Goal: Task Accomplishment & Management: Complete application form

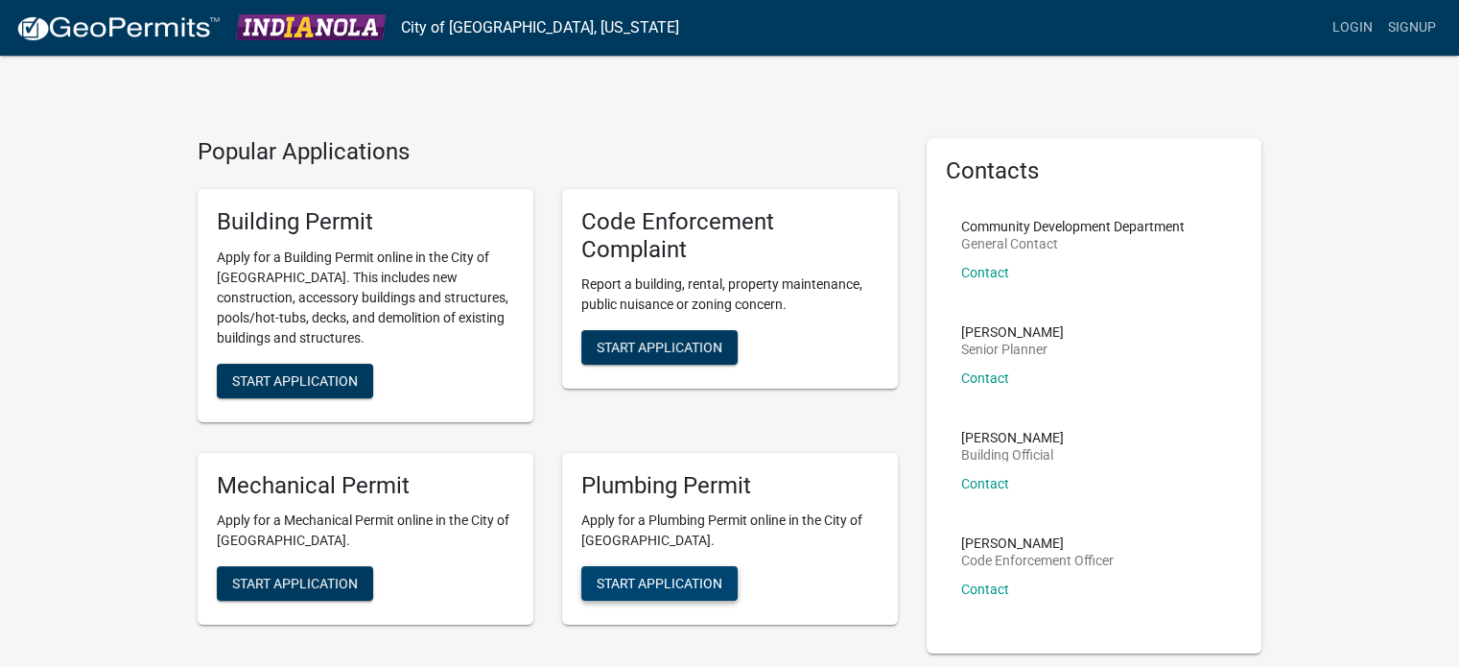
click at [652, 586] on span "Start Application" at bounding box center [660, 583] width 126 height 15
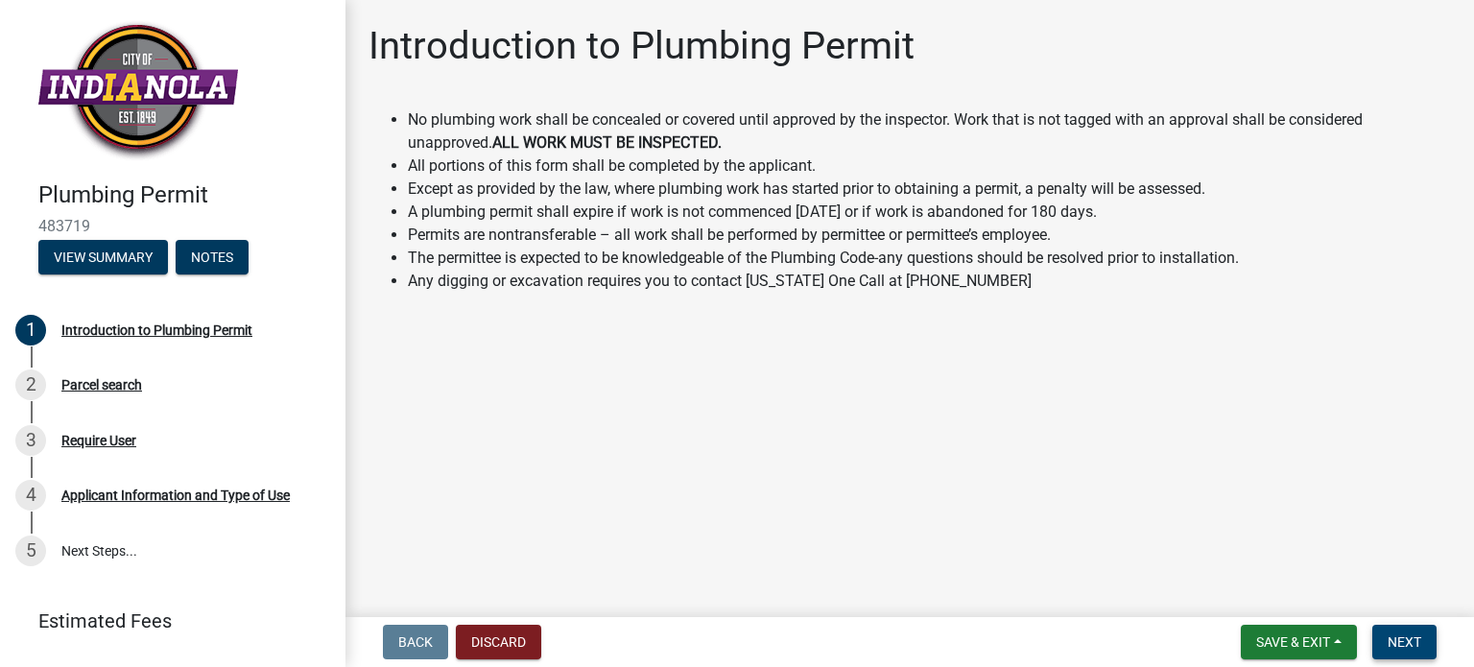
click at [1404, 641] on span "Next" at bounding box center [1404, 641] width 34 height 15
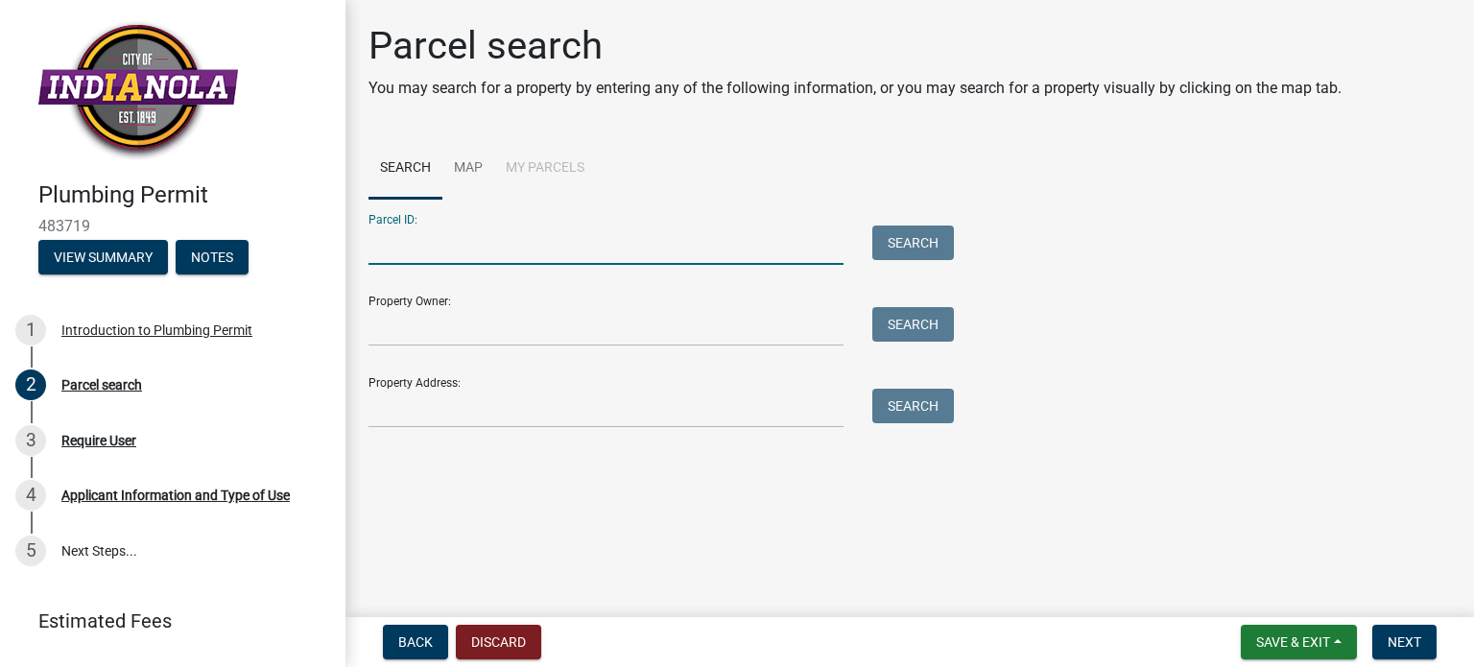
click at [425, 242] on input "Parcel ID:" at bounding box center [605, 244] width 475 height 39
click at [405, 404] on input "Property Address:" at bounding box center [605, 408] width 475 height 39
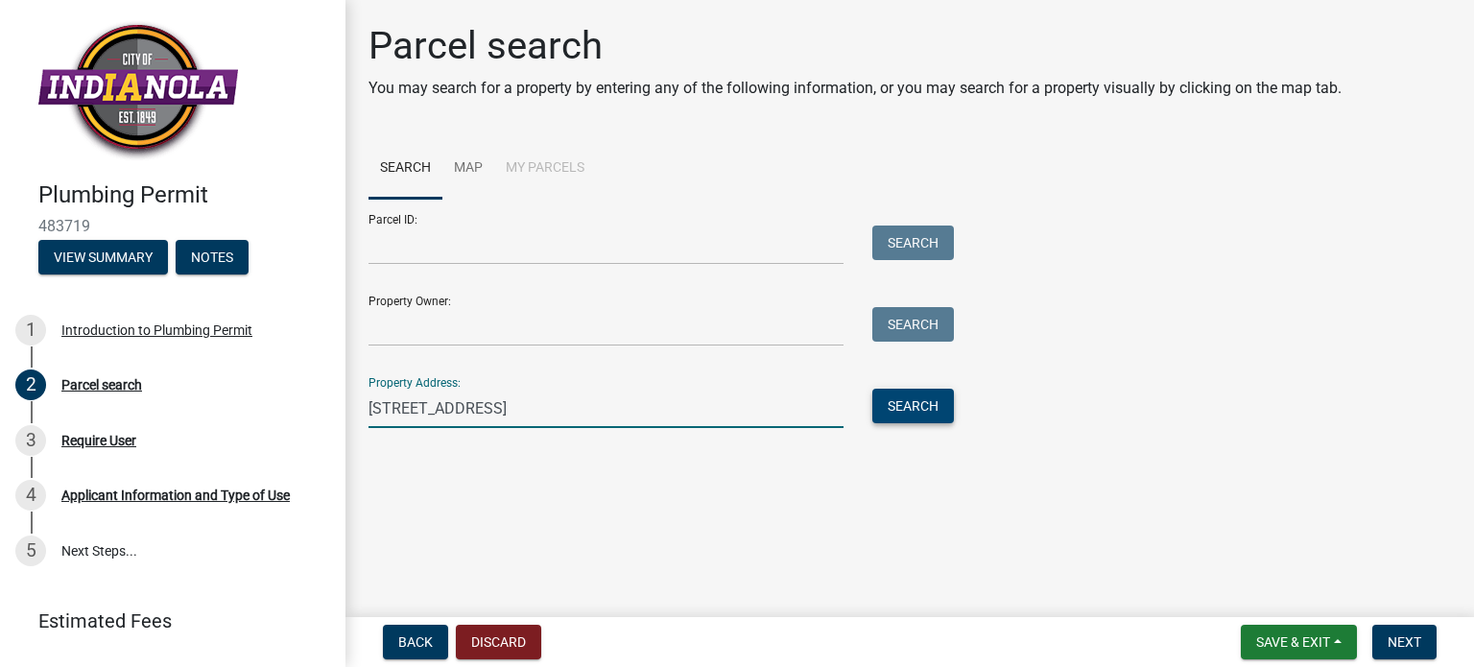
type input "[STREET_ADDRESS]"
click at [906, 412] on button "Search" at bounding box center [913, 406] width 82 height 35
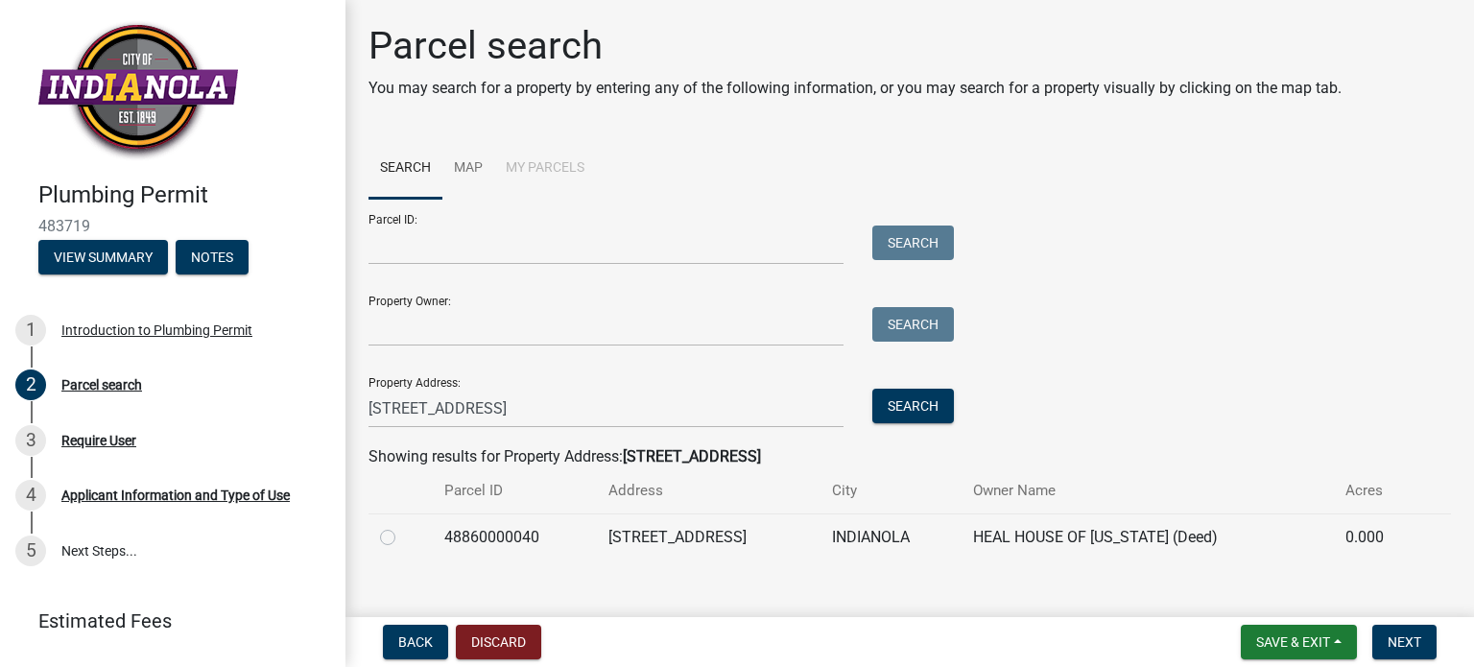
click at [403, 526] on label at bounding box center [403, 526] width 0 height 0
click at [403, 531] on input "radio" at bounding box center [409, 532] width 12 height 12
radio input "true"
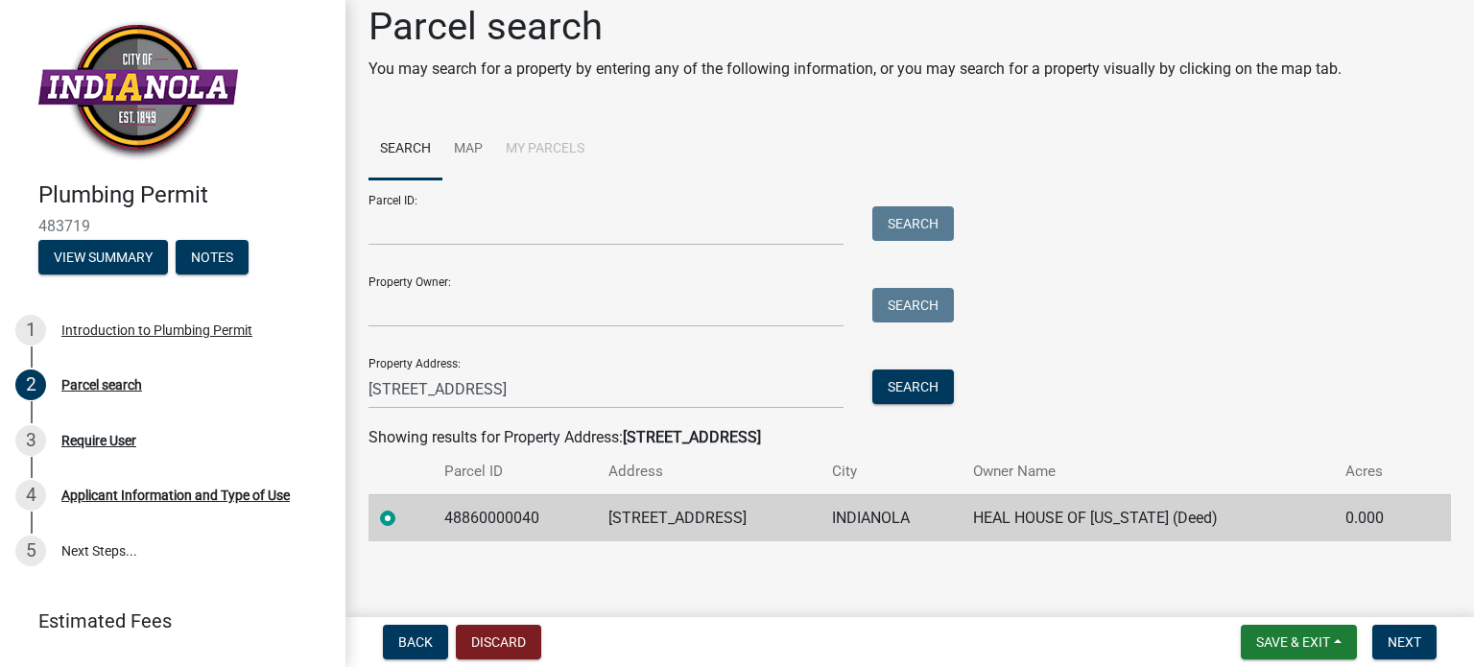
scroll to position [25, 0]
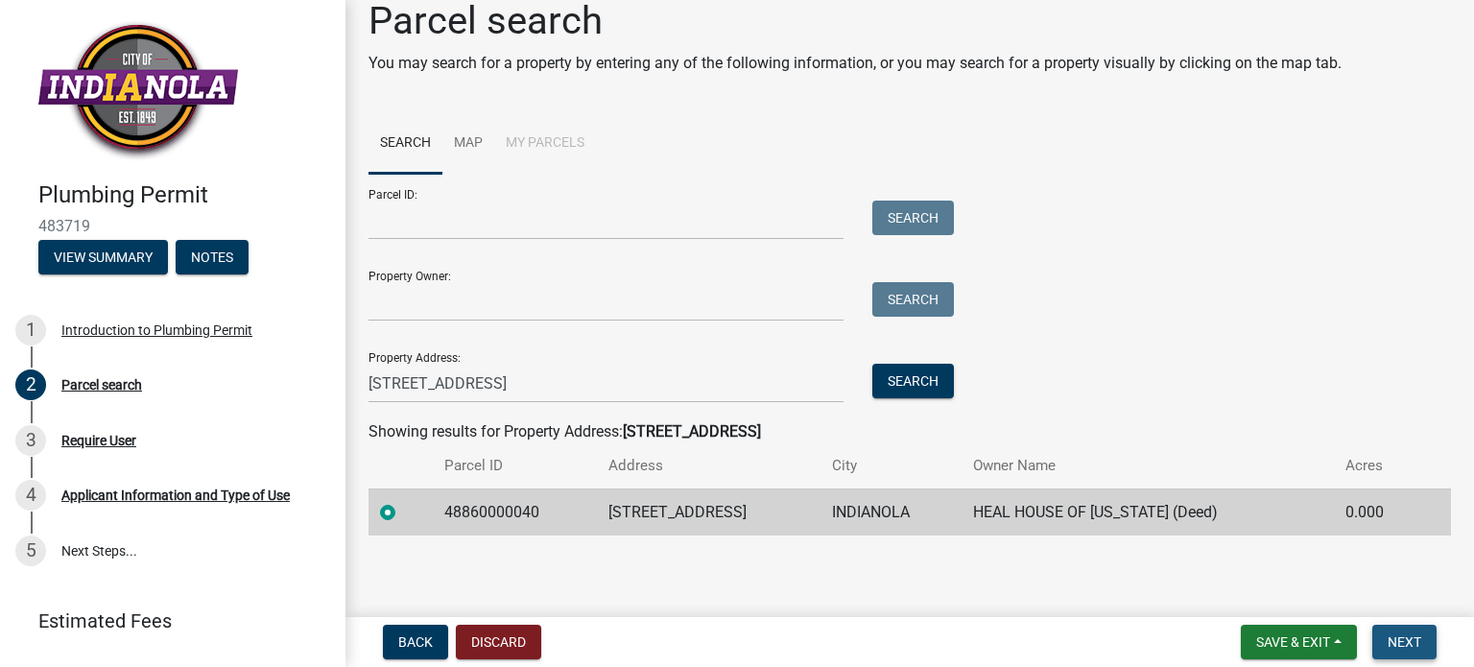
click at [1405, 643] on span "Next" at bounding box center [1404, 641] width 34 height 15
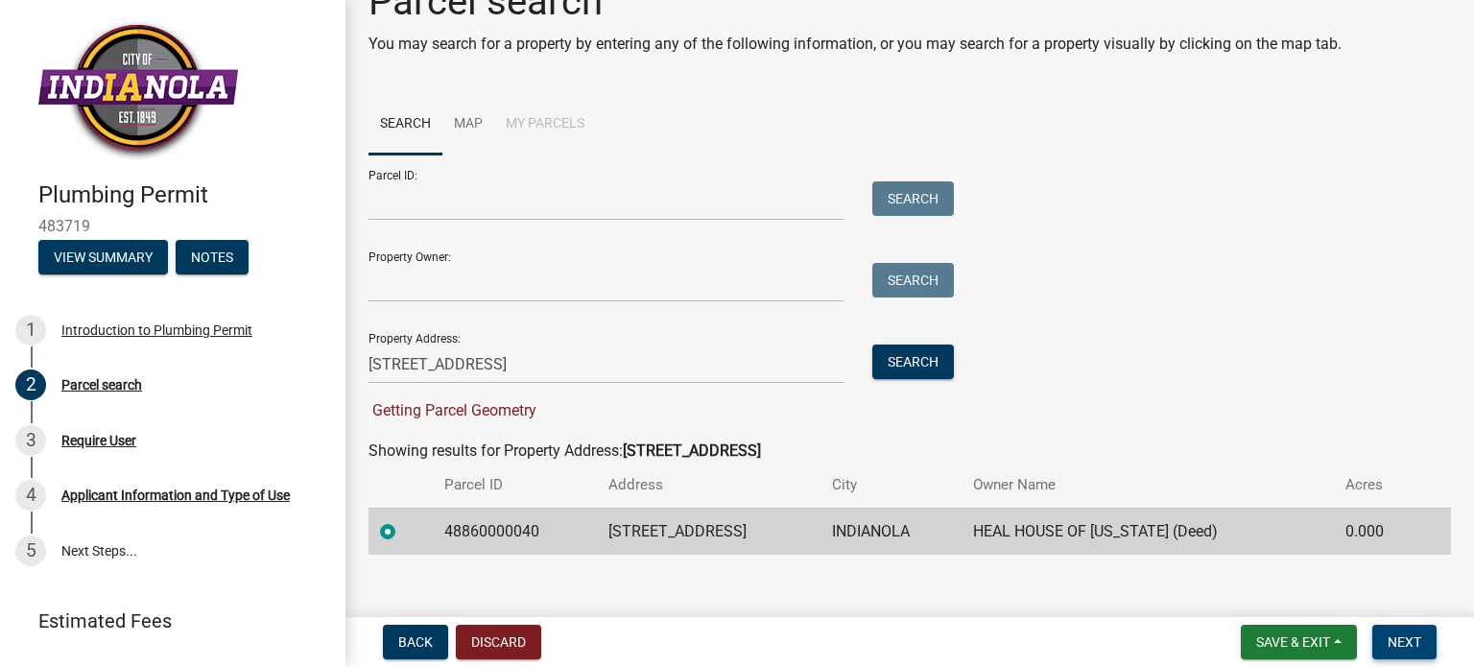
scroll to position [63, 0]
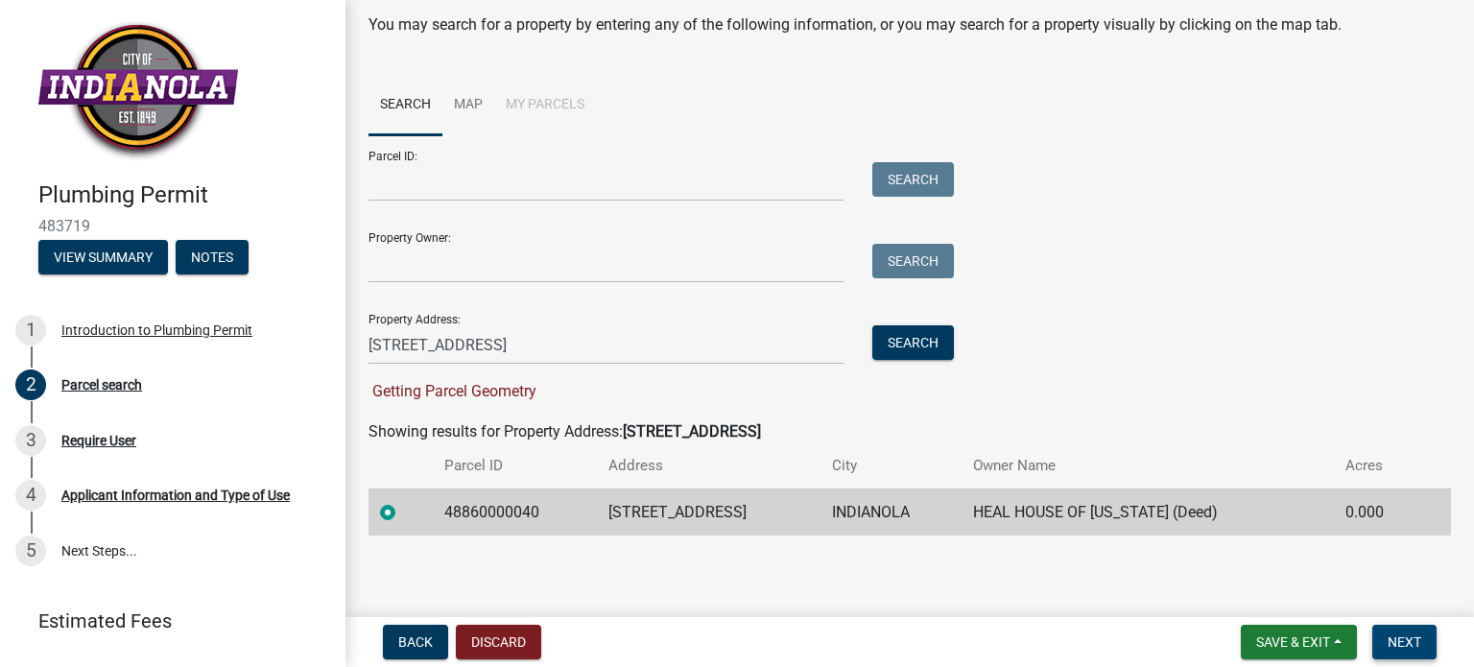
click at [1413, 642] on span "Next" at bounding box center [1404, 641] width 34 height 15
click at [512, 396] on span "Getting Parcel Geometry" at bounding box center [452, 391] width 168 height 18
click at [1414, 643] on span "Next" at bounding box center [1404, 641] width 34 height 15
click at [1411, 642] on span "Next" at bounding box center [1404, 641] width 34 height 15
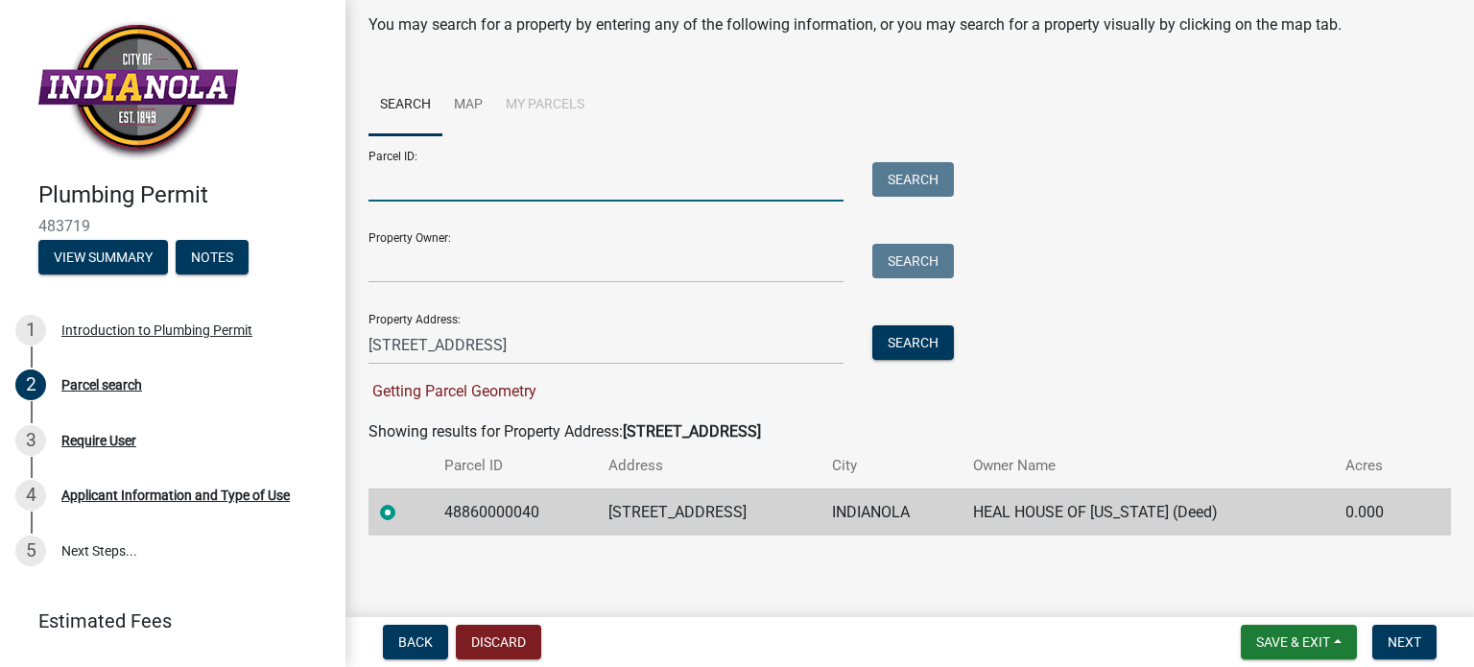
click at [451, 194] on input "Parcel ID:" at bounding box center [605, 181] width 475 height 39
click at [505, 175] on input "Parcel ID:" at bounding box center [605, 181] width 475 height 39
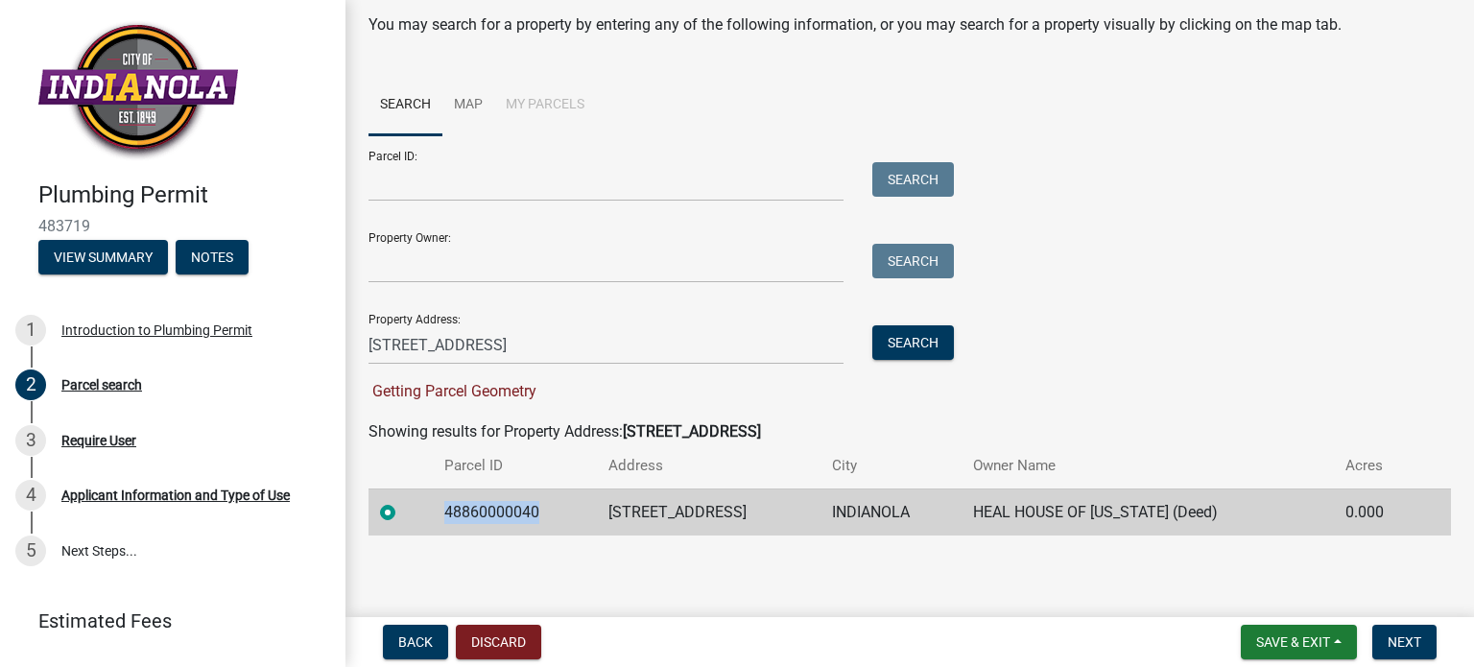
drag, startPoint x: 542, startPoint y: 509, endPoint x: 445, endPoint y: 513, distance: 97.0
click at [445, 513] on td "48860000040" at bounding box center [515, 511] width 164 height 47
copy td "48860000040"
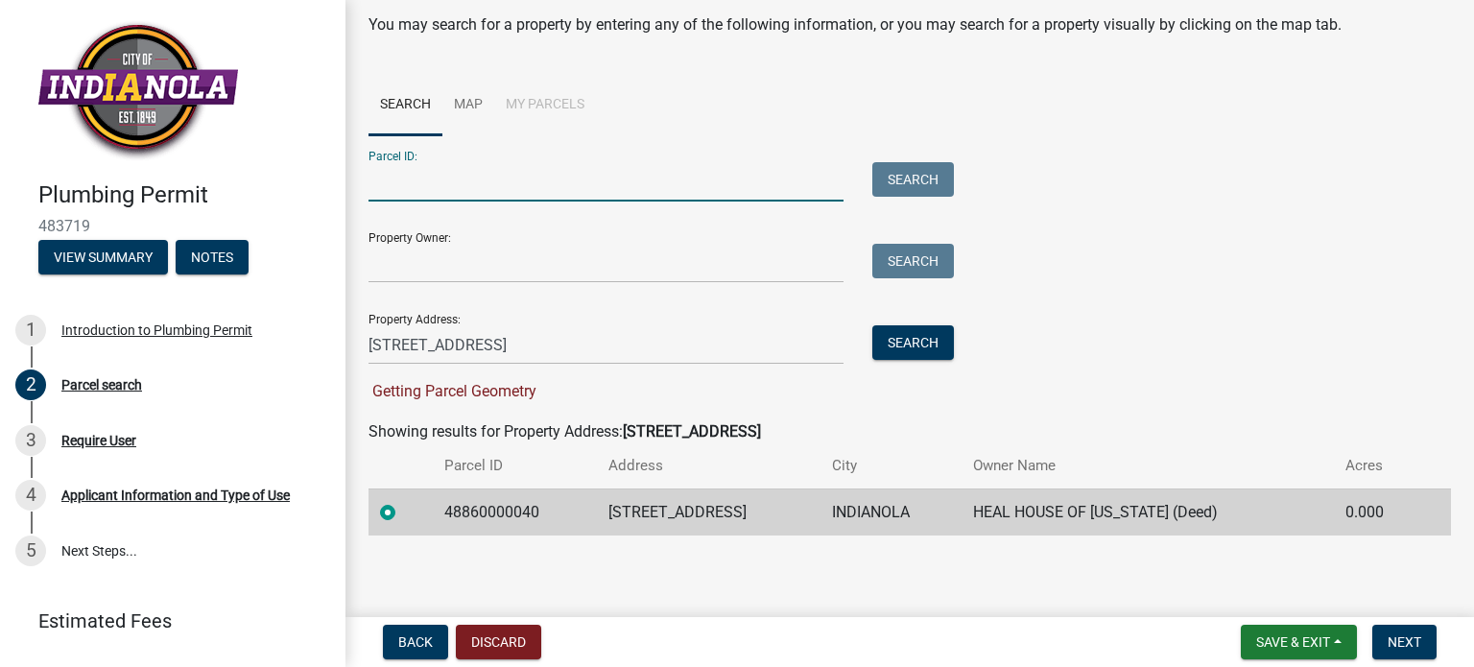
click at [440, 191] on input "Parcel ID:" at bounding box center [605, 181] width 475 height 39
paste input "48860000040"
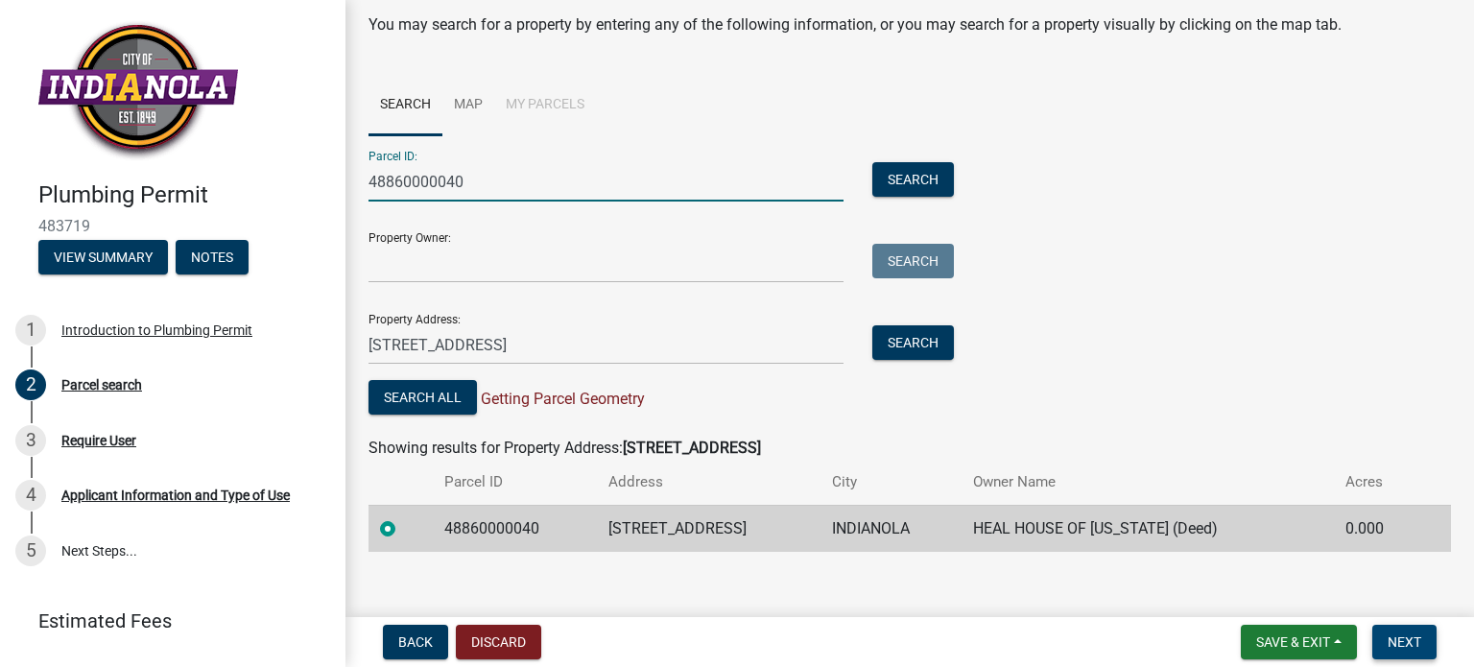
type input "48860000040"
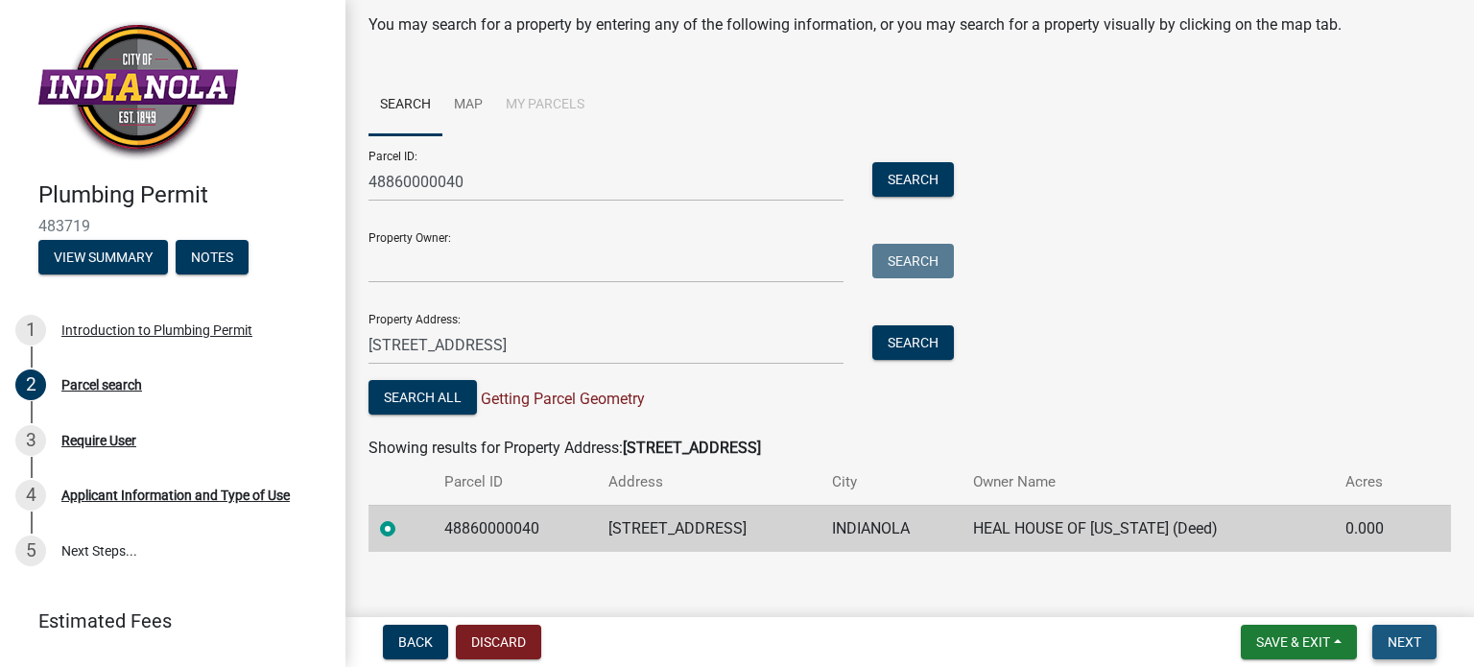
click at [1407, 640] on span "Next" at bounding box center [1404, 641] width 34 height 15
click at [1409, 640] on span "Next" at bounding box center [1404, 641] width 34 height 15
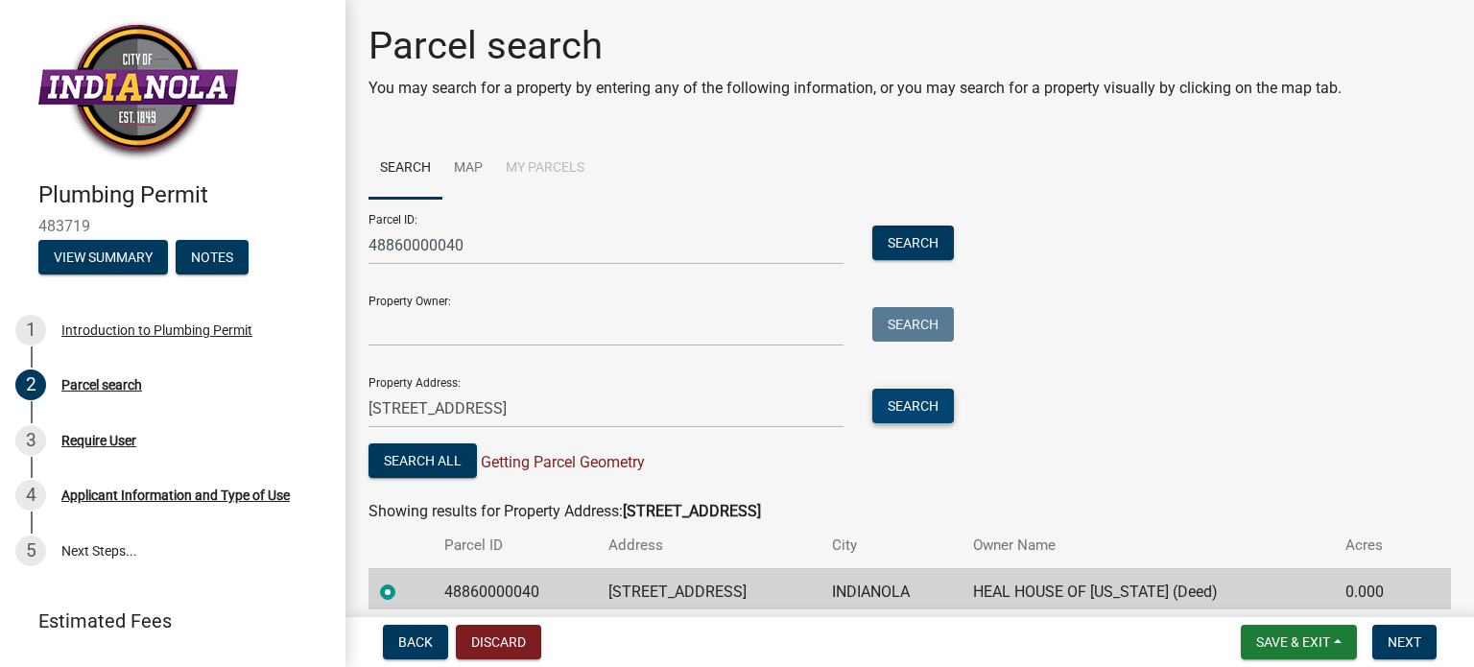
click at [929, 411] on button "Search" at bounding box center [913, 406] width 82 height 35
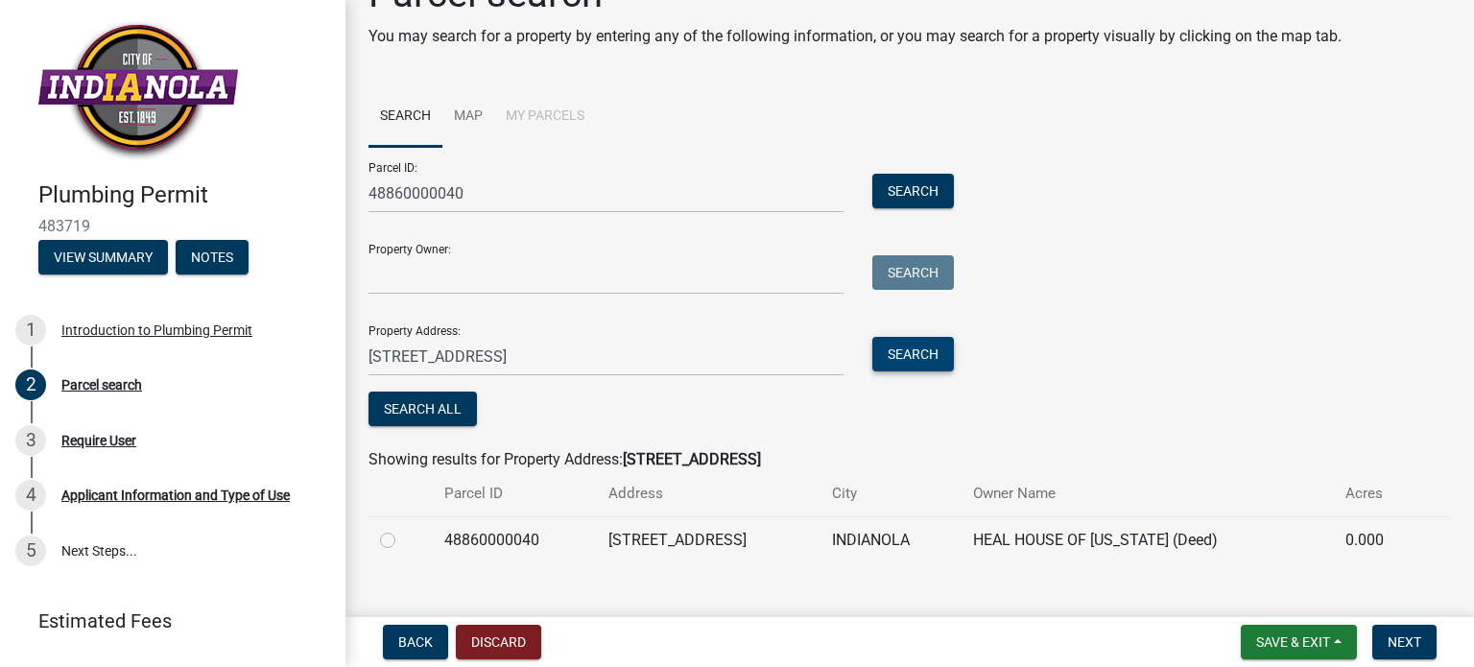
scroll to position [81, 0]
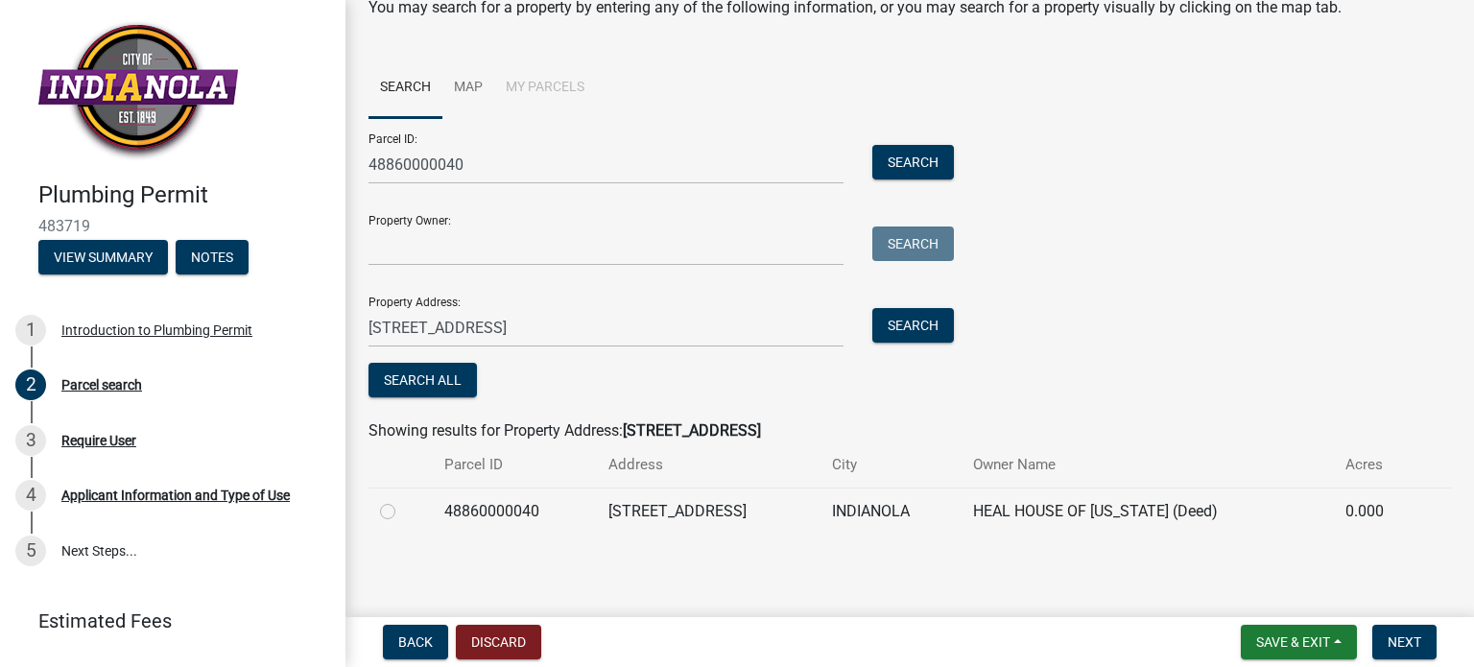
click at [403, 500] on label at bounding box center [403, 500] width 0 height 0
click at [403, 511] on input "radio" at bounding box center [409, 506] width 12 height 12
radio input "true"
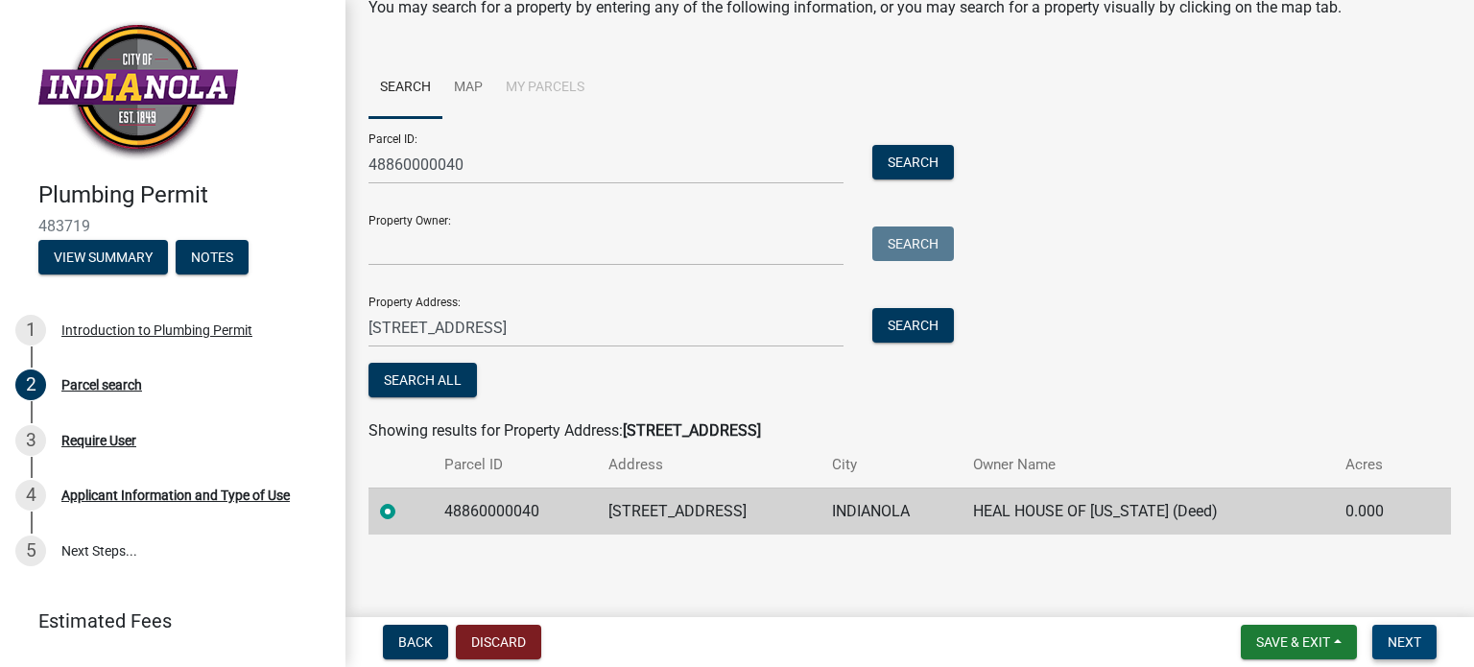
click at [1415, 626] on button "Next" at bounding box center [1404, 642] width 64 height 35
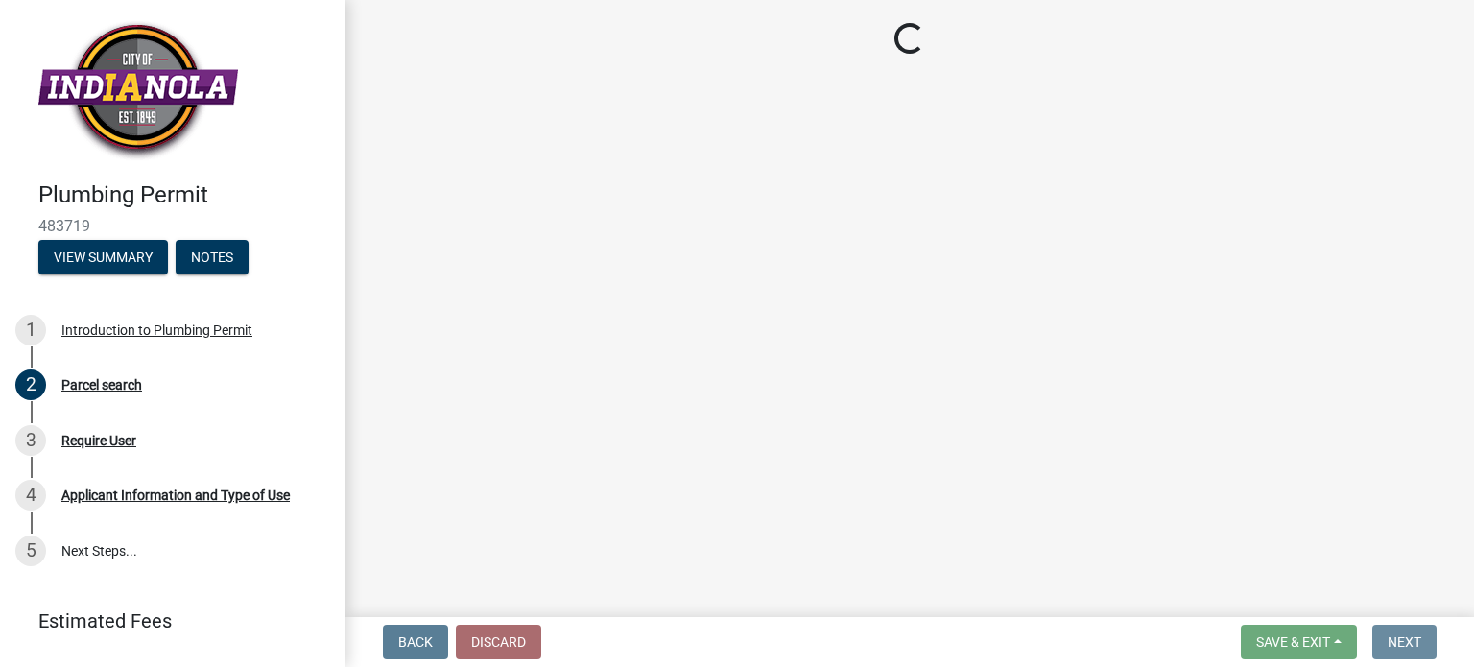
scroll to position [0, 0]
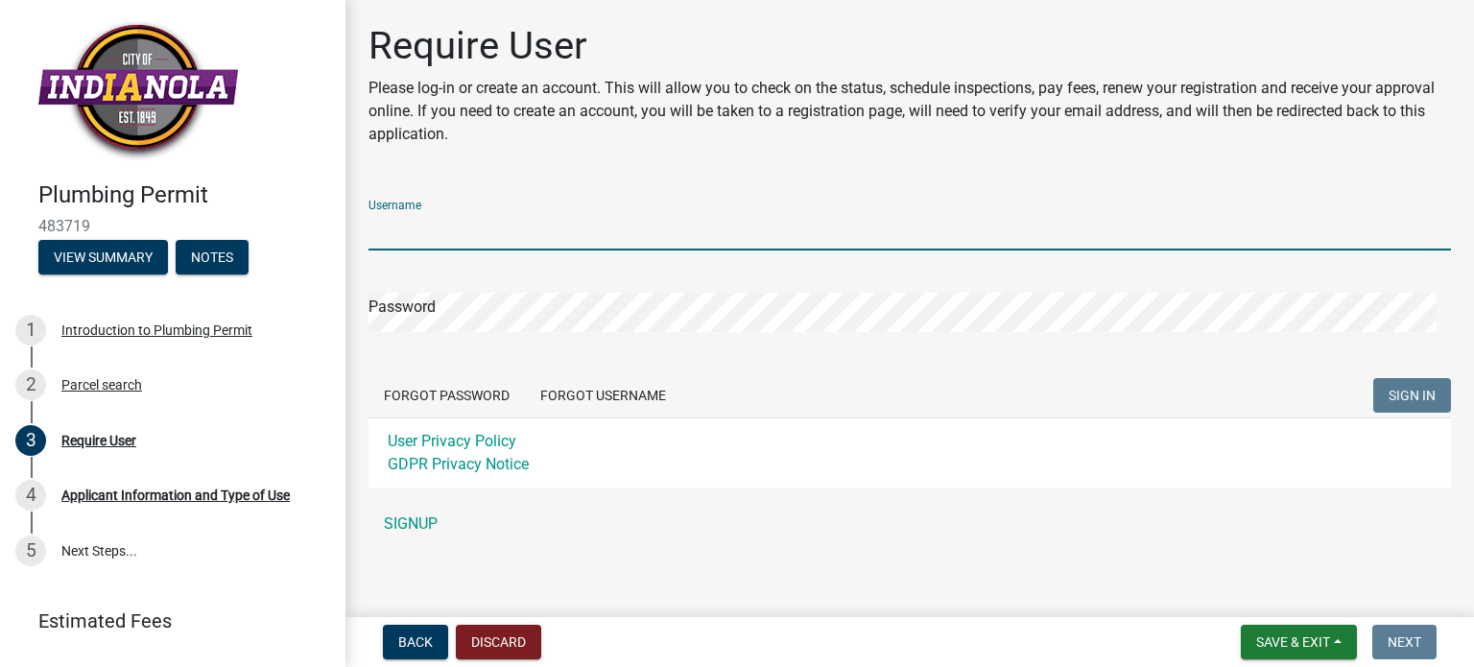
click at [441, 229] on input "Username" at bounding box center [909, 230] width 1082 height 39
type input "IndianolaMechanical"
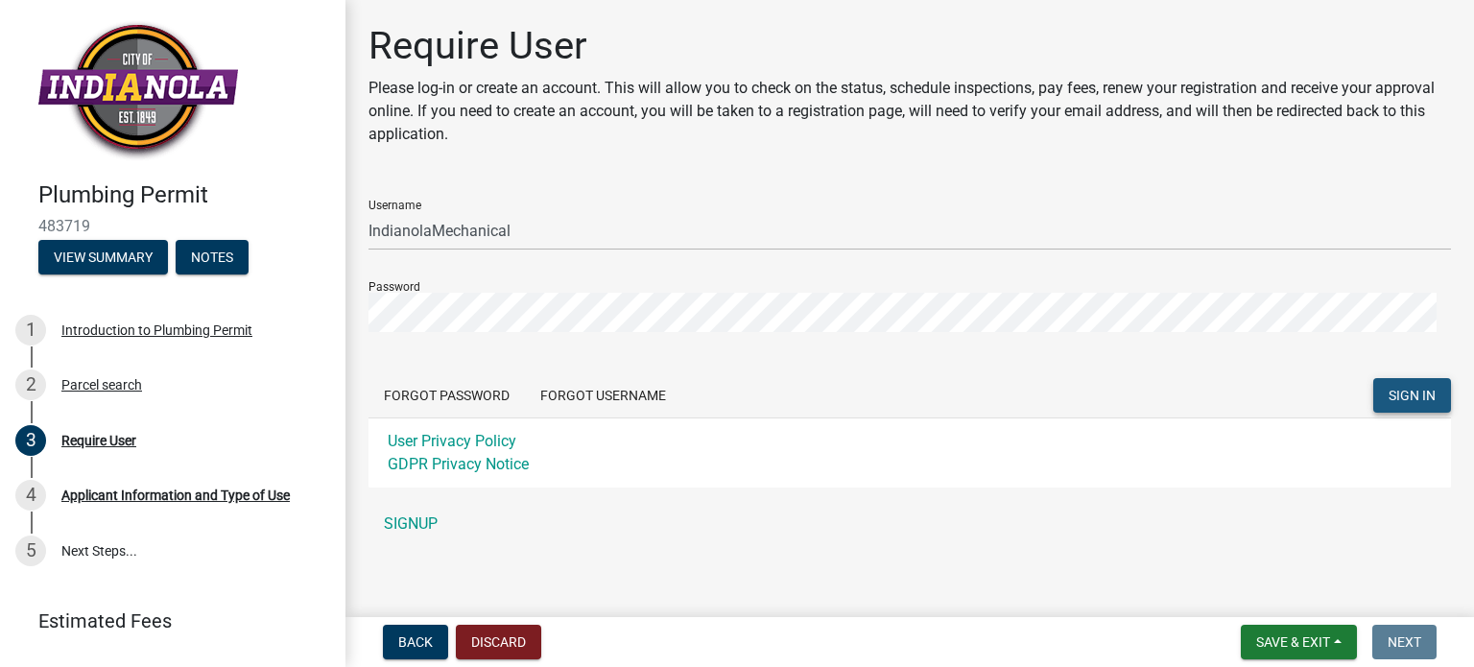
click at [1388, 388] on span "SIGN IN" at bounding box center [1411, 395] width 47 height 15
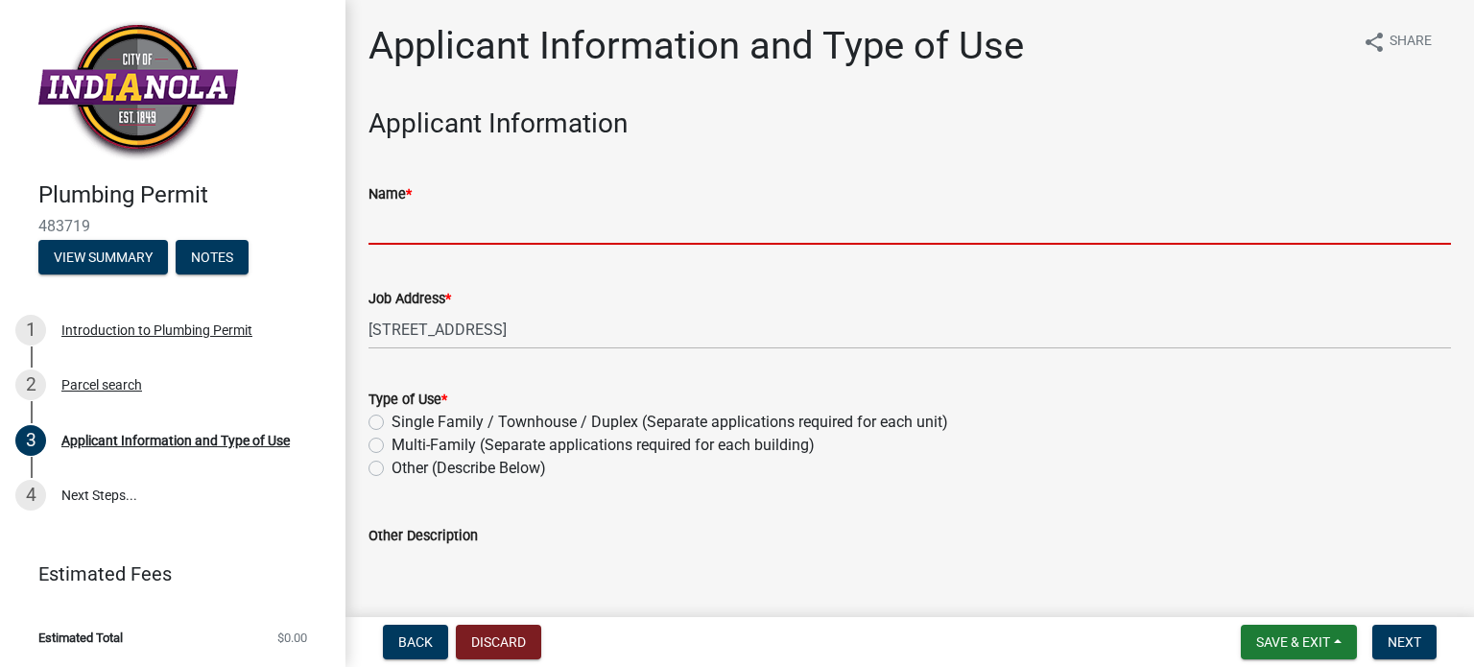
click at [395, 229] on input "Name *" at bounding box center [909, 224] width 1082 height 39
type input "Indianola Mechanical"
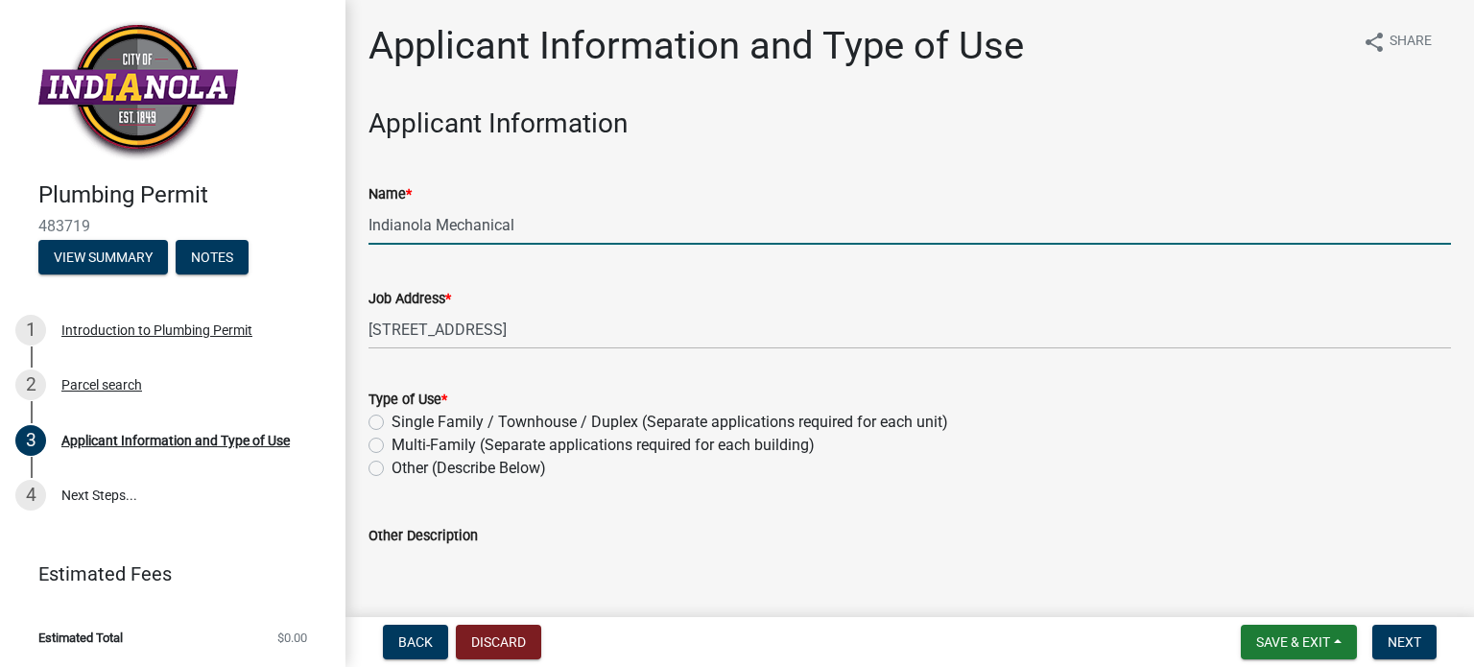
click at [391, 441] on label "Multi-Family (Separate applications required for each building)" at bounding box center [602, 445] width 423 height 23
click at [391, 441] on input "Multi-Family (Separate applications required for each building)" at bounding box center [397, 440] width 12 height 12
radio input "true"
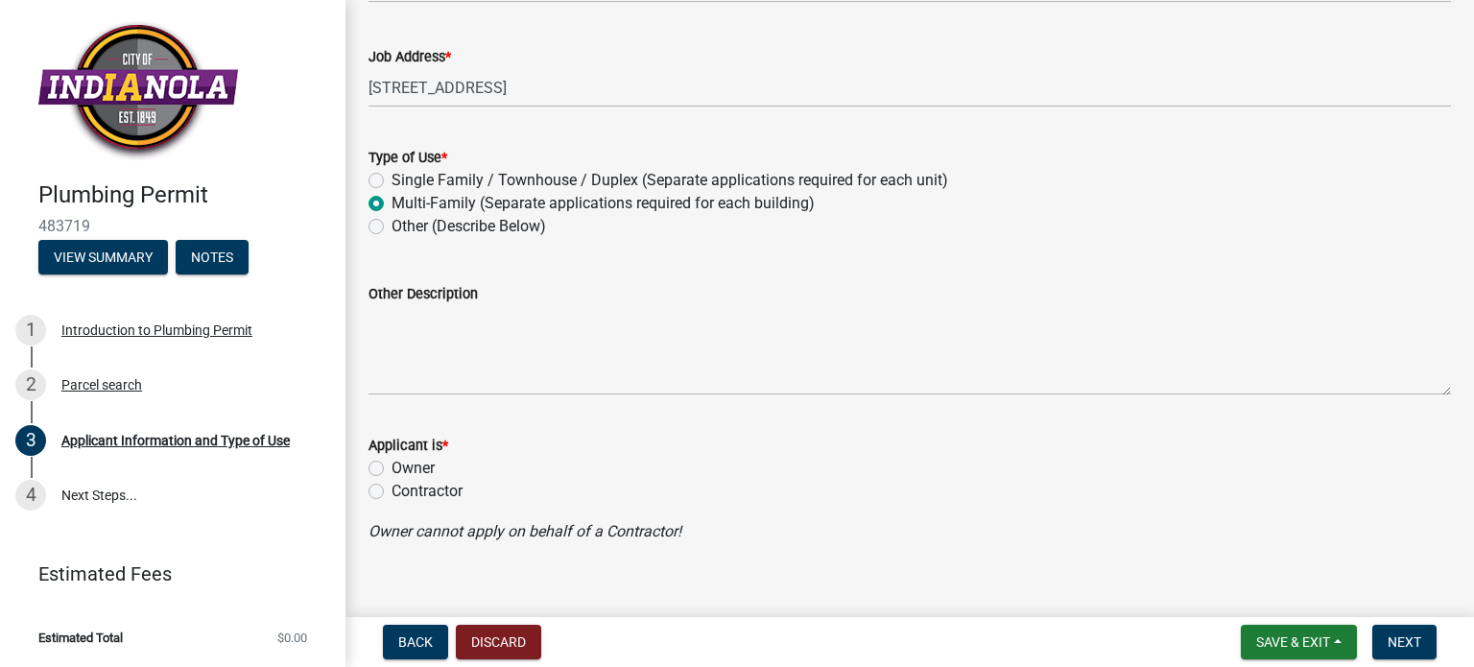
scroll to position [265, 0]
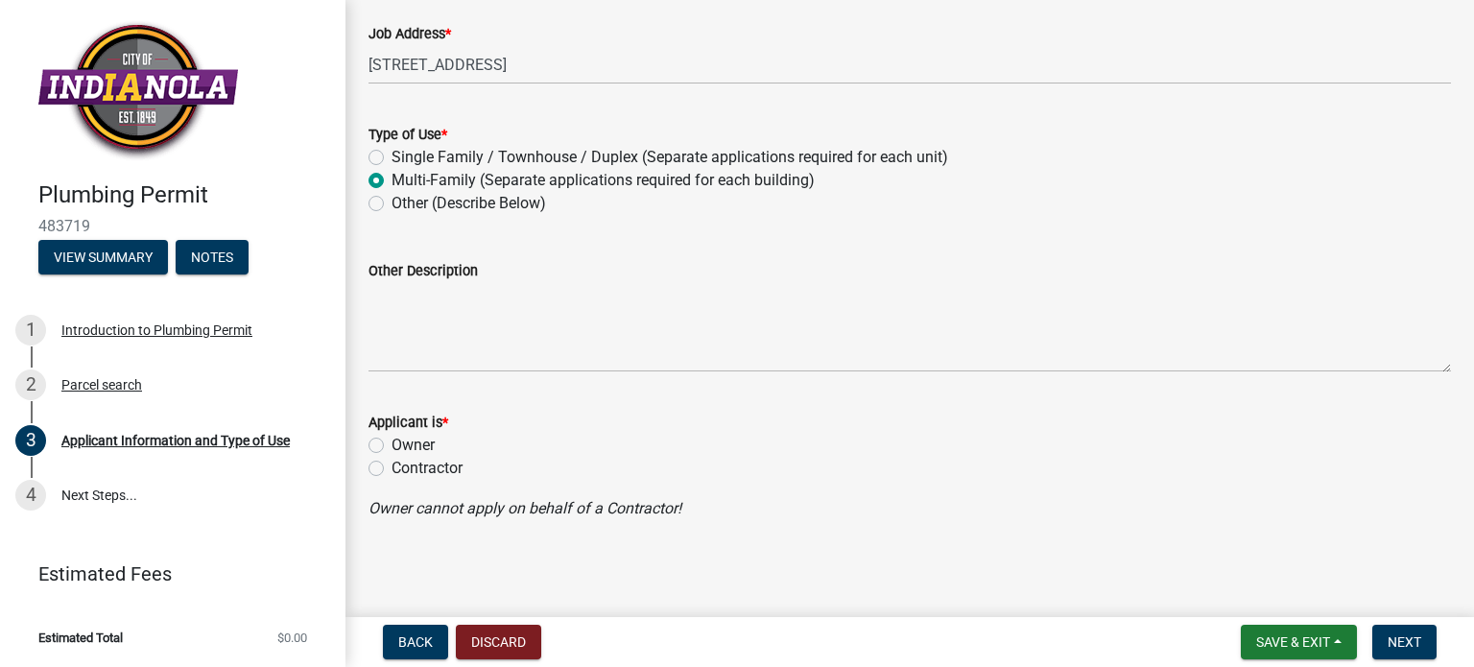
click at [391, 461] on label "Contractor" at bounding box center [426, 468] width 71 height 23
click at [391, 461] on input "Contractor" at bounding box center [397, 463] width 12 height 12
radio input "true"
click at [1398, 636] on span "Next" at bounding box center [1404, 641] width 34 height 15
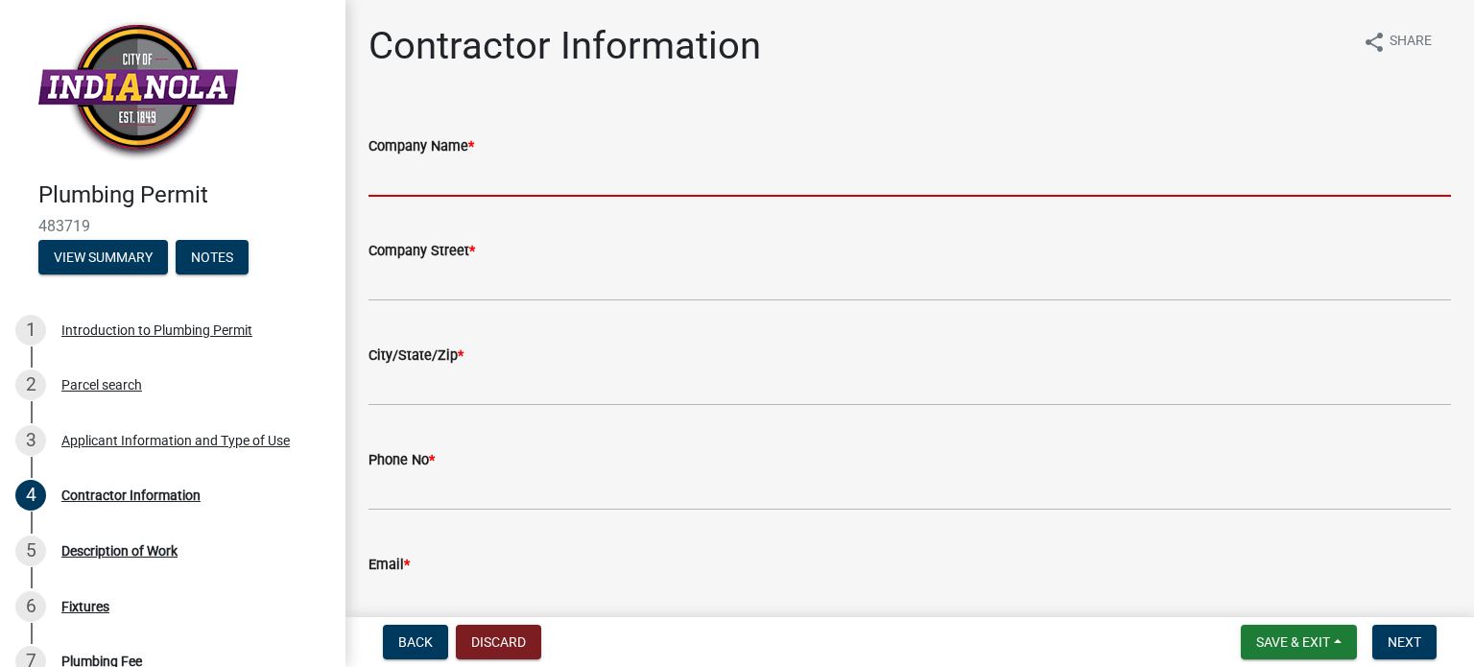
click at [430, 167] on input "Company Name *" at bounding box center [909, 176] width 1082 height 39
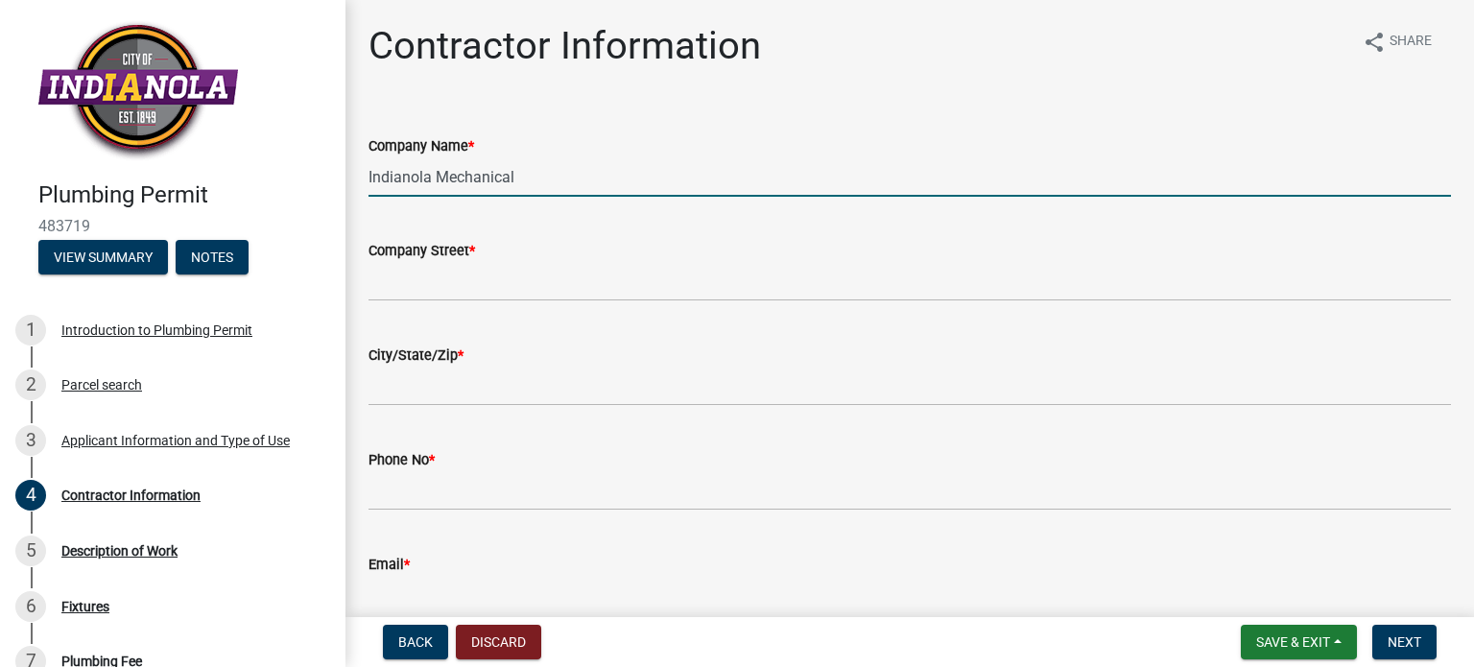
type input "Indianola Mechanical"
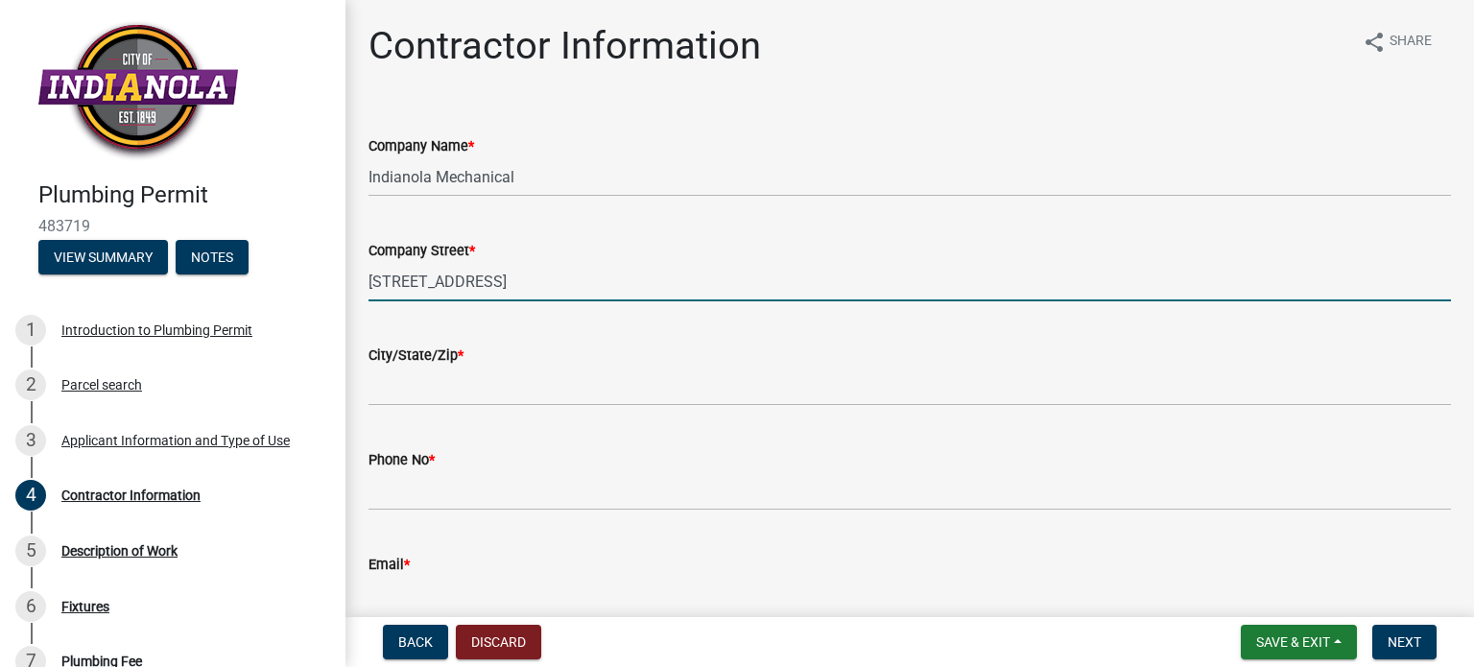
type input "[STREET_ADDRESS]"
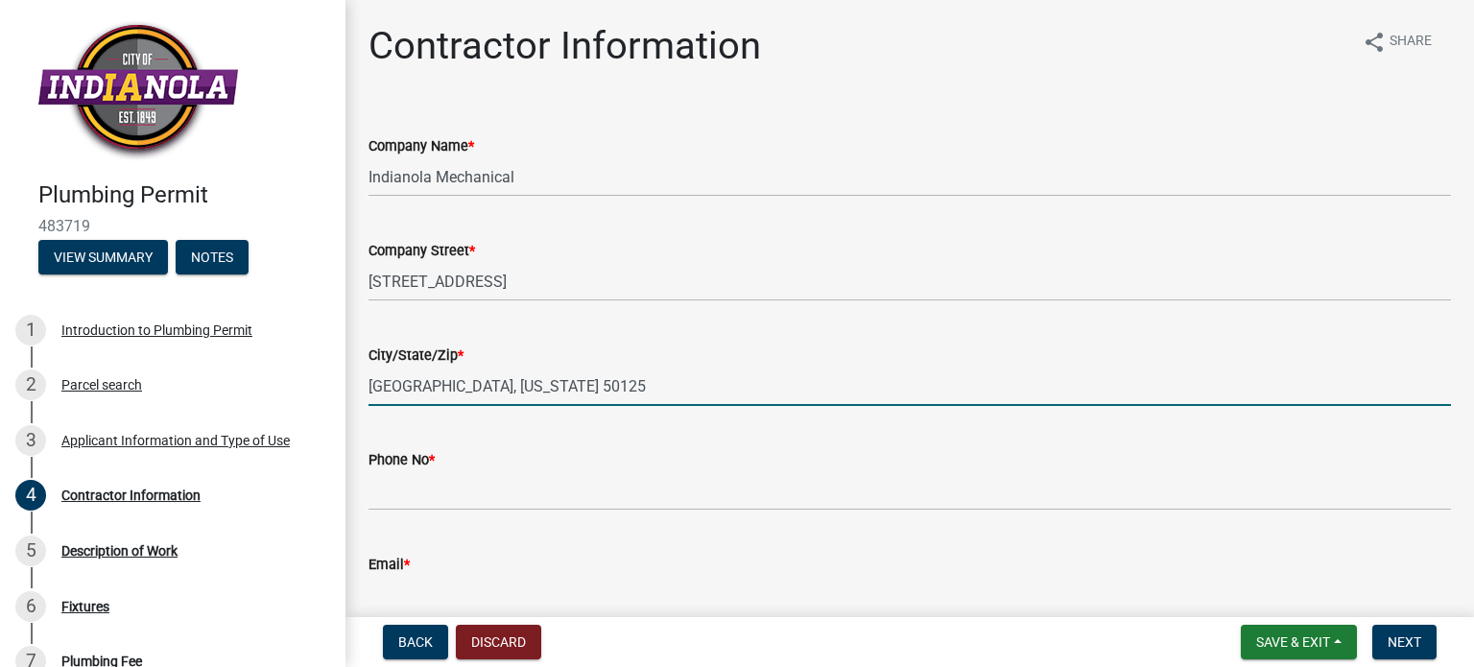
type input "[GEOGRAPHIC_DATA], [US_STATE] 50125"
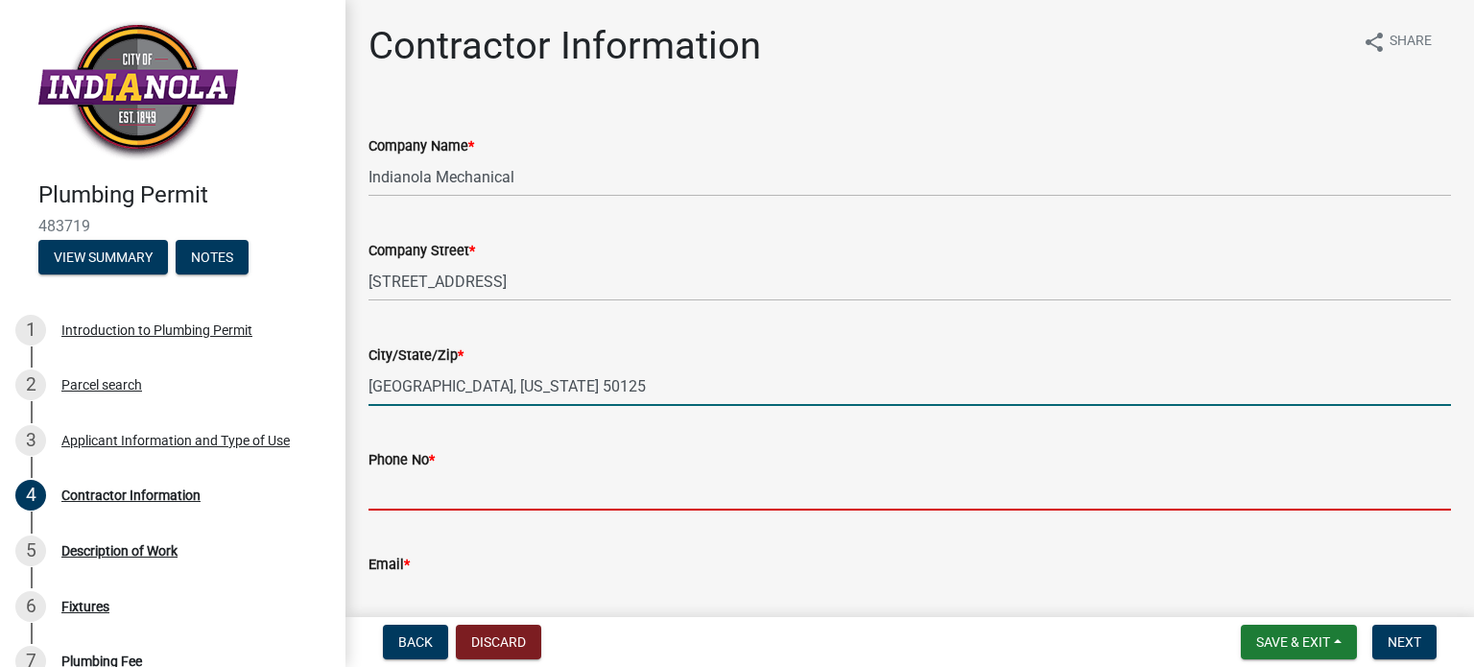
click at [426, 497] on input "Phone No *" at bounding box center [909, 490] width 1082 height 39
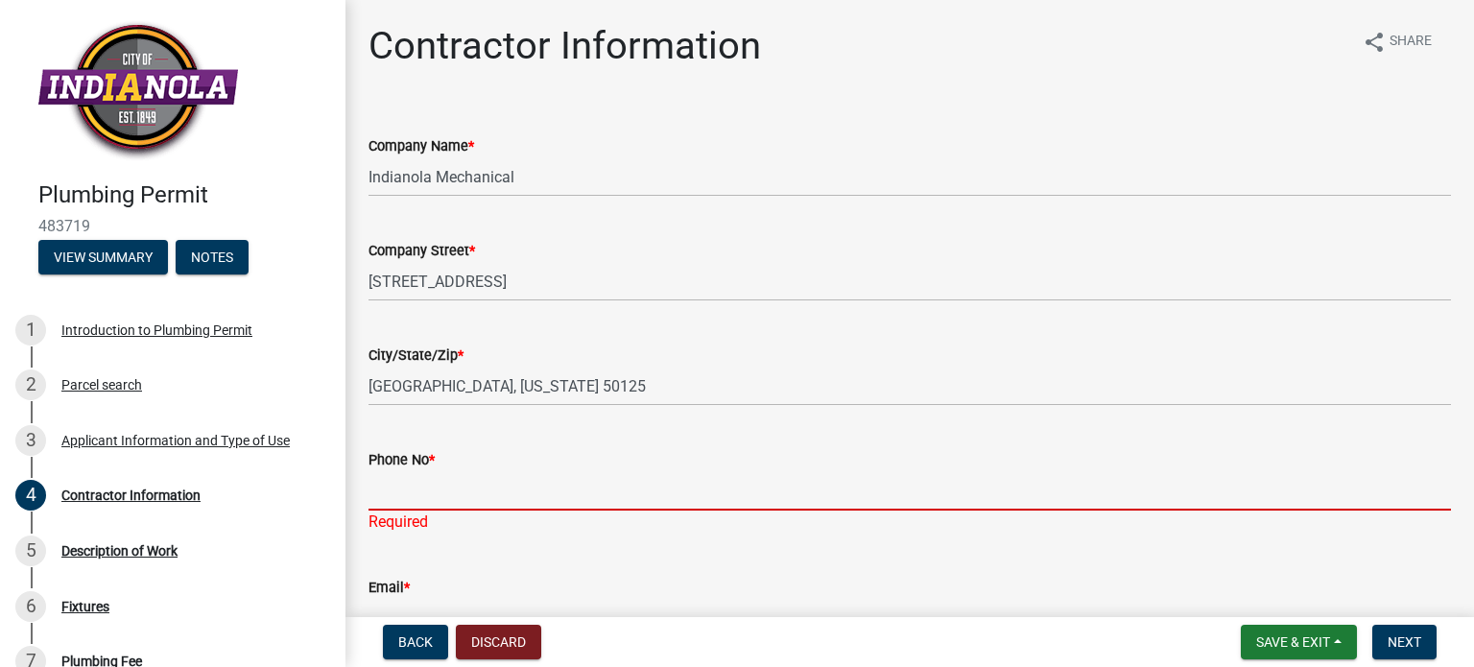
click at [392, 490] on input "Phone No *" at bounding box center [909, 490] width 1082 height 39
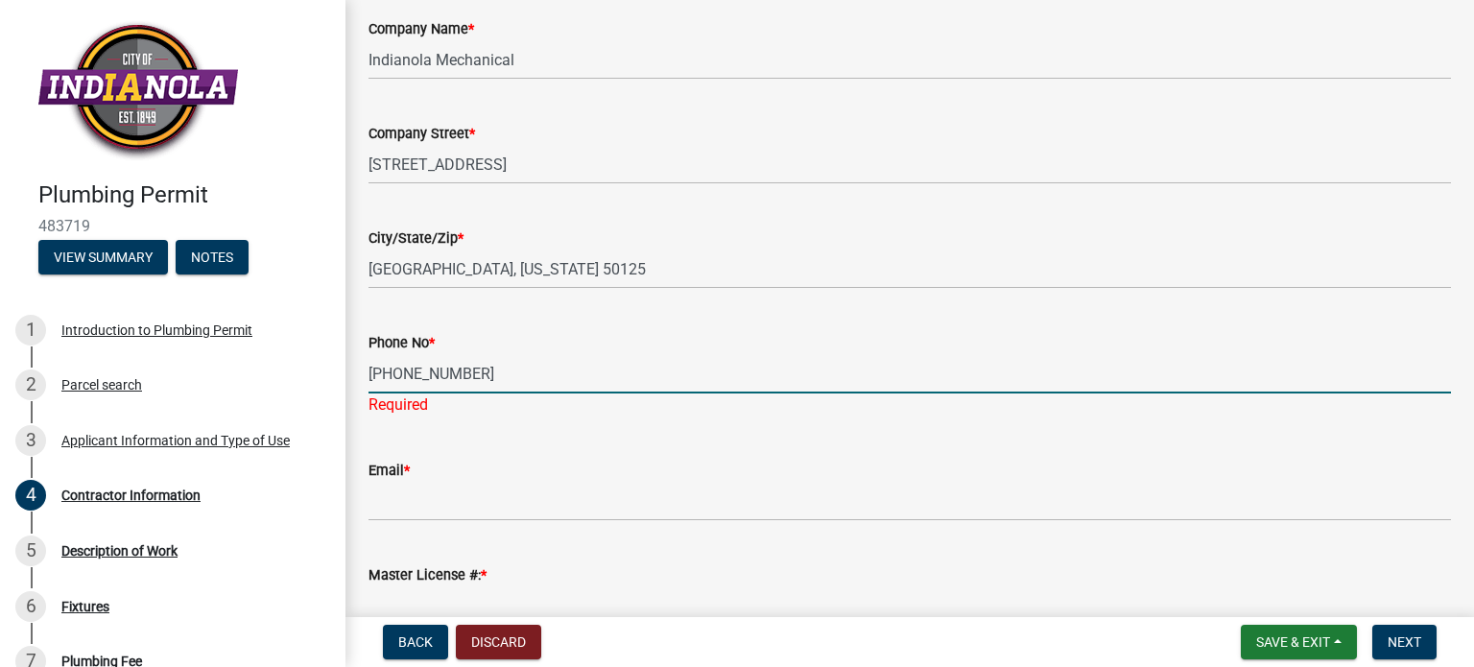
scroll to position [288, 0]
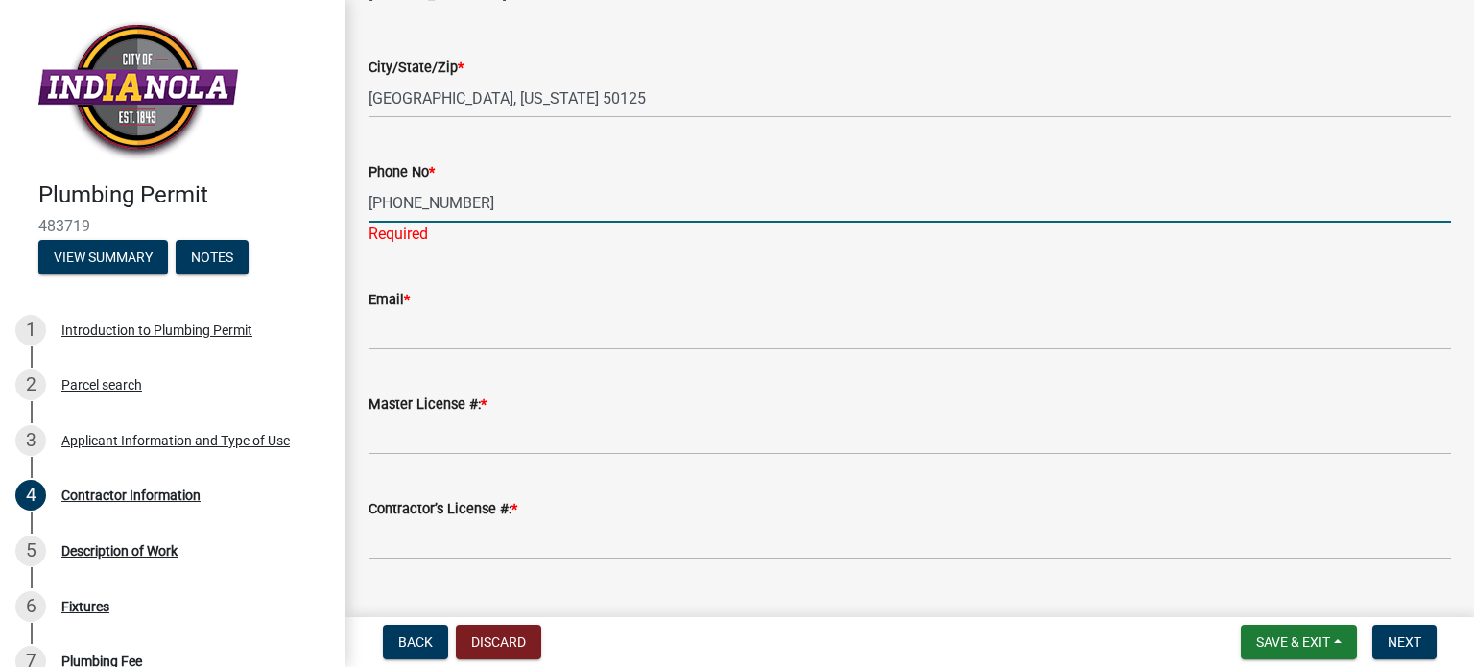
type input "[PHONE_NUMBER]"
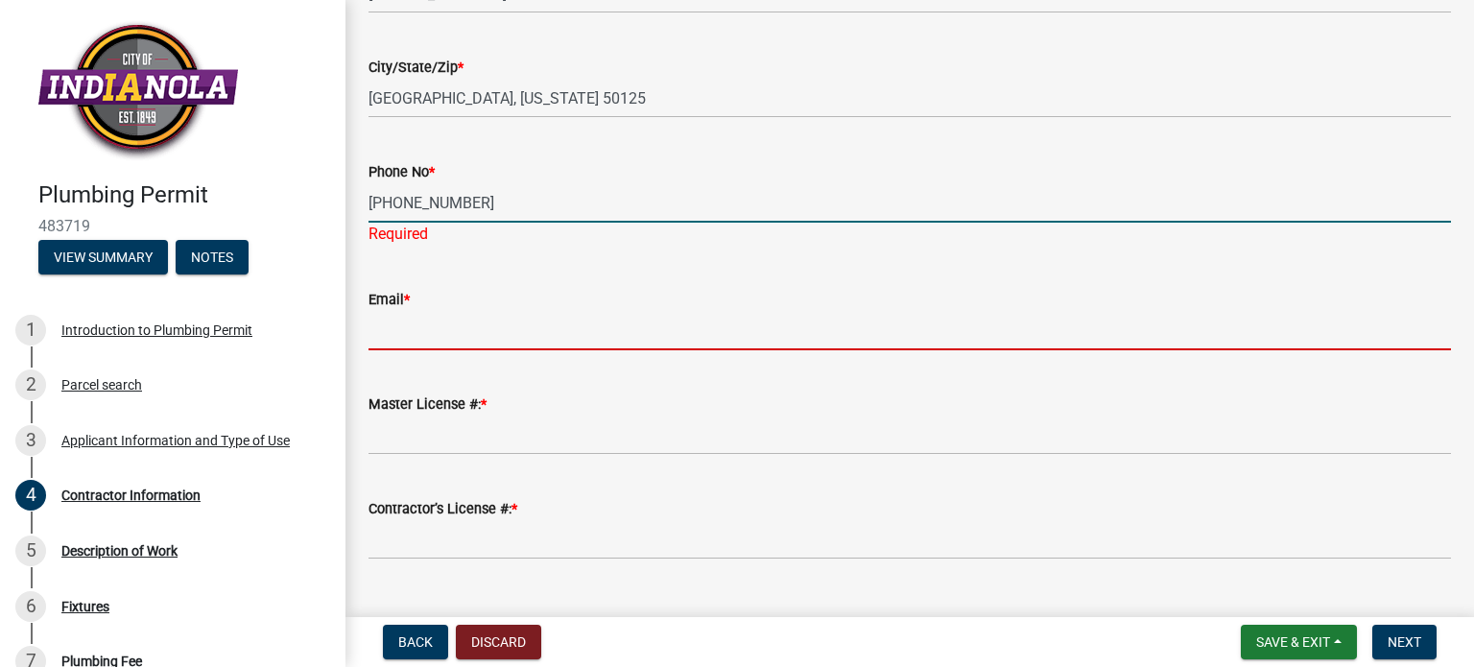
click at [428, 330] on wm-data-entity-input "Email *" at bounding box center [909, 313] width 1082 height 105
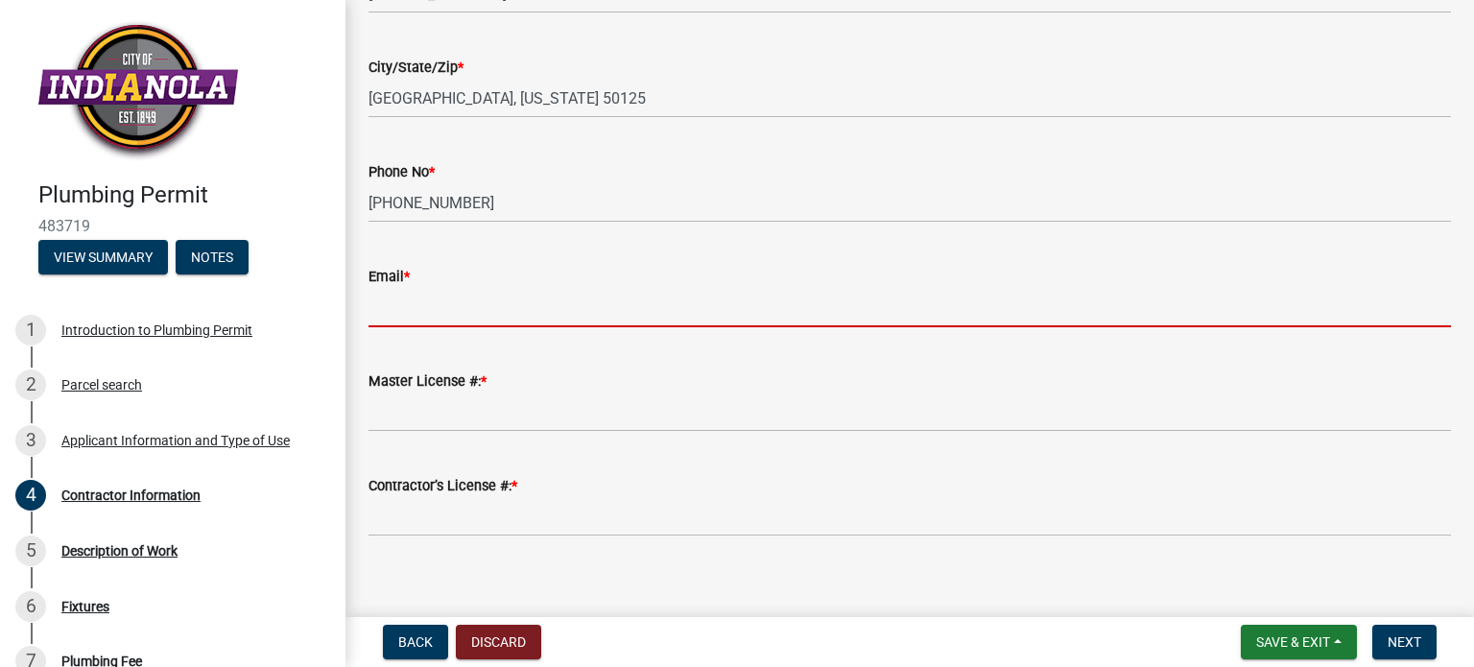
type input "[EMAIL_ADDRESS][DOMAIN_NAME]"
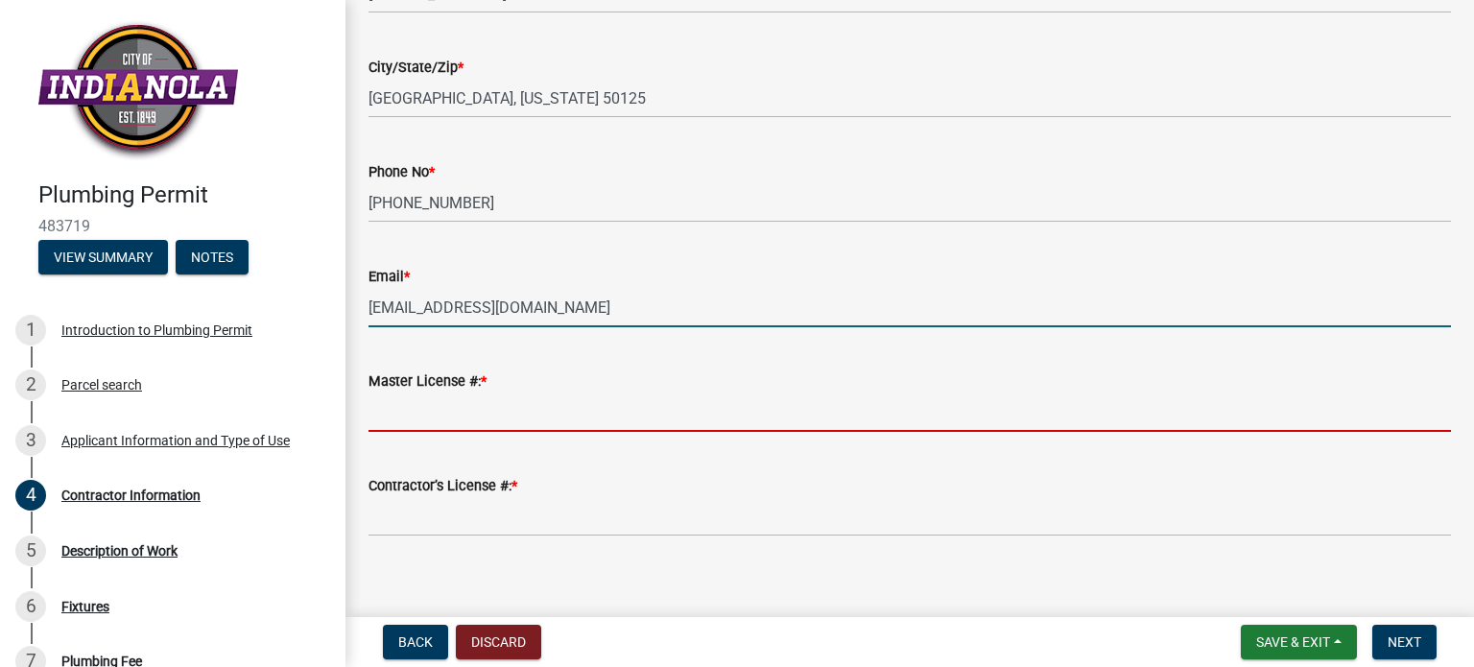
click at [509, 406] on input "Master License #: *" at bounding box center [909, 411] width 1082 height 39
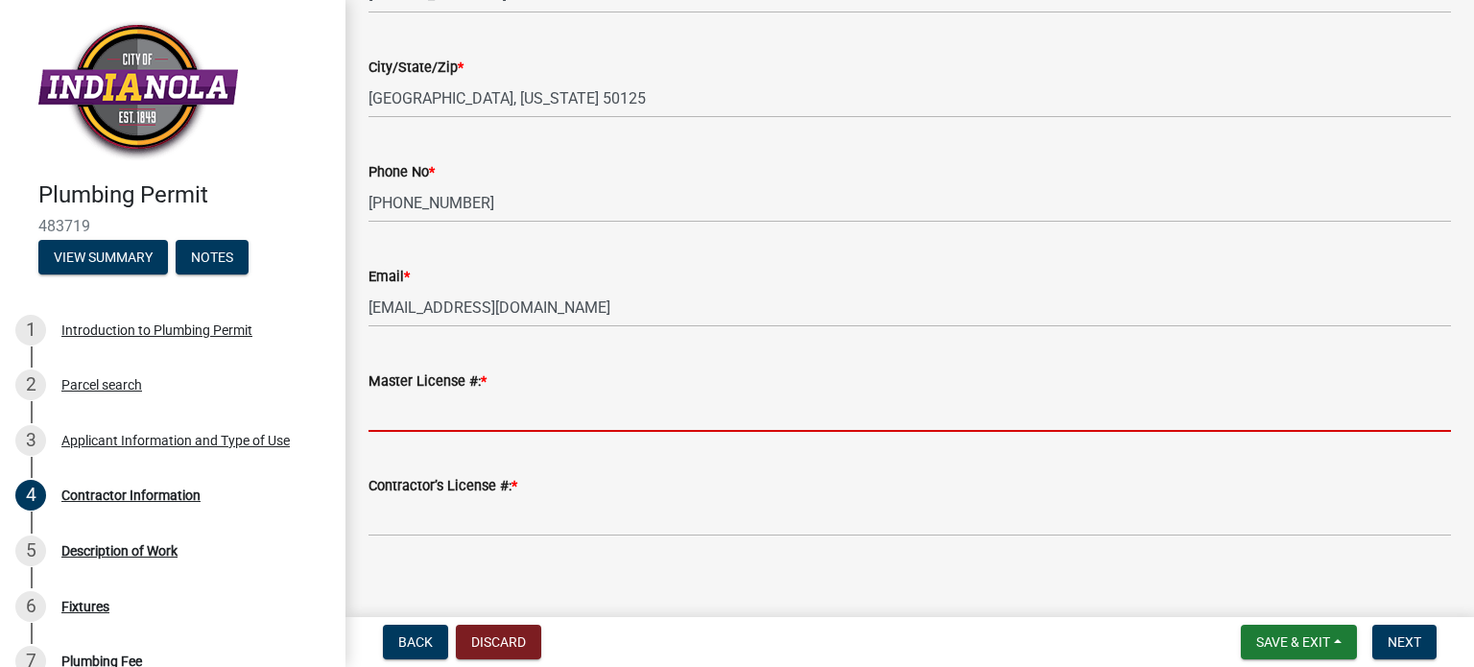
type input "2732"
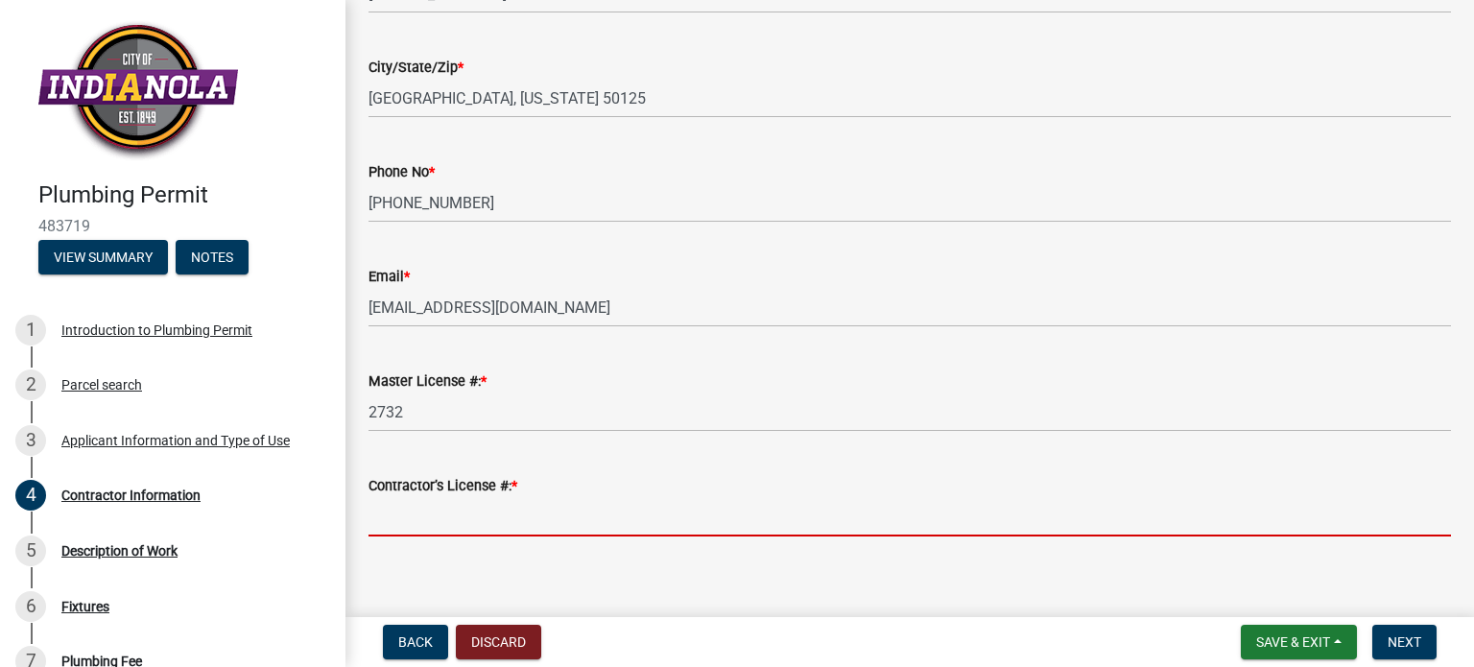
click at [481, 525] on input "Contractor’s License #: *" at bounding box center [909, 516] width 1082 height 39
type input "52527-CL"
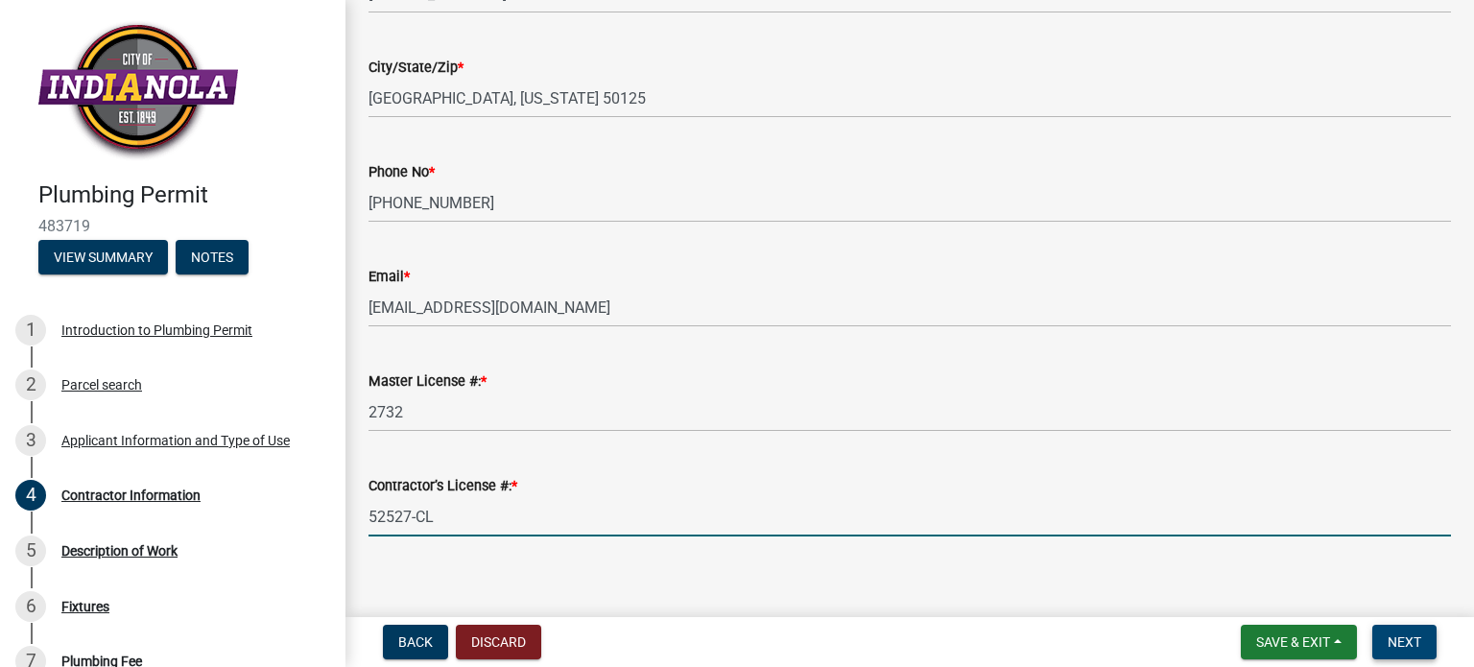
click at [1410, 636] on span "Next" at bounding box center [1404, 641] width 34 height 15
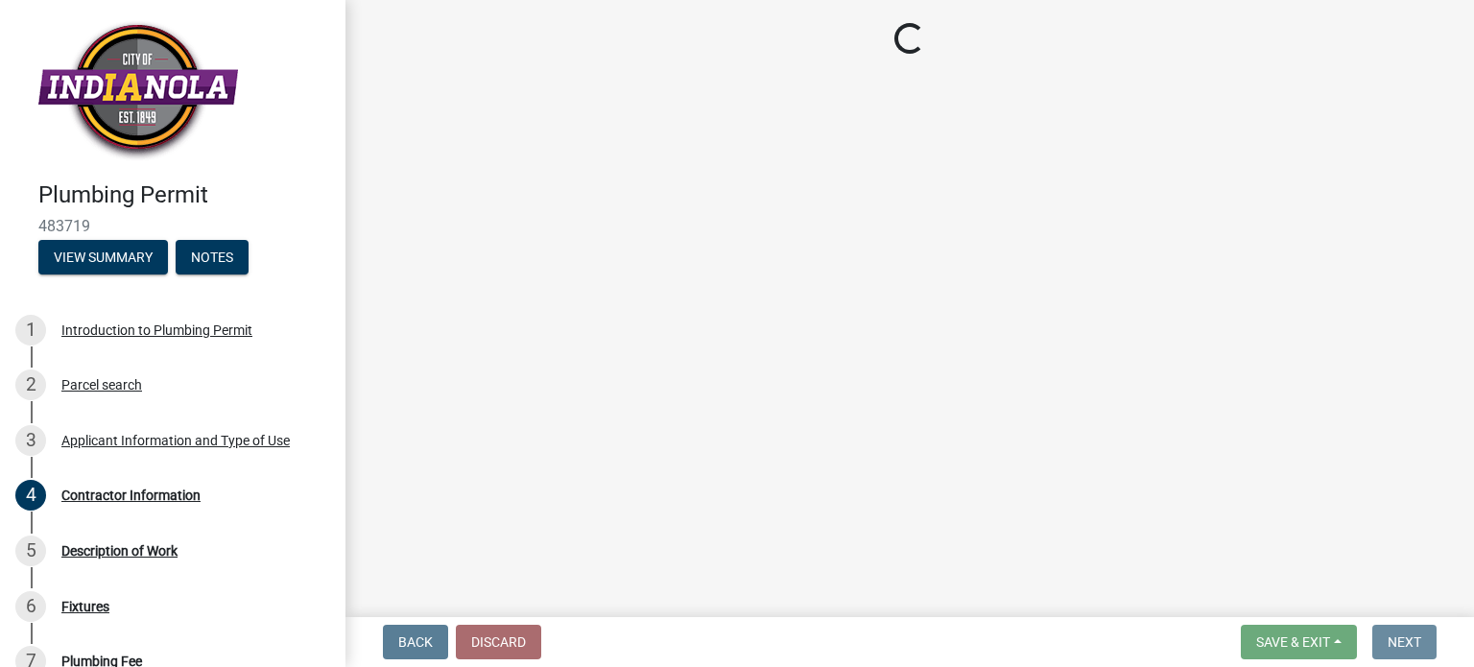
scroll to position [0, 0]
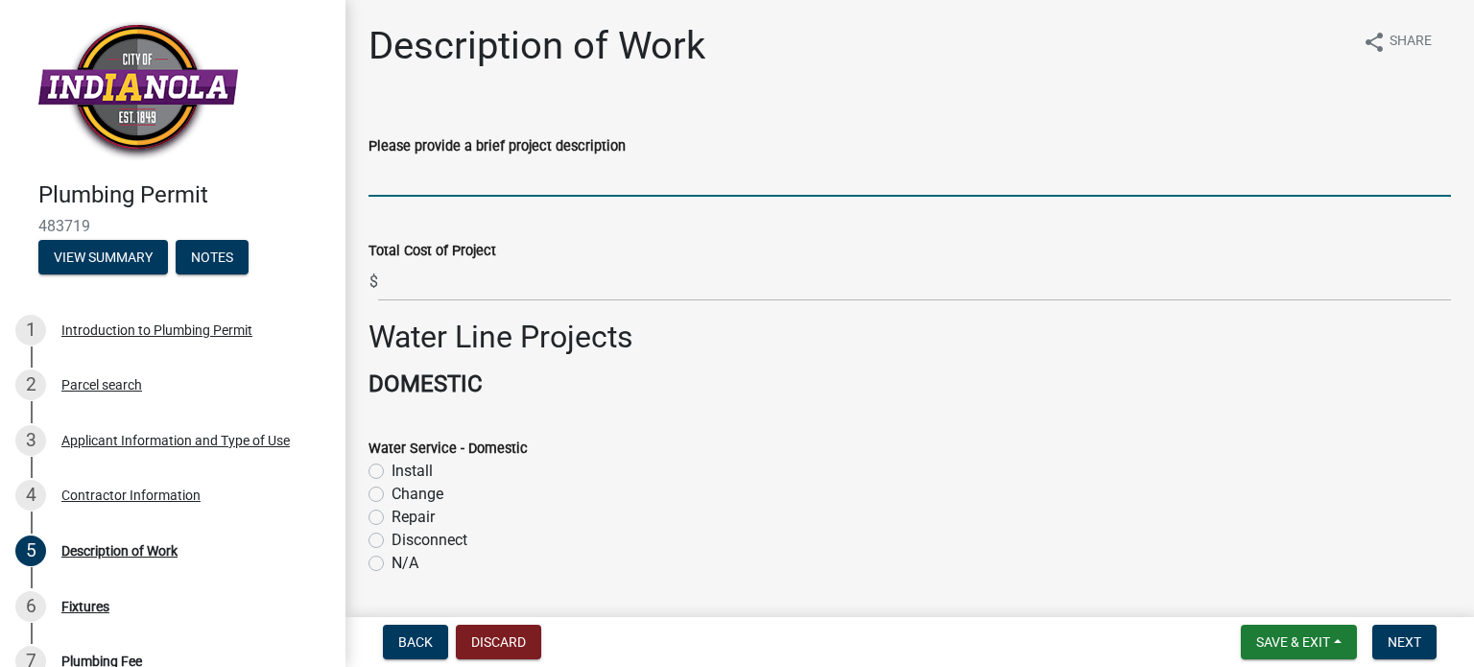
click at [418, 172] on input "Please provide a brief project description" at bounding box center [909, 176] width 1082 height 39
type input "Repairing main line drain"
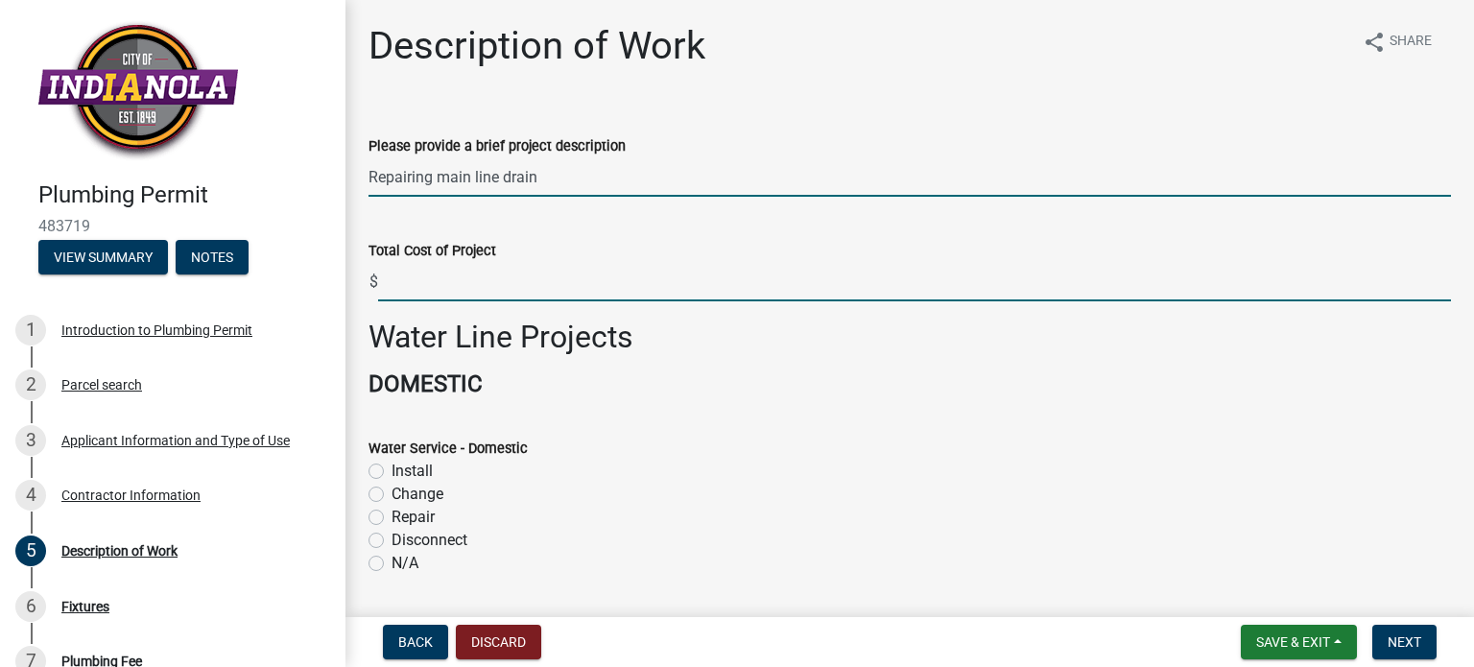
click at [414, 282] on input "text" at bounding box center [914, 281] width 1073 height 39
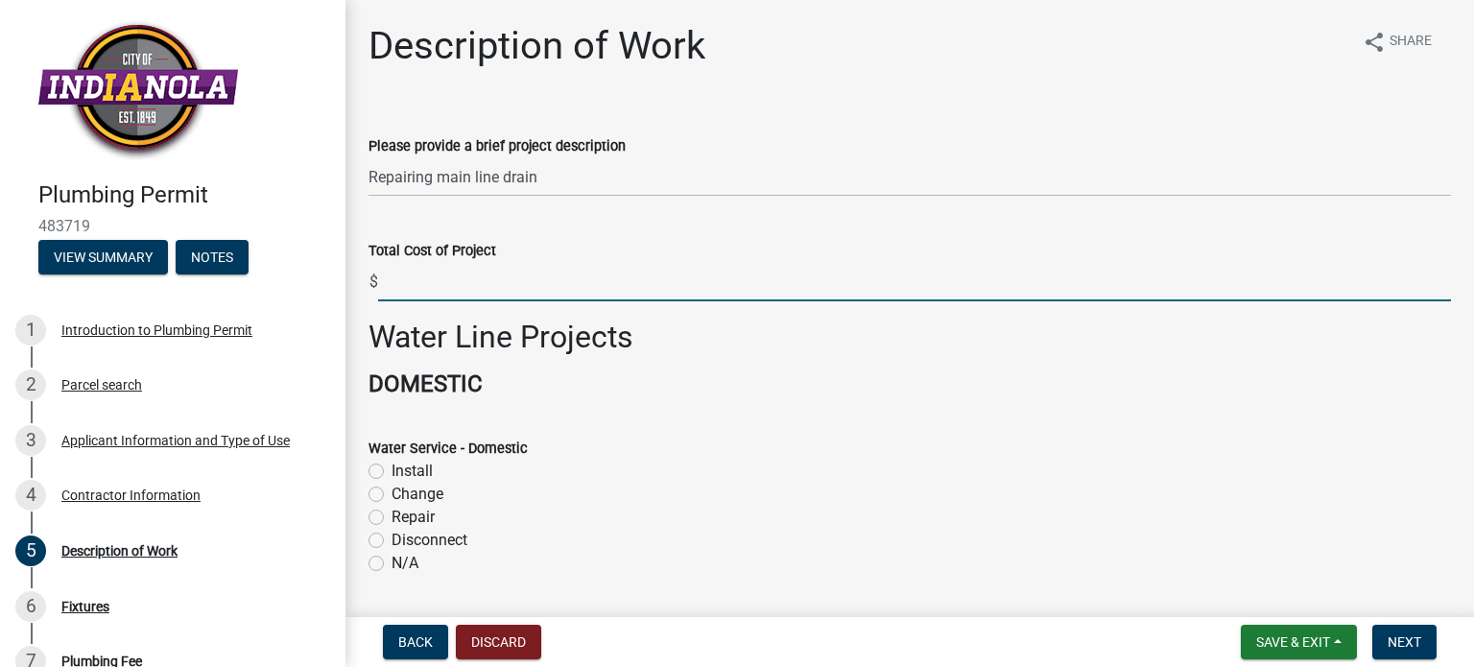
click at [399, 283] on input "text" at bounding box center [914, 281] width 1073 height 39
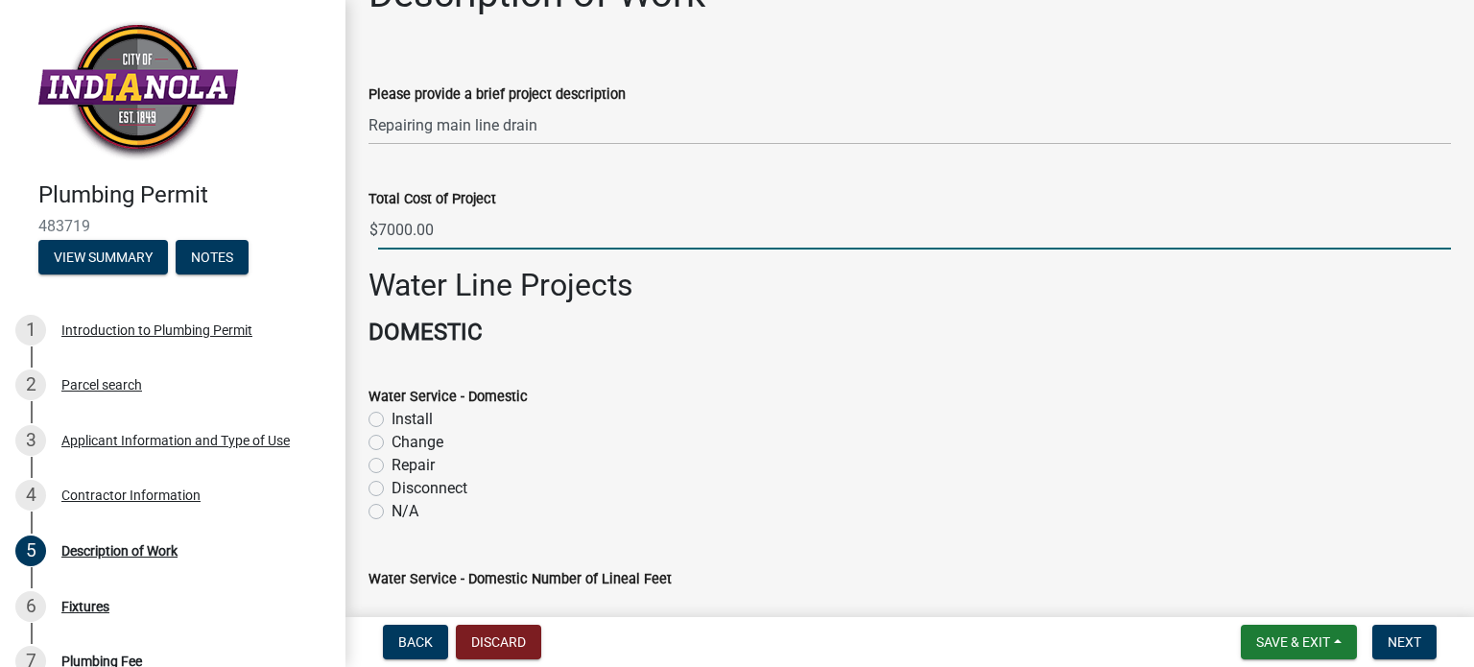
scroll to position [96, 0]
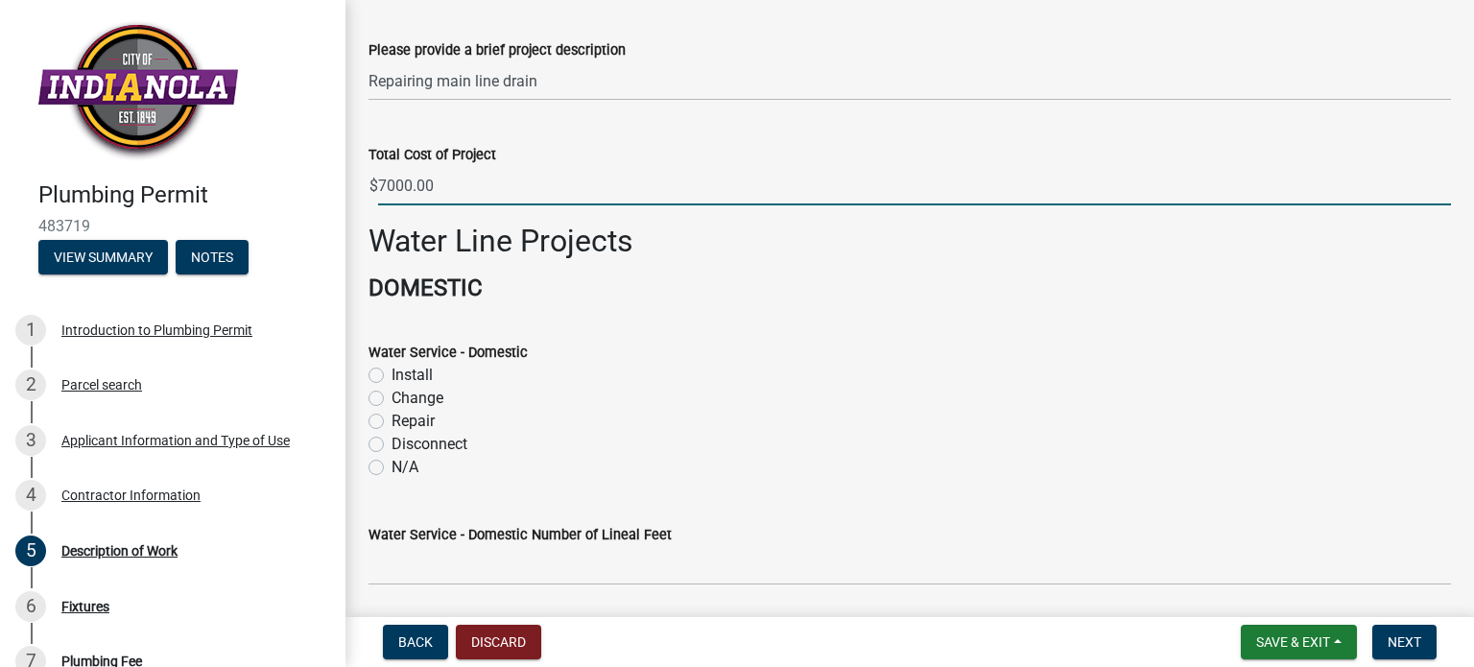
type input "7000"
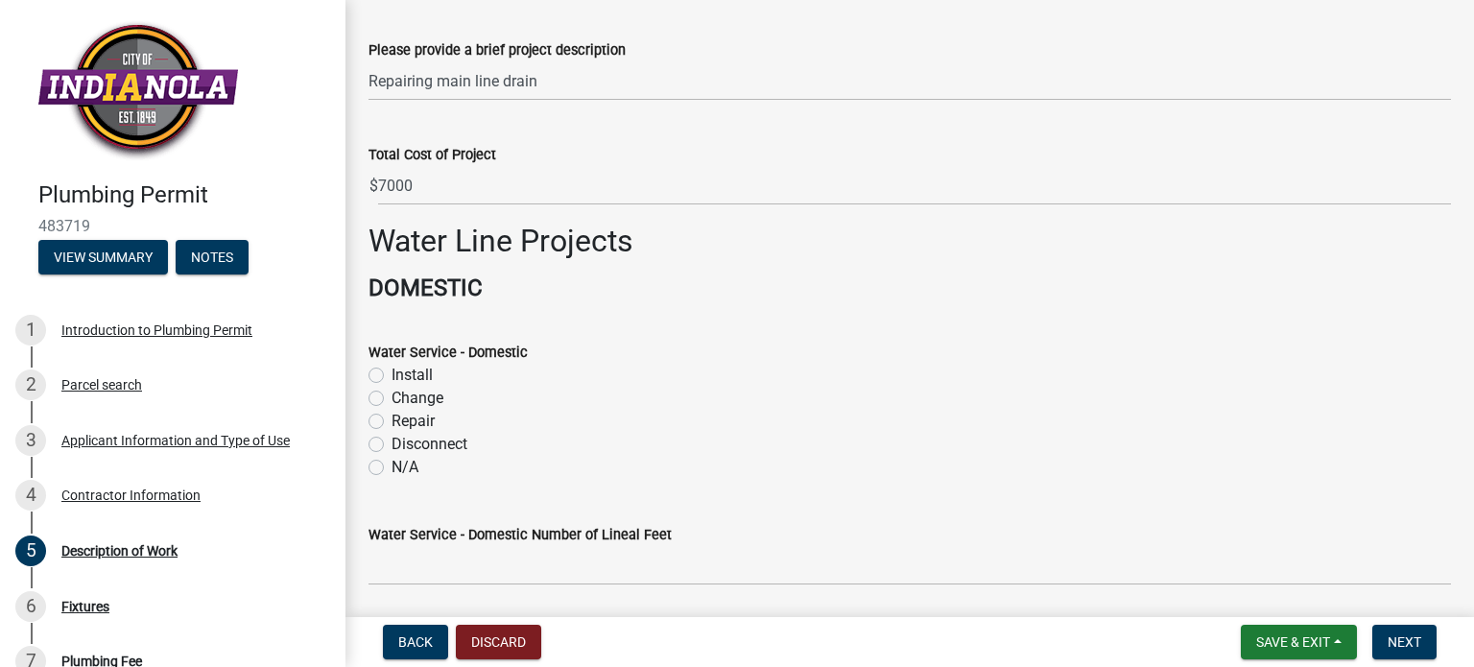
click at [391, 421] on label "Repair" at bounding box center [412, 421] width 43 height 23
click at [391, 421] on input "Repair" at bounding box center [397, 416] width 12 height 12
radio input "true"
click at [391, 469] on label "N/A" at bounding box center [404, 467] width 27 height 23
click at [391, 468] on input "N/A" at bounding box center [397, 462] width 12 height 12
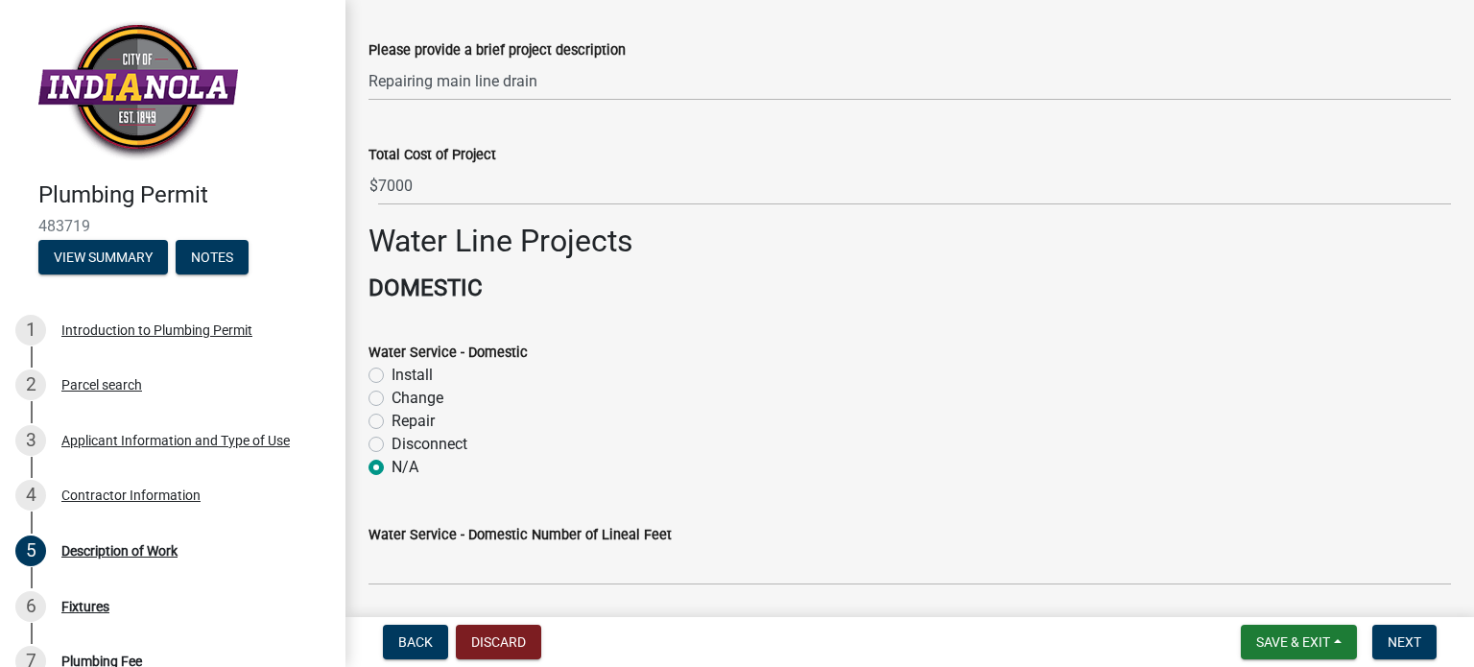
radio input "true"
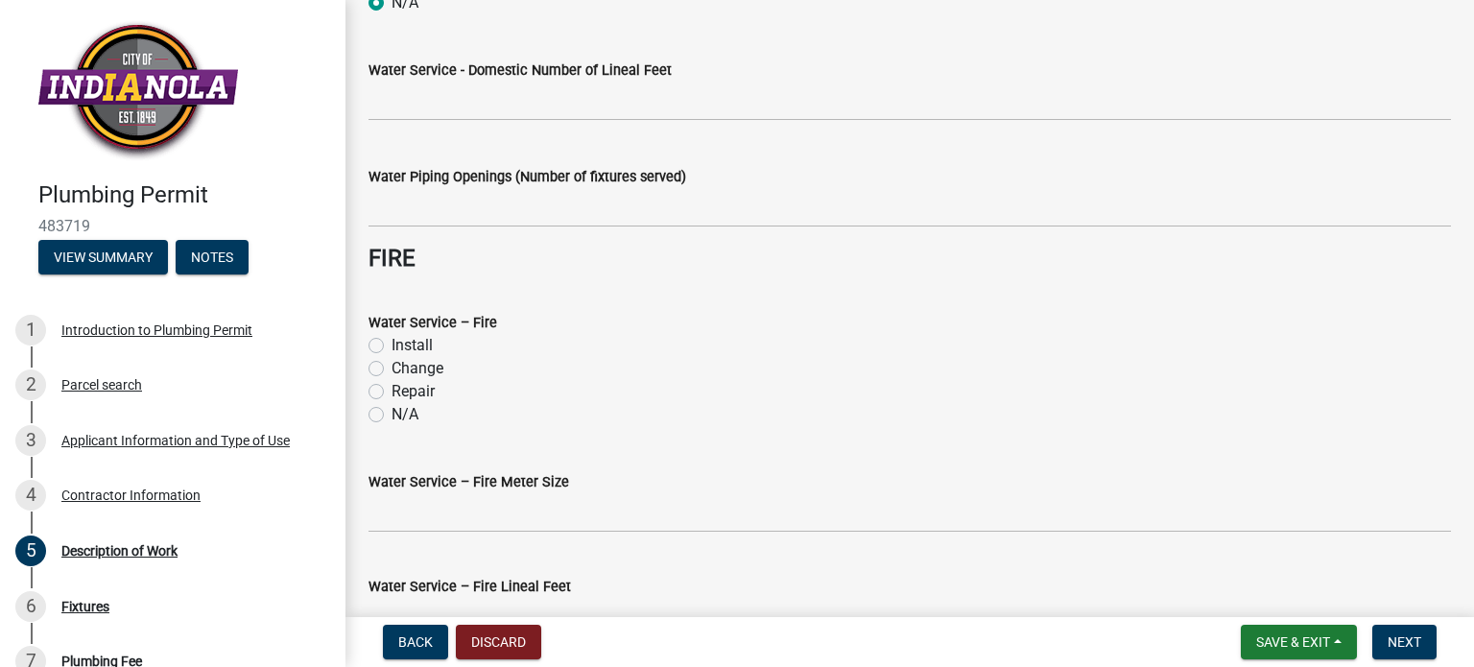
scroll to position [576, 0]
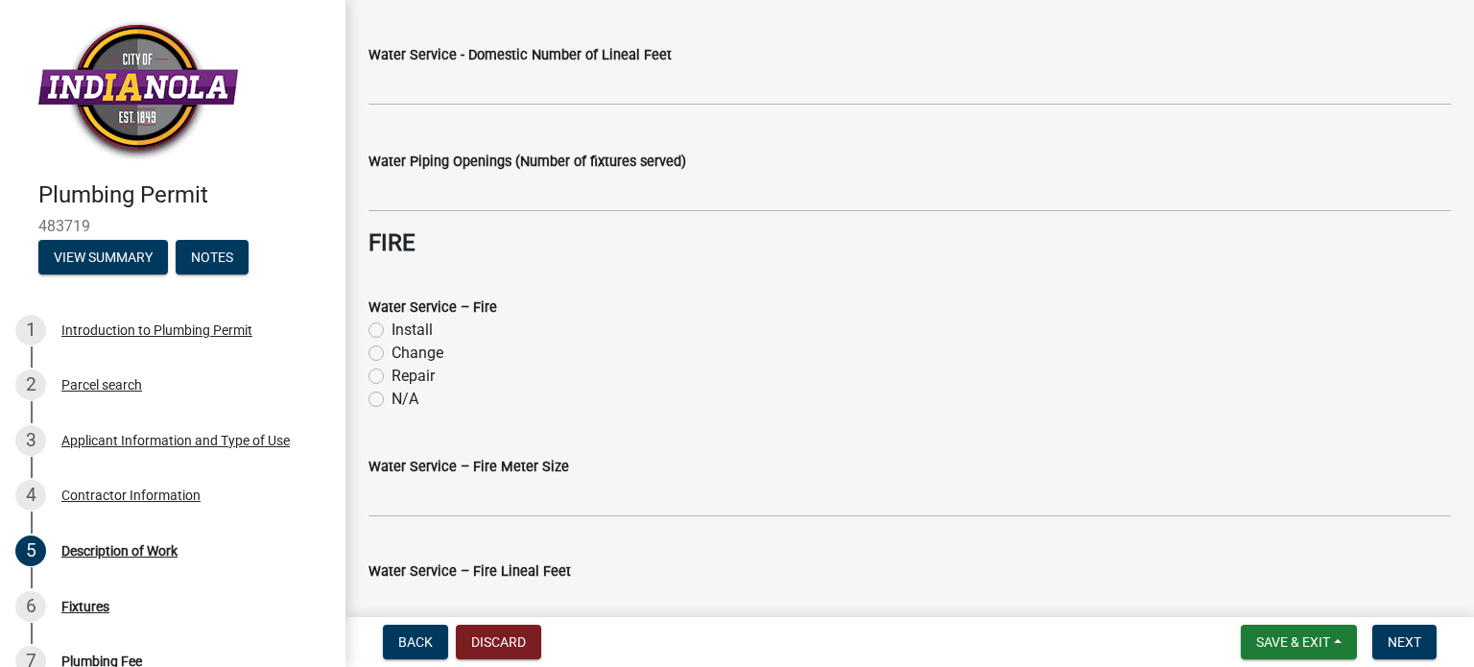
click at [391, 398] on label "N/A" at bounding box center [404, 399] width 27 height 23
click at [391, 398] on input "N/A" at bounding box center [397, 394] width 12 height 12
radio input "true"
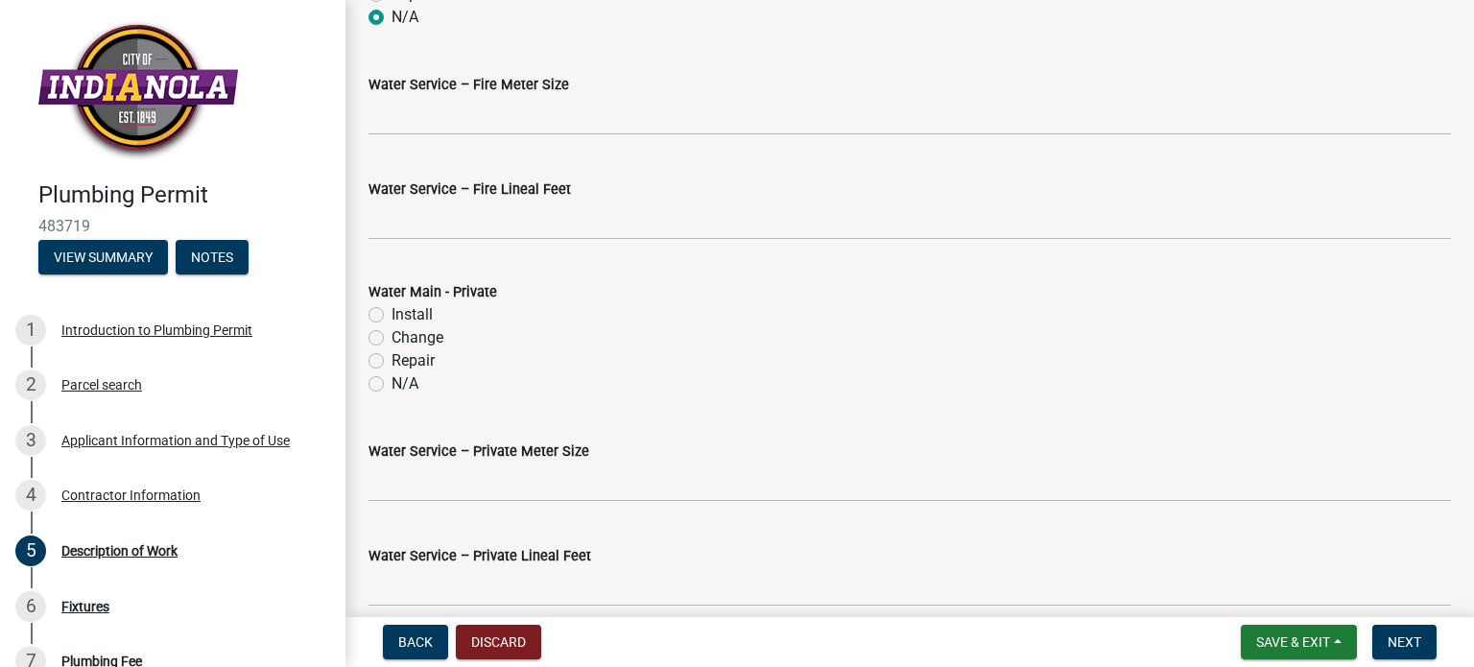
scroll to position [959, 0]
click at [391, 378] on label "N/A" at bounding box center [404, 381] width 27 height 23
click at [391, 378] on input "N/A" at bounding box center [397, 376] width 12 height 12
radio input "true"
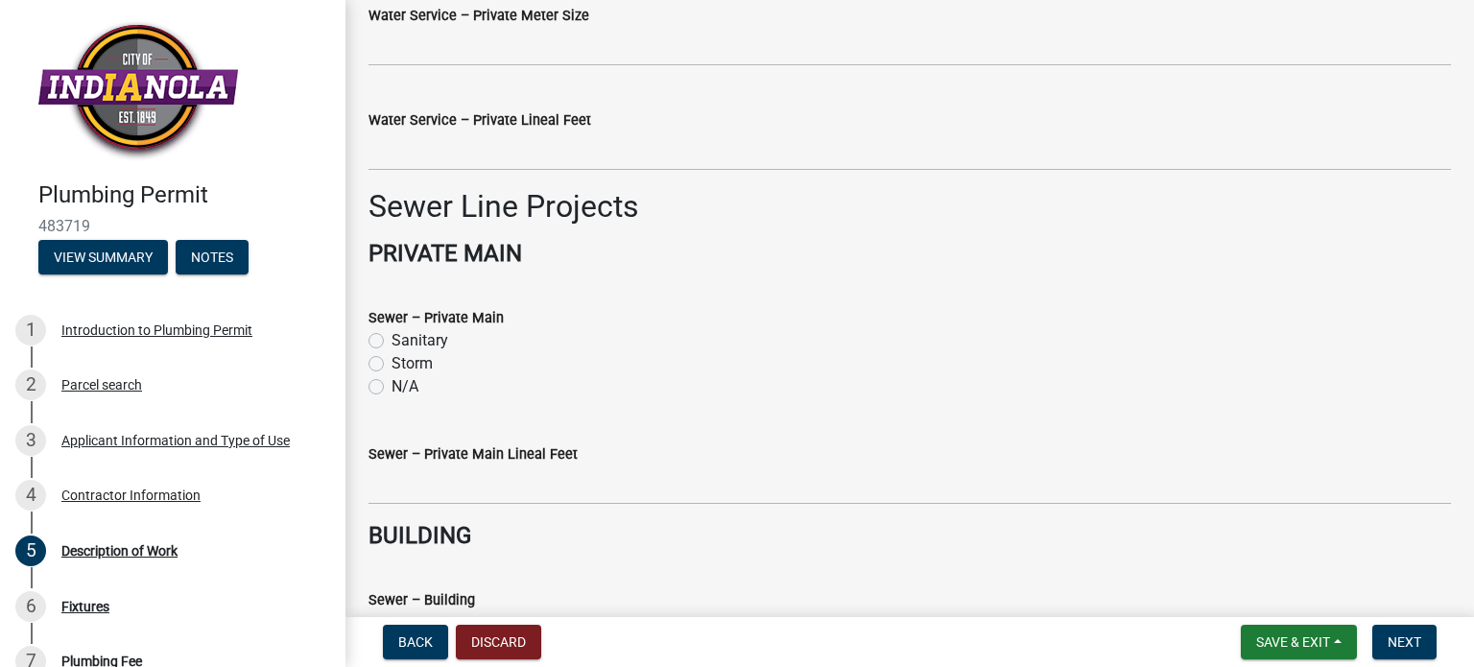
scroll to position [1439, 0]
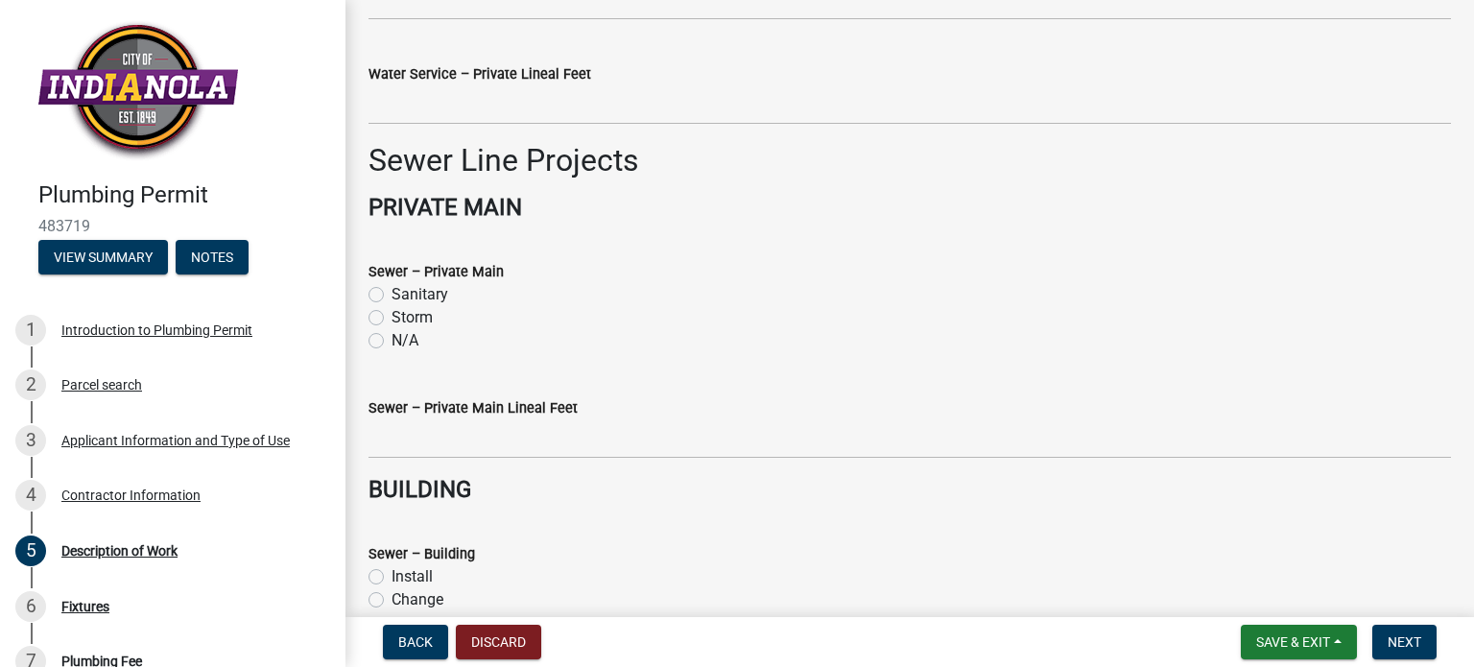
click at [391, 292] on label "Sanitary" at bounding box center [419, 294] width 57 height 23
click at [391, 292] on input "Sanitary" at bounding box center [397, 289] width 12 height 12
radio input "true"
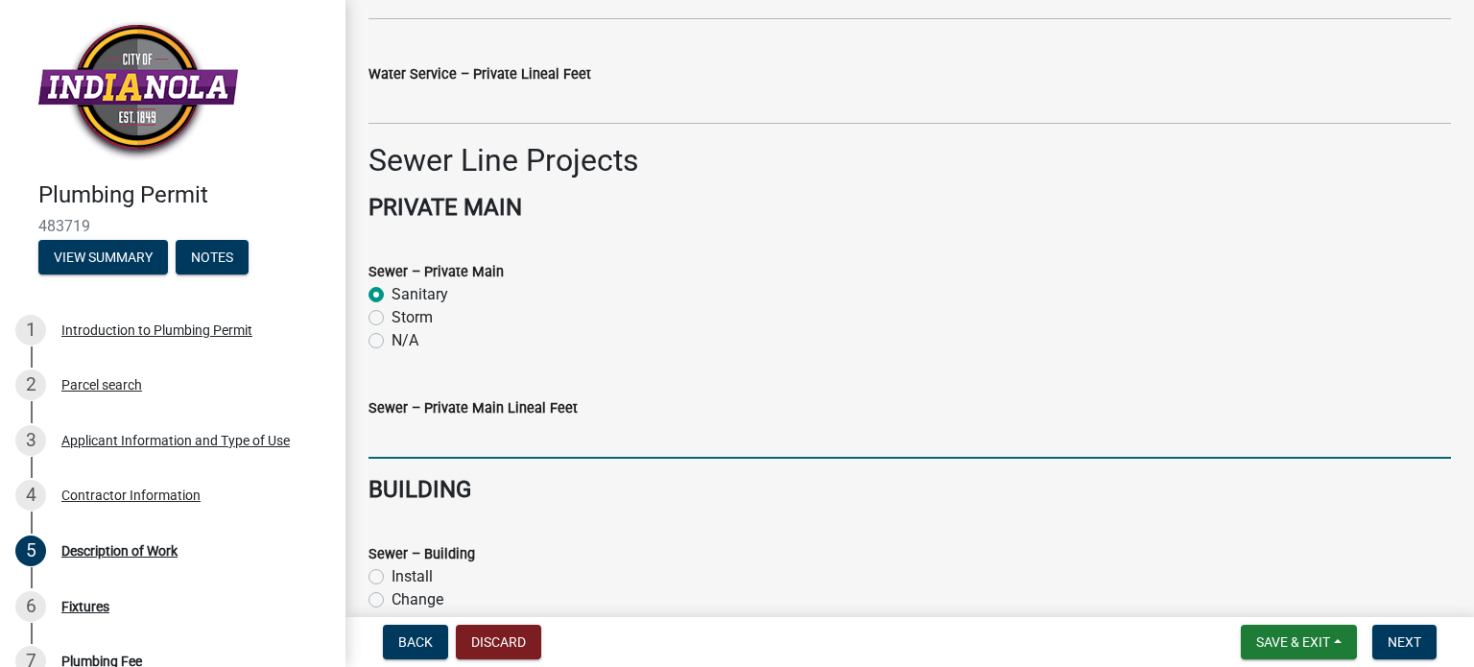
click at [414, 433] on input "text" at bounding box center [909, 438] width 1082 height 39
click at [414, 432] on input "text" at bounding box center [909, 438] width 1082 height 39
click at [394, 443] on input "text" at bounding box center [909, 438] width 1082 height 39
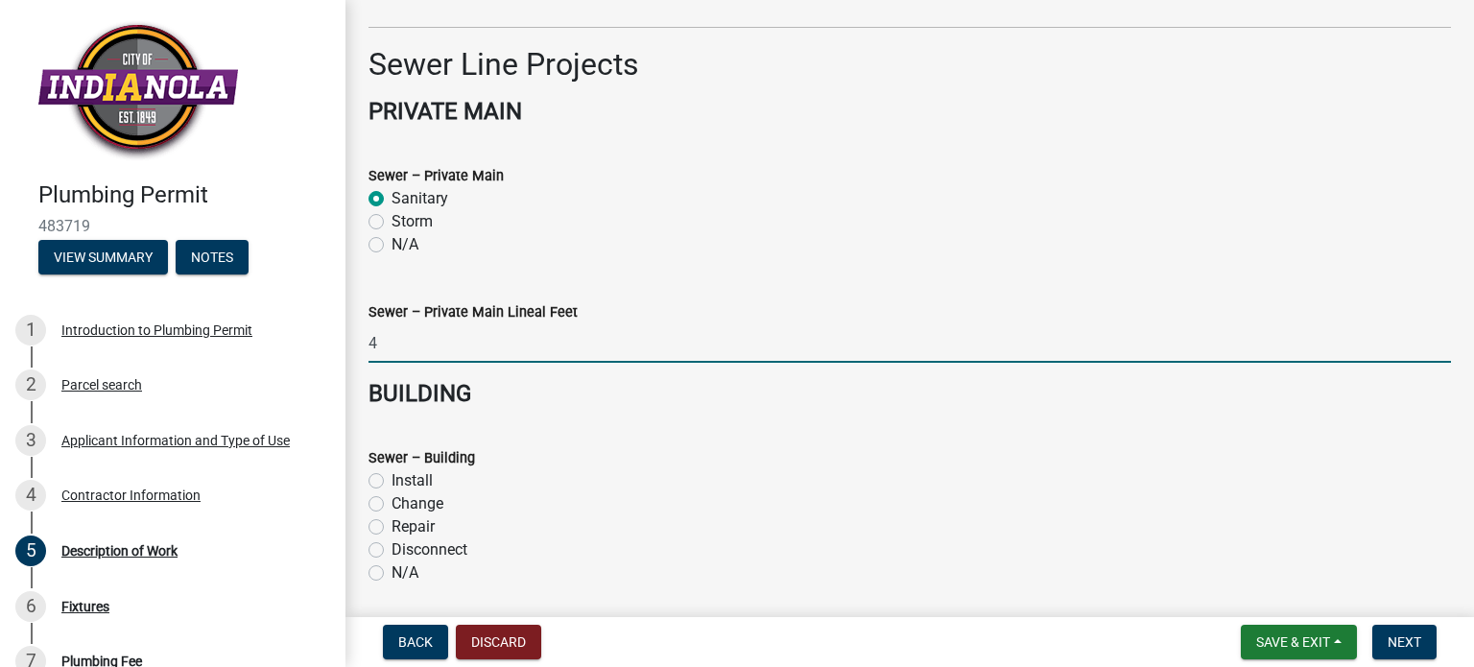
scroll to position [1631, 0]
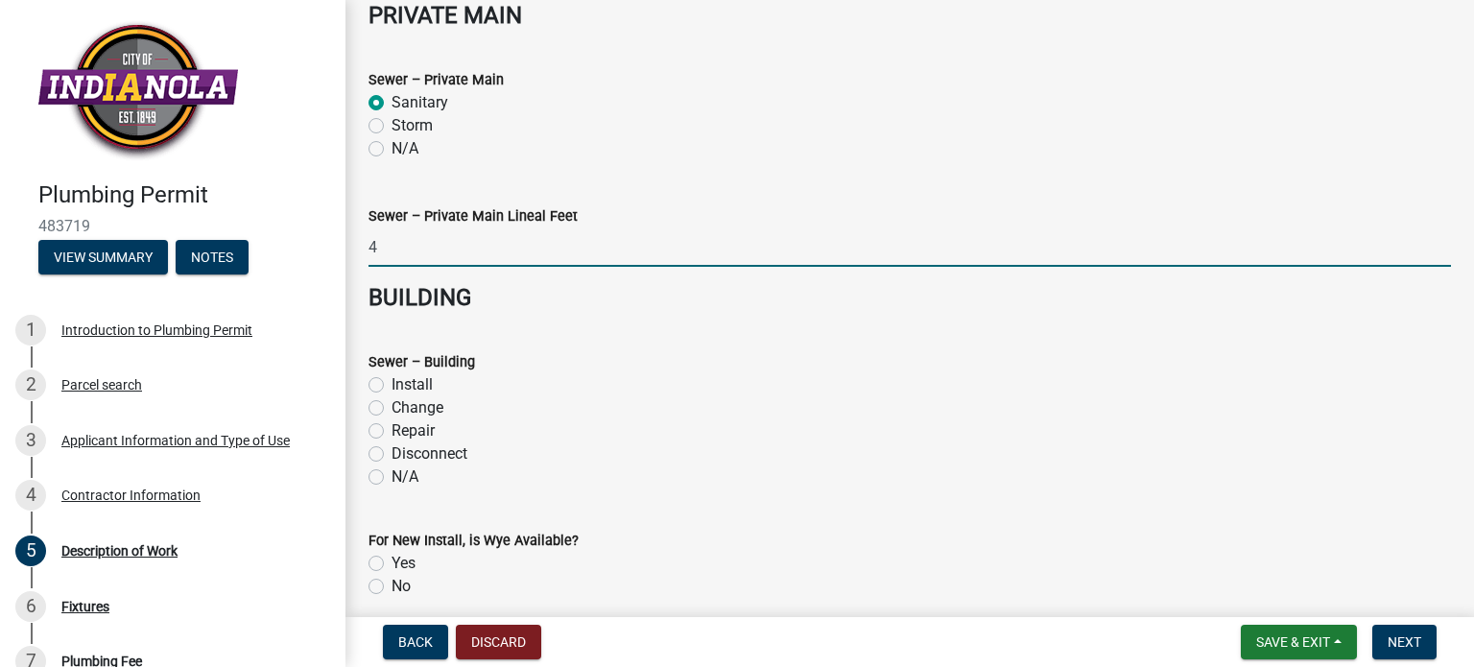
type input "4"
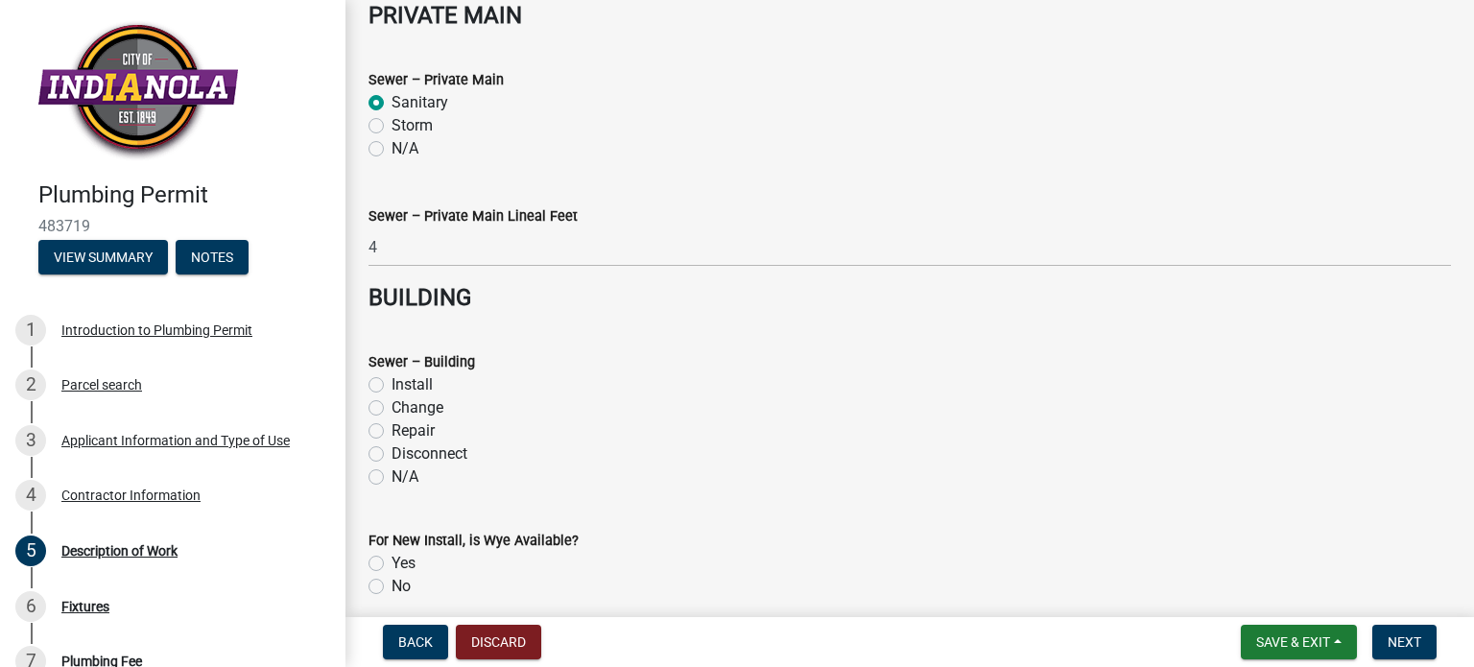
click at [391, 429] on label "Repair" at bounding box center [412, 430] width 43 height 23
click at [391, 429] on input "Repair" at bounding box center [397, 425] width 12 height 12
radio input "true"
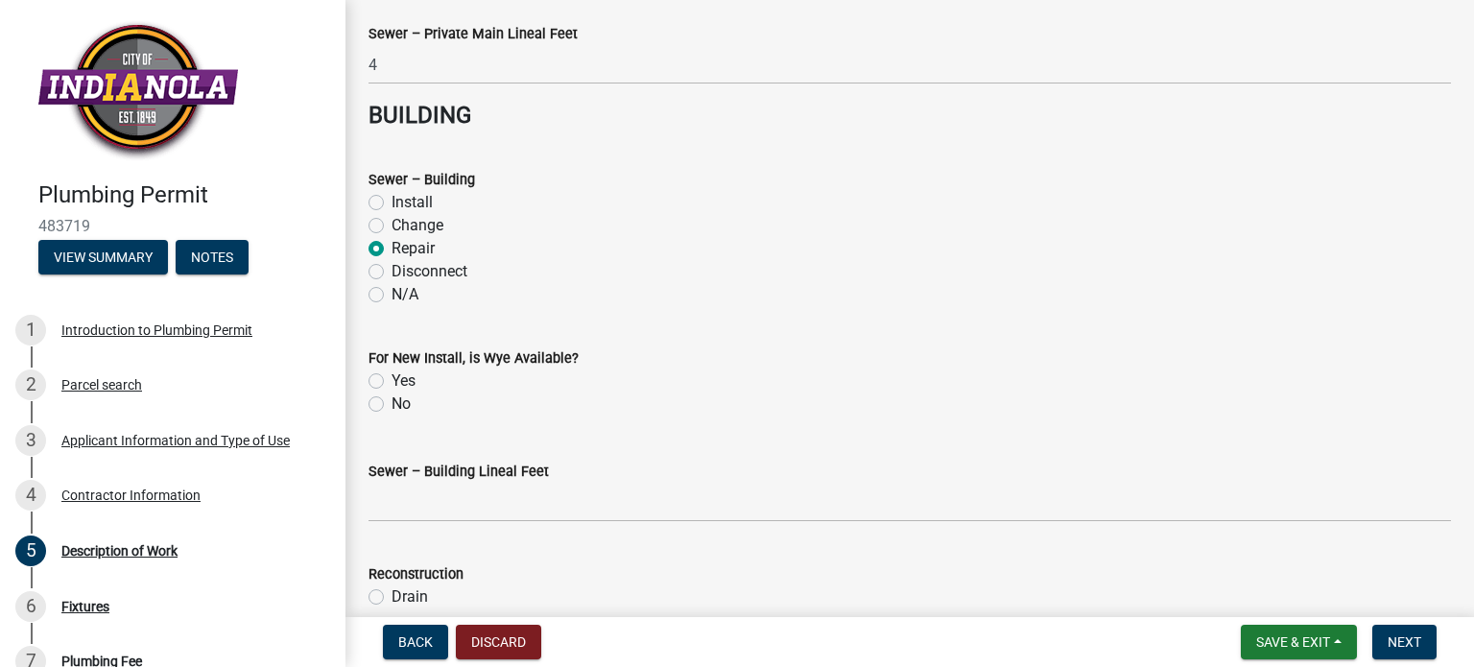
scroll to position [1823, 0]
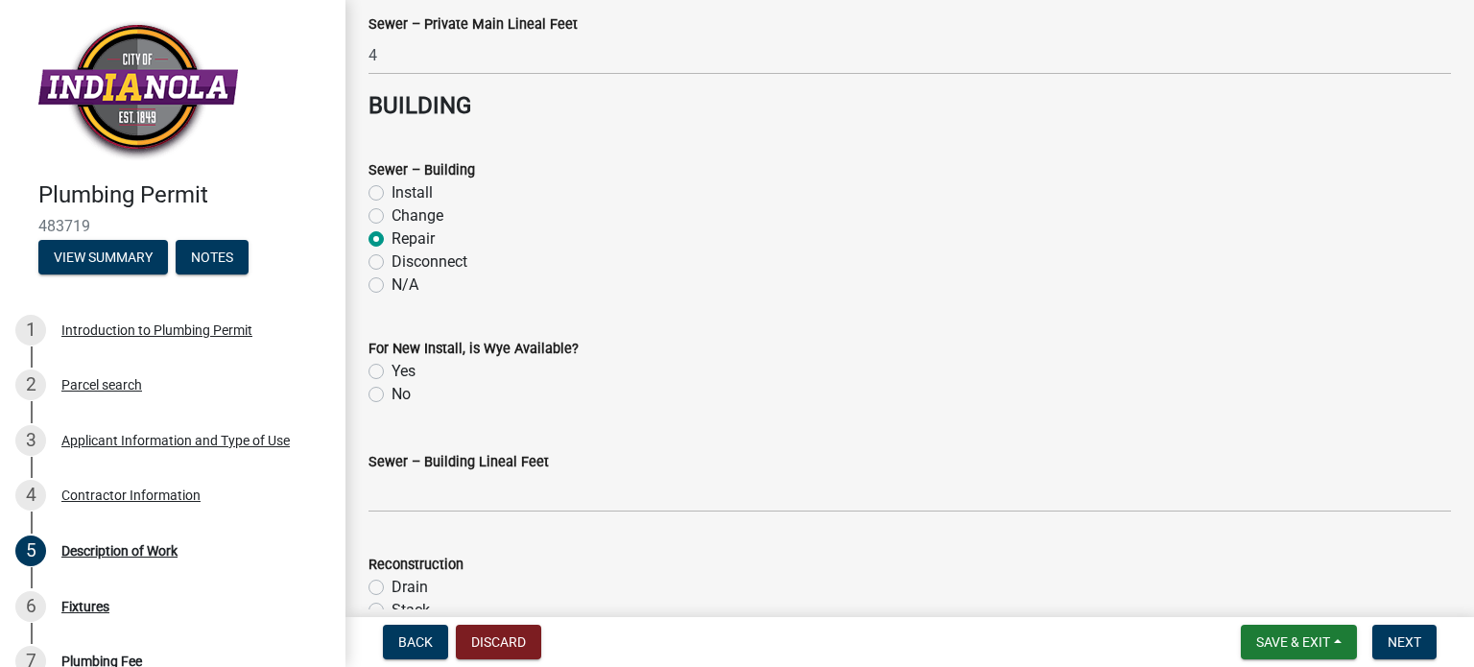
click at [391, 390] on label "No" at bounding box center [400, 394] width 19 height 23
click at [391, 390] on input "No" at bounding box center [397, 389] width 12 height 12
radio input "true"
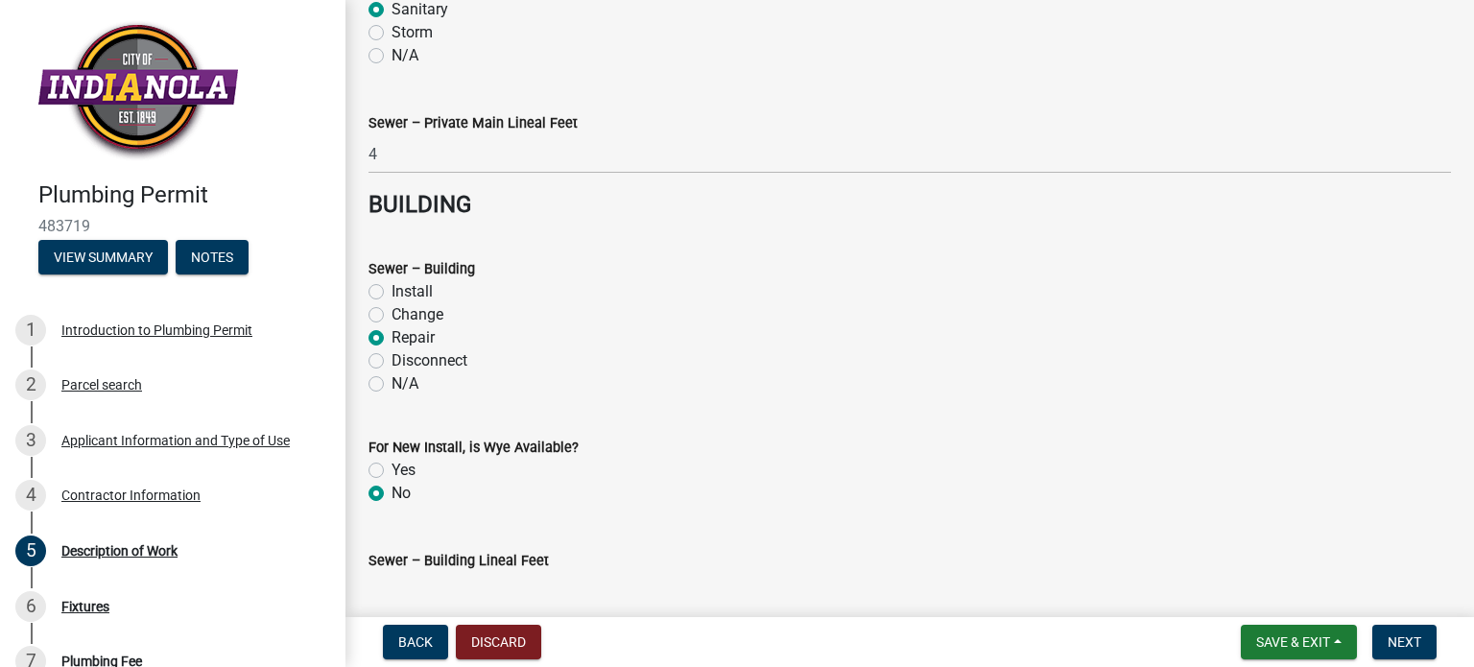
scroll to position [1727, 0]
click at [391, 379] on label "N/A" at bounding box center [404, 380] width 27 height 23
click at [391, 379] on input "N/A" at bounding box center [397, 375] width 12 height 12
radio input "true"
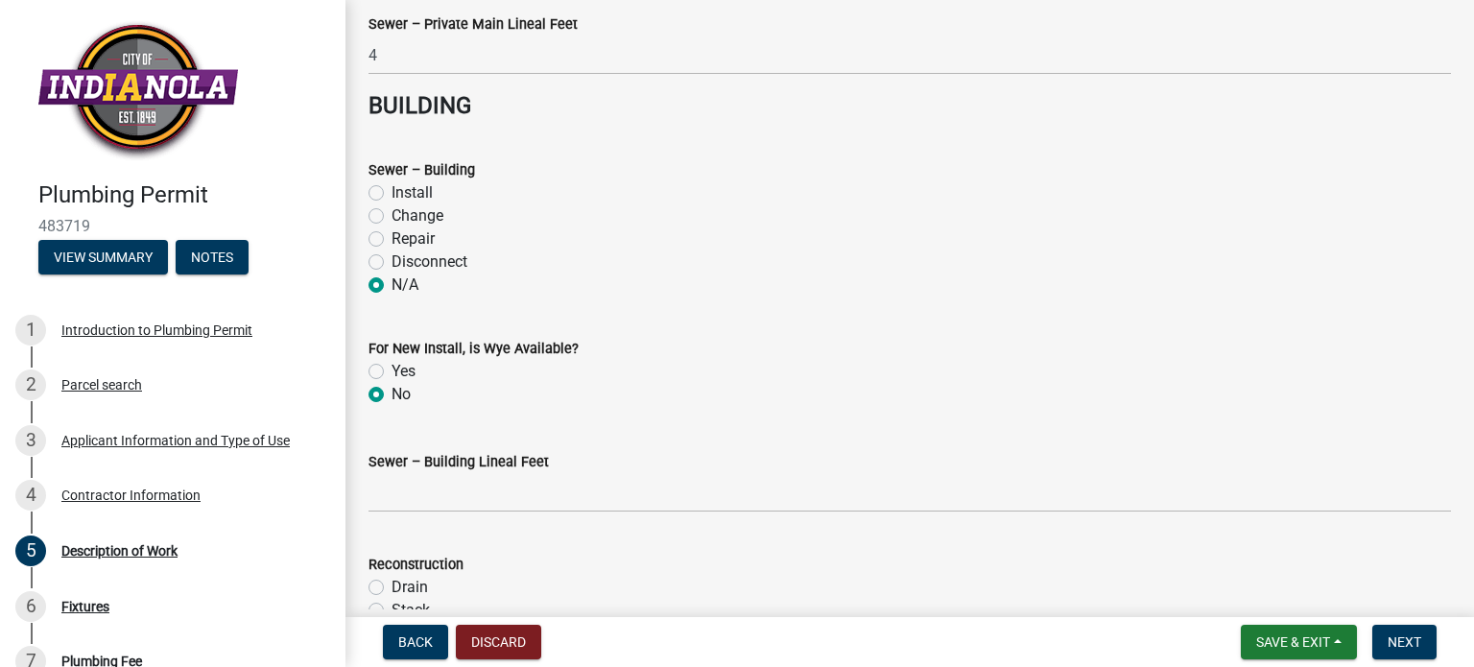
click at [391, 237] on label "Repair" at bounding box center [412, 238] width 43 height 23
click at [391, 237] on input "Repair" at bounding box center [397, 233] width 12 height 12
radio input "true"
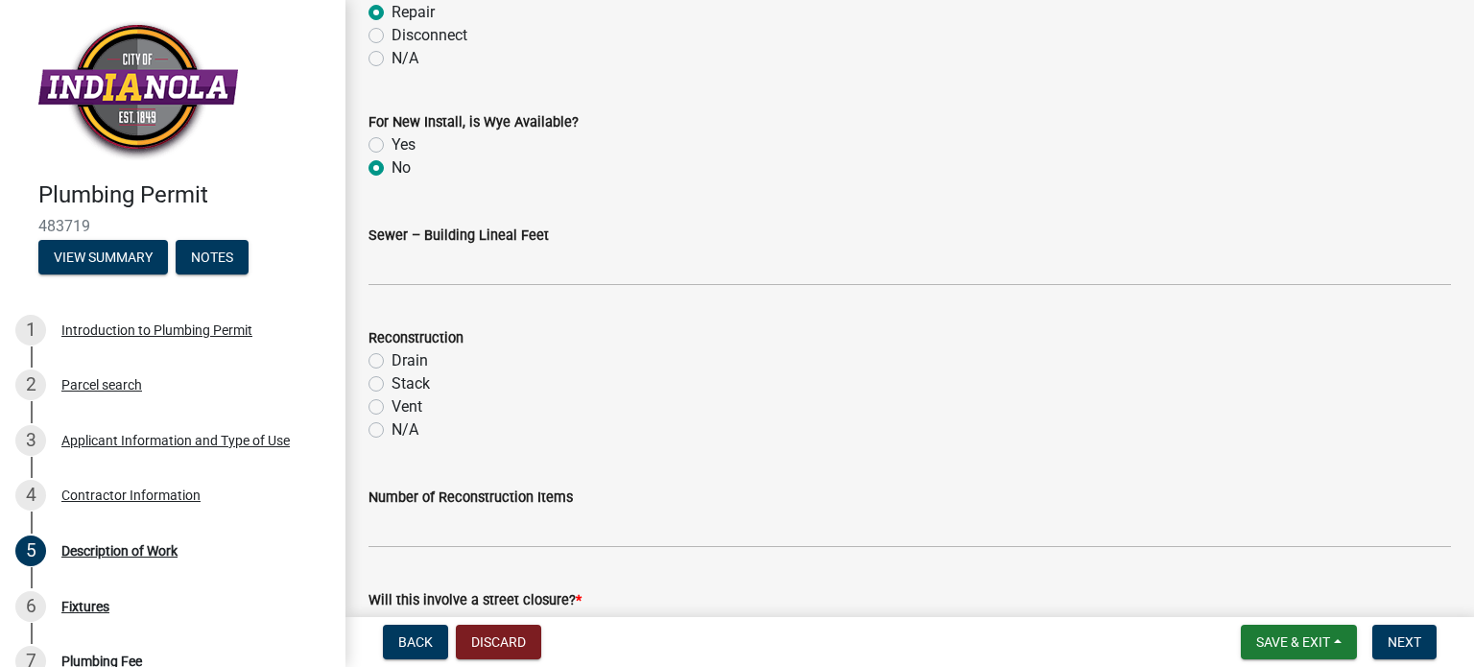
scroll to position [2111, 0]
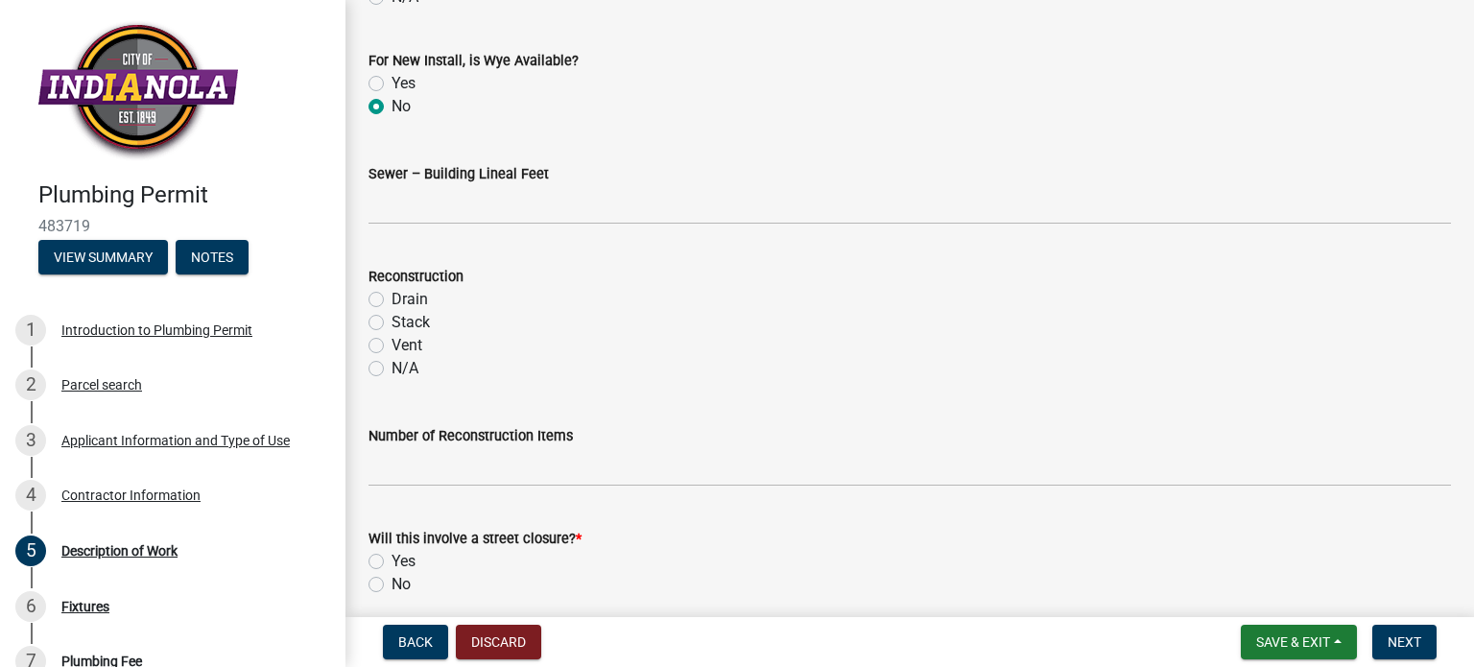
click at [379, 358] on div "N/A" at bounding box center [909, 368] width 1082 height 23
click at [391, 366] on label "N/A" at bounding box center [404, 368] width 27 height 23
click at [391, 366] on input "N/A" at bounding box center [397, 363] width 12 height 12
radio input "true"
click at [391, 300] on label "Drain" at bounding box center [409, 299] width 36 height 23
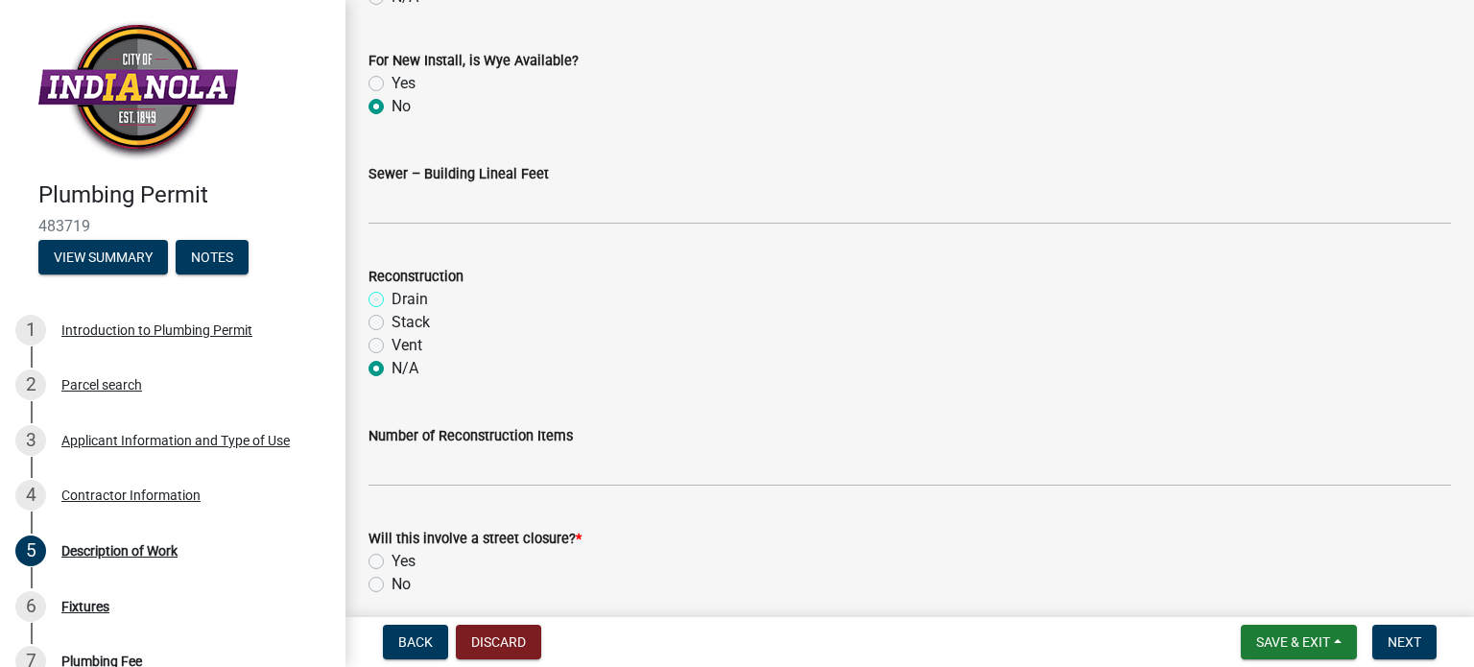
click at [391, 300] on input "Drain" at bounding box center [397, 294] width 12 height 12
radio input "true"
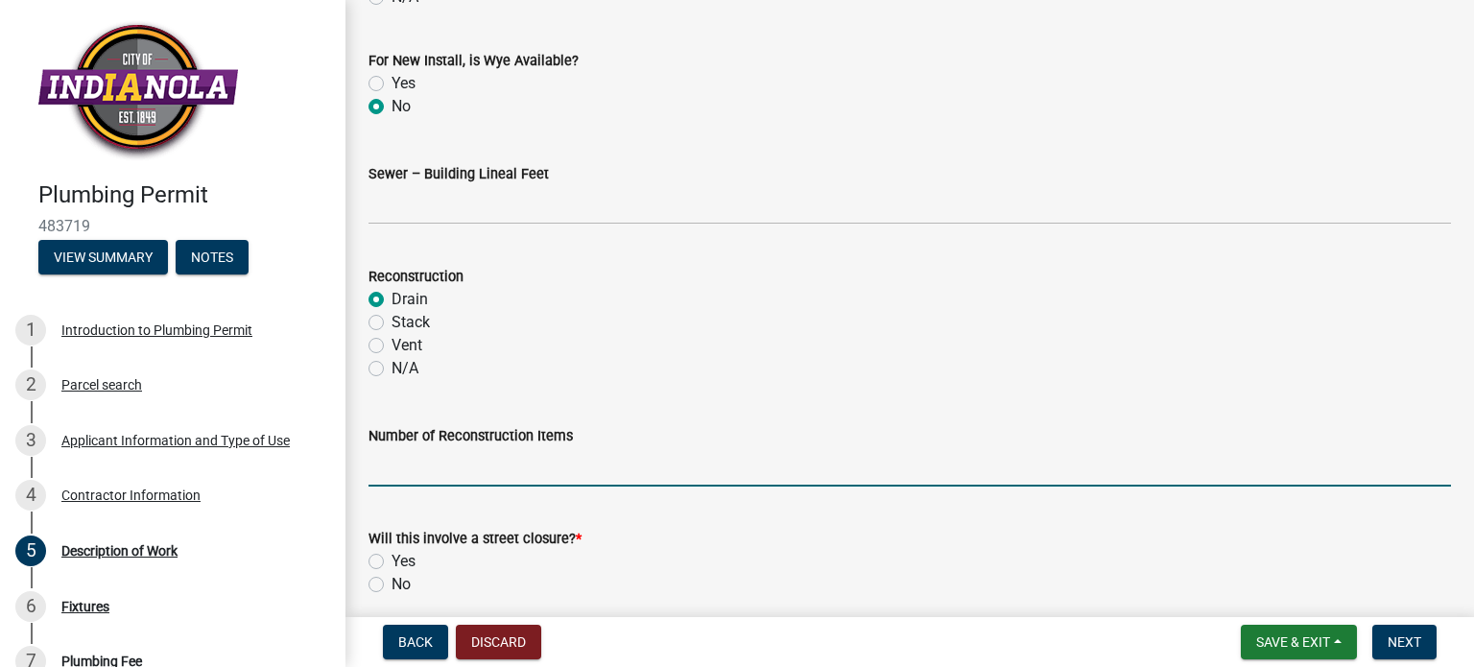
click at [402, 465] on input "text" at bounding box center [909, 466] width 1082 height 39
type input "1"
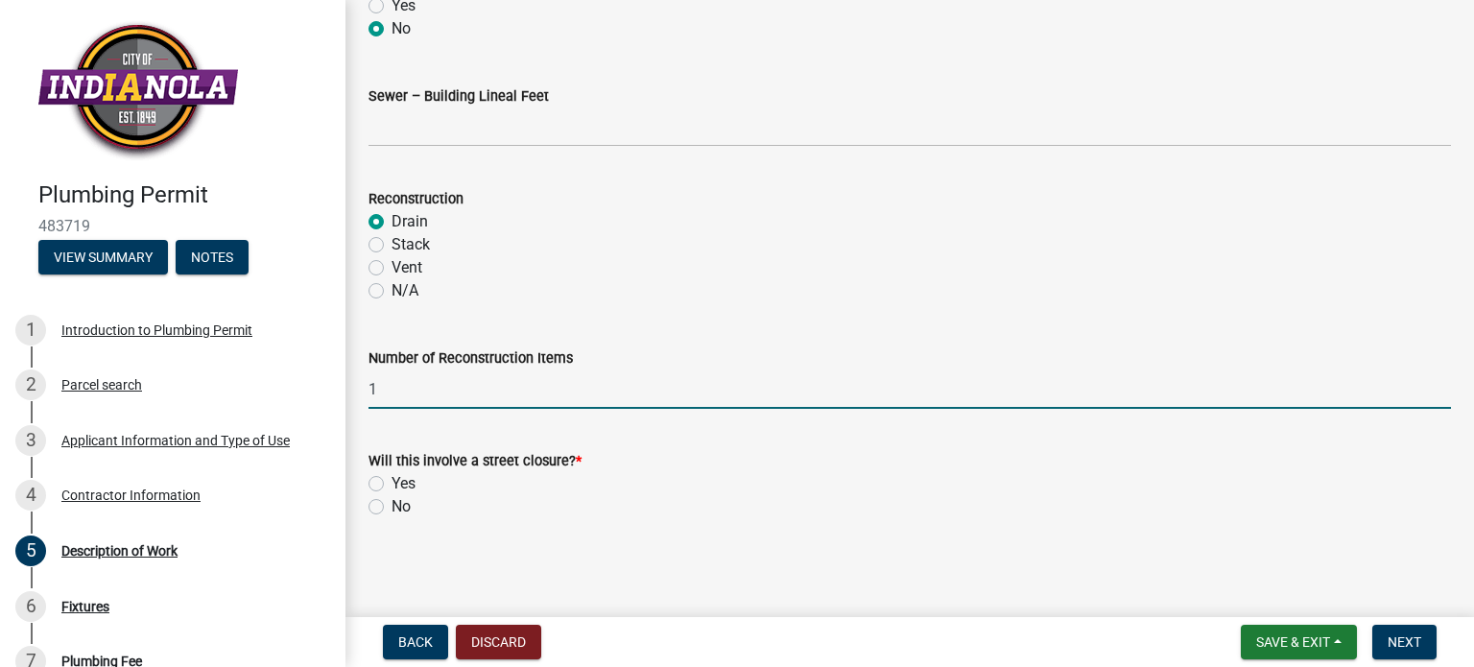
click at [391, 506] on label "No" at bounding box center [400, 506] width 19 height 23
click at [391, 506] on input "No" at bounding box center [397, 501] width 12 height 12
radio input "true"
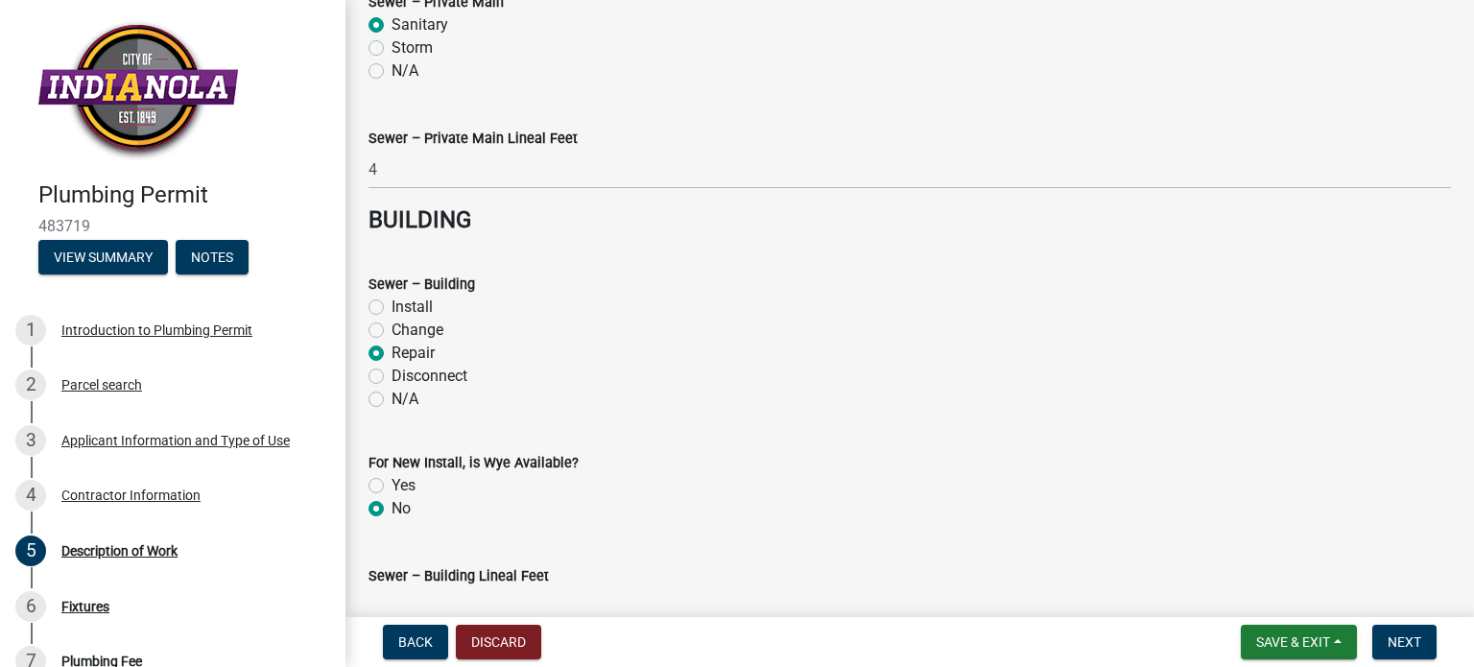
scroll to position [1805, 0]
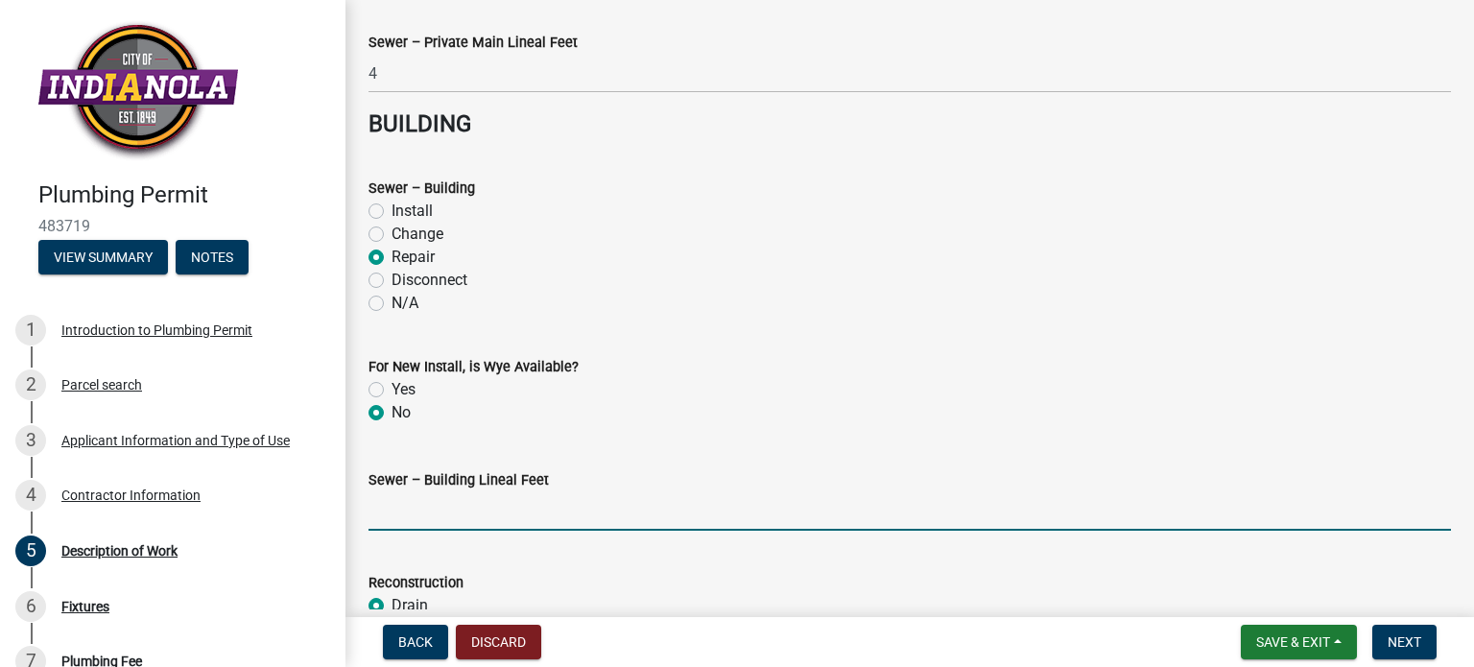
click at [542, 500] on input "text" at bounding box center [909, 510] width 1082 height 39
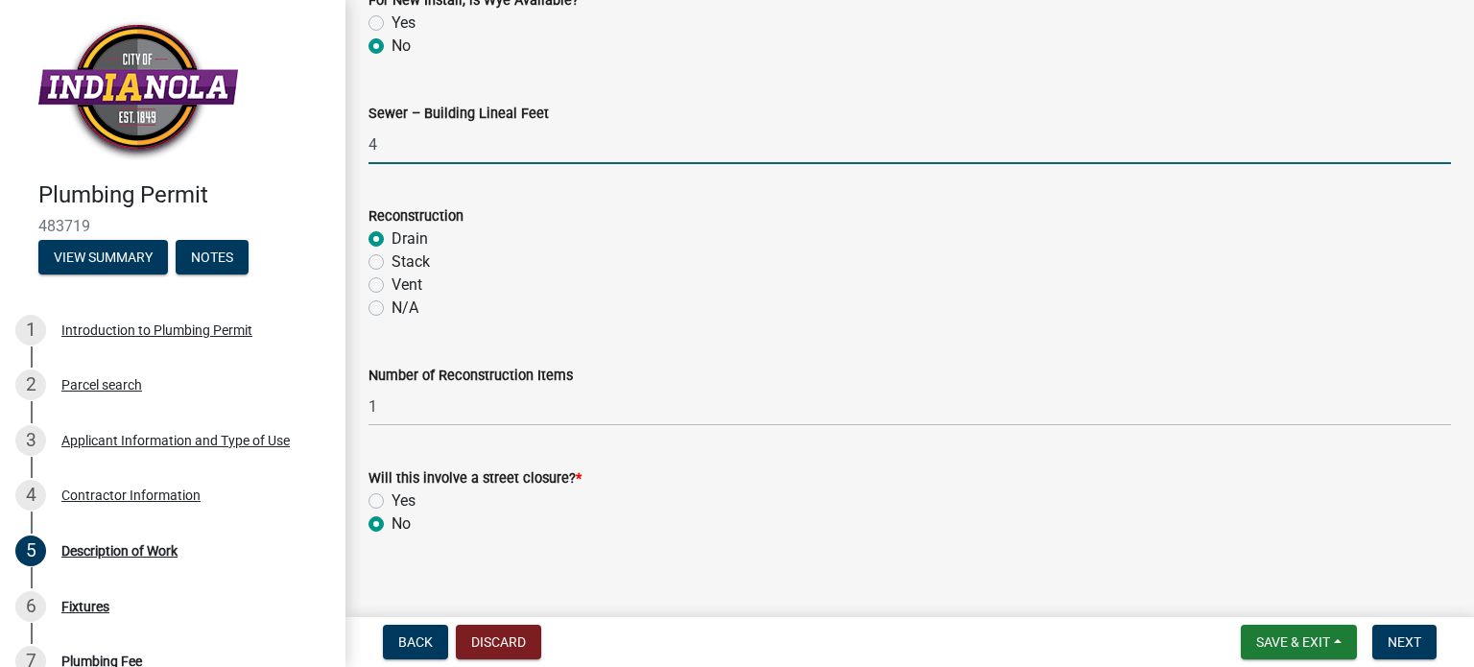
scroll to position [2188, 0]
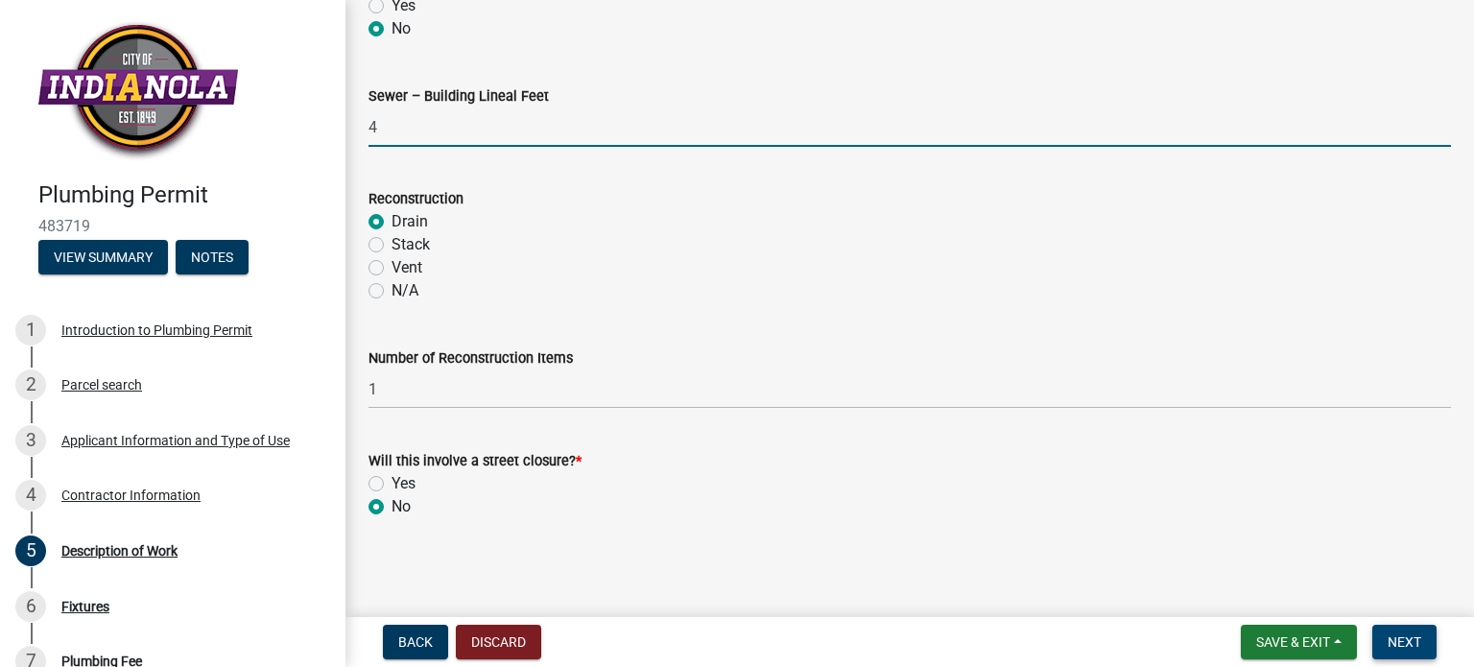
type input "4"
click at [1416, 645] on span "Next" at bounding box center [1404, 641] width 34 height 15
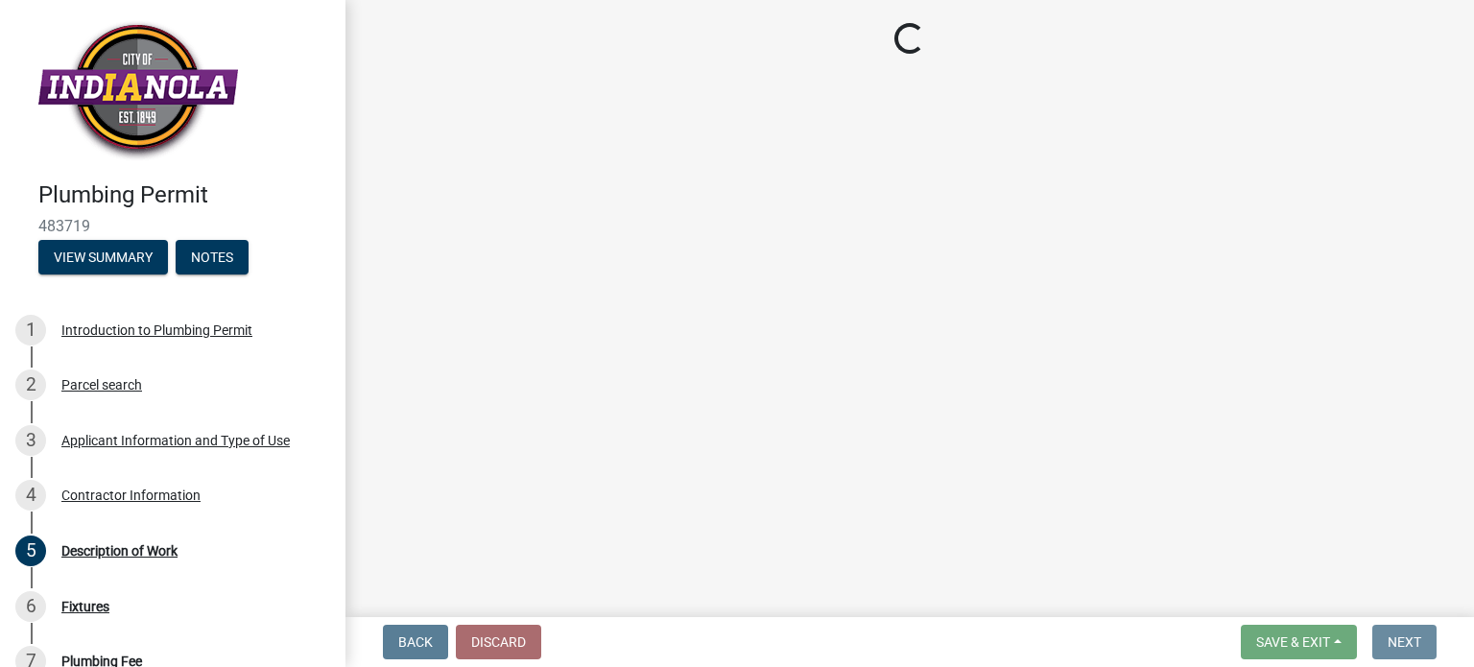
scroll to position [0, 0]
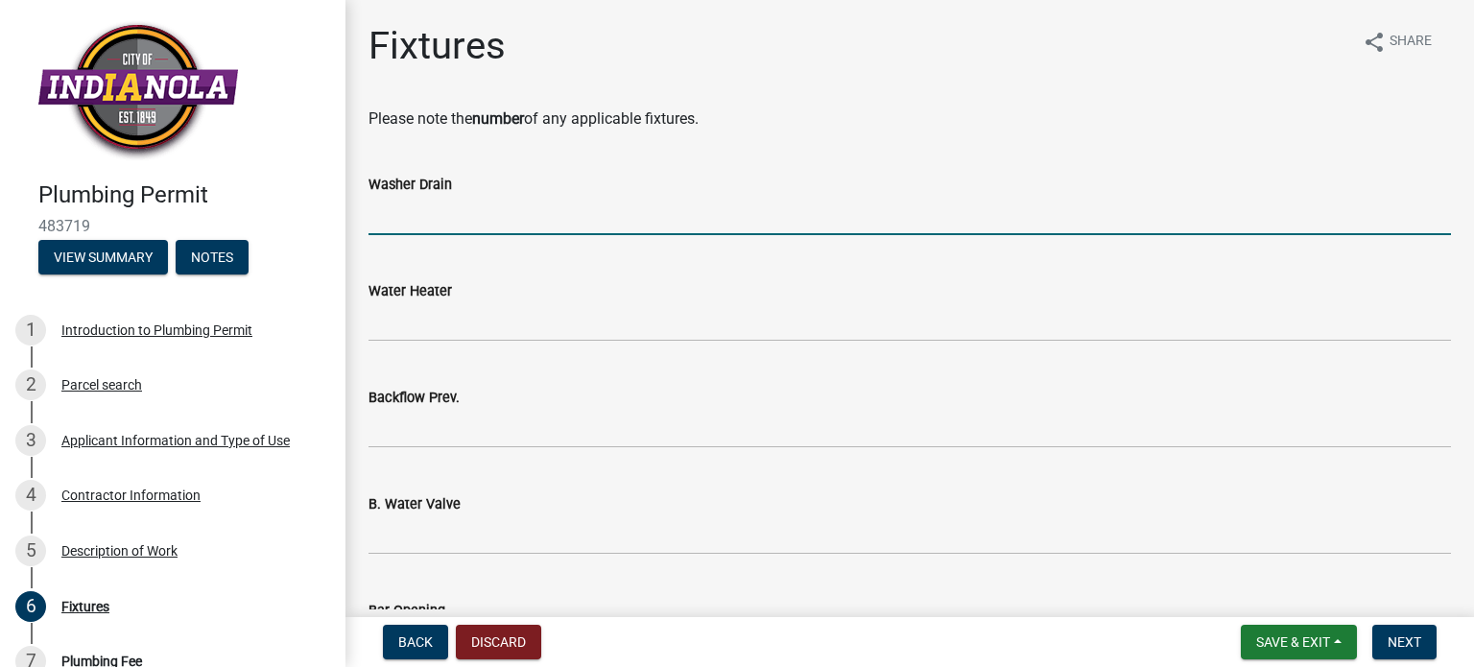
click at [418, 226] on input "text" at bounding box center [909, 215] width 1082 height 39
type input "0"
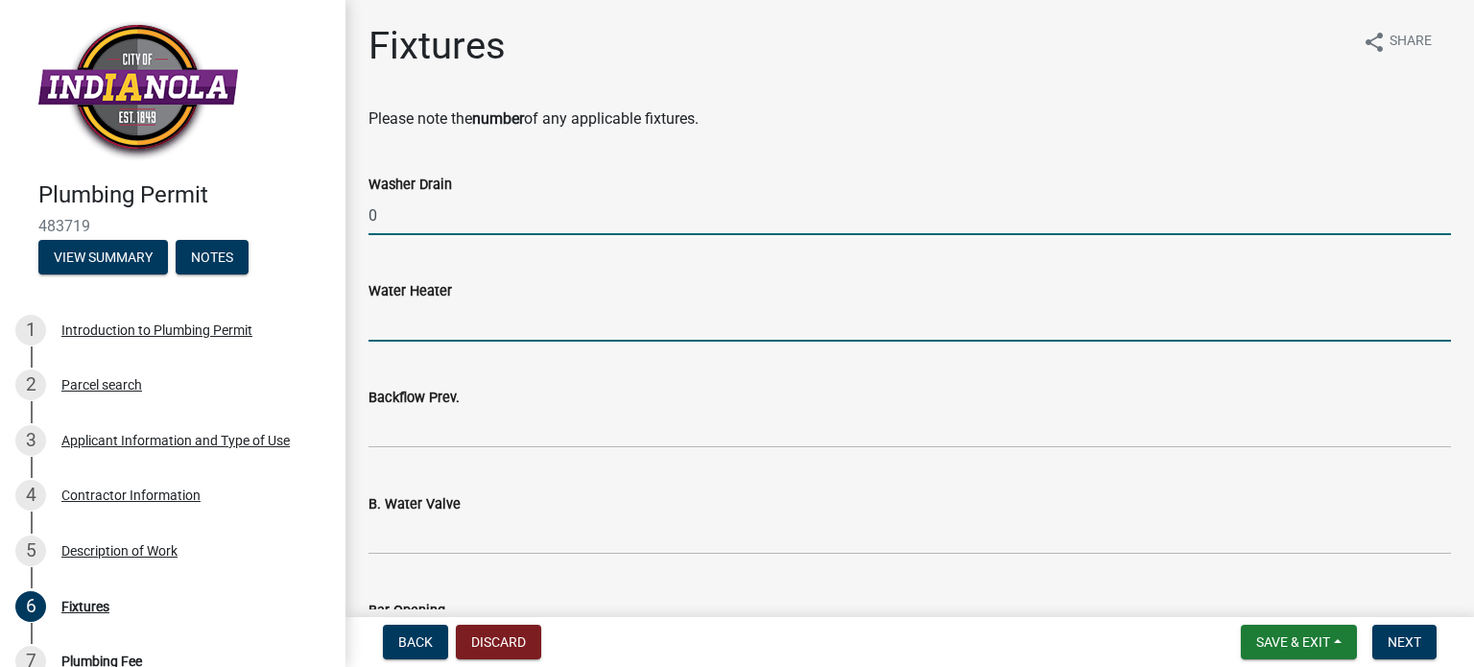
click at [397, 318] on input "text" at bounding box center [909, 321] width 1082 height 39
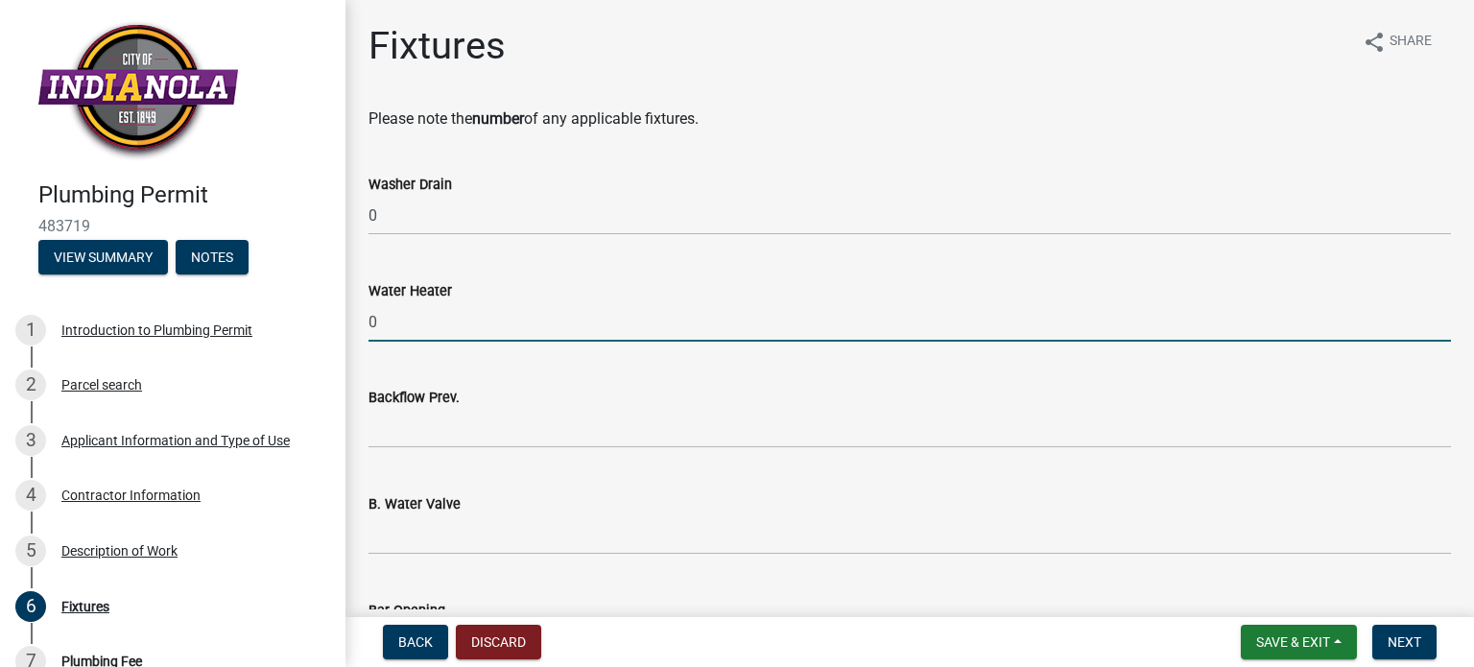
type input "0"
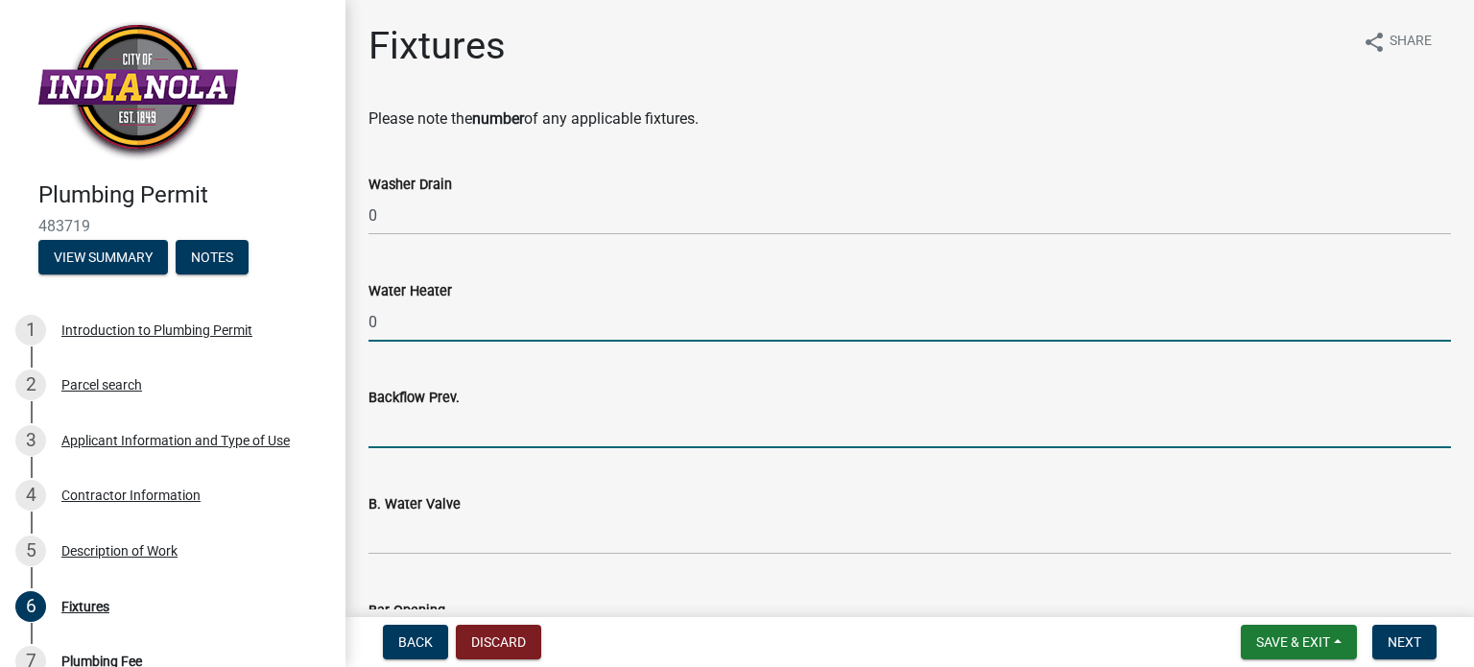
click at [403, 421] on input "text" at bounding box center [909, 428] width 1082 height 39
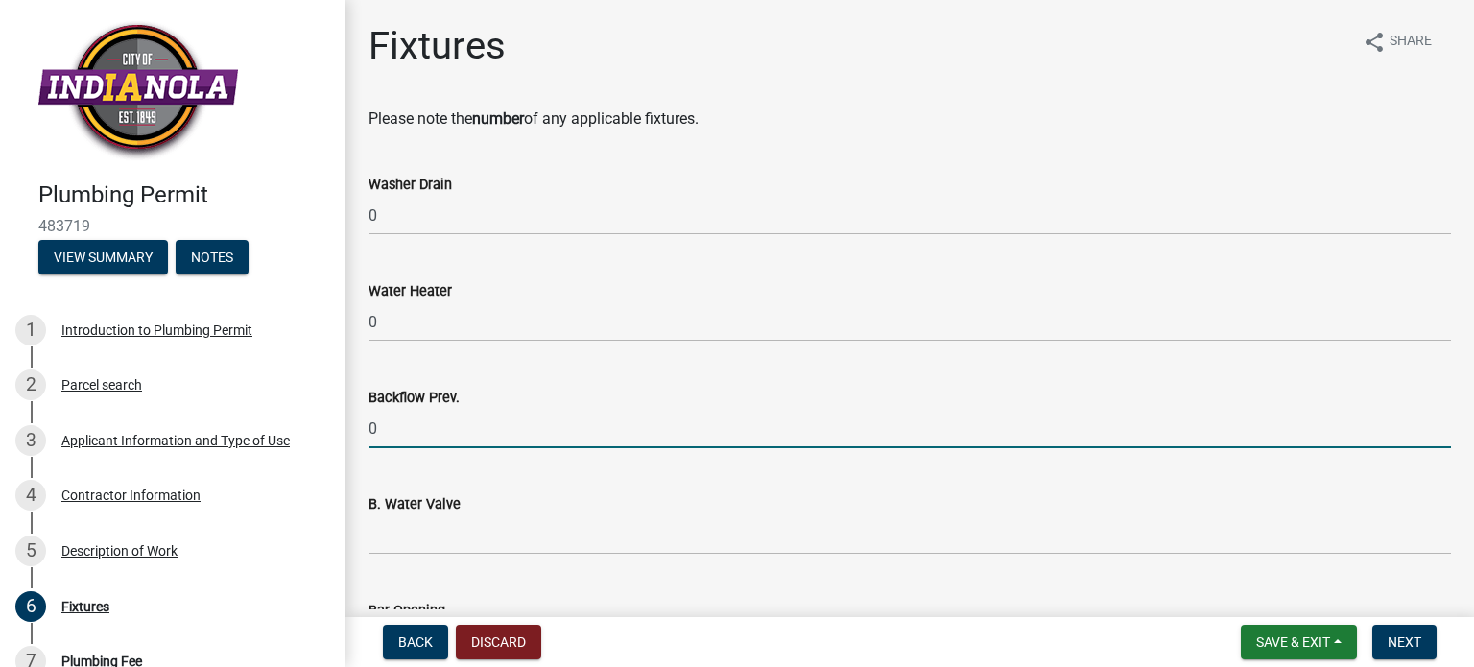
type input "0"
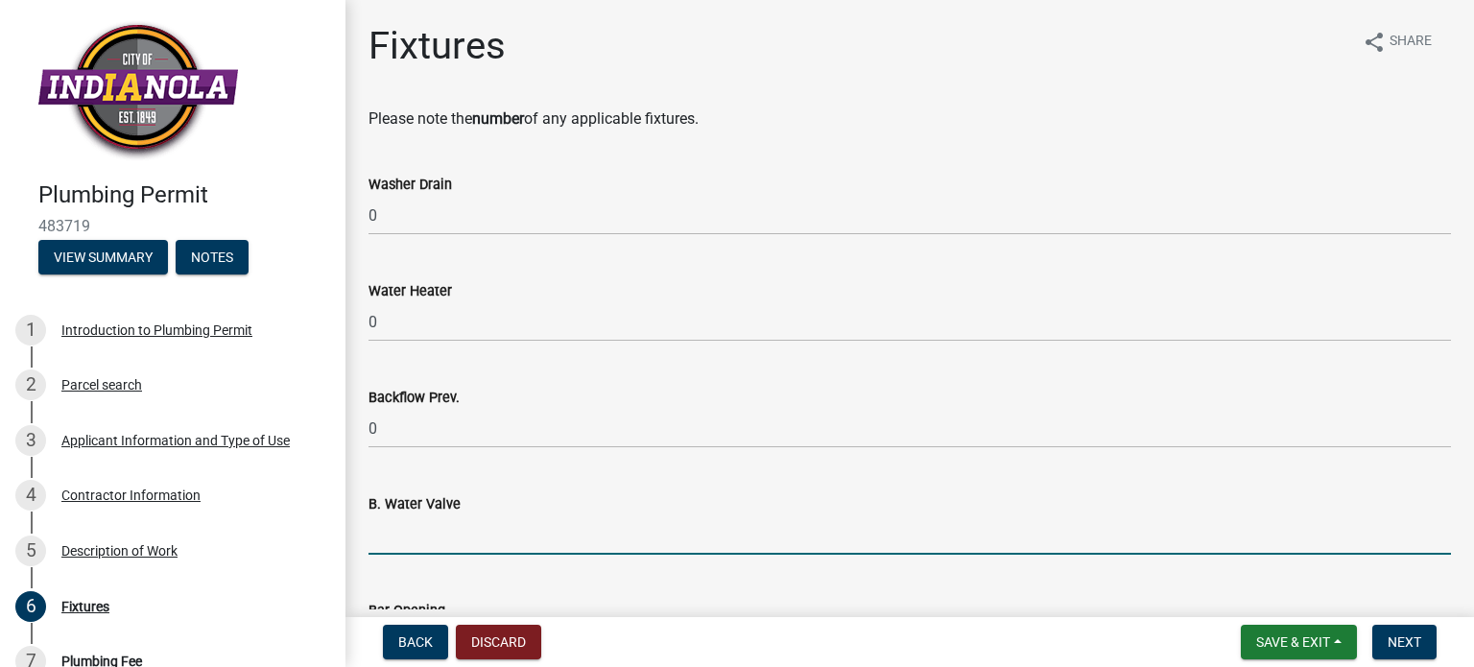
click at [414, 537] on input "text" at bounding box center [909, 534] width 1082 height 39
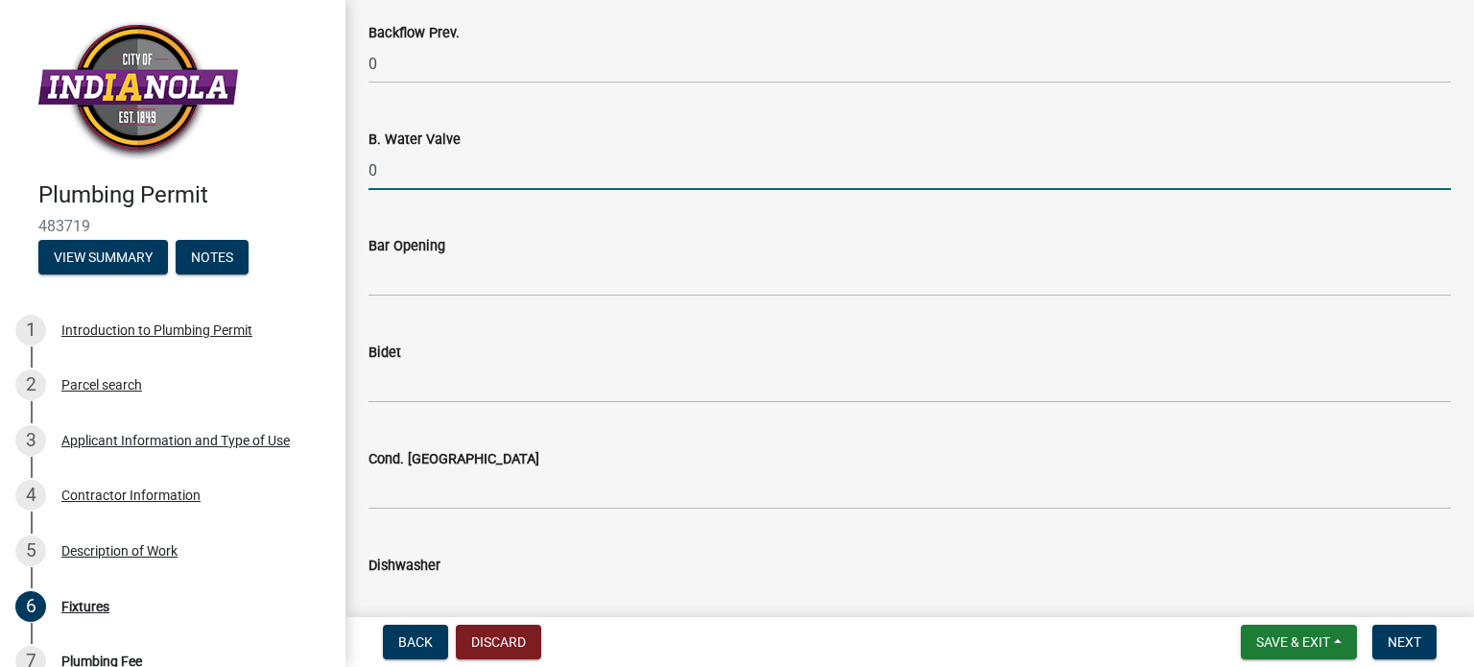
scroll to position [384, 0]
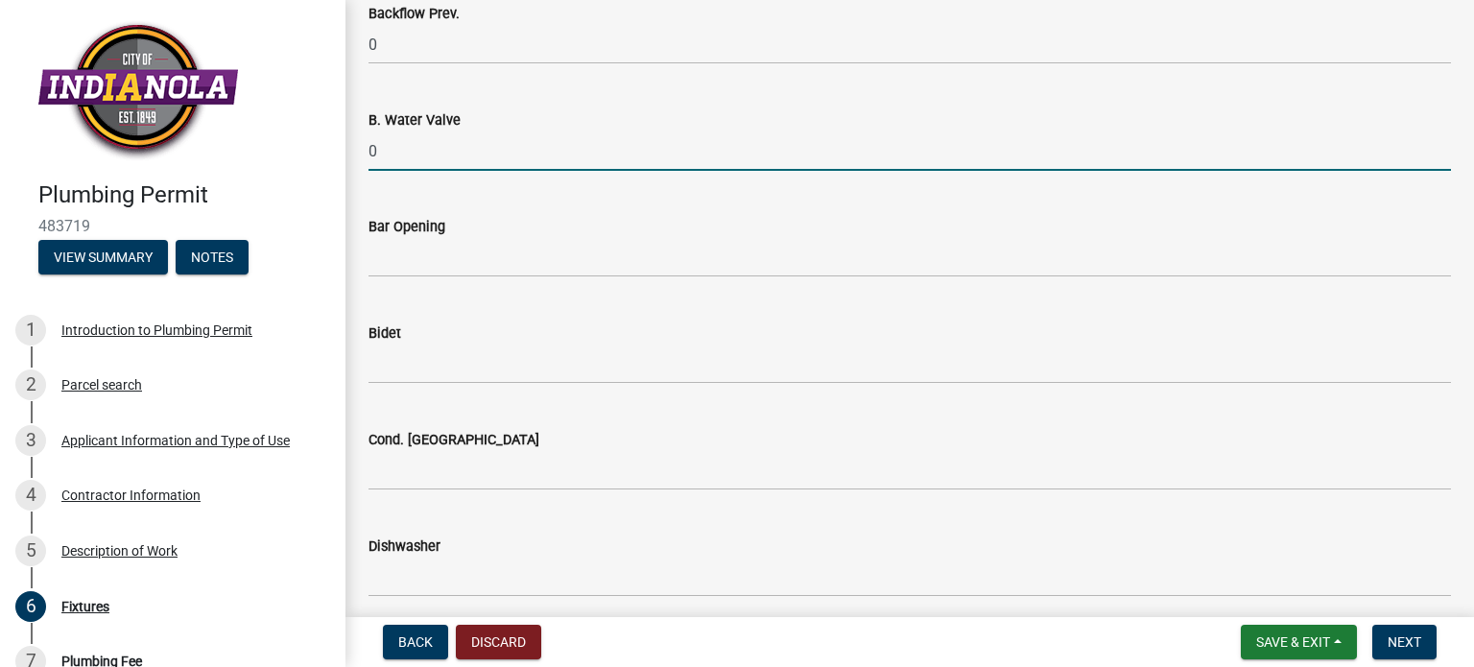
type input "0"
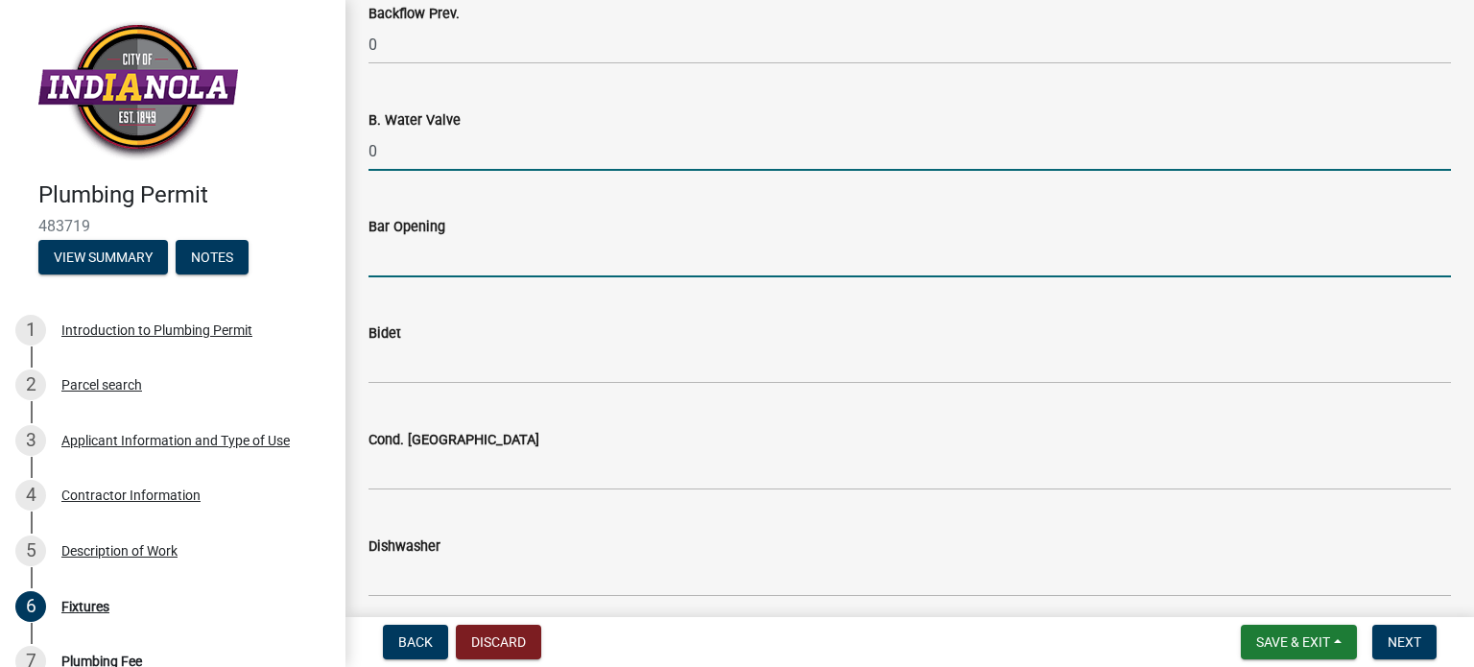
click at [399, 270] on input "text" at bounding box center [909, 257] width 1082 height 39
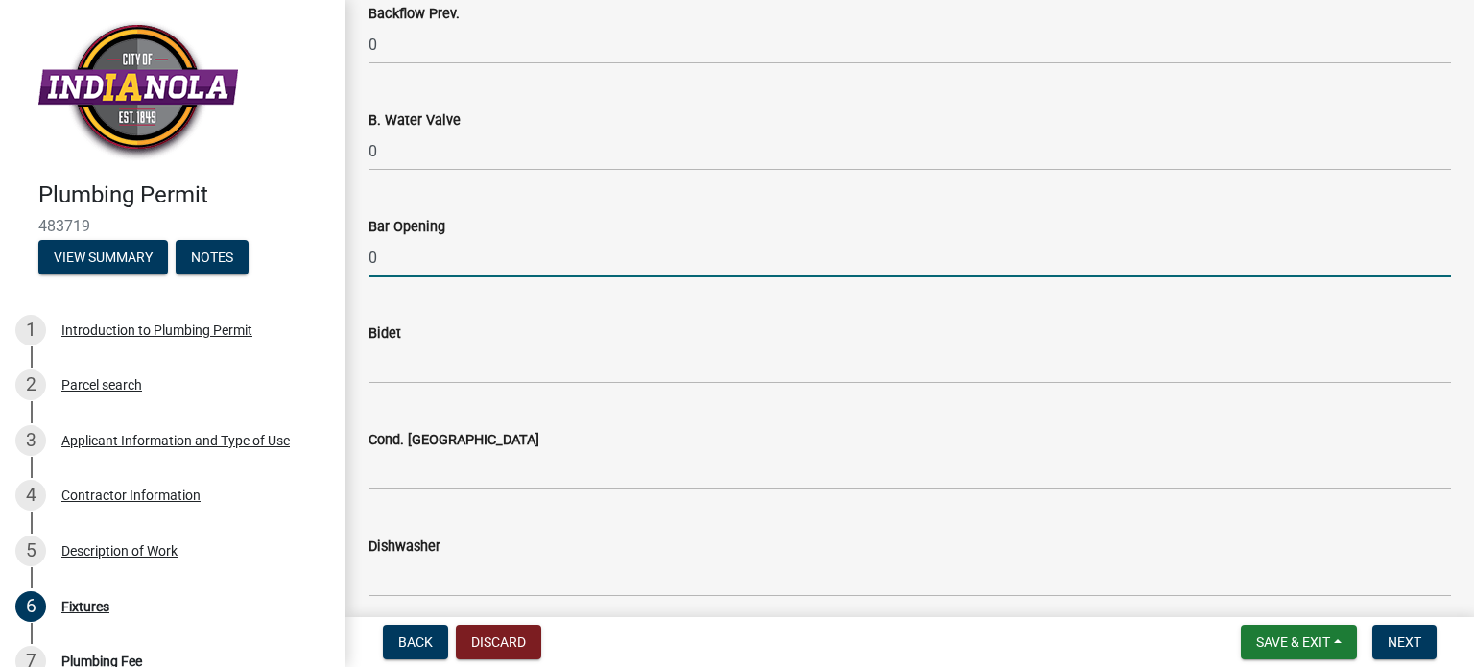
type input "0"
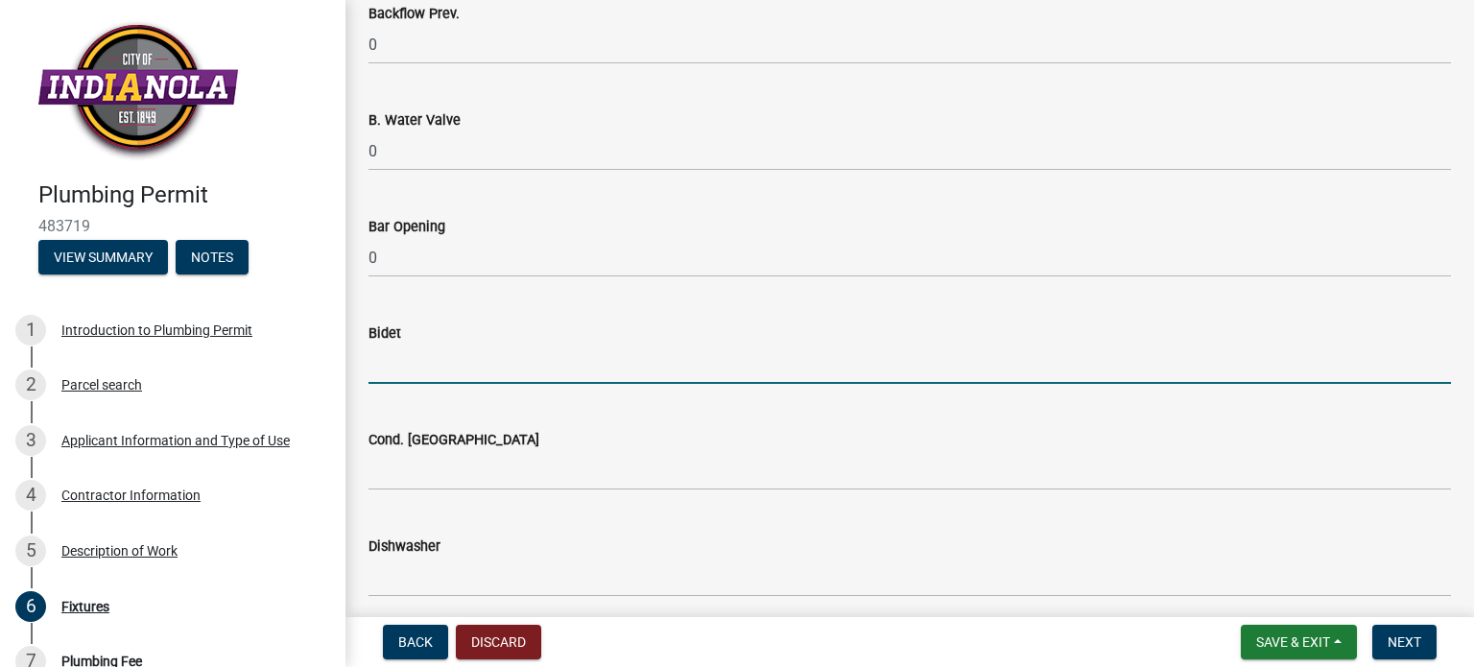
click at [418, 367] on input "text" at bounding box center [909, 363] width 1082 height 39
type input "0"
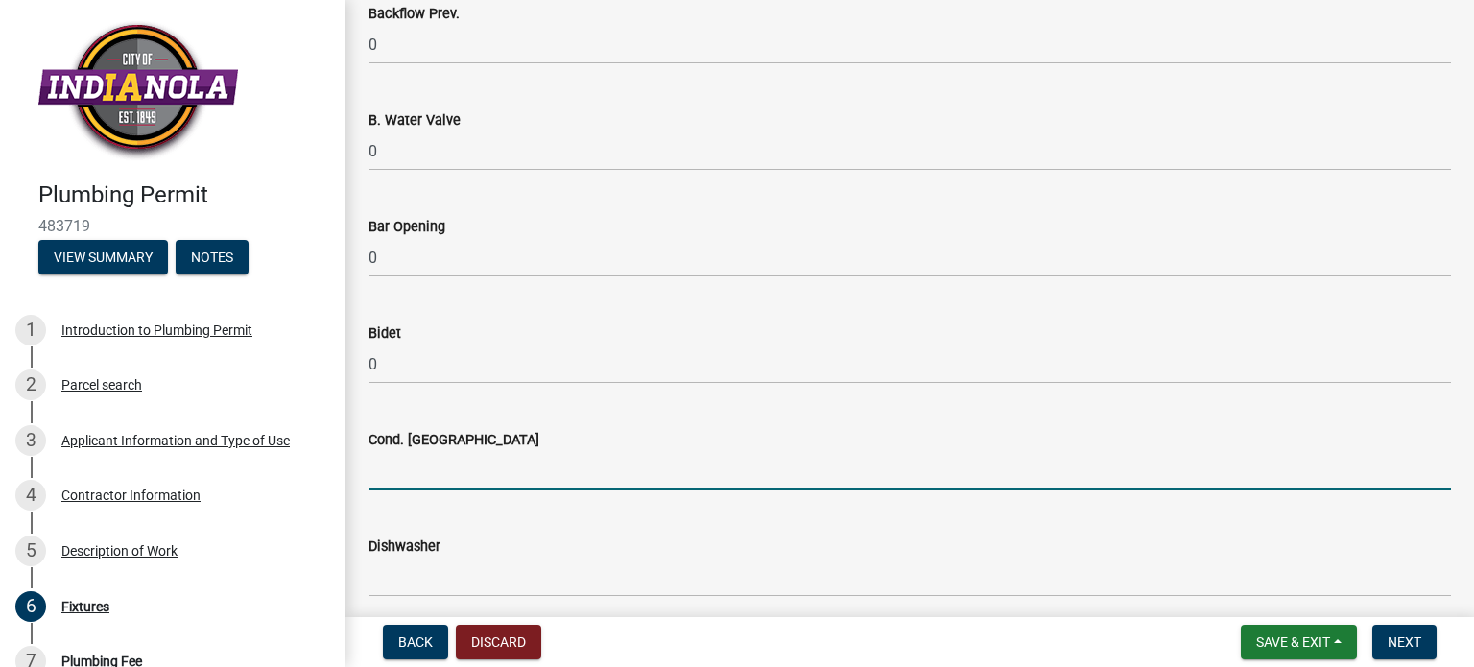
click at [392, 467] on input "text" at bounding box center [909, 470] width 1082 height 39
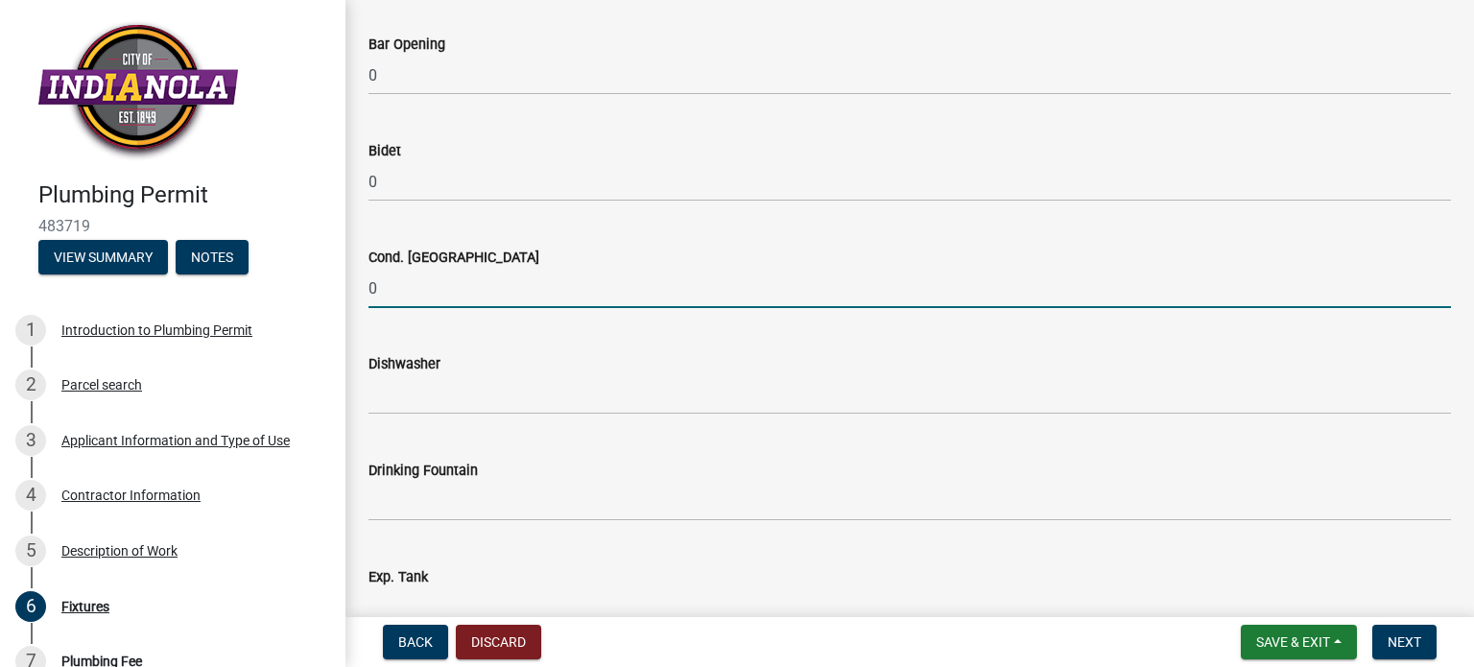
scroll to position [576, 0]
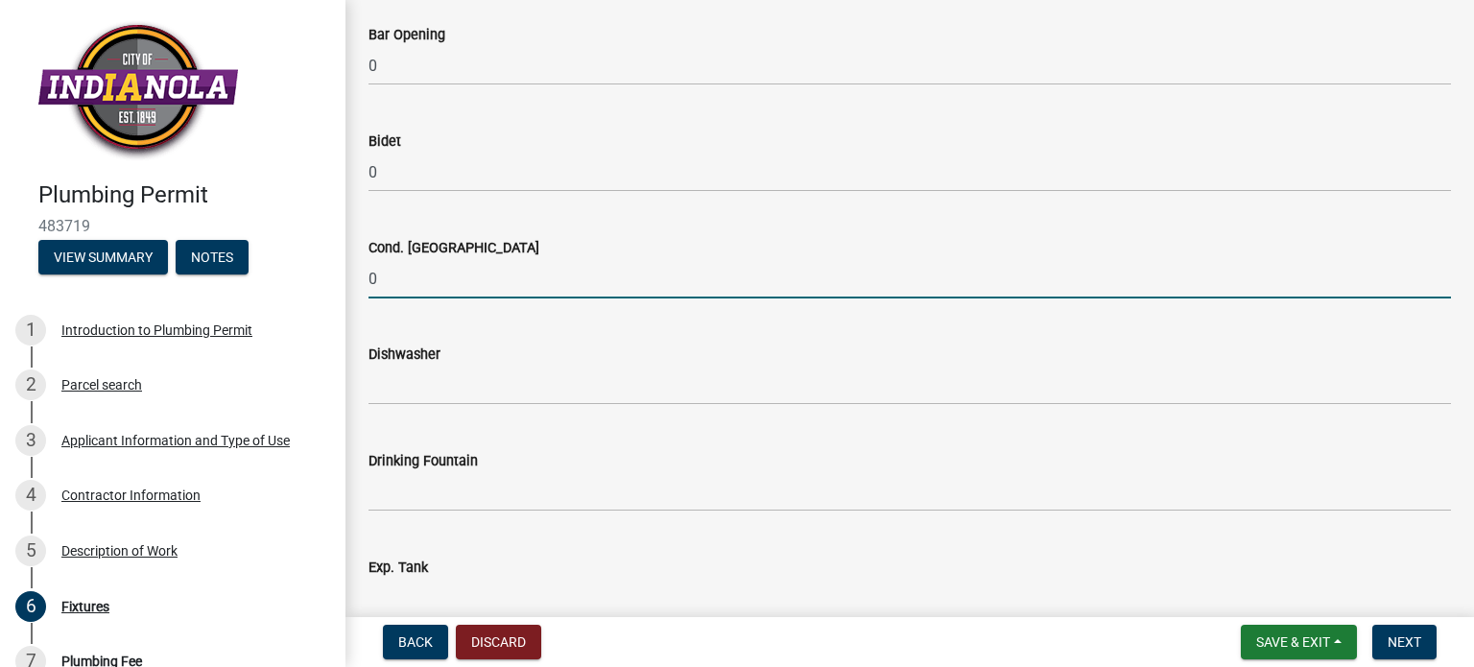
type input "0"
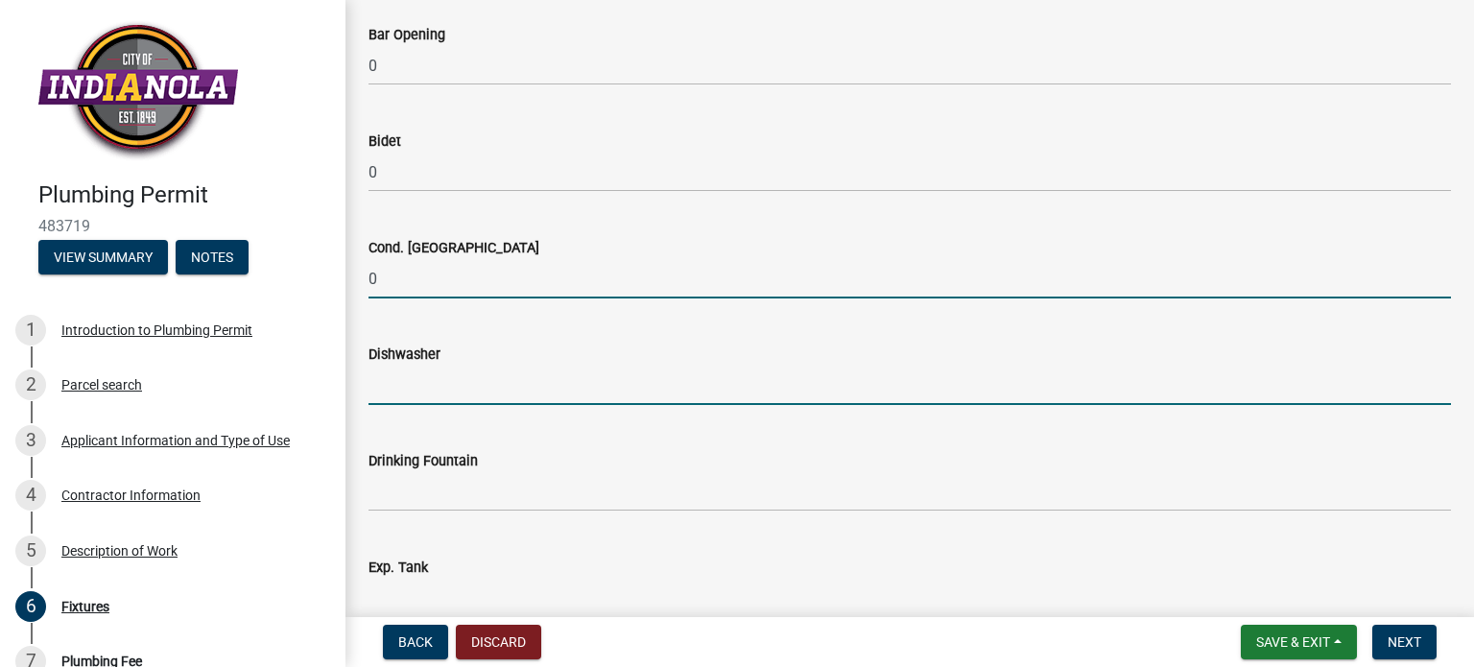
drag, startPoint x: 388, startPoint y: 389, endPoint x: 392, endPoint y: 400, distance: 12.5
click at [388, 389] on input "text" at bounding box center [909, 385] width 1082 height 39
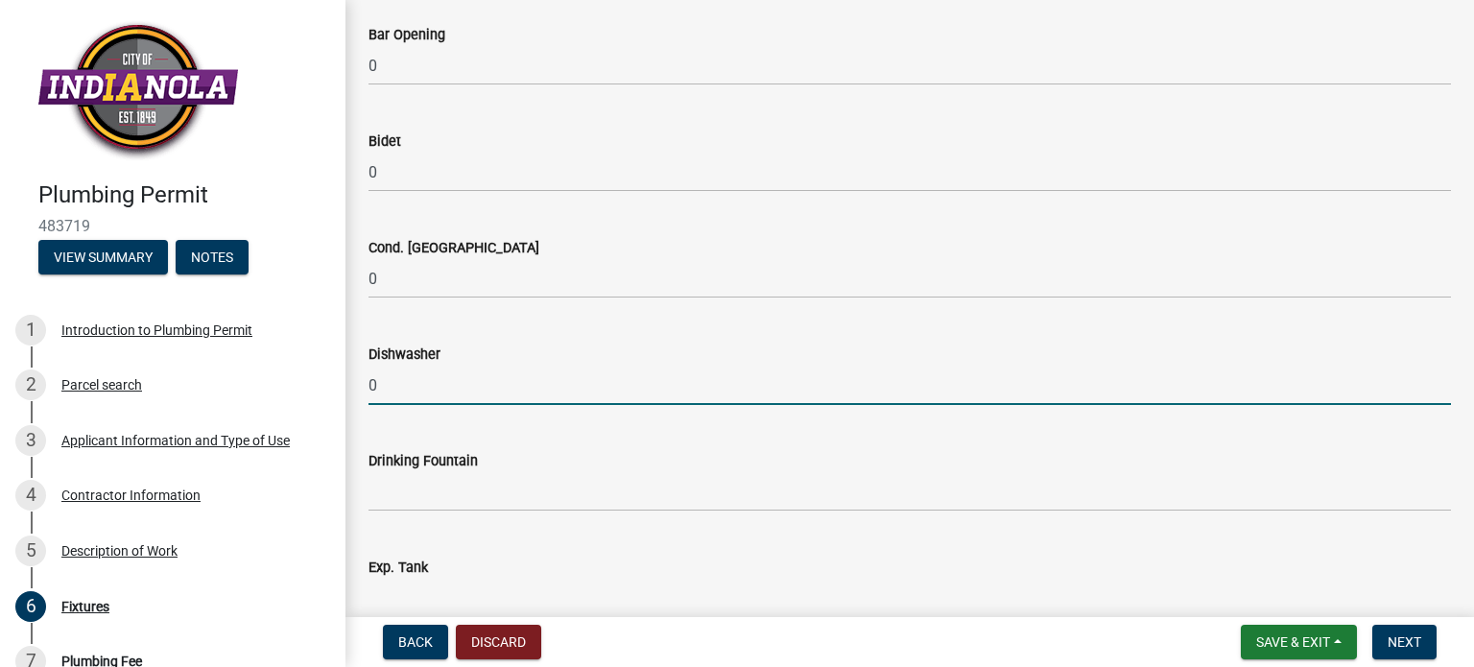
type input "0"
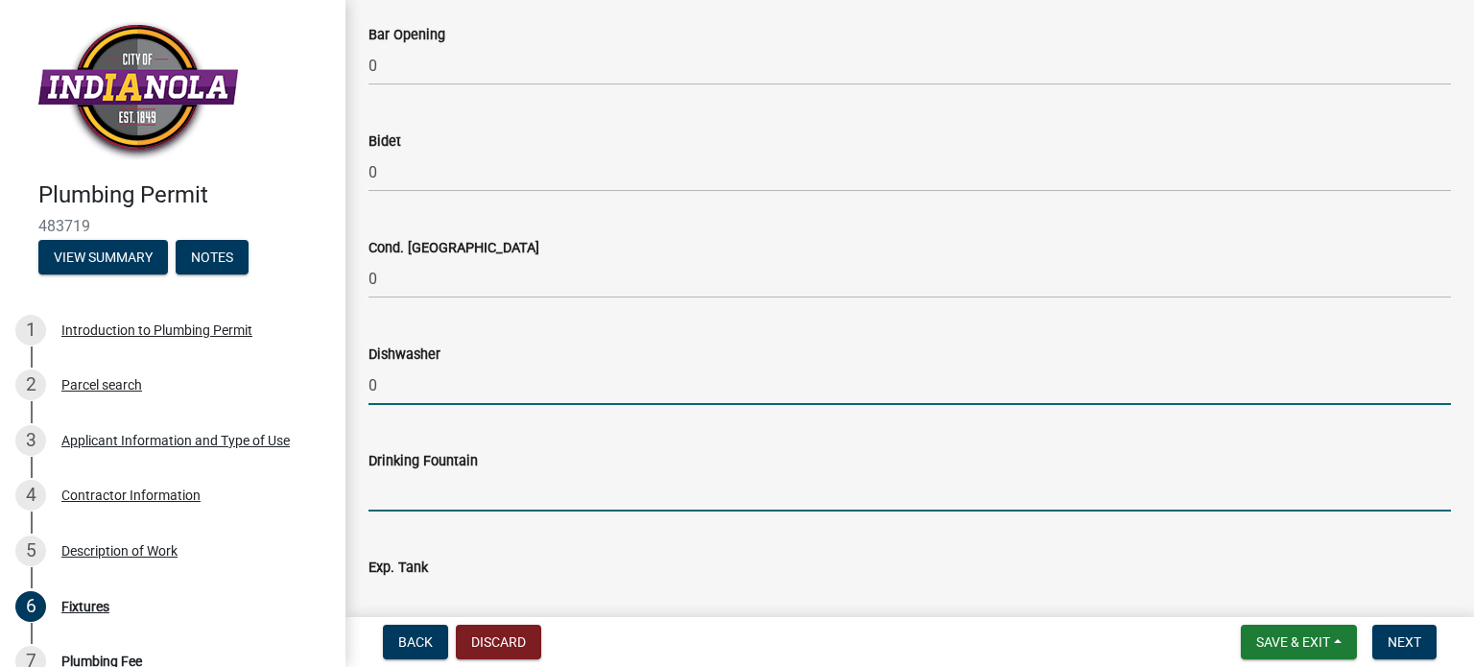
click at [393, 499] on input "text" at bounding box center [909, 491] width 1082 height 39
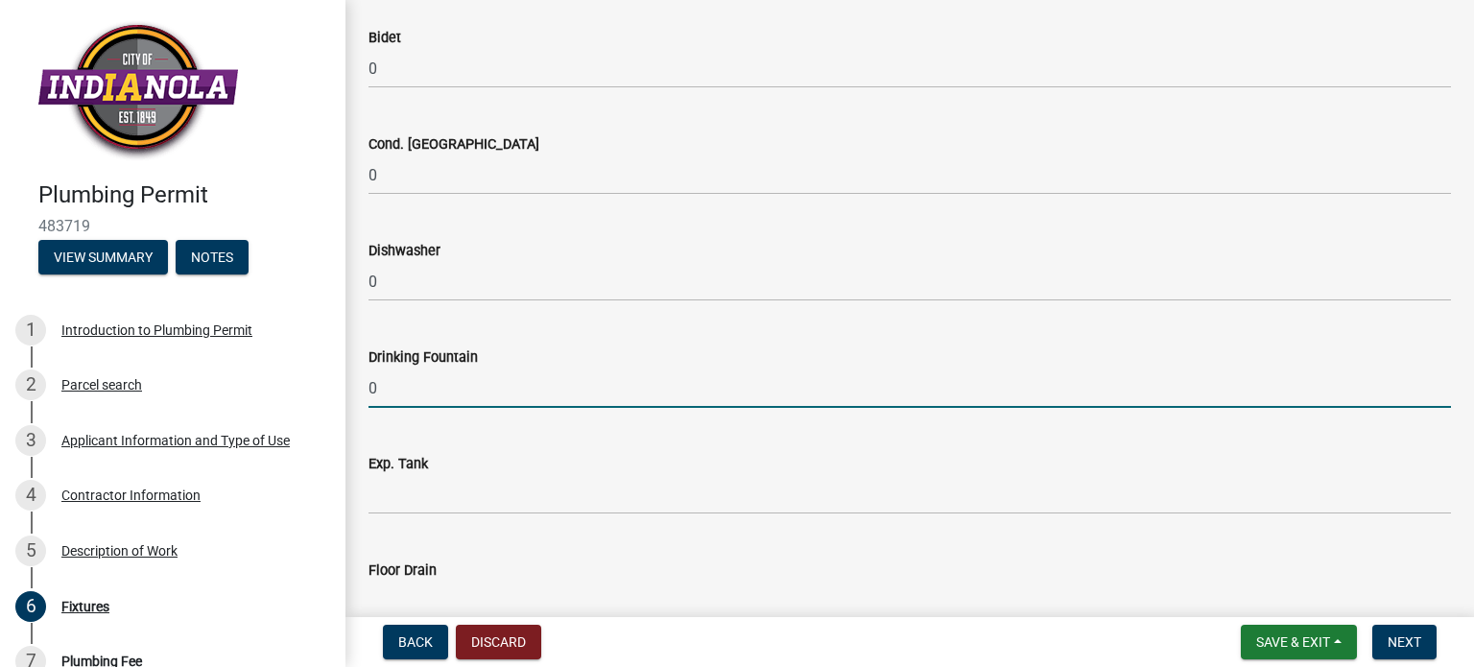
scroll to position [863, 0]
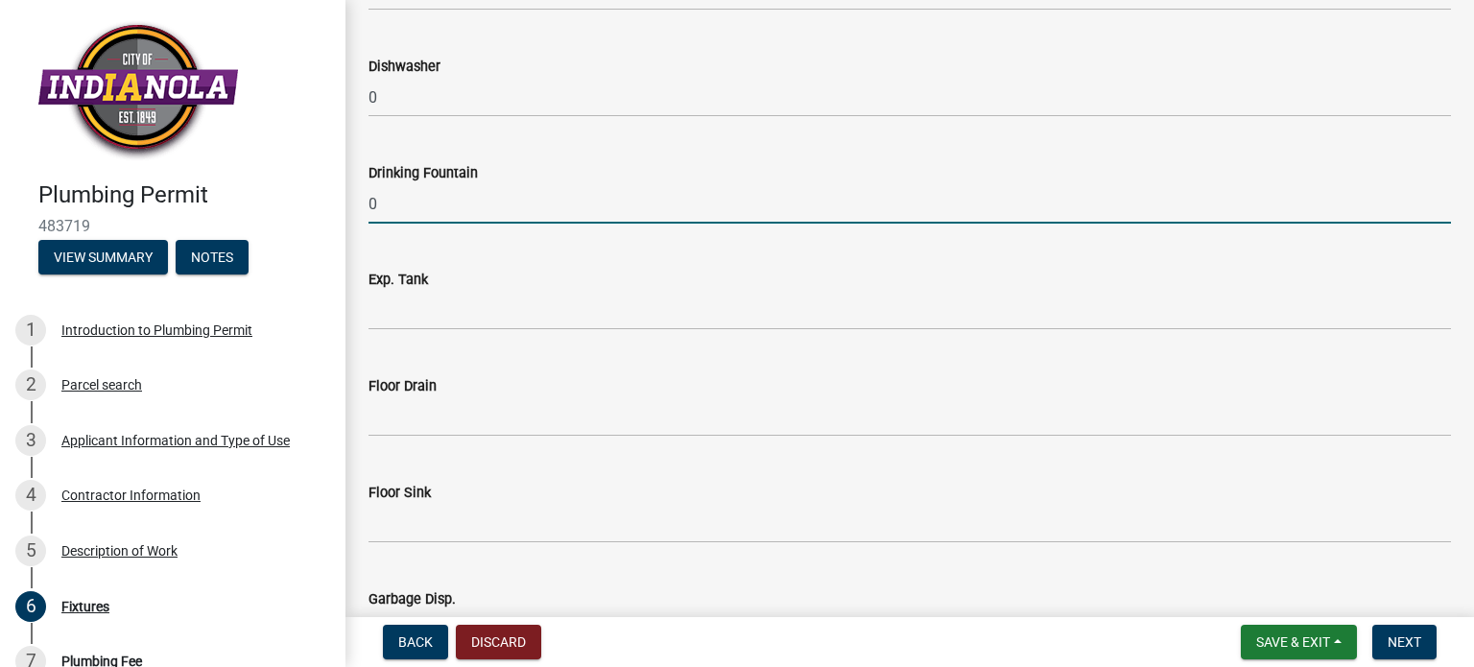
type input "0"
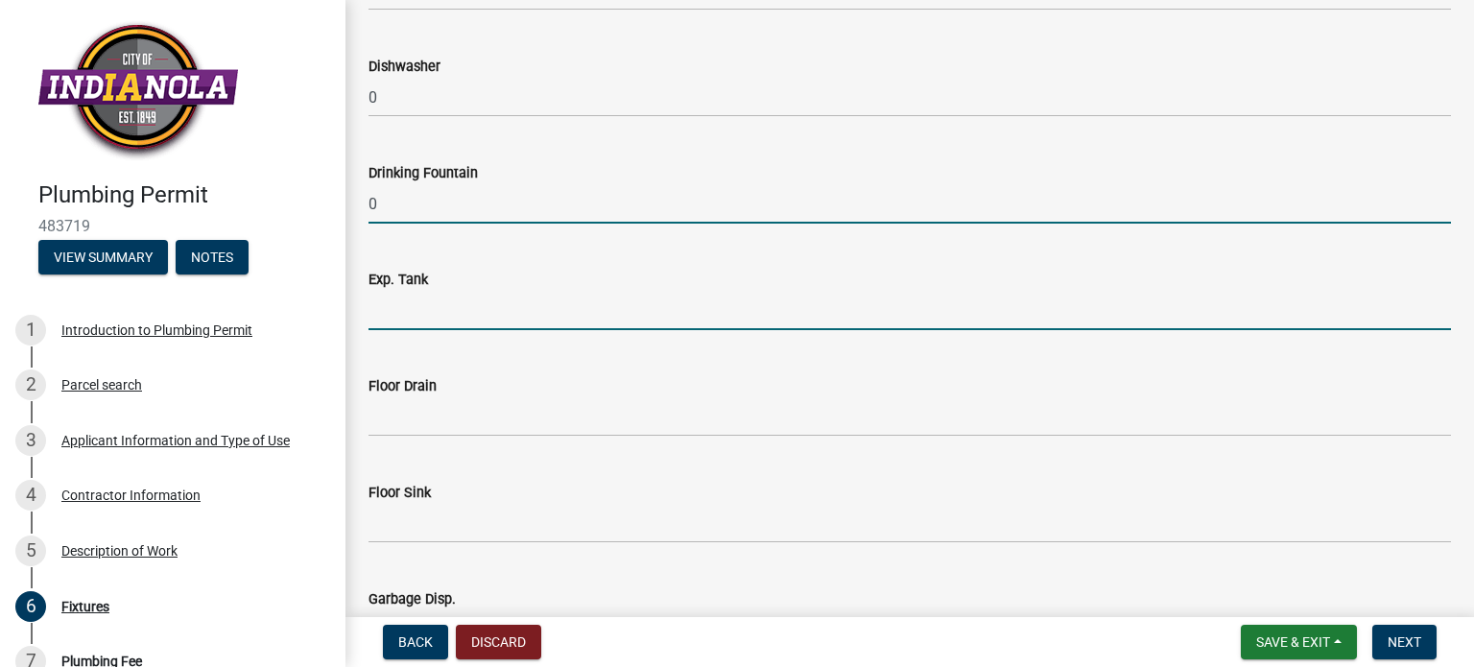
click at [389, 313] on input "text" at bounding box center [909, 310] width 1082 height 39
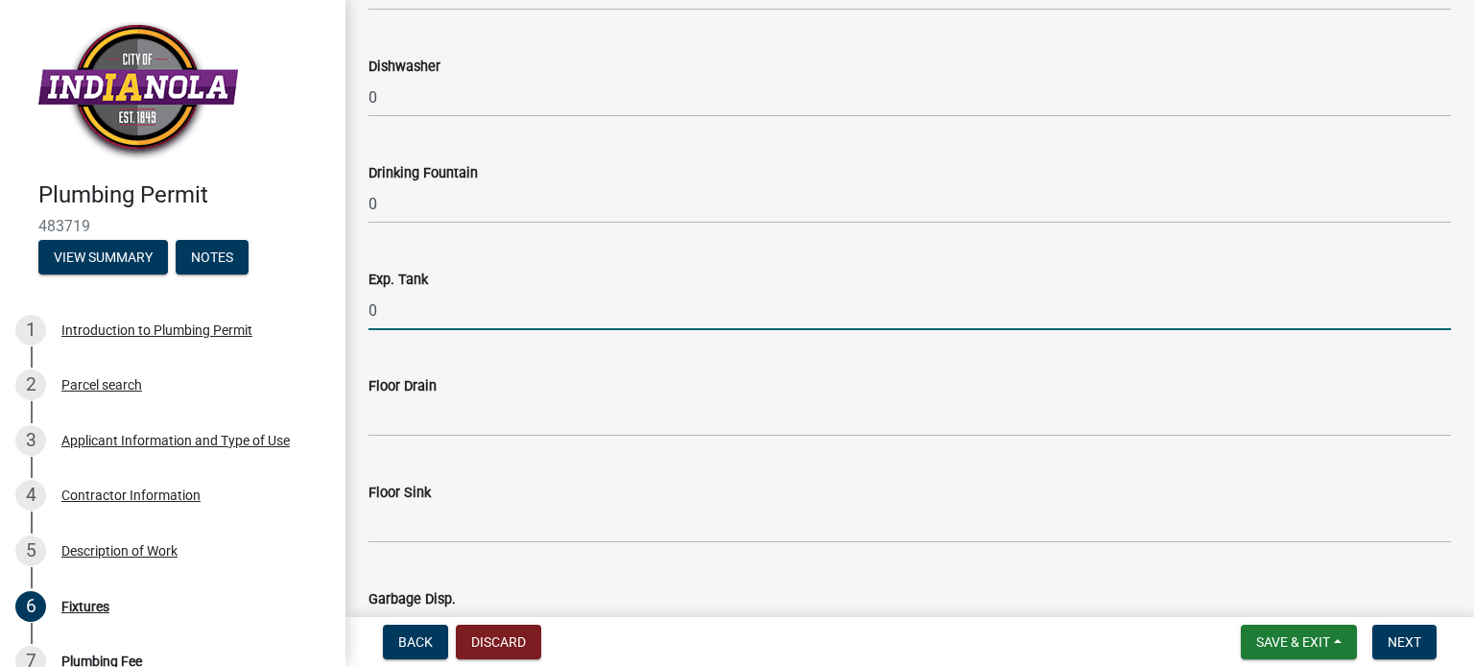
type input "0"
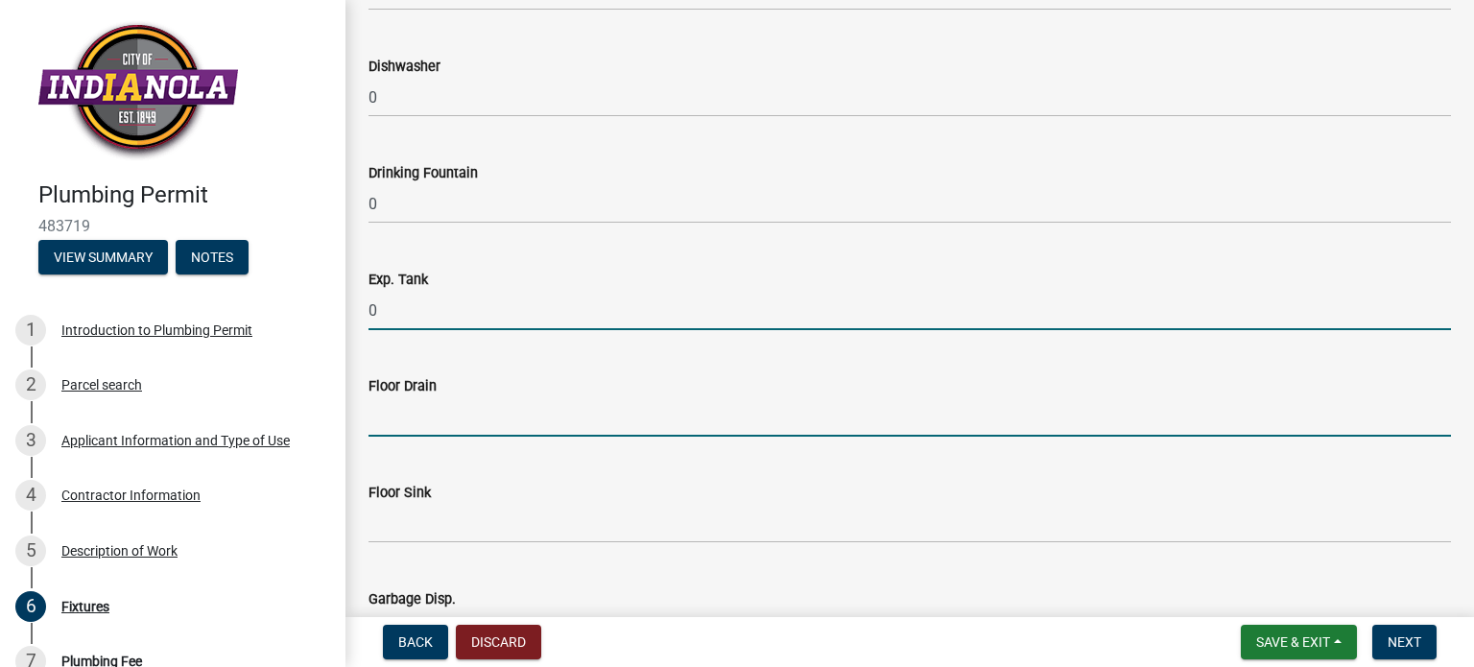
click at [395, 433] on input "text" at bounding box center [909, 416] width 1082 height 39
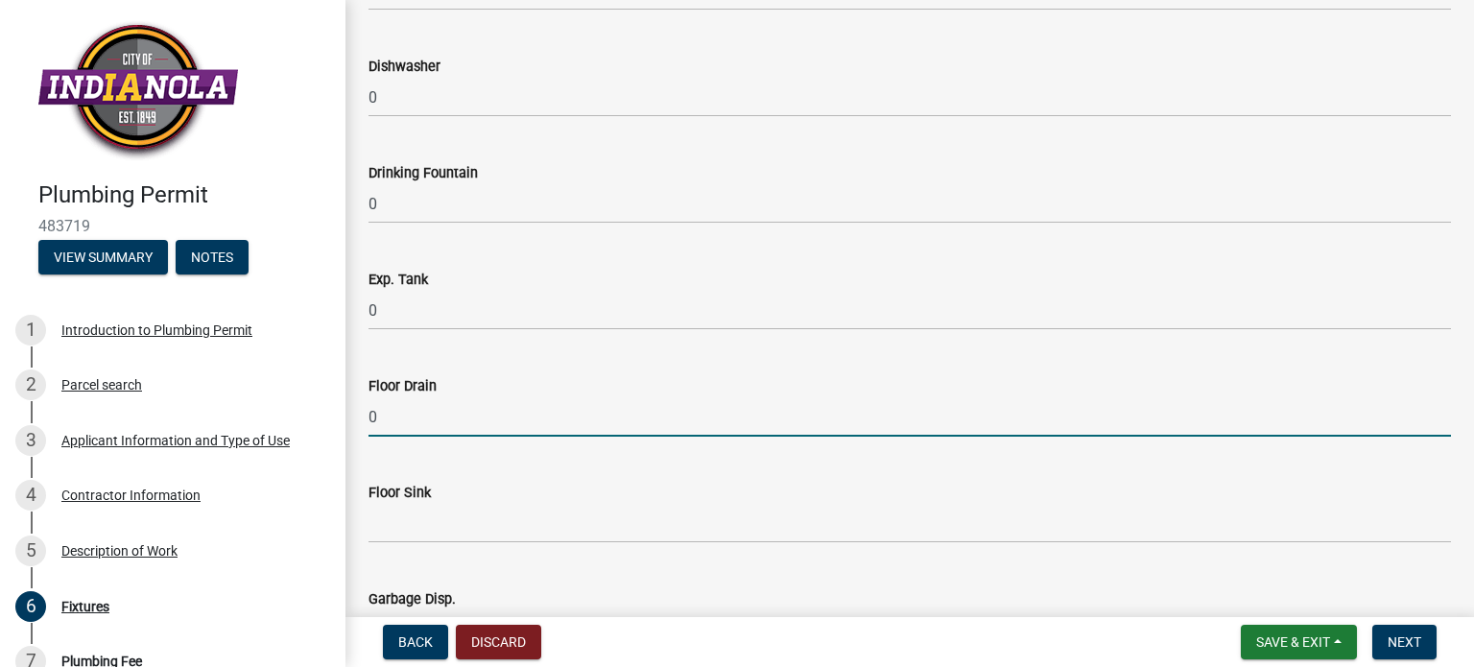
type input "0"
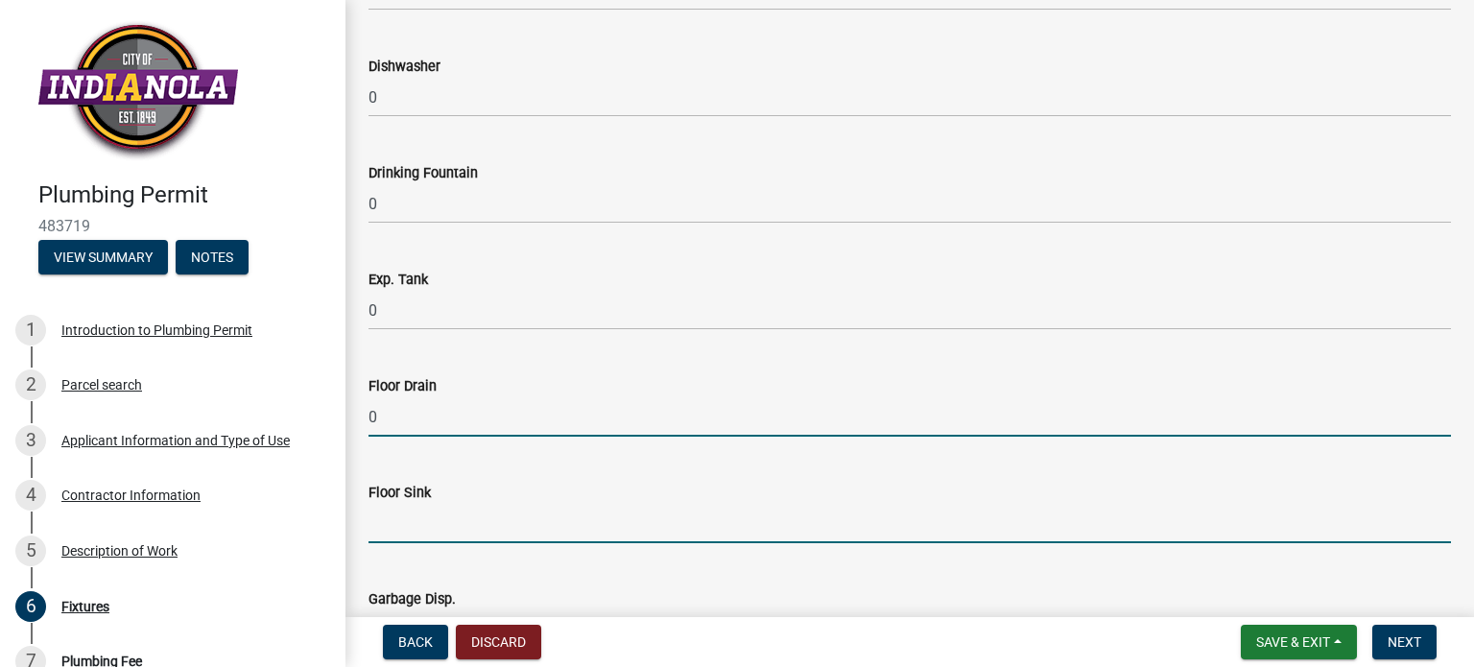
click at [407, 540] on input "text" at bounding box center [909, 523] width 1082 height 39
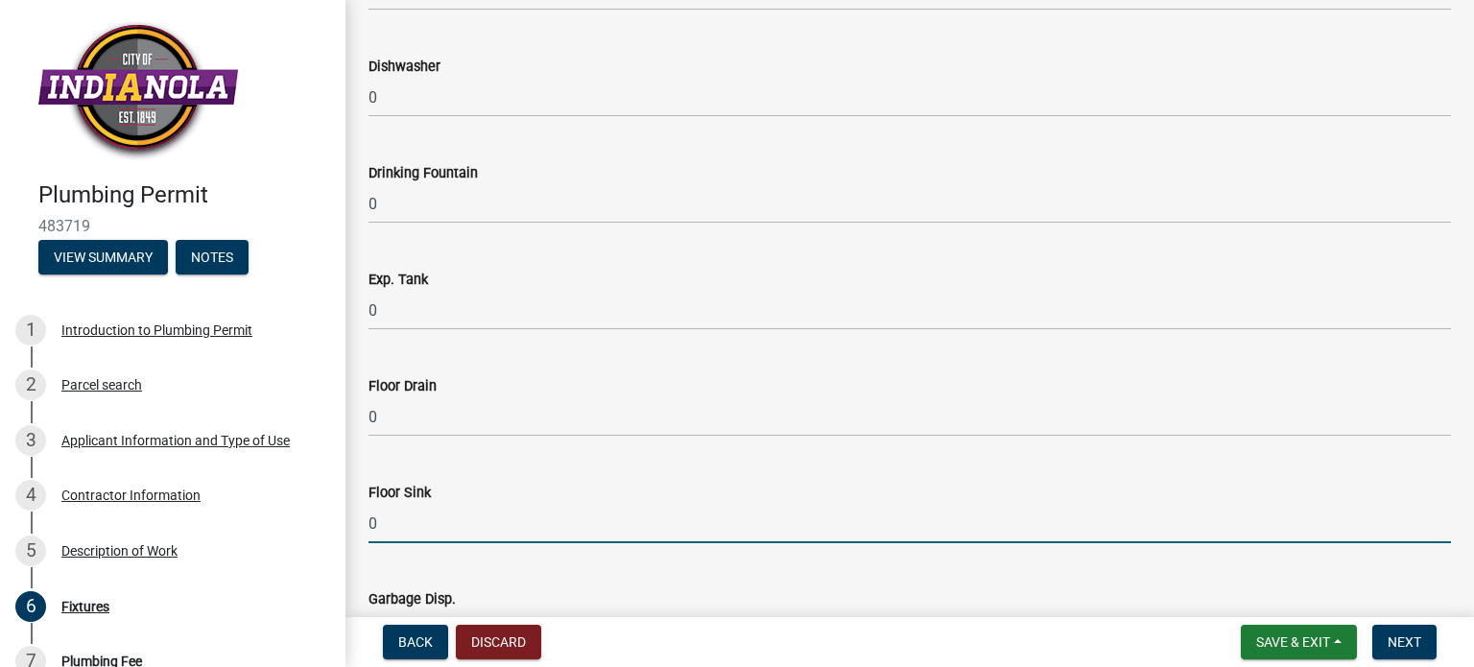
scroll to position [1151, 0]
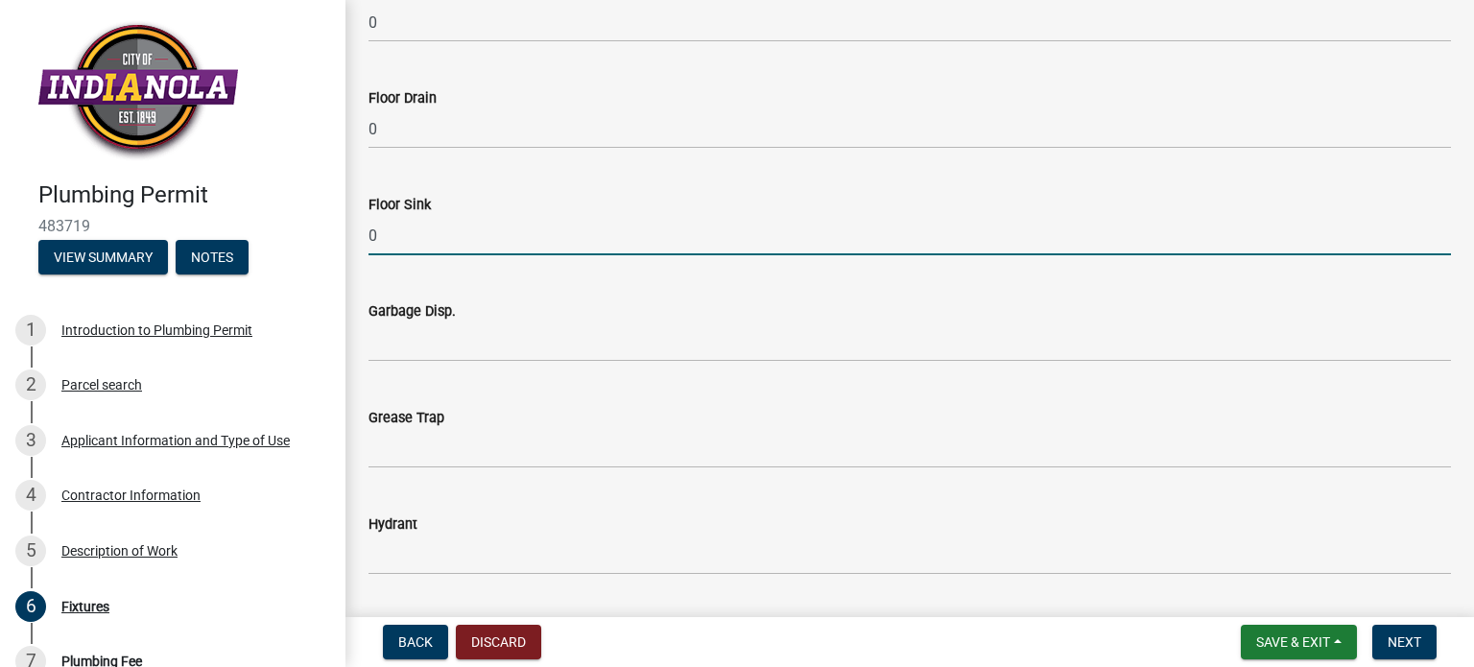
type input "0"
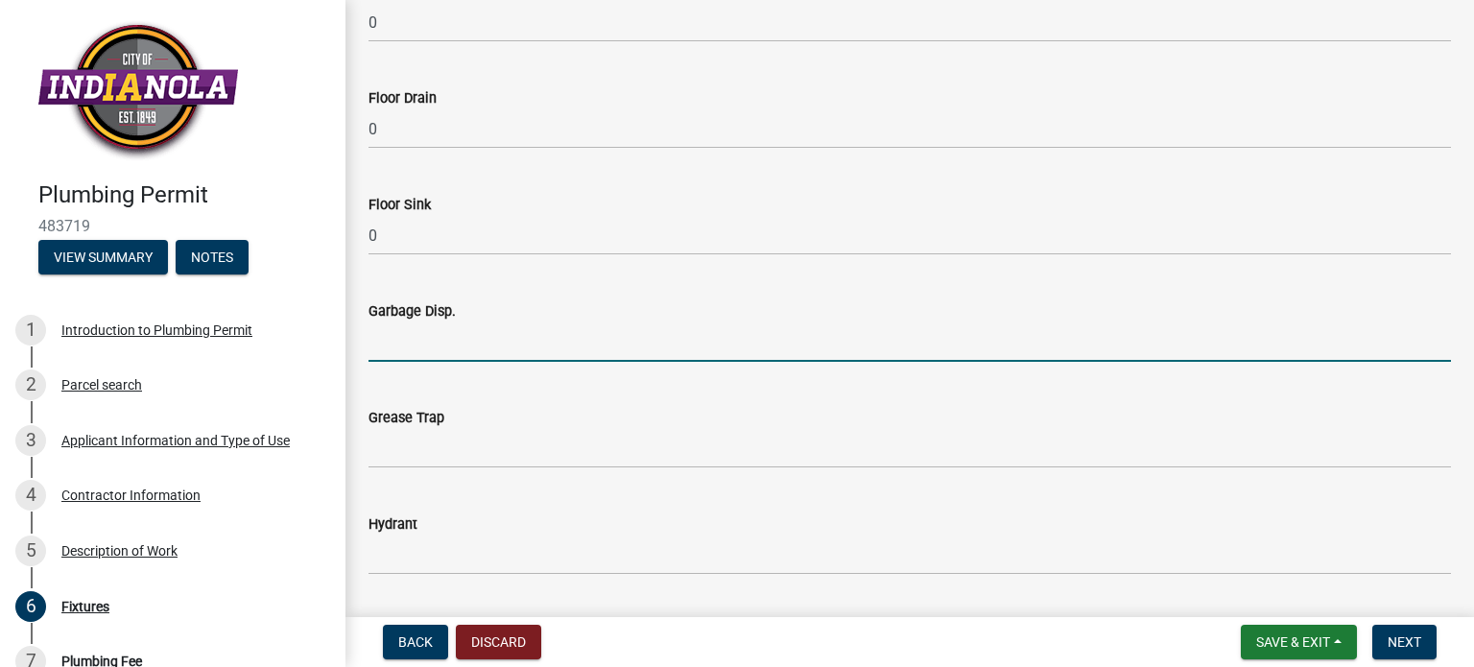
click at [389, 337] on input "text" at bounding box center [909, 341] width 1082 height 39
type input "0"
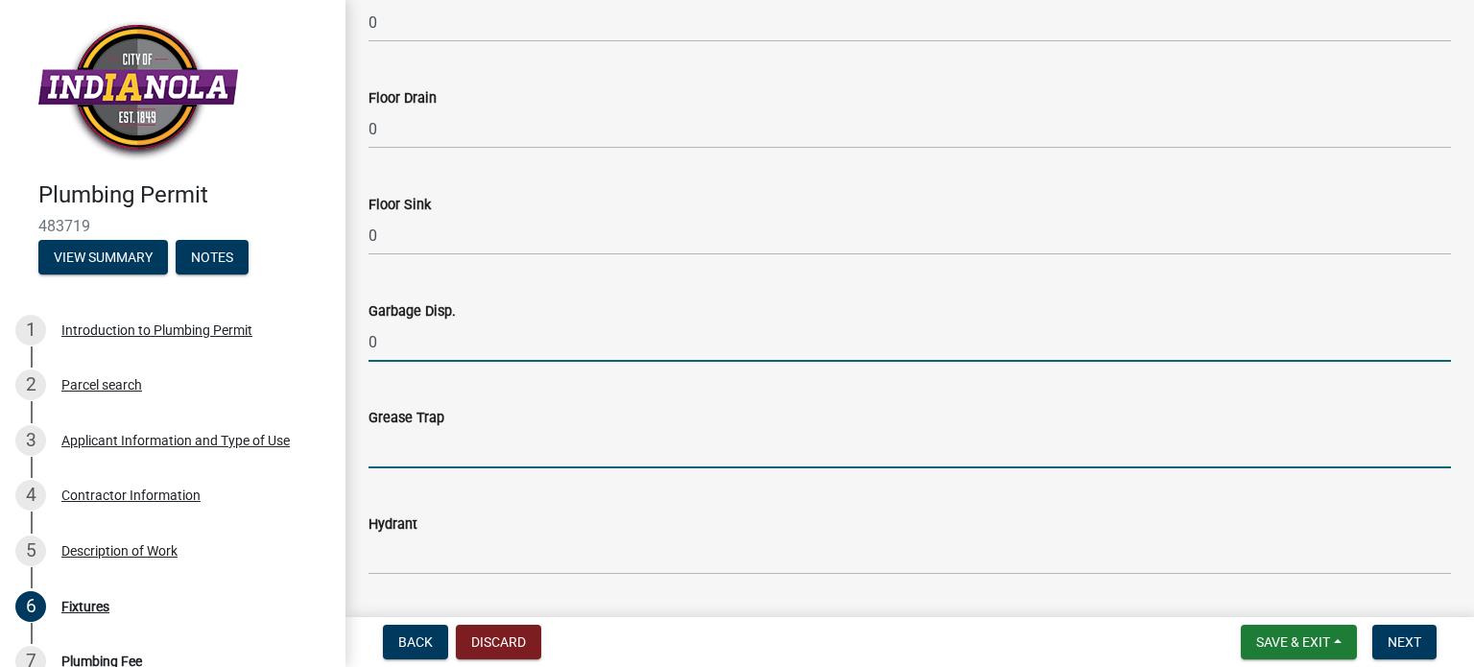
click at [402, 461] on input "text" at bounding box center [909, 448] width 1082 height 39
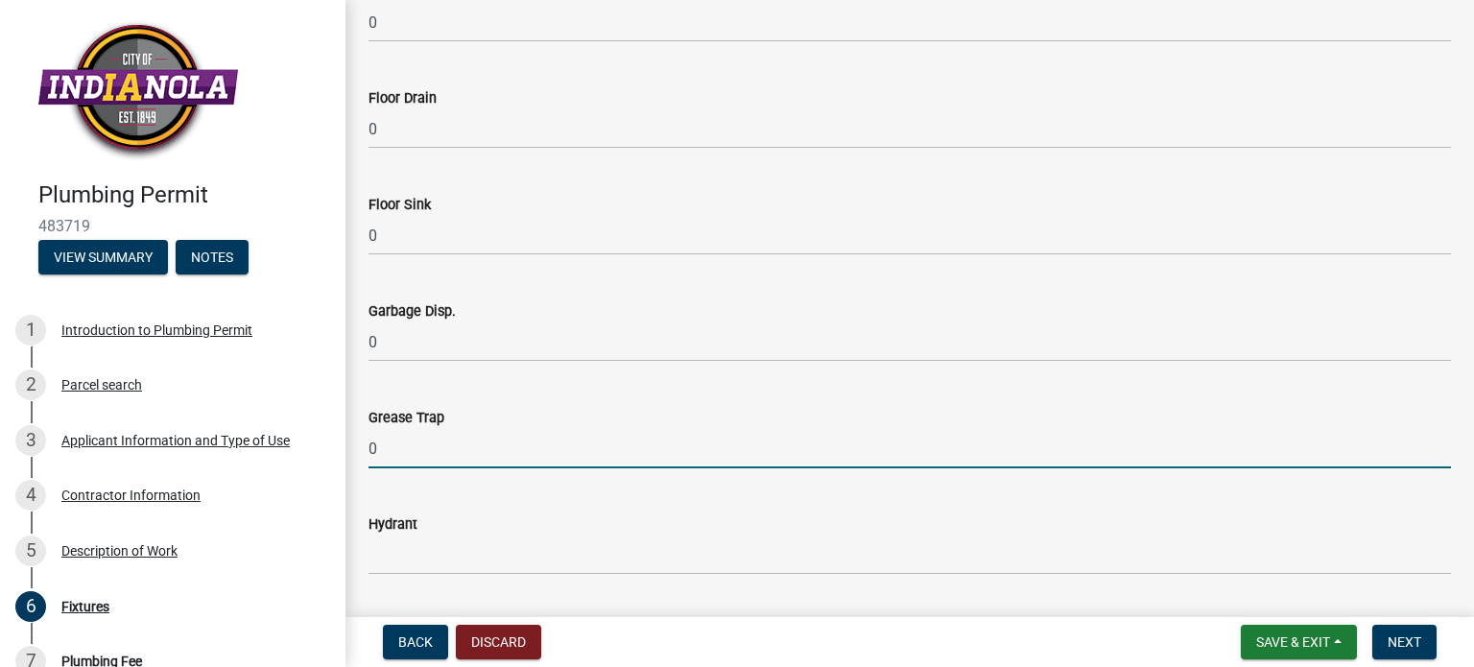
type input "0"
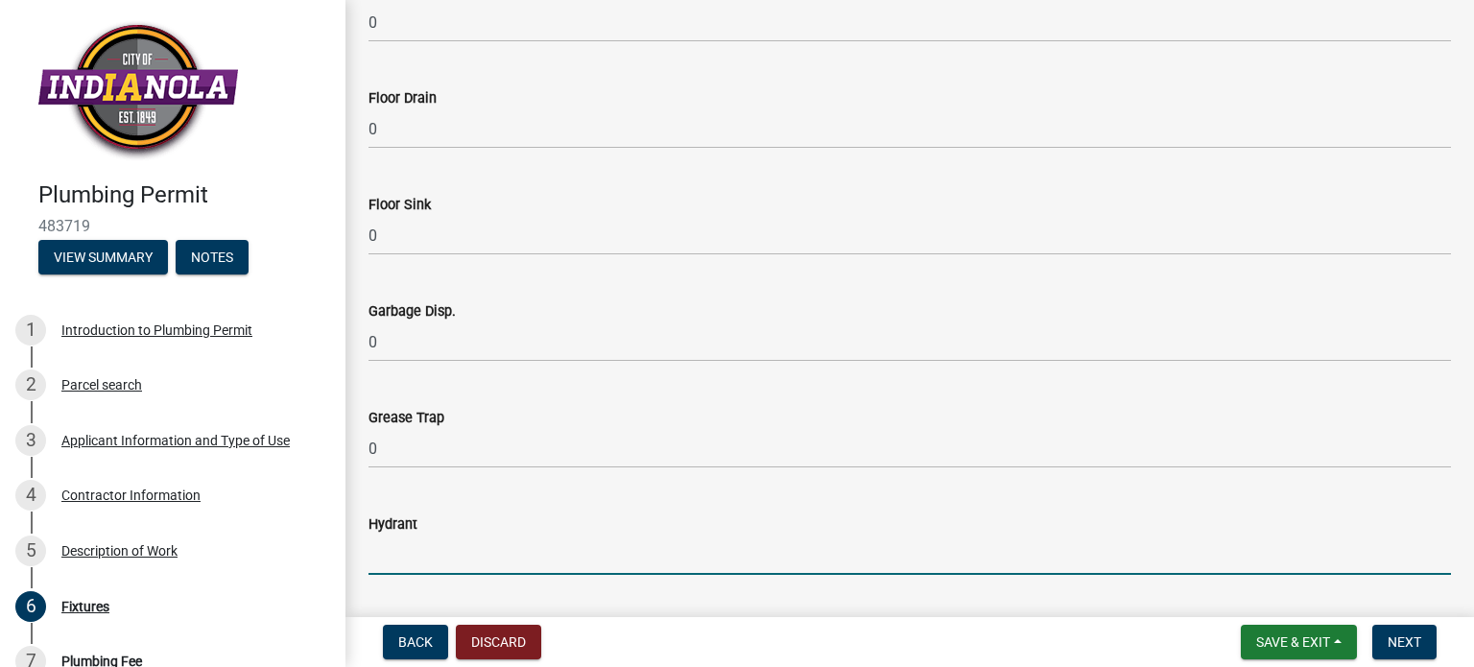
click at [397, 569] on input "text" at bounding box center [909, 554] width 1082 height 39
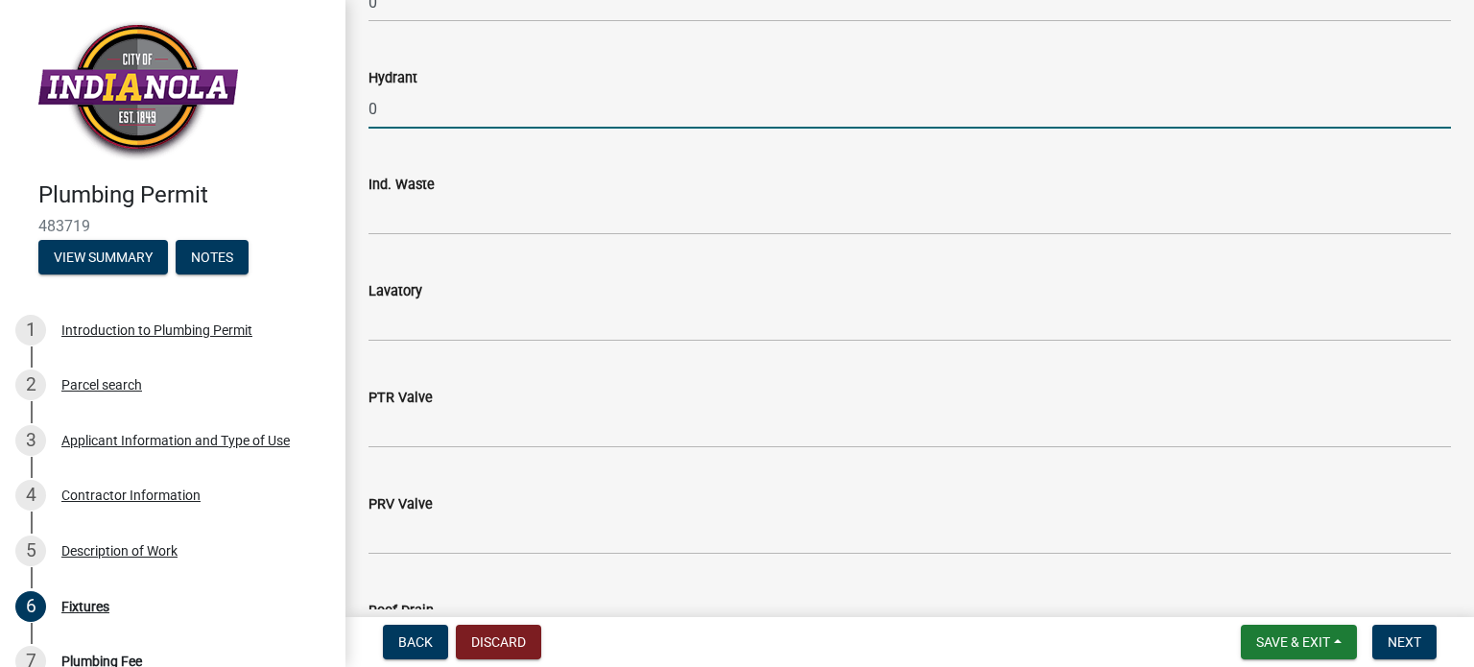
scroll to position [1631, 0]
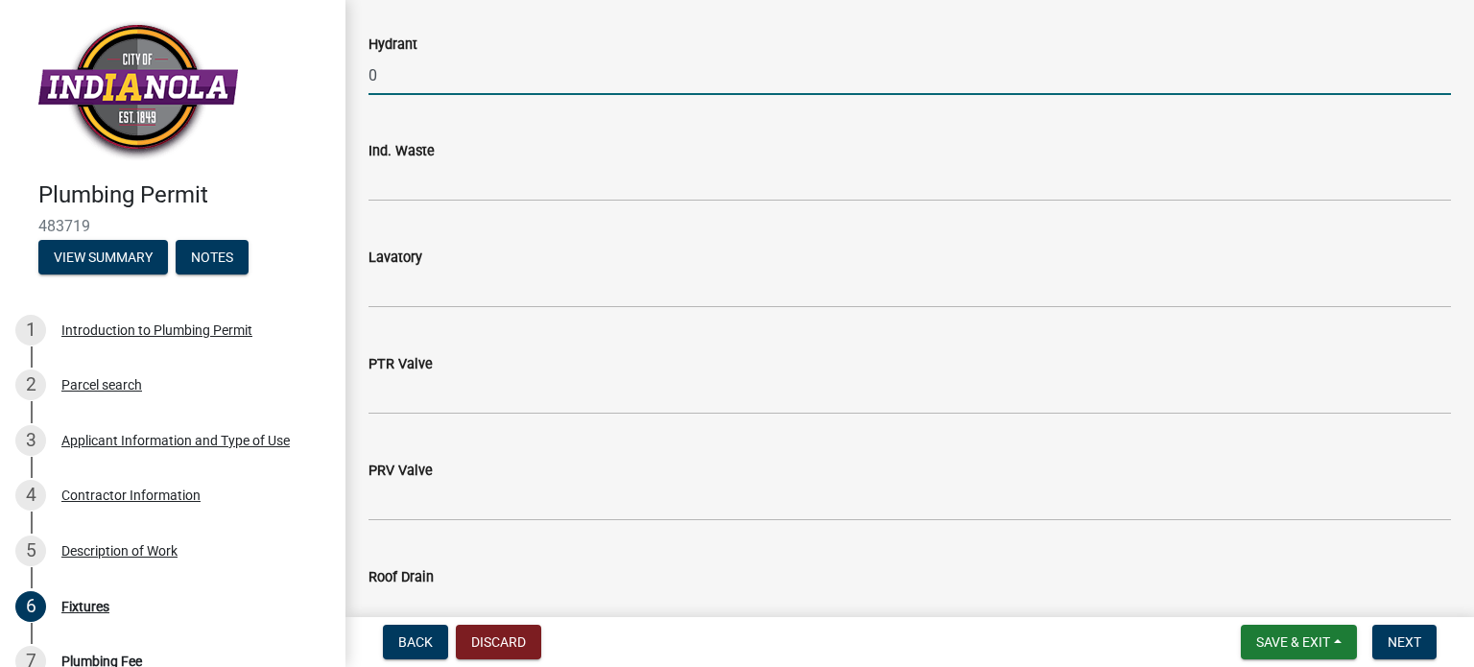
type input "0"
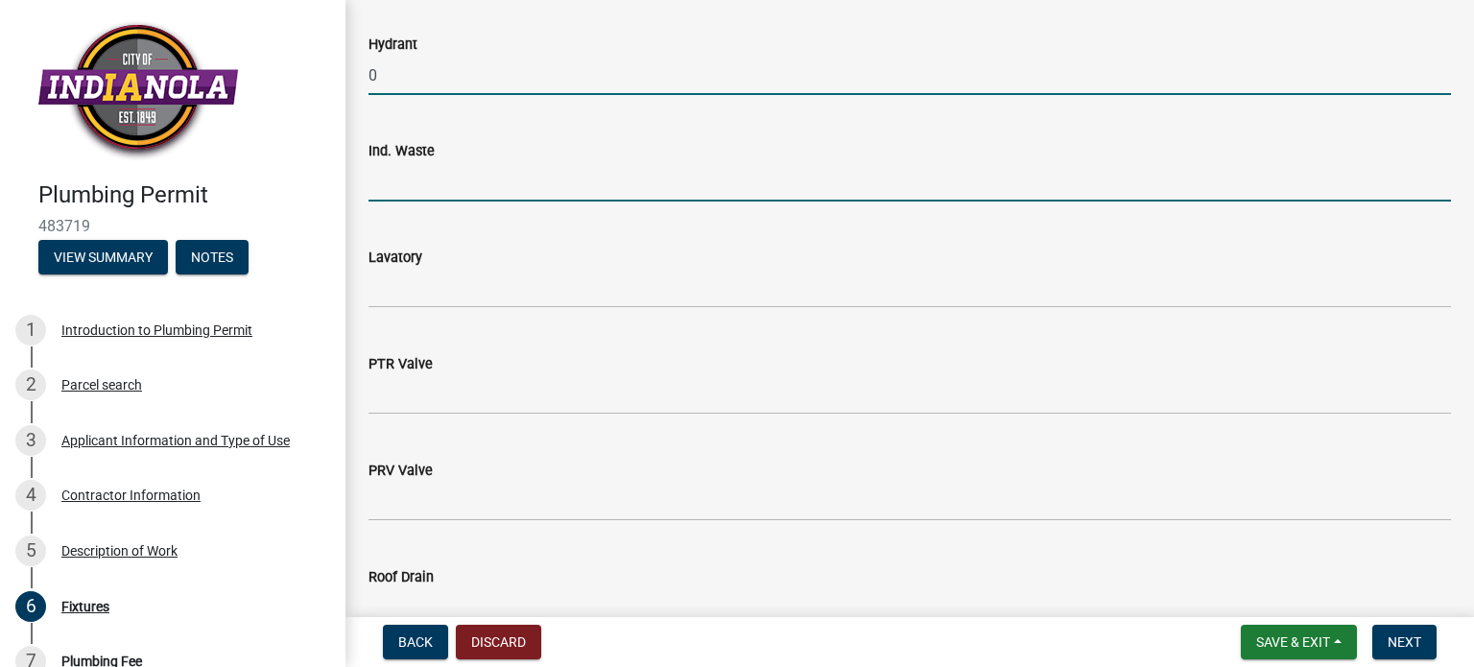
click at [379, 179] on input "text" at bounding box center [909, 181] width 1082 height 39
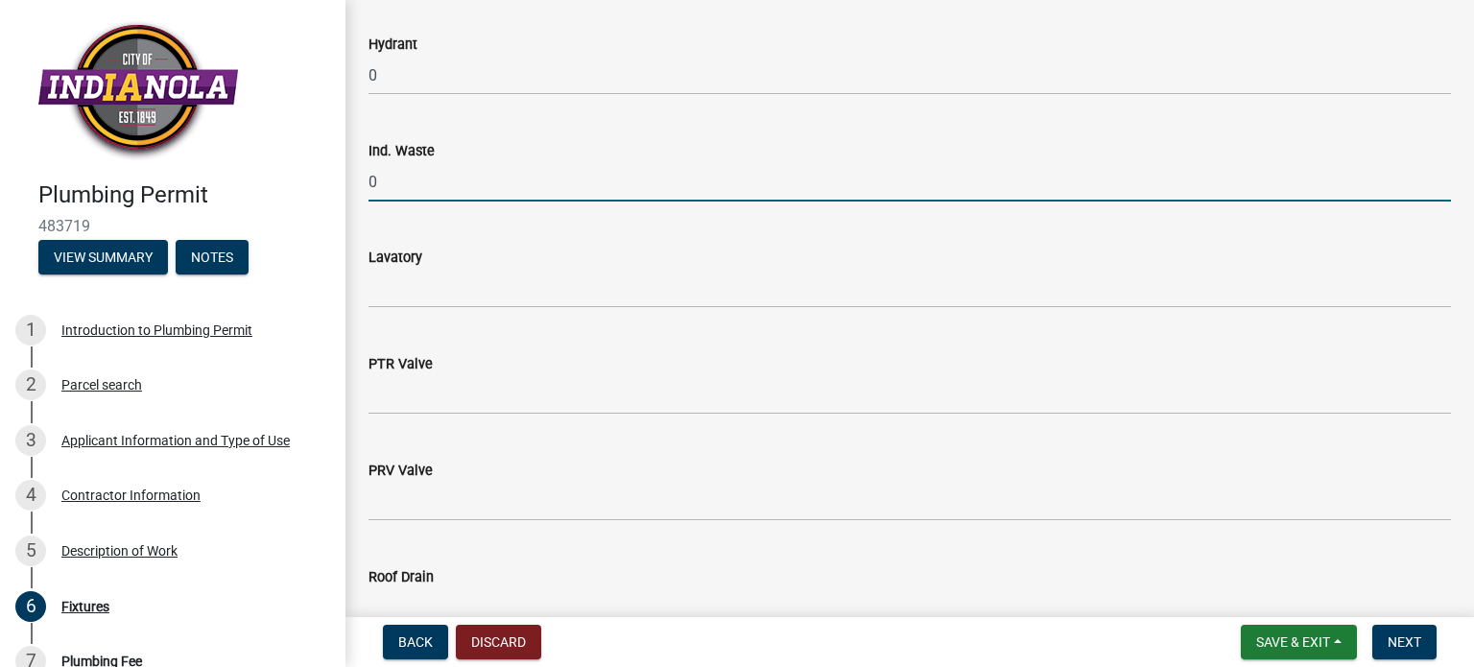
type input "0"
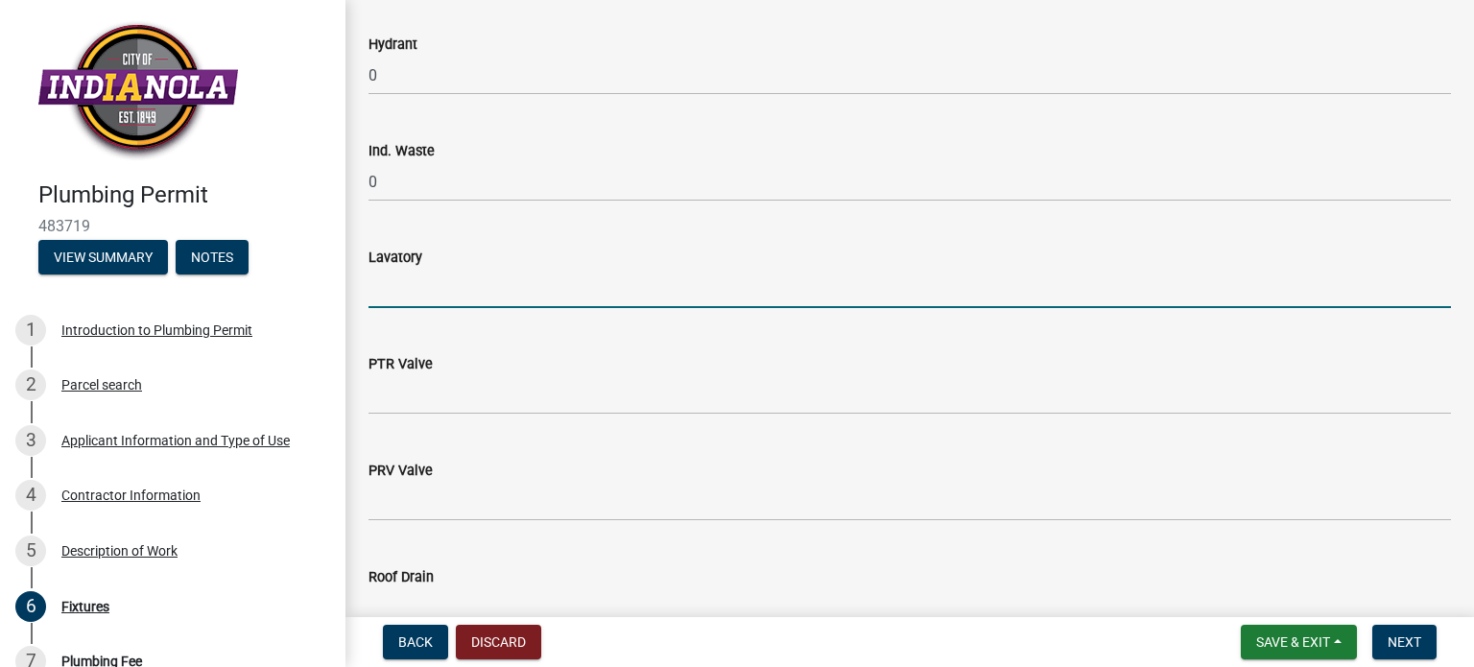
click at [383, 299] on input "text" at bounding box center [909, 288] width 1082 height 39
type input "0"
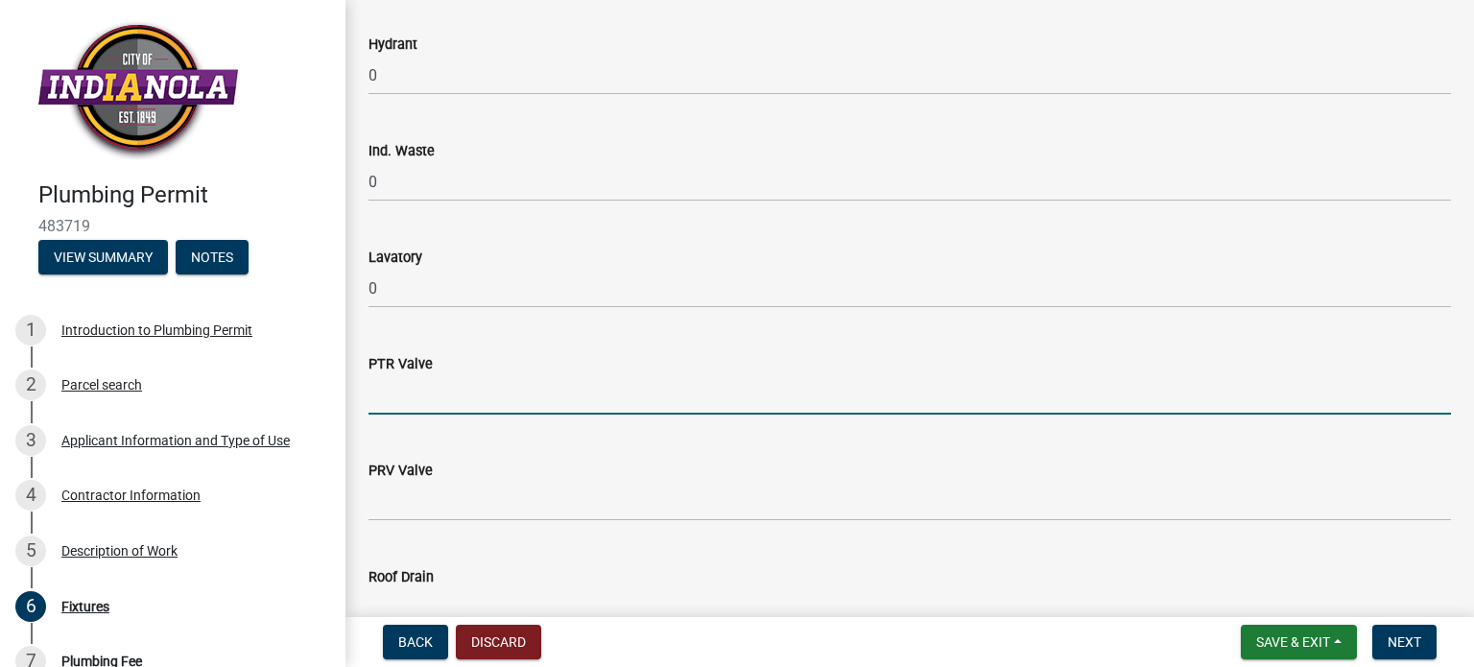
drag, startPoint x: 388, startPoint y: 400, endPoint x: 389, endPoint y: 418, distance: 18.3
click at [388, 400] on input "text" at bounding box center [909, 394] width 1082 height 39
type input "0"
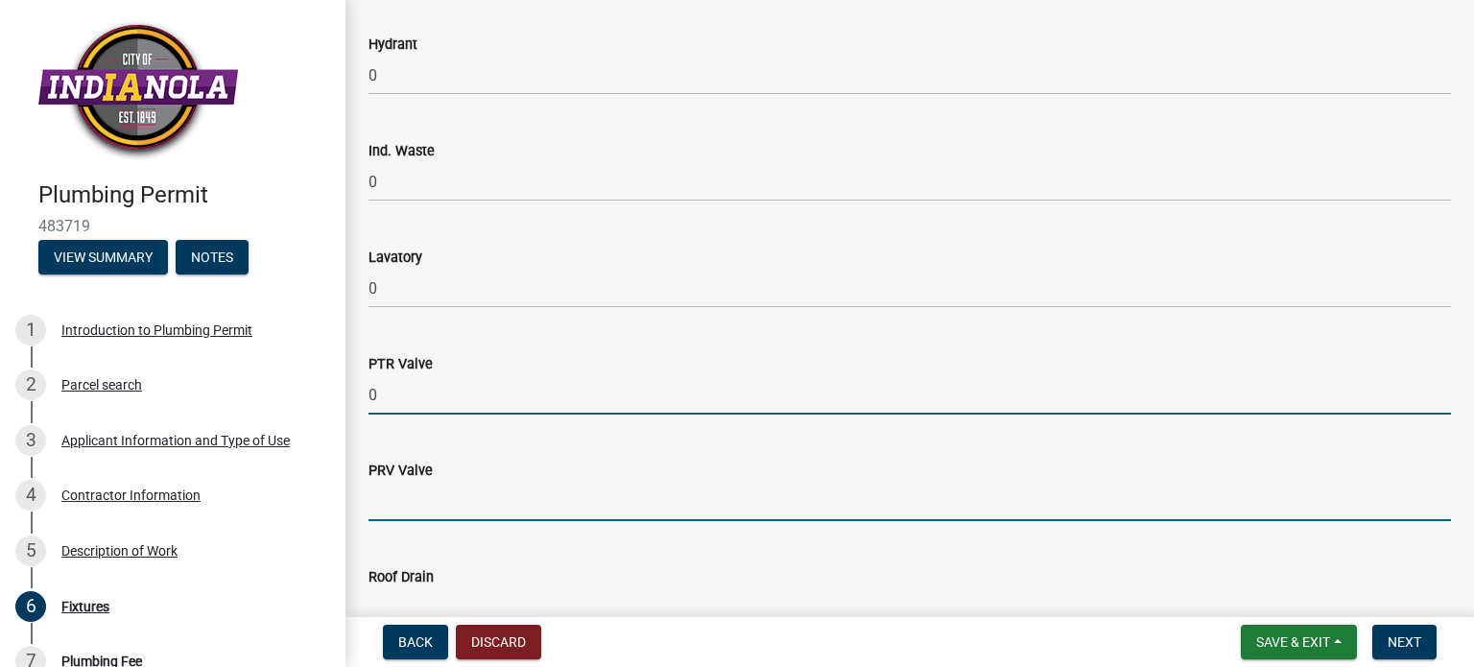
click at [385, 494] on input "text" at bounding box center [909, 501] width 1082 height 39
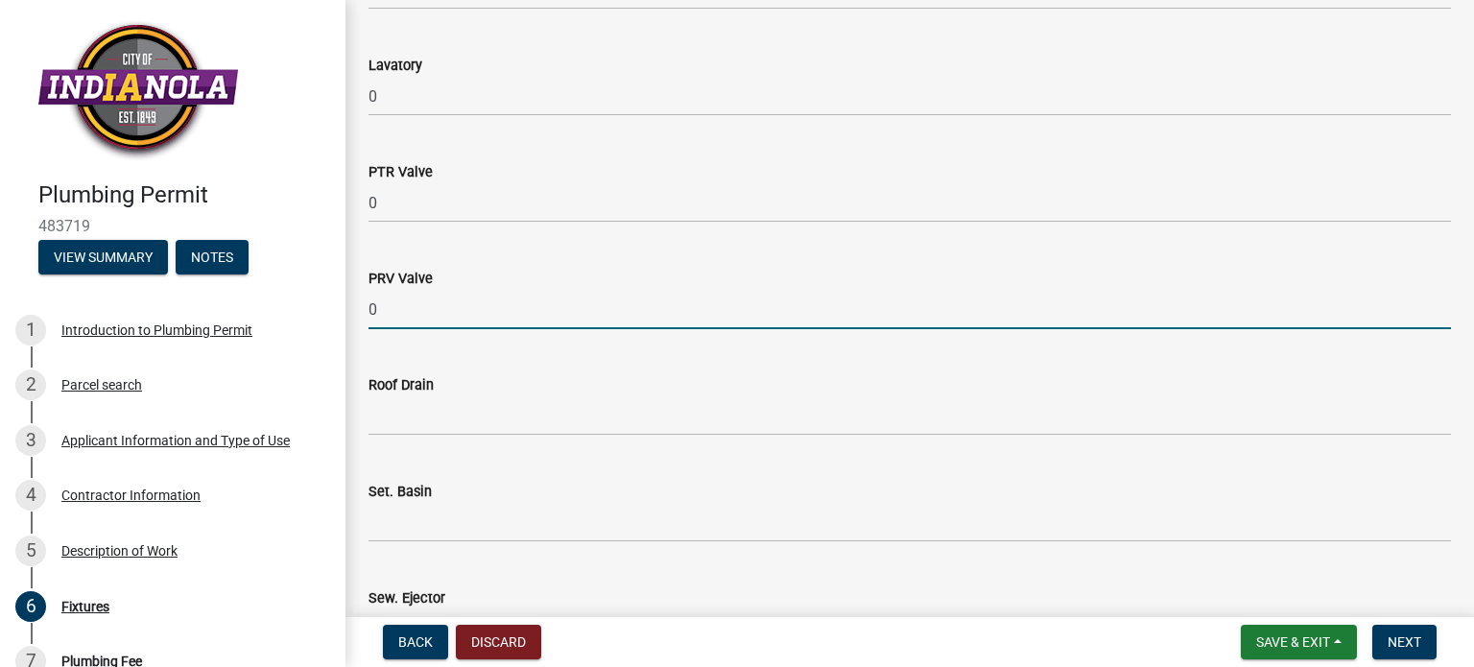
type input "0"
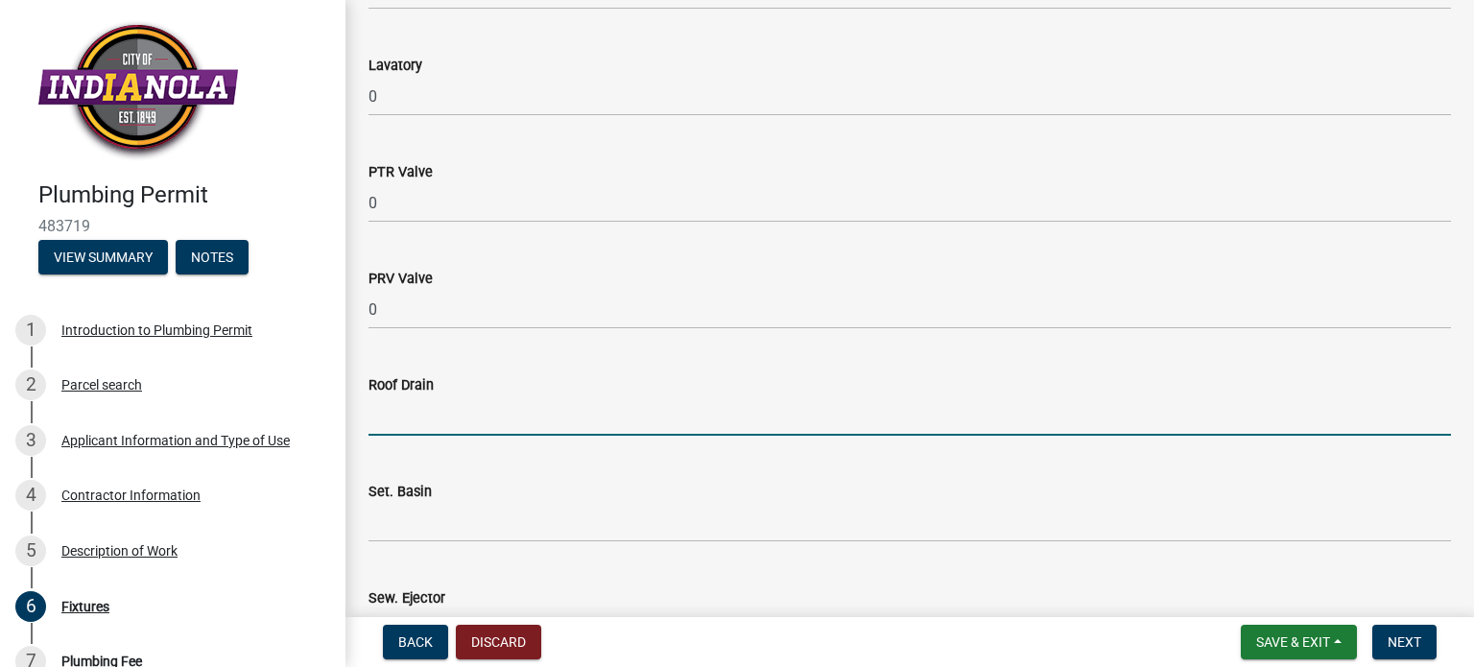
click at [395, 424] on input "text" at bounding box center [909, 415] width 1082 height 39
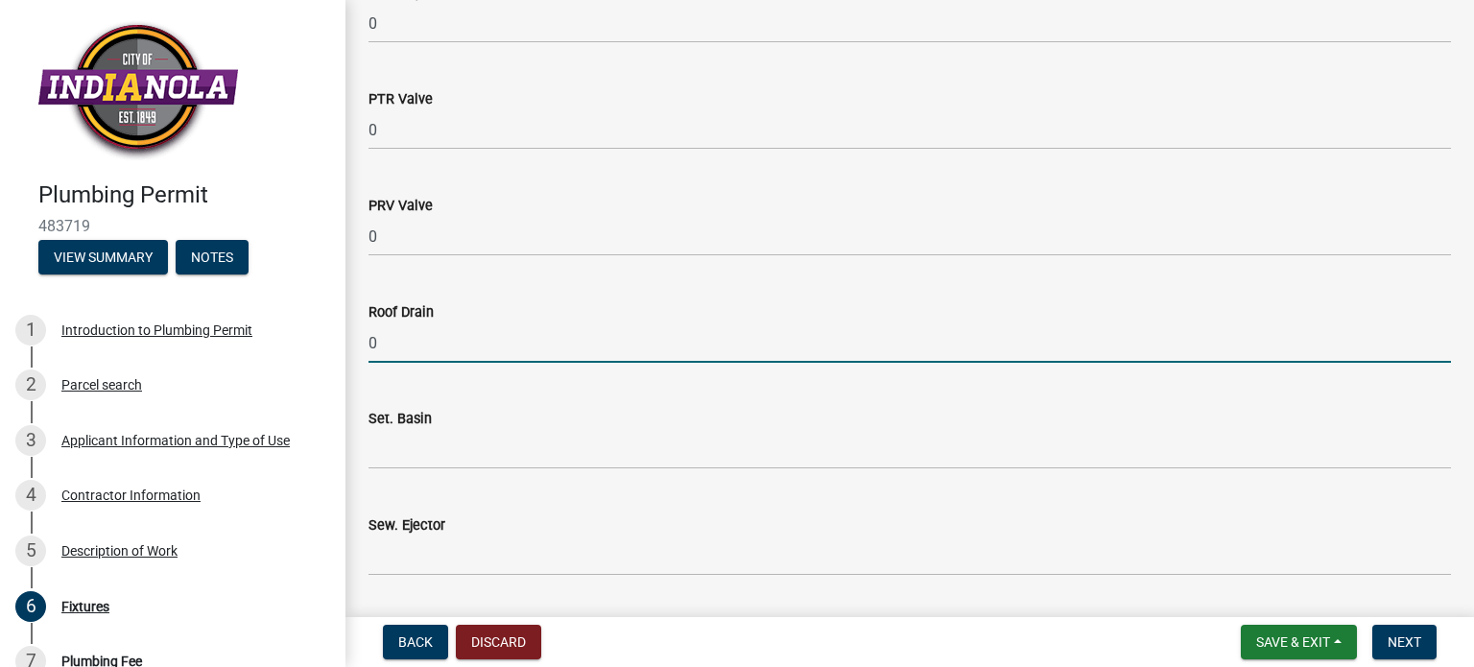
scroll to position [2015, 0]
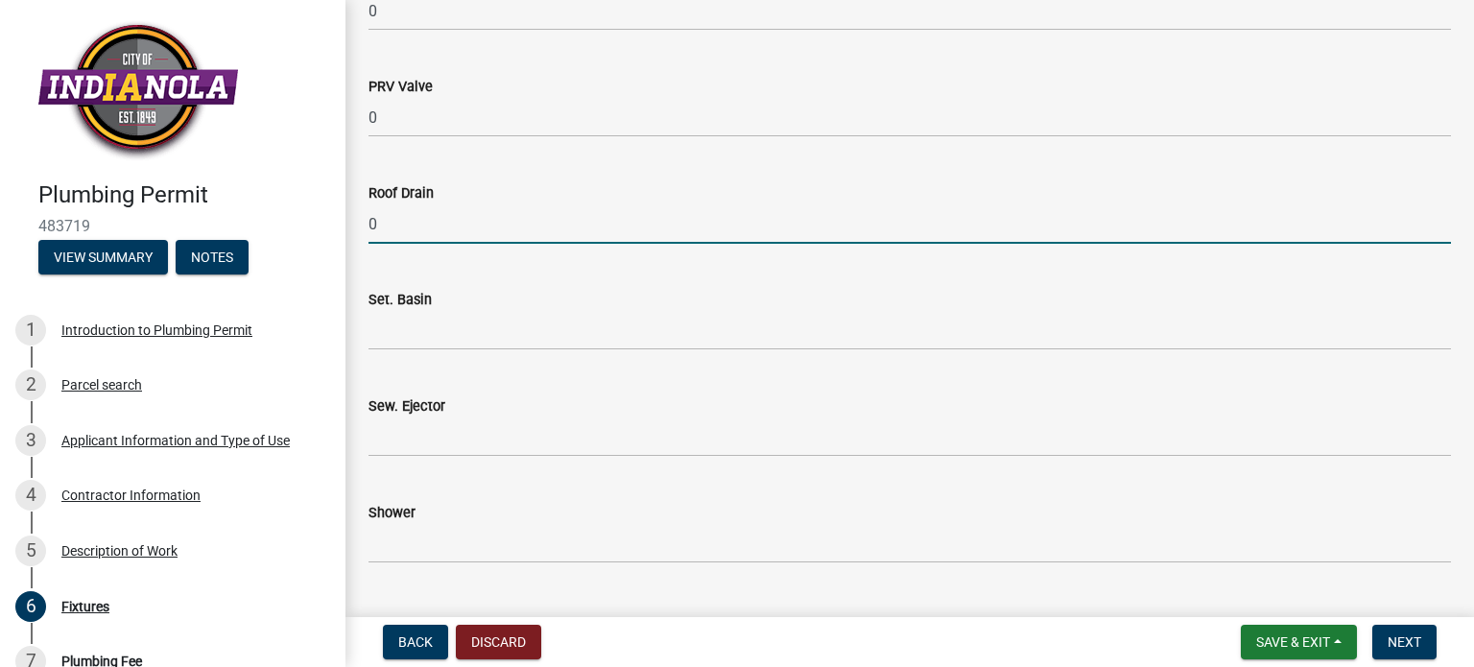
type input "0"
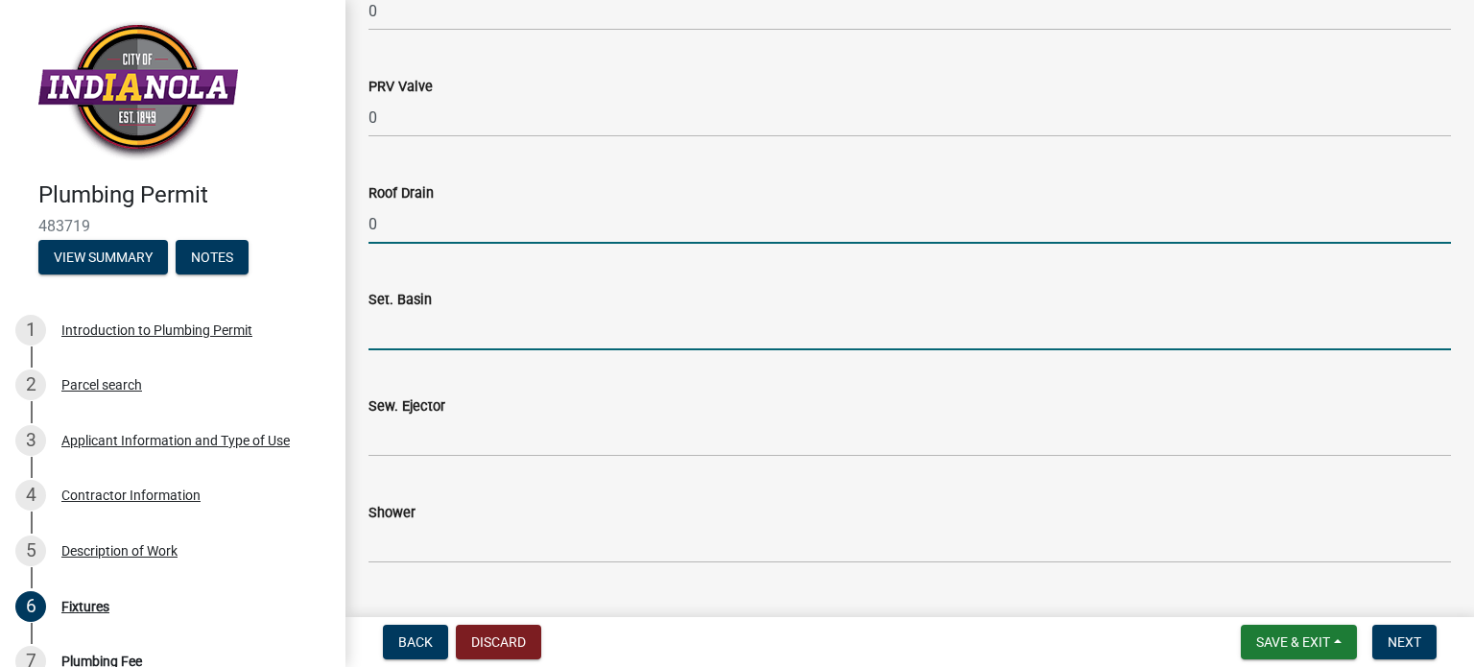
click at [380, 325] on input "text" at bounding box center [909, 330] width 1082 height 39
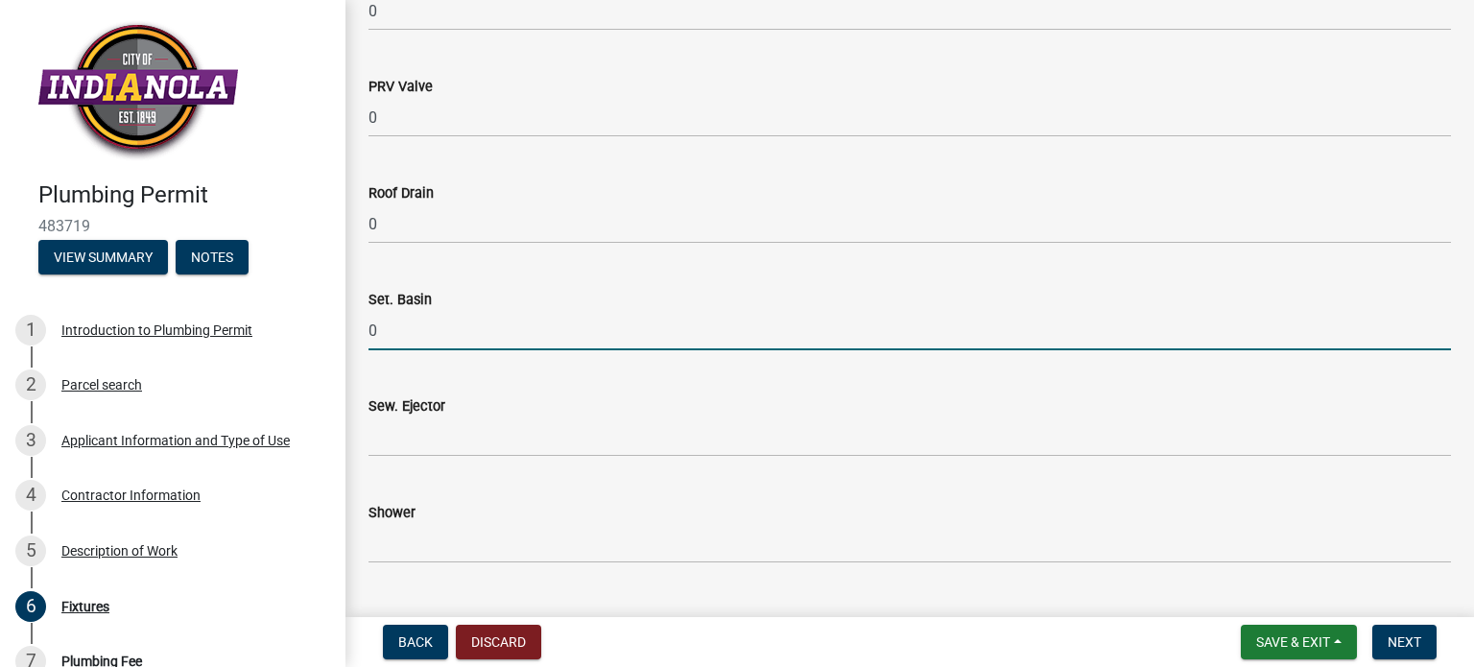
type input "0"
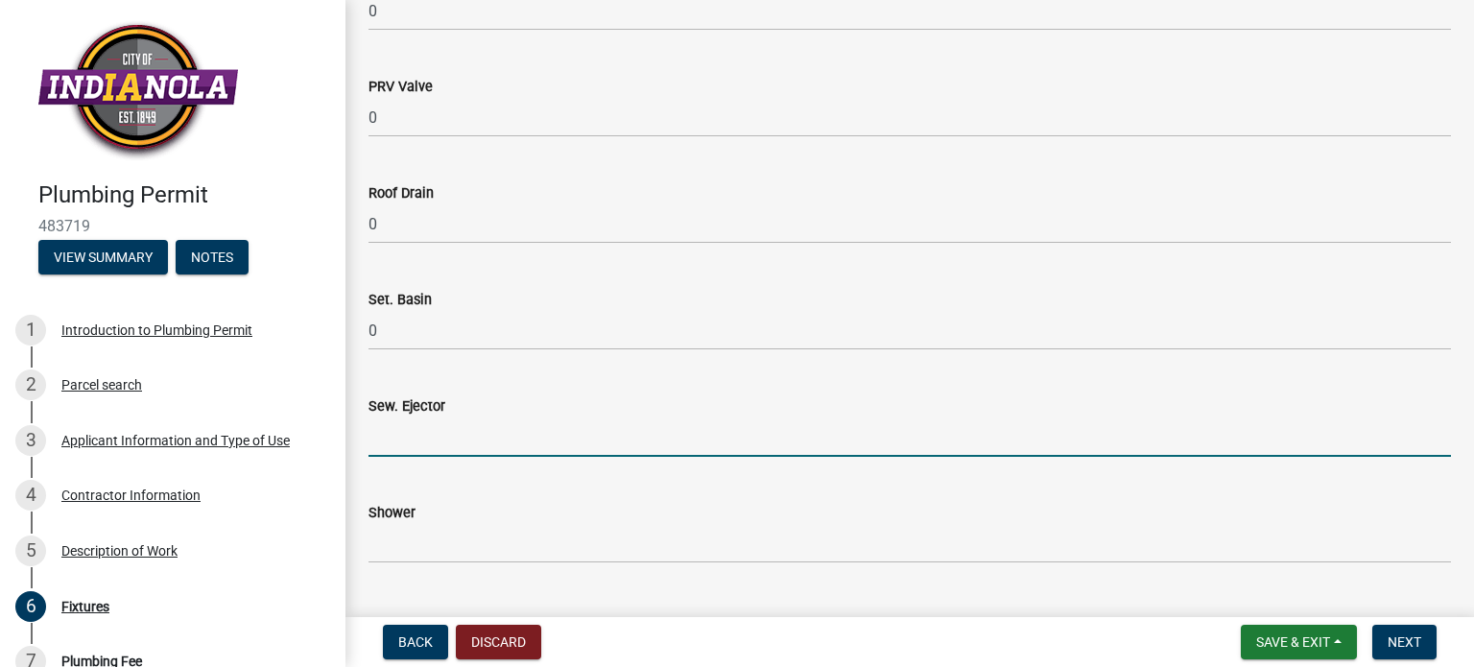
click at [391, 449] on input "text" at bounding box center [909, 436] width 1082 height 39
type input "0"
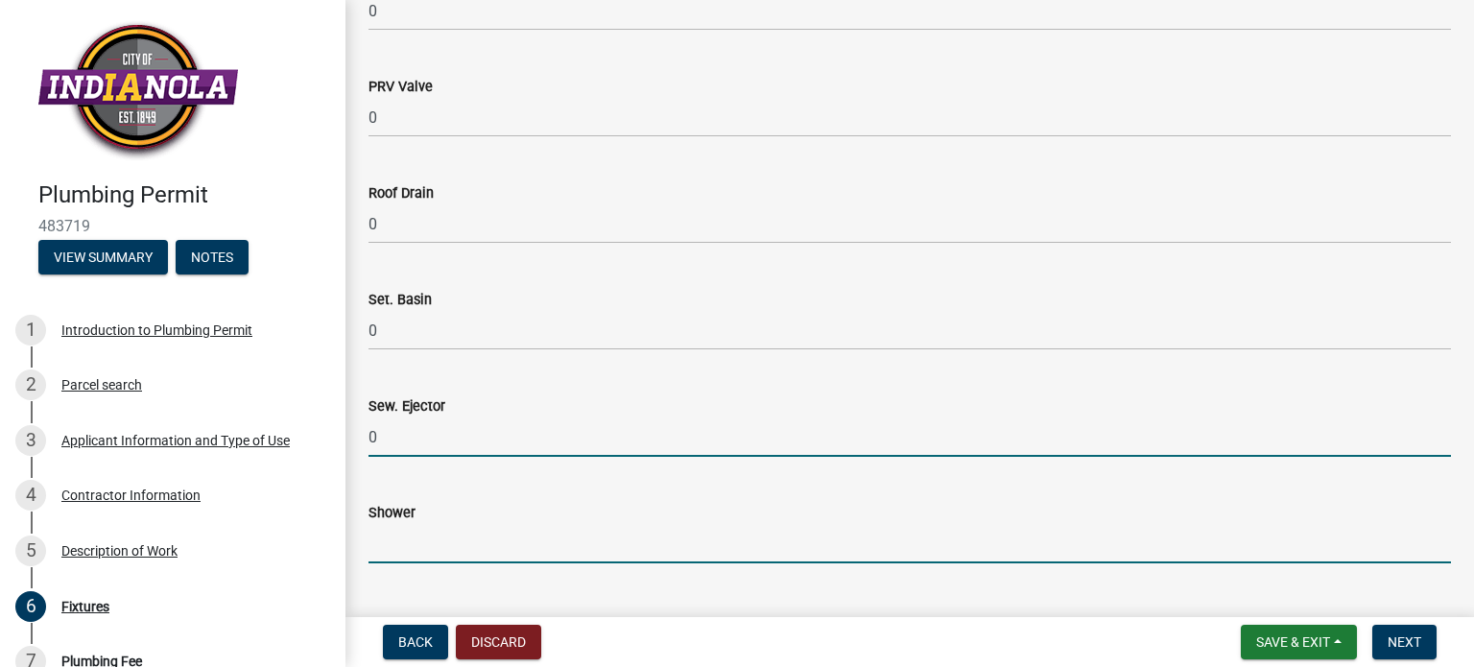
click at [411, 557] on input "text" at bounding box center [909, 543] width 1082 height 39
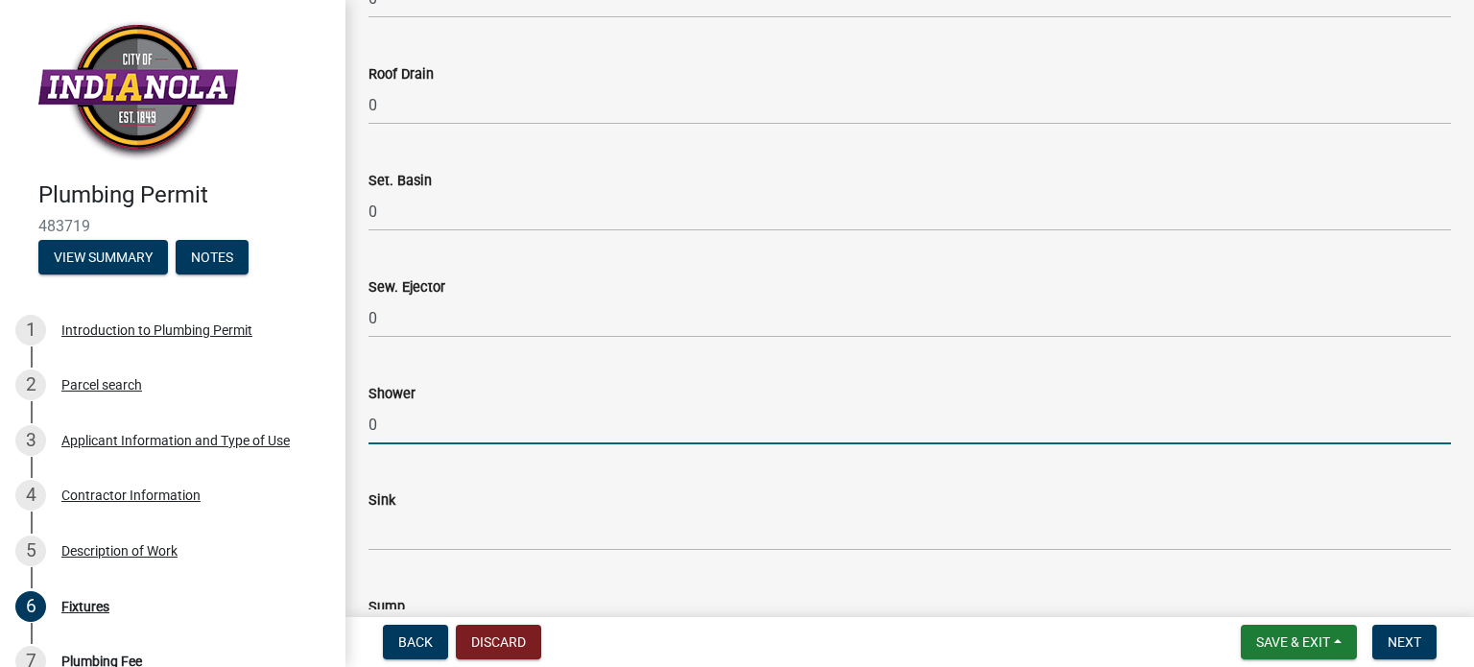
scroll to position [2398, 0]
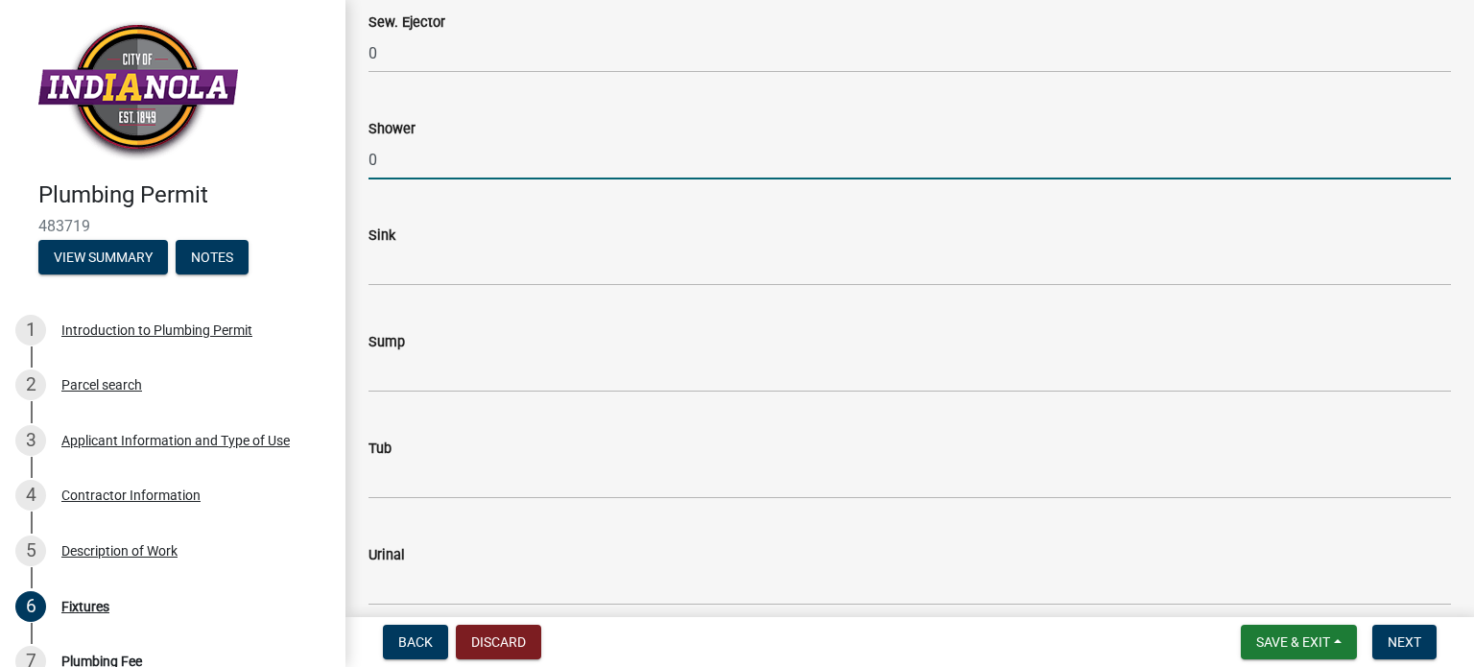
type input "0"
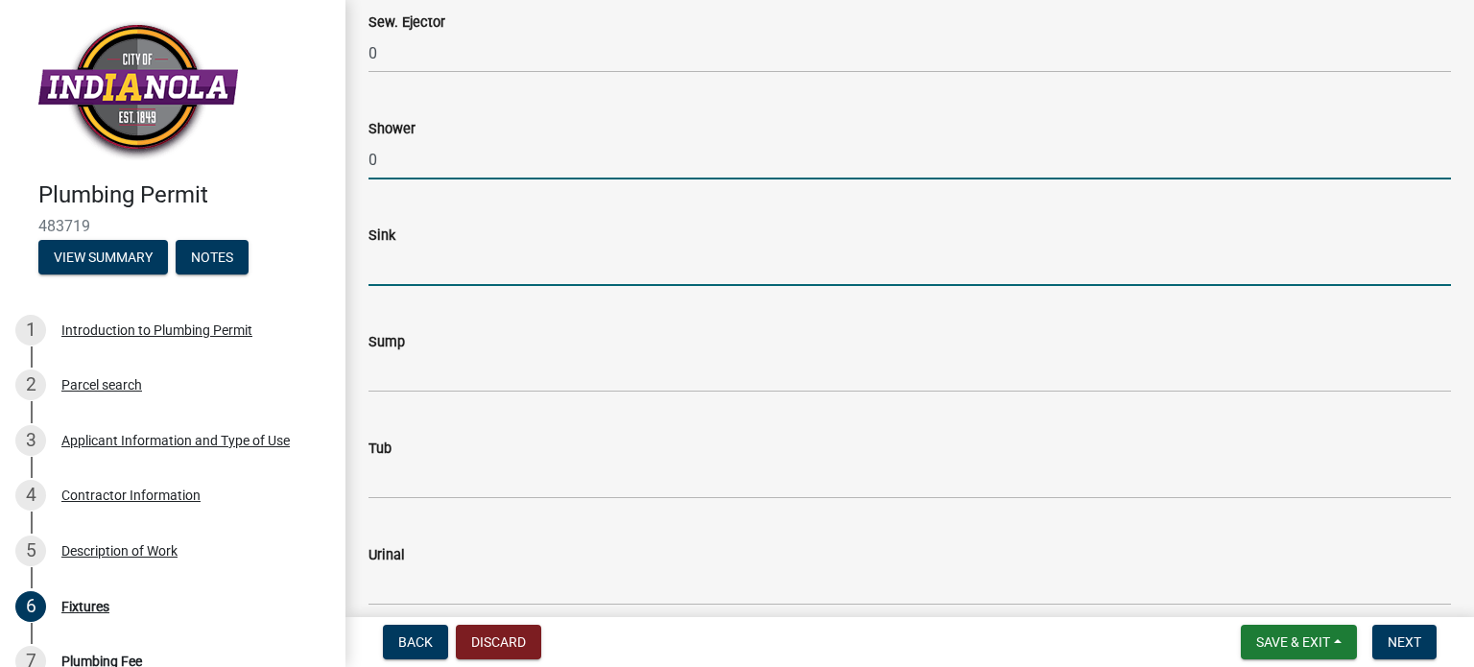
click at [393, 274] on input "text" at bounding box center [909, 266] width 1082 height 39
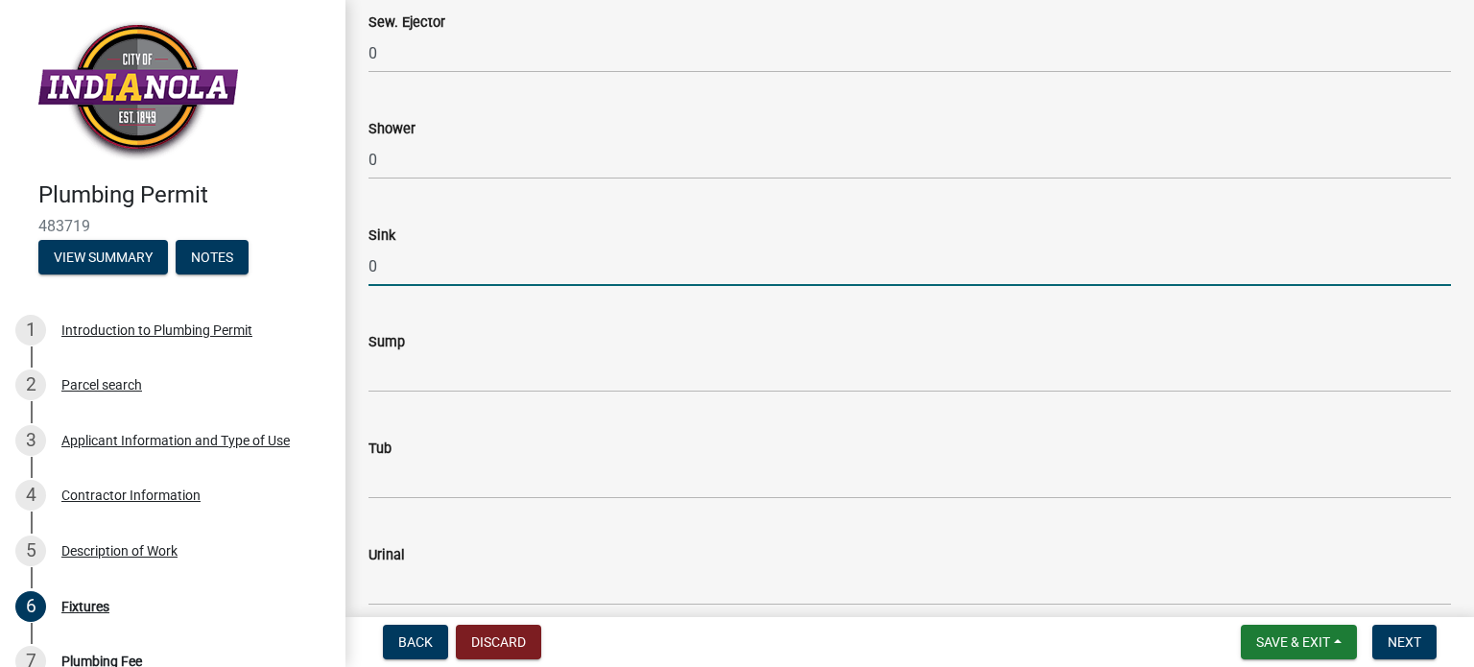
type input "0"
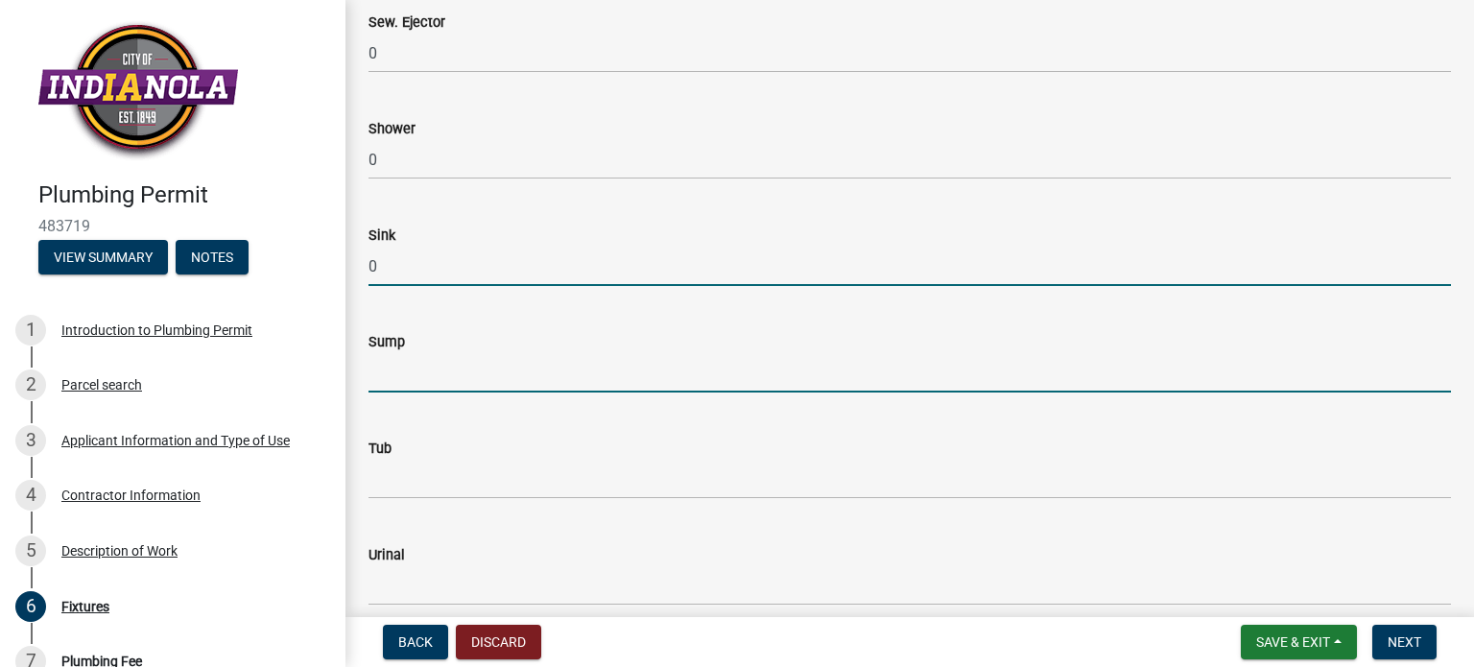
click at [384, 367] on input "text" at bounding box center [909, 372] width 1082 height 39
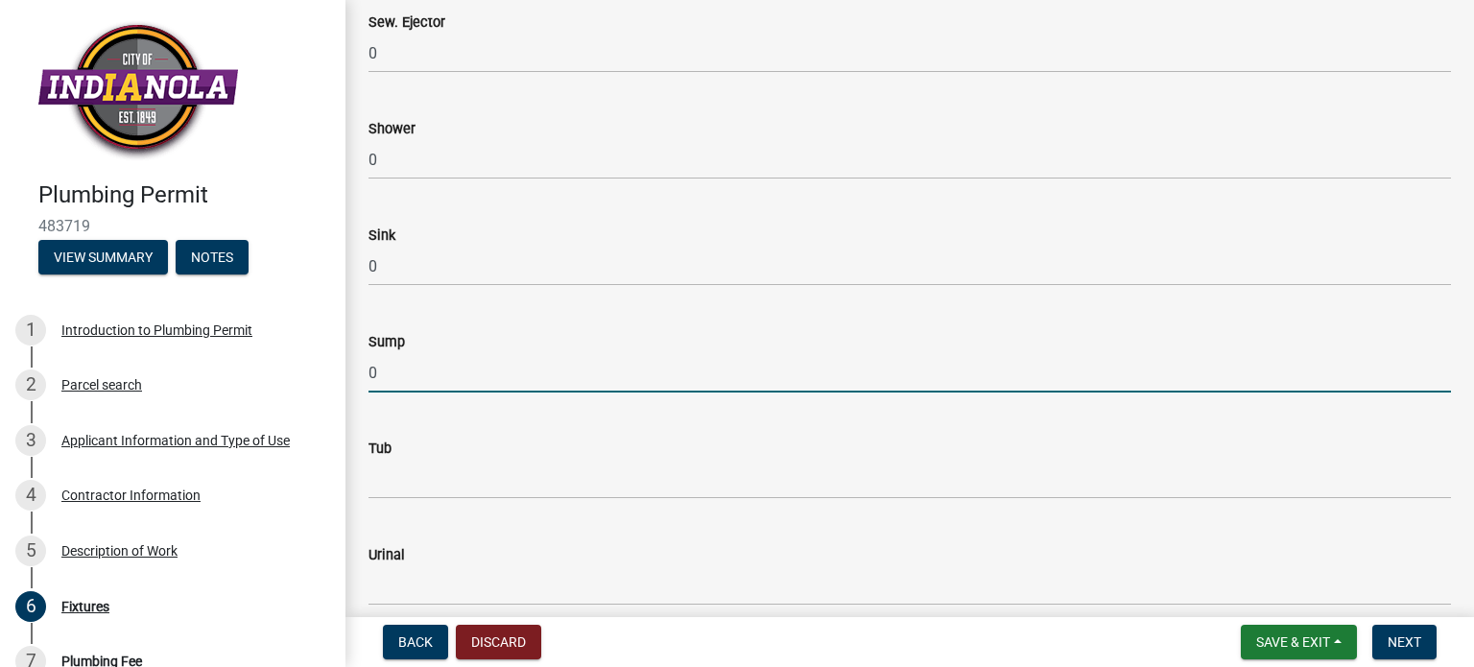
type input "0"
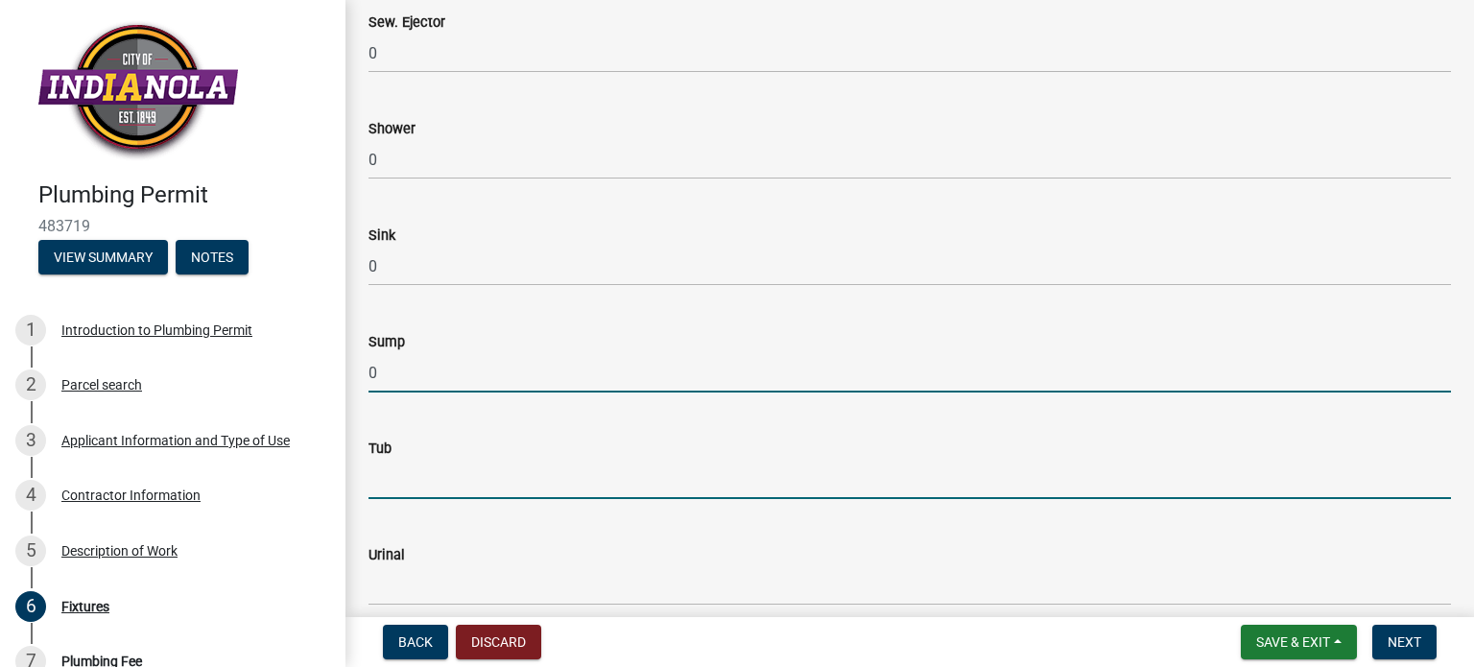
click at [389, 497] on input "text" at bounding box center [909, 479] width 1082 height 39
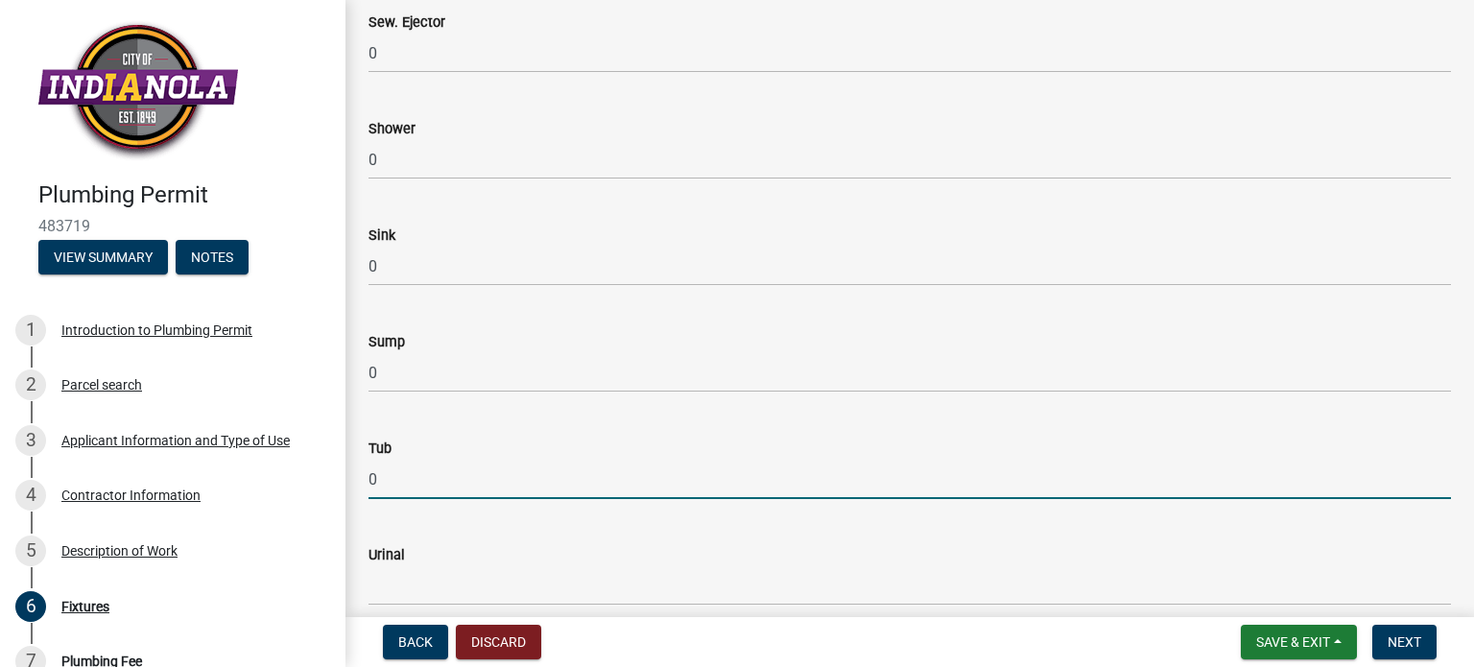
type input "0"
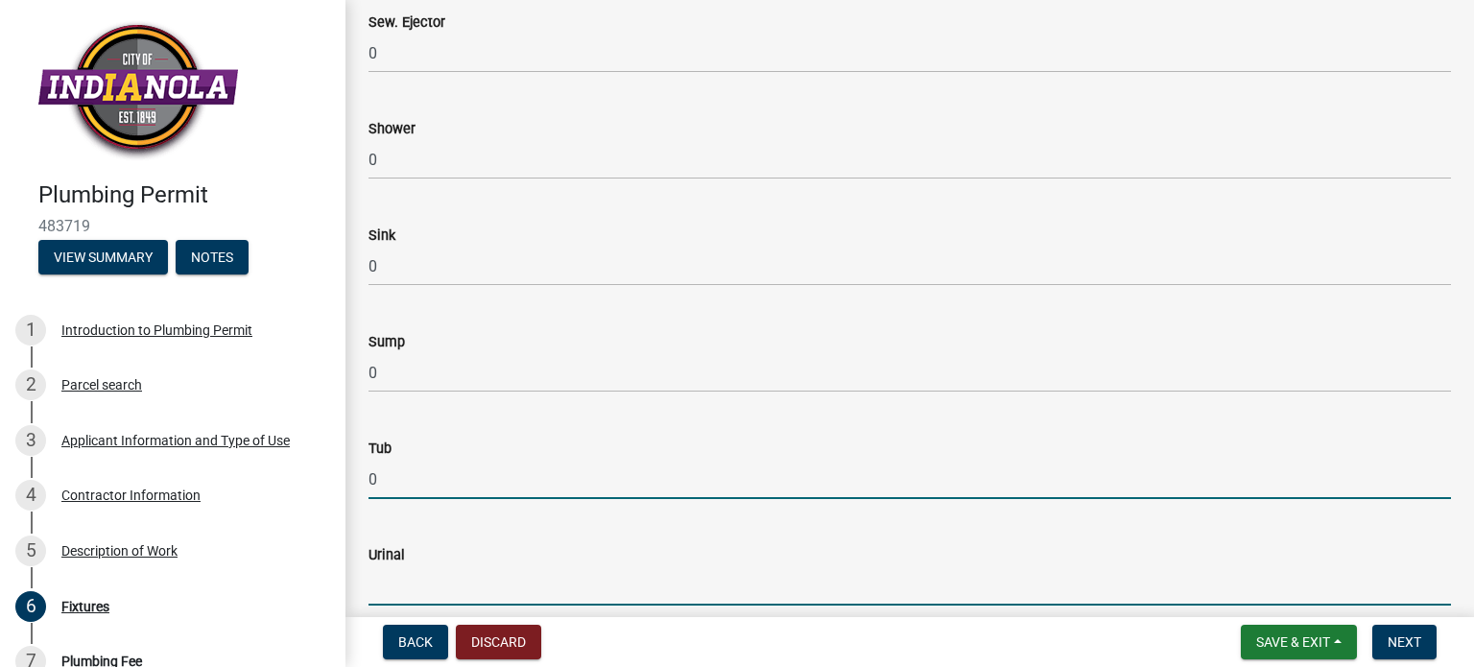
click at [391, 590] on input "text" at bounding box center [909, 585] width 1082 height 39
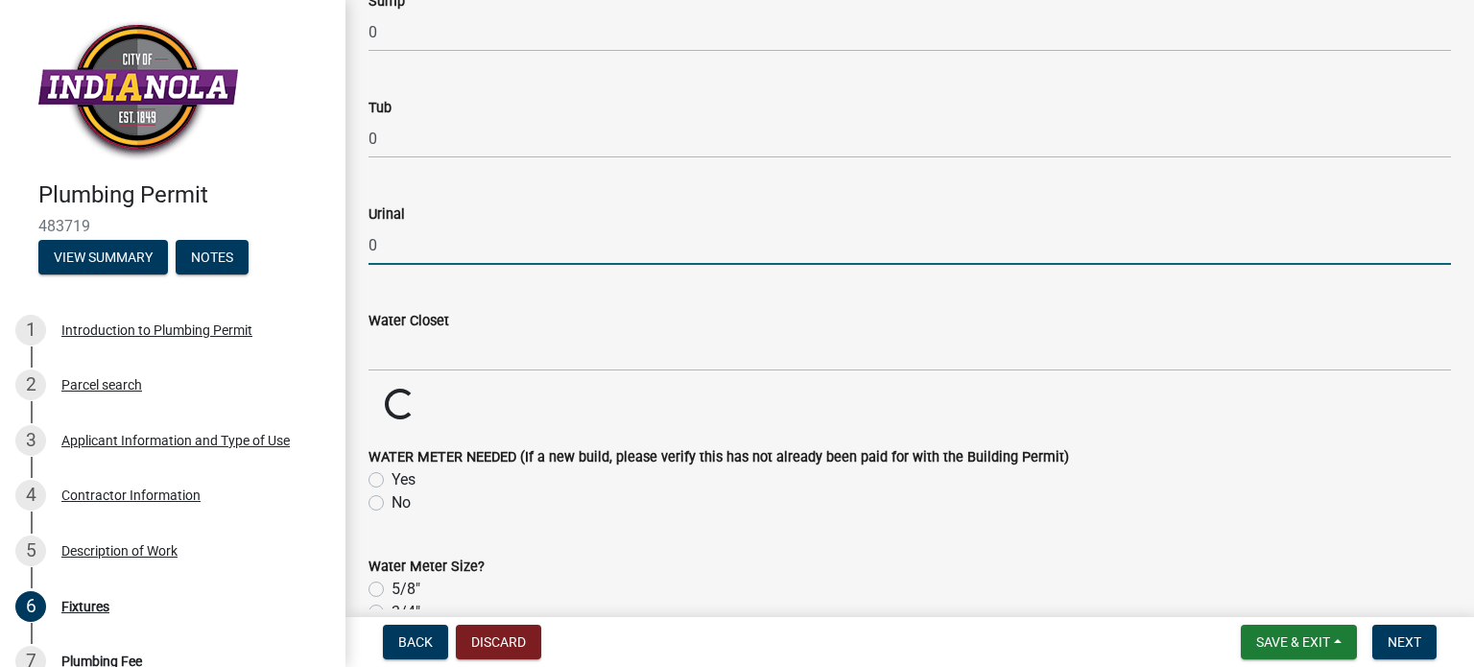
scroll to position [2782, 0]
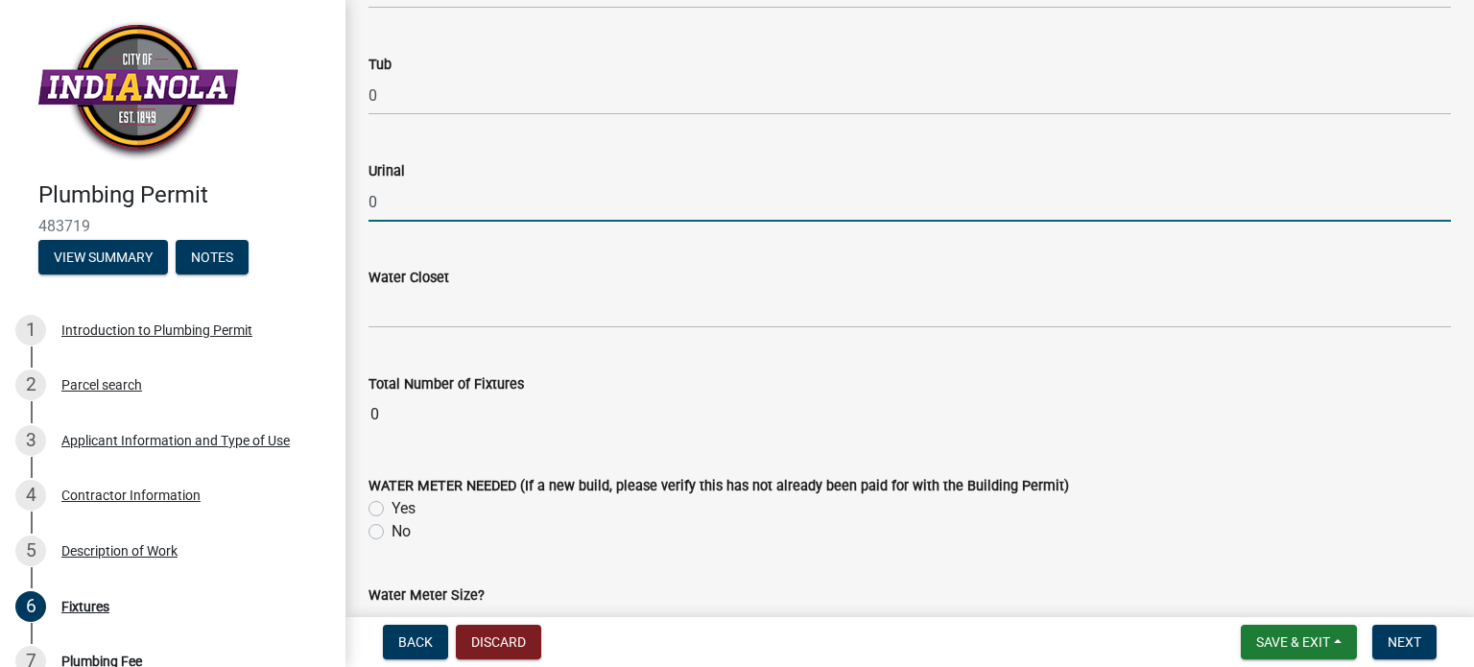
type input "0"
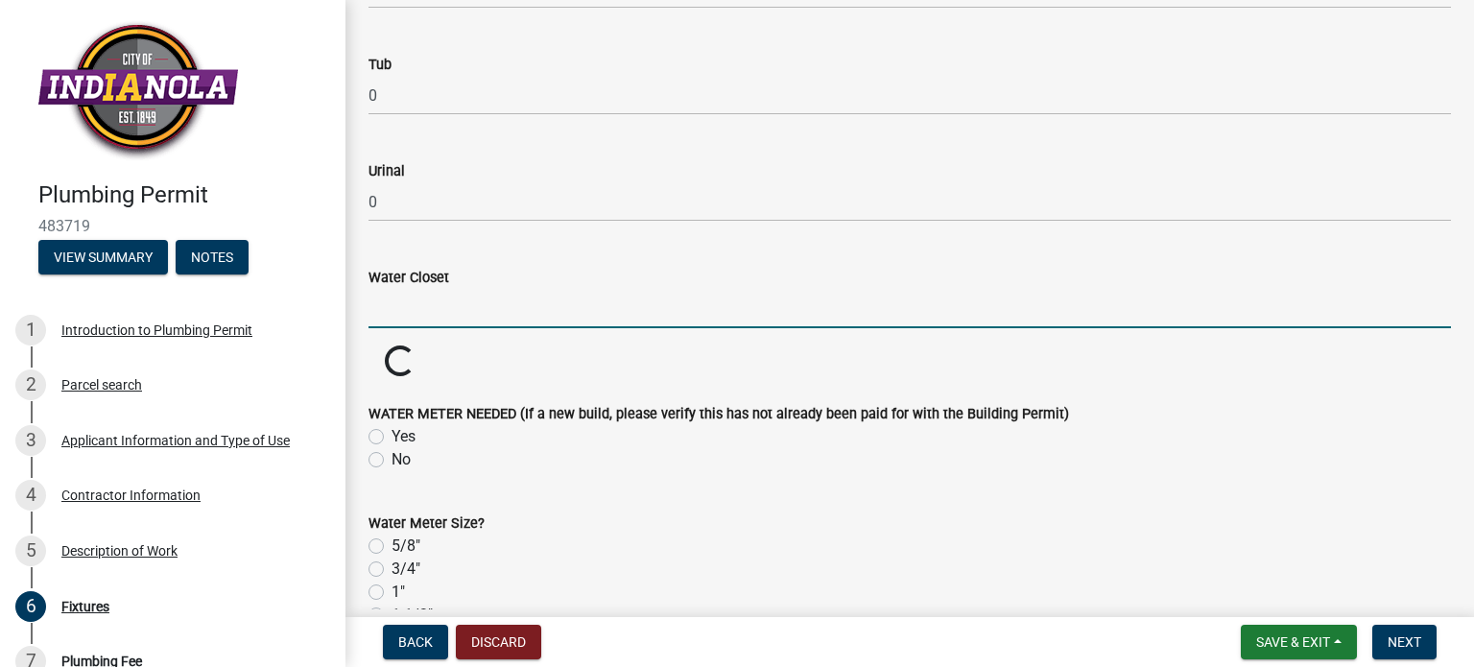
click at [383, 313] on input "text" at bounding box center [909, 308] width 1082 height 39
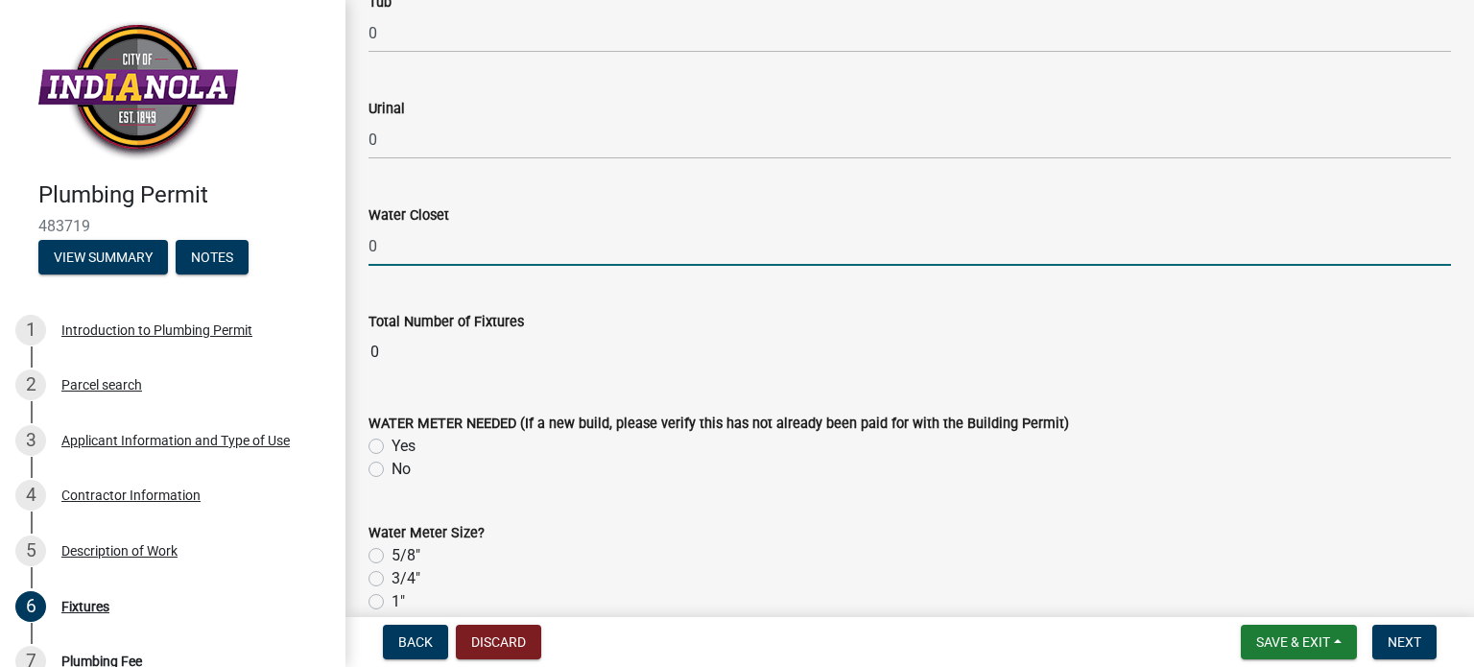
scroll to position [2878, 0]
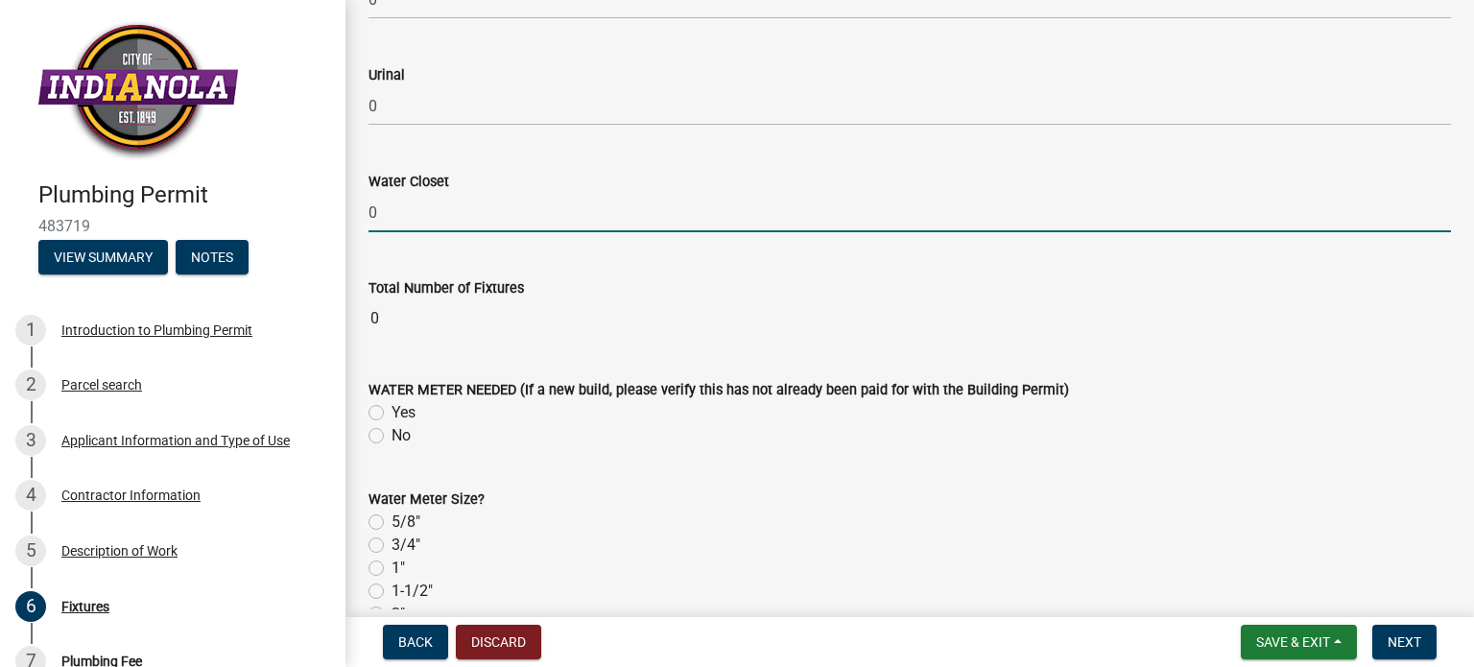
type input "0"
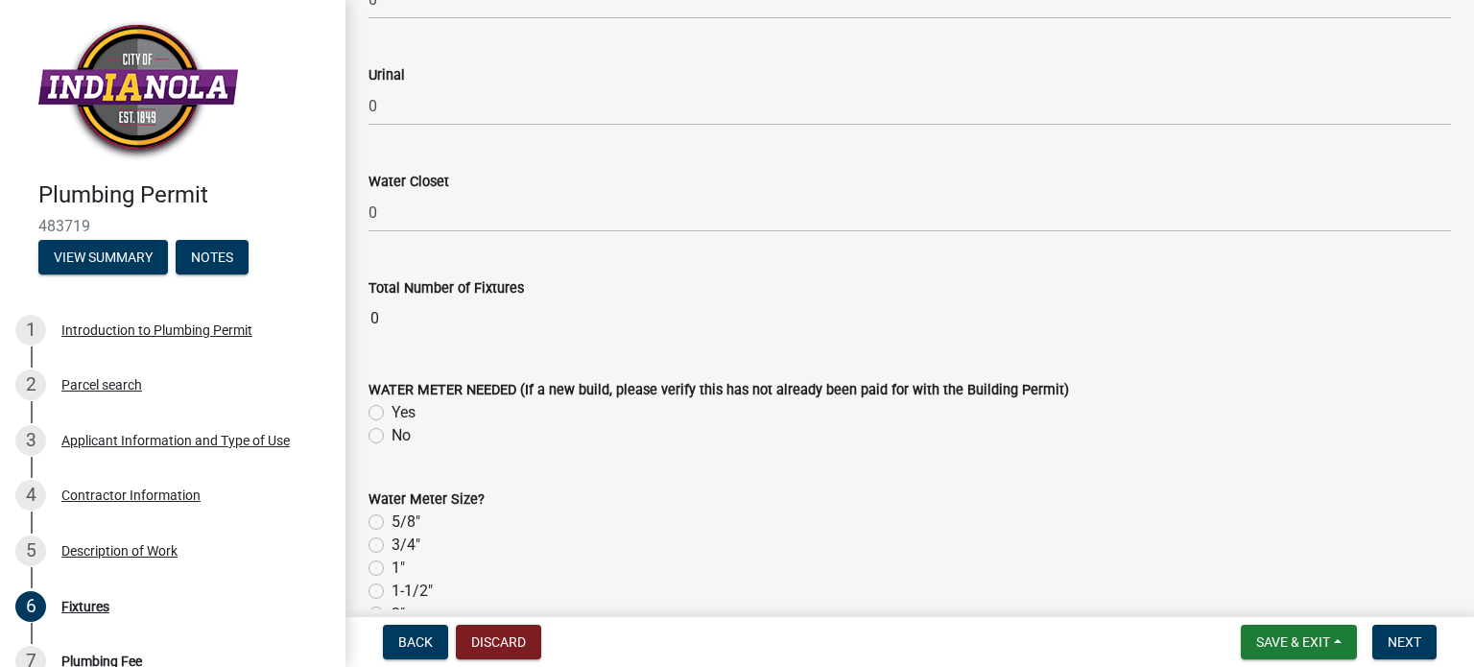
click at [378, 367] on form "WATER METER NEEDED (If a new build, please verify this has not already been pai…" at bounding box center [909, 401] width 1082 height 92
click at [391, 430] on label "No" at bounding box center [400, 435] width 19 height 23
click at [391, 430] on input "No" at bounding box center [397, 430] width 12 height 12
radio input "true"
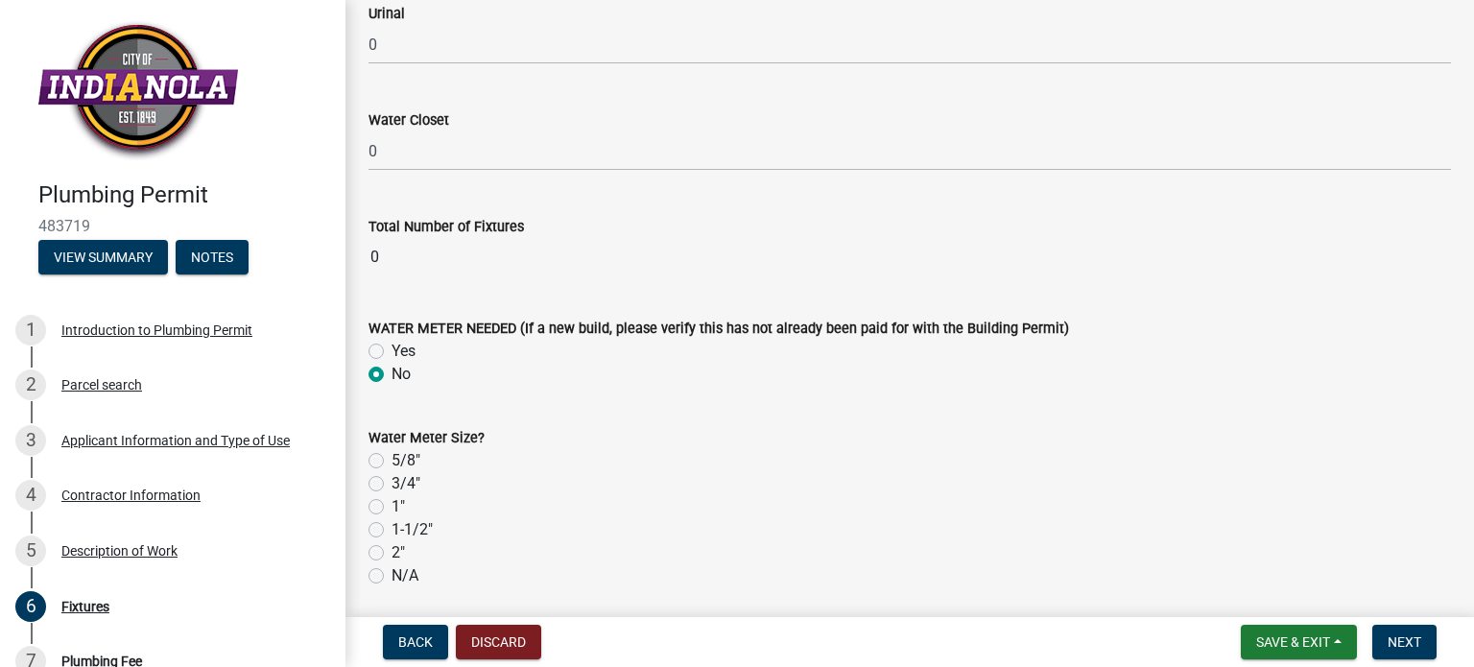
scroll to position [2974, 0]
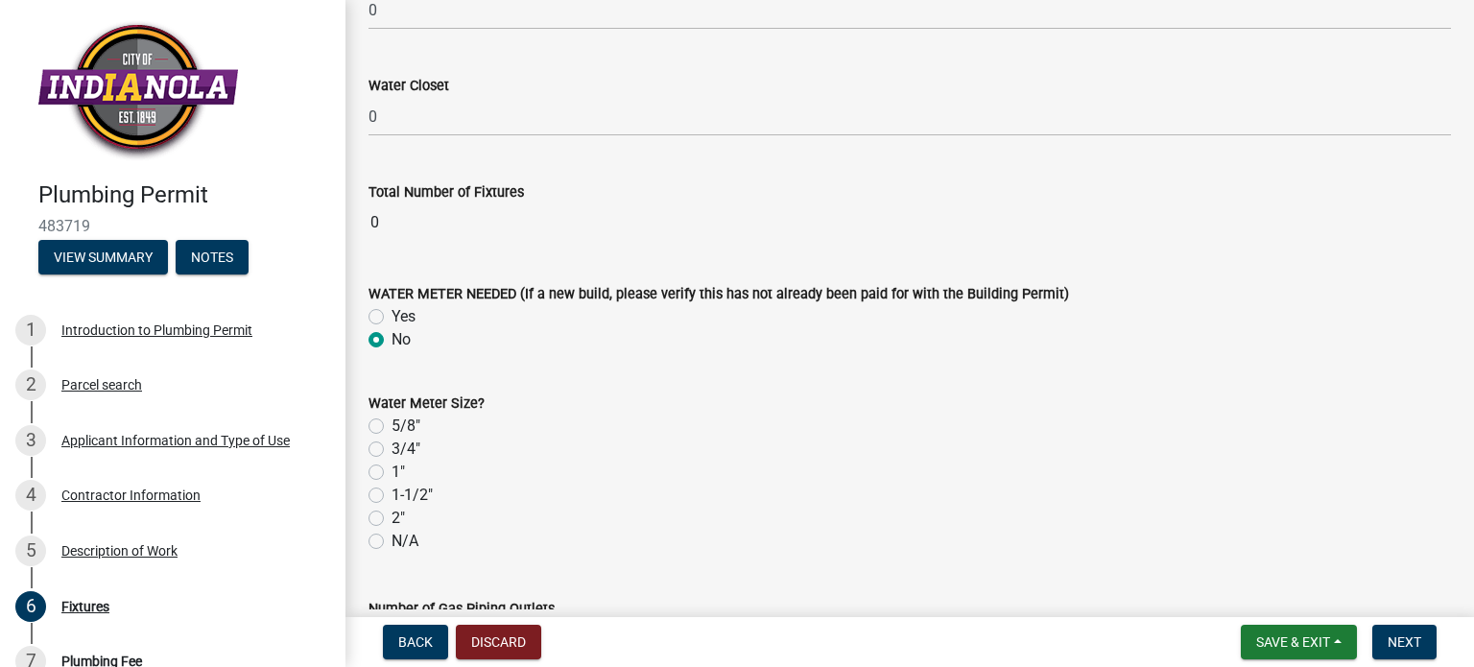
click at [391, 535] on label "N/A" at bounding box center [404, 541] width 27 height 23
click at [391, 535] on input "N/A" at bounding box center [397, 536] width 12 height 12
radio input "true"
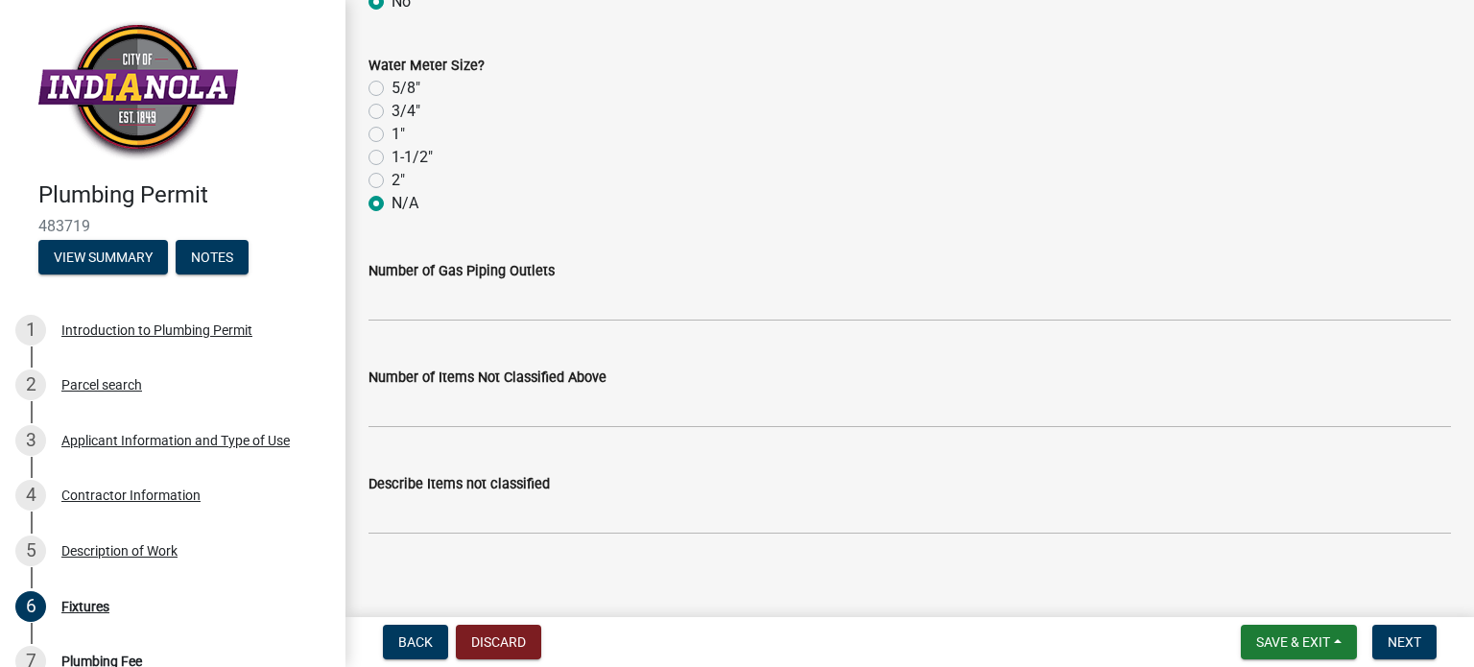
scroll to position [3326, 0]
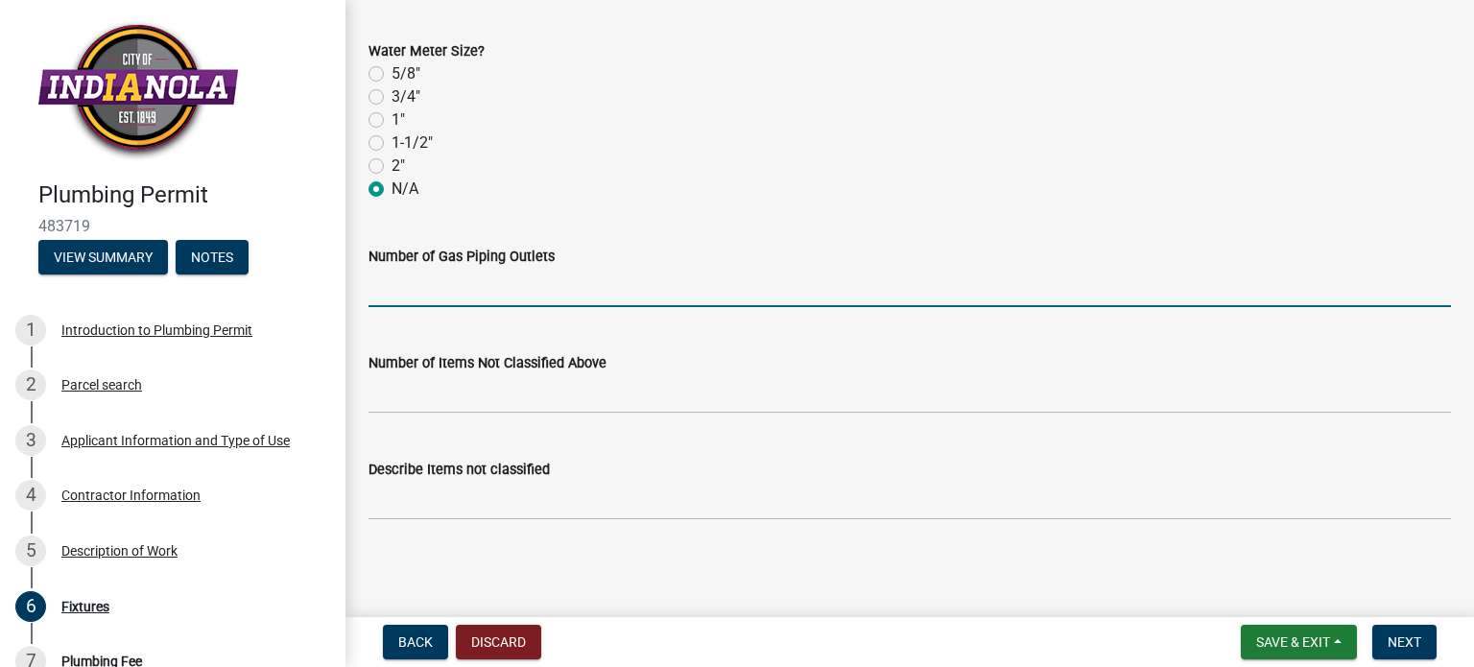
click at [438, 295] on input "text" at bounding box center [909, 287] width 1082 height 39
type input "0"
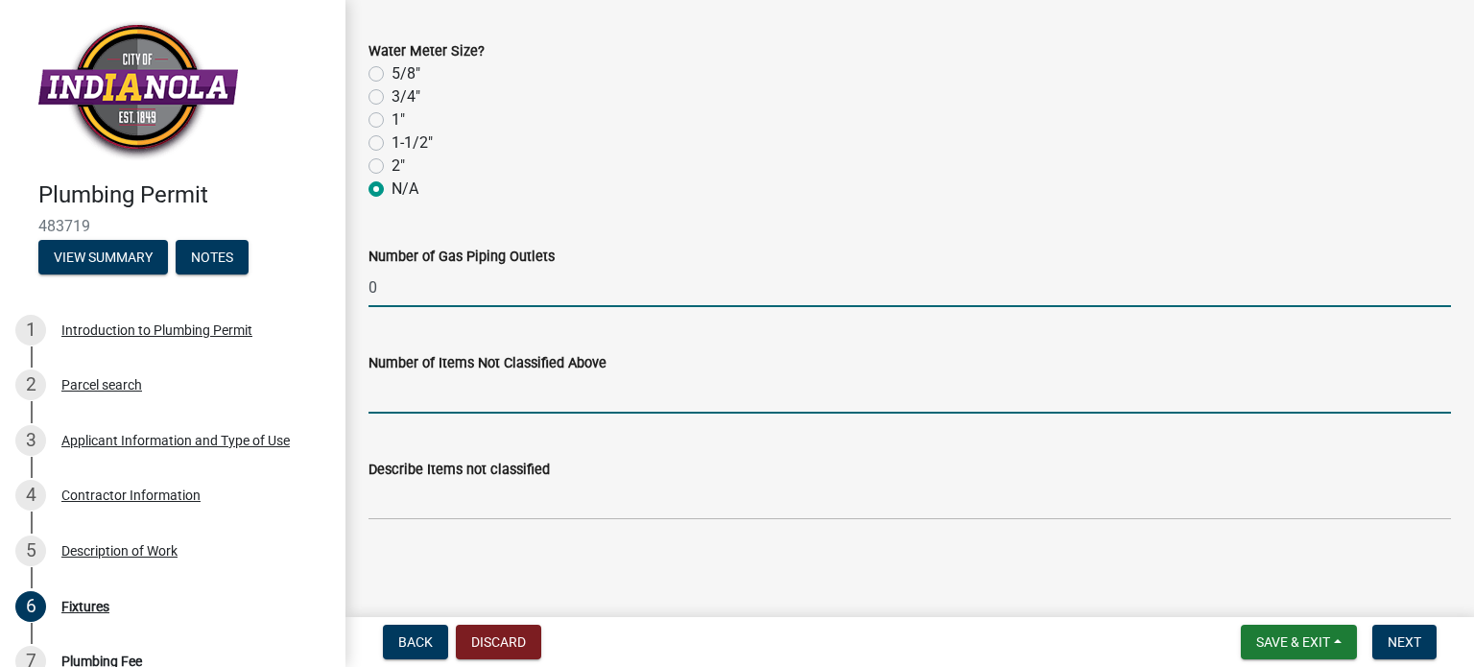
click at [424, 392] on input "text" at bounding box center [909, 393] width 1082 height 39
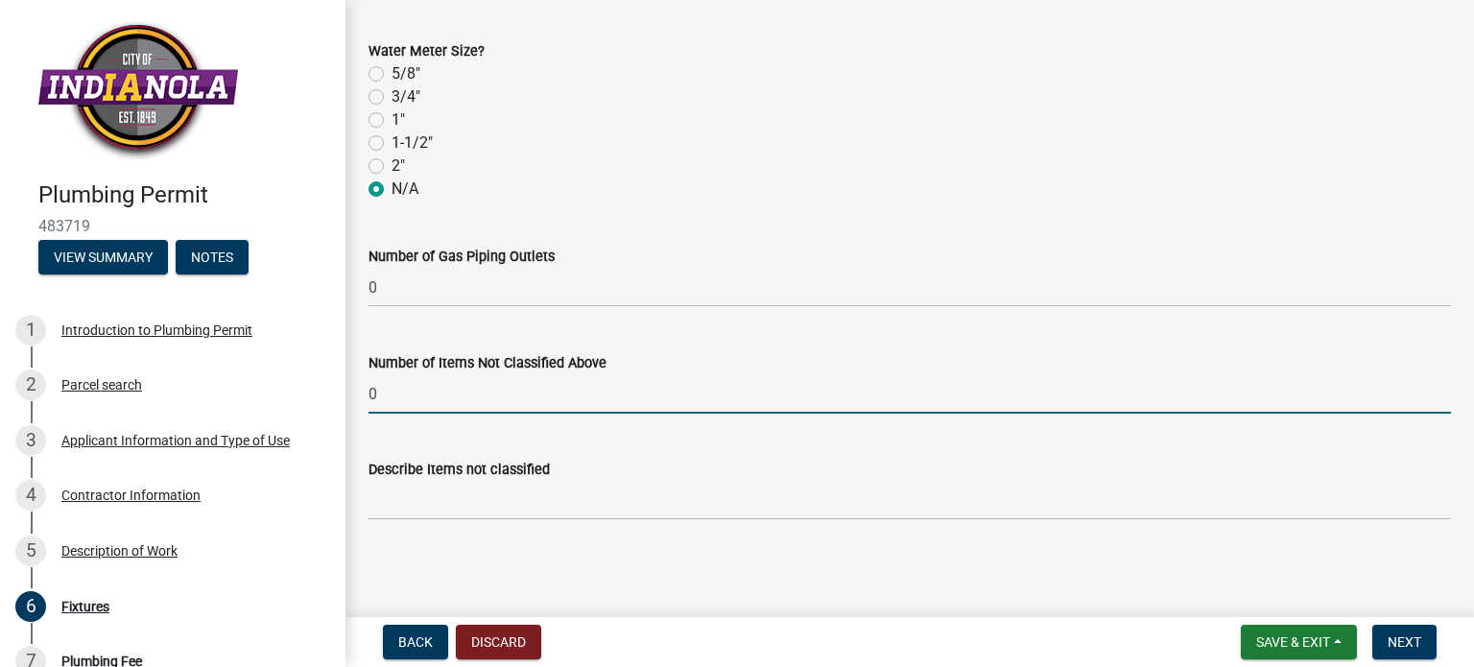
type input "0"
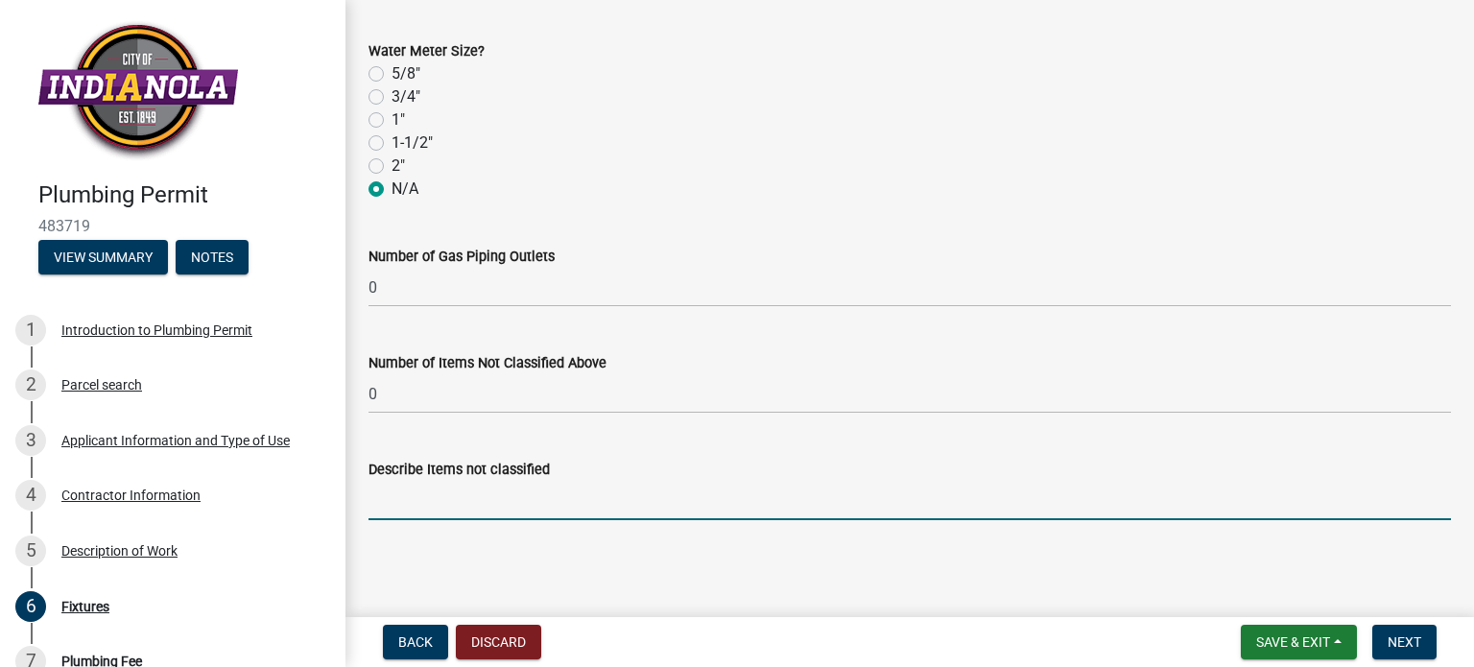
click at [411, 499] on input "Describe Items not classified" at bounding box center [909, 500] width 1082 height 39
type input "0"
click at [1386, 640] on button "Next" at bounding box center [1404, 642] width 64 height 35
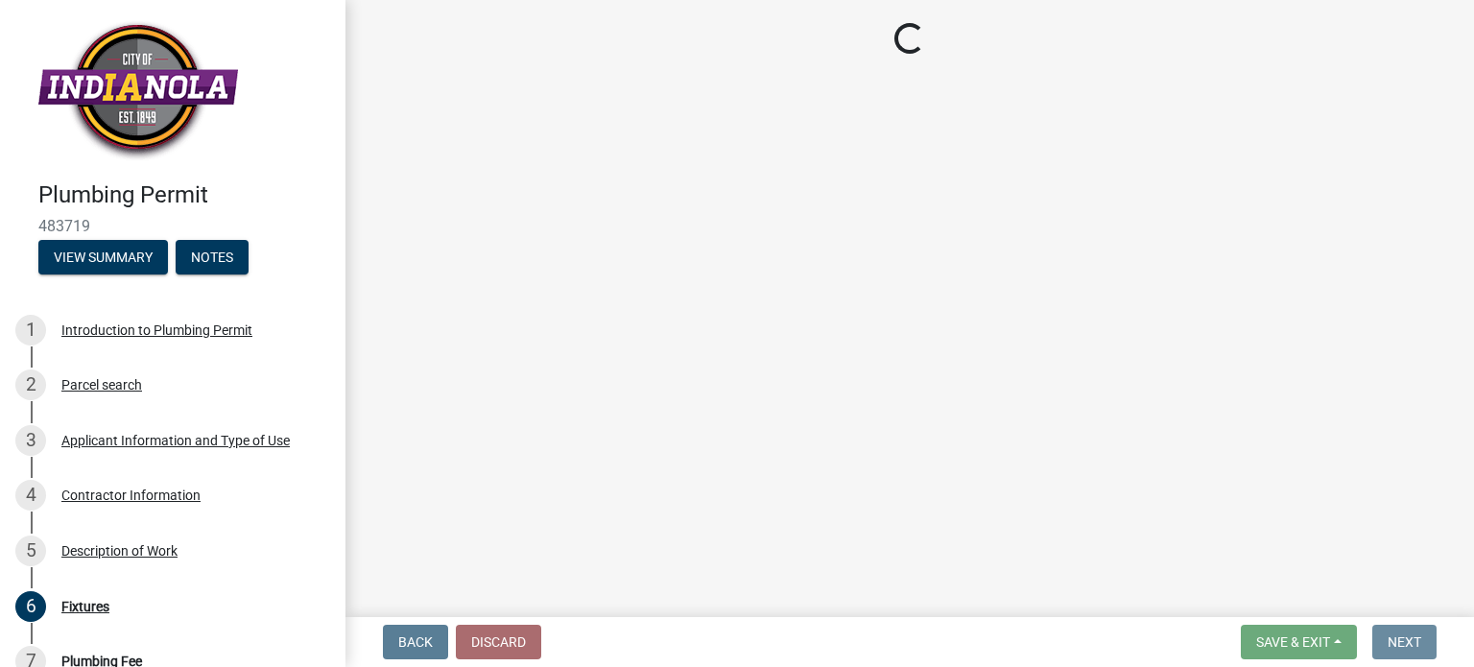
scroll to position [0, 0]
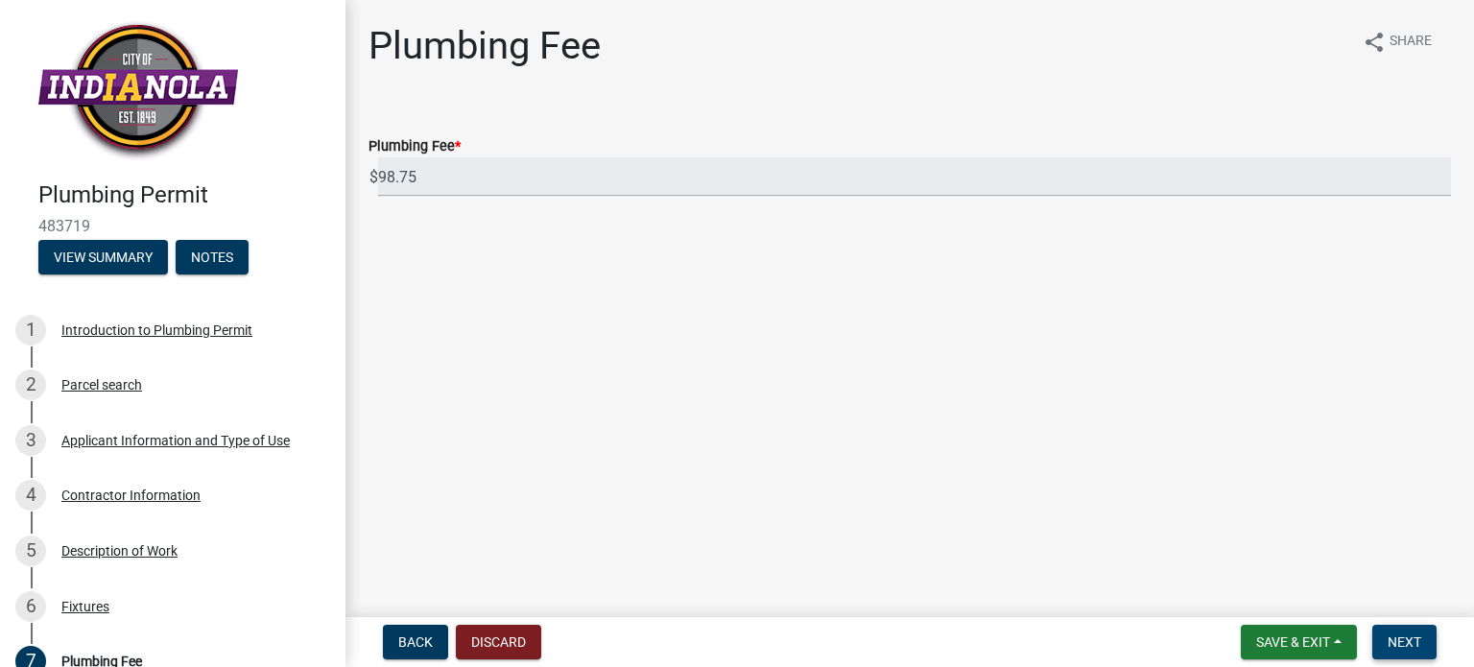
click at [1402, 636] on span "Next" at bounding box center [1404, 641] width 34 height 15
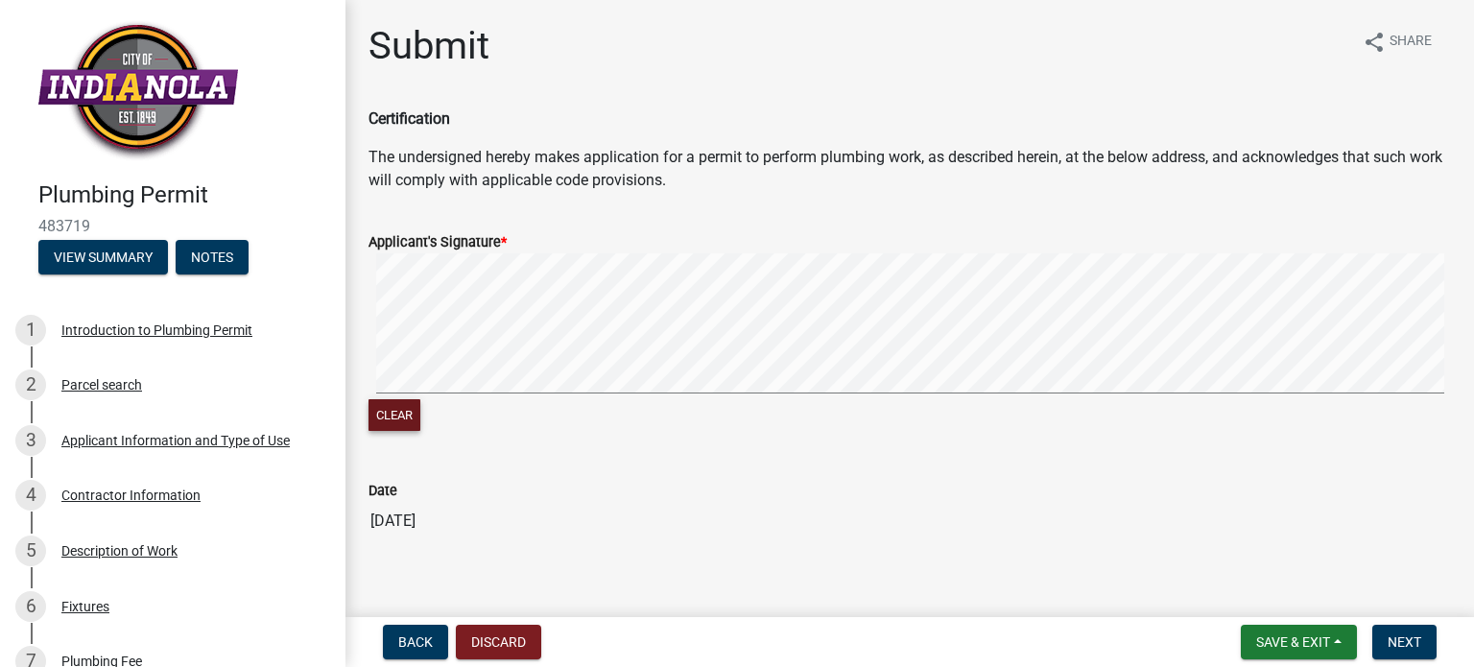
click at [395, 418] on button "Clear" at bounding box center [394, 415] width 52 height 32
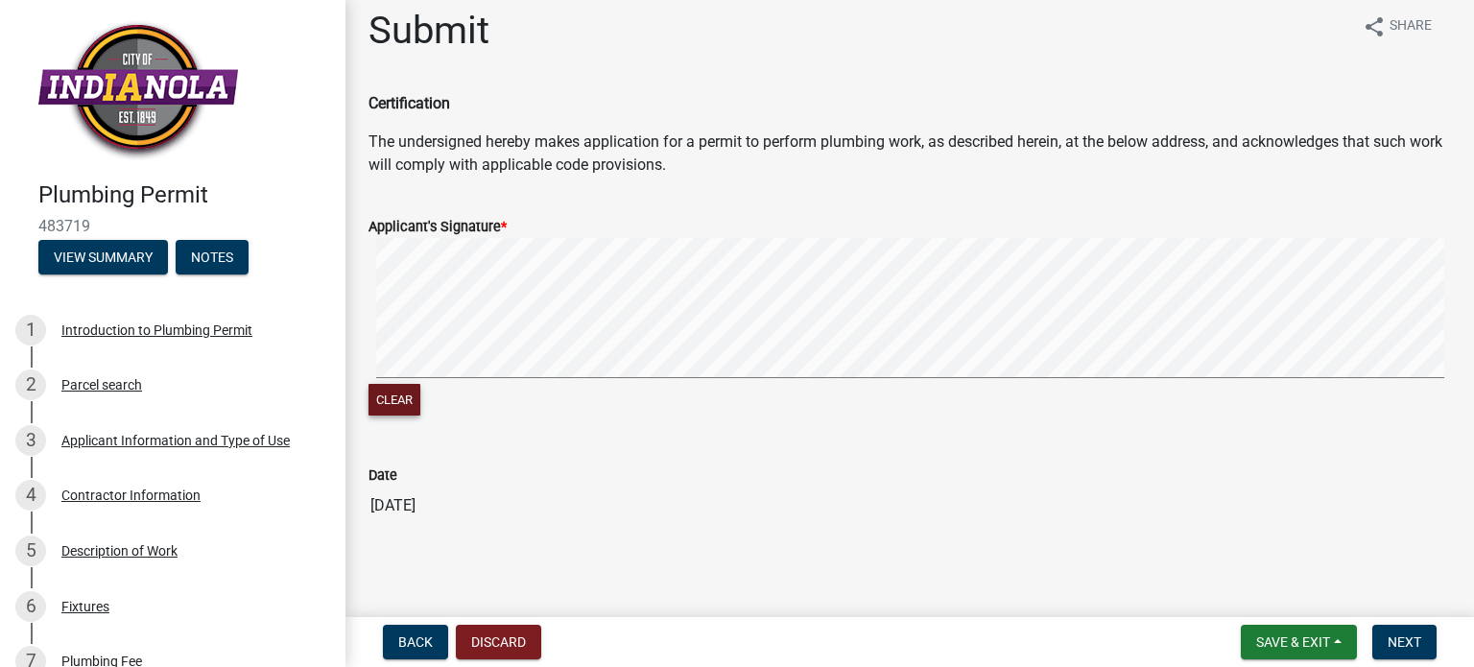
scroll to position [20, 0]
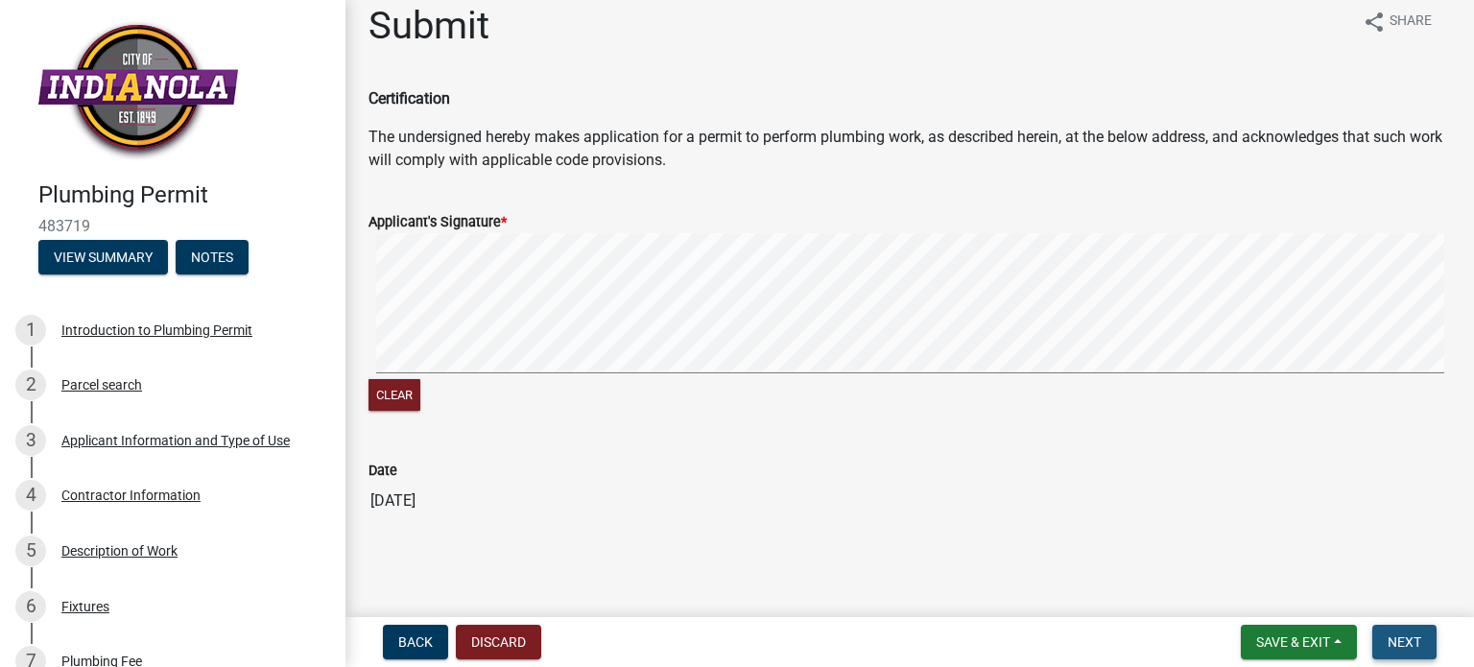
click at [1407, 636] on span "Next" at bounding box center [1404, 641] width 34 height 15
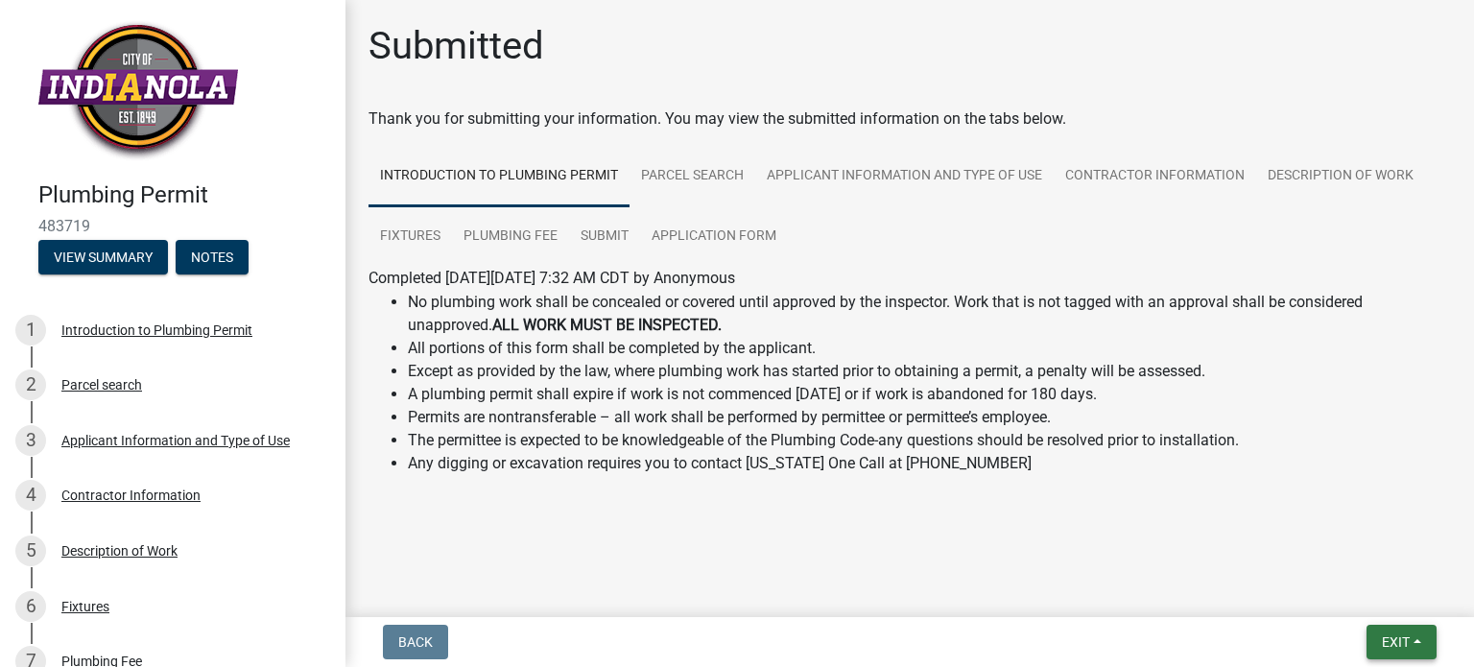
click at [1391, 635] on span "Exit" at bounding box center [1395, 641] width 28 height 15
click at [1332, 541] on button "Save" at bounding box center [1360, 546] width 153 height 46
